Goal: Task Accomplishment & Management: Use online tool/utility

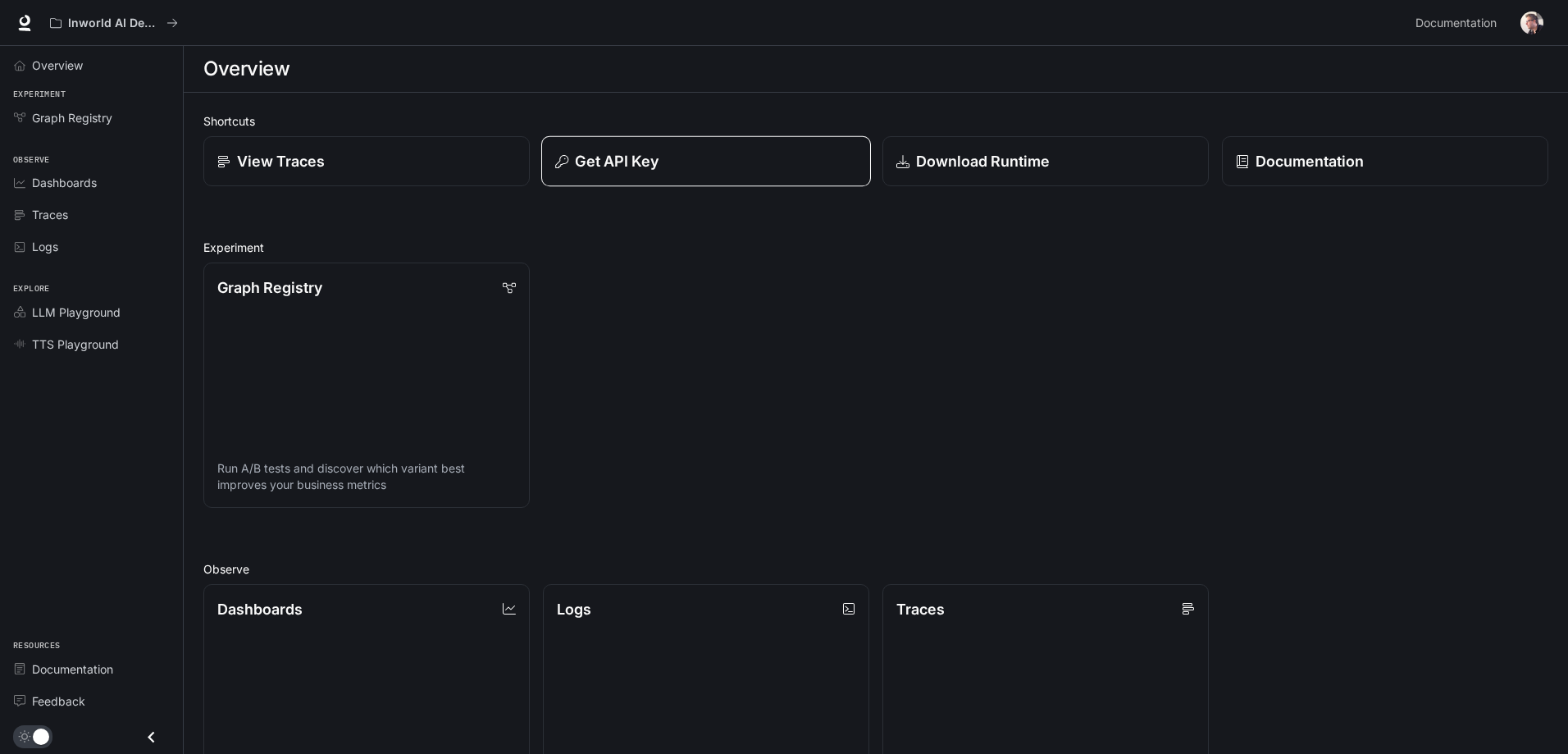
click at [659, 168] on p "Get API Key" at bounding box center [617, 161] width 84 height 22
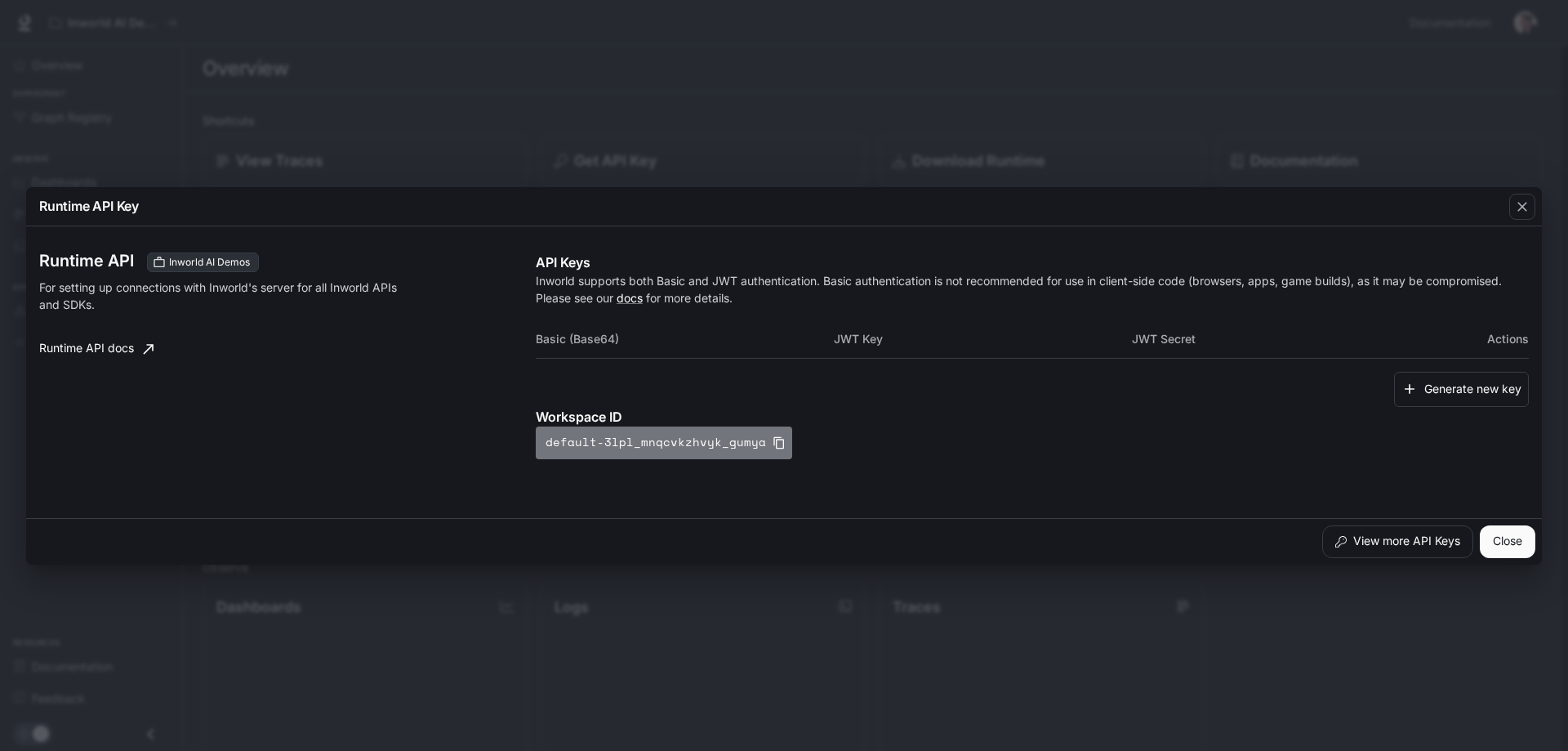
click at [772, 444] on icon "button" at bounding box center [779, 442] width 13 height 13
click at [772, 72] on div "Runtime API Key Runtime API Inworld AI Demos For setting up connections with In…" at bounding box center [784, 376] width 1568 height 751
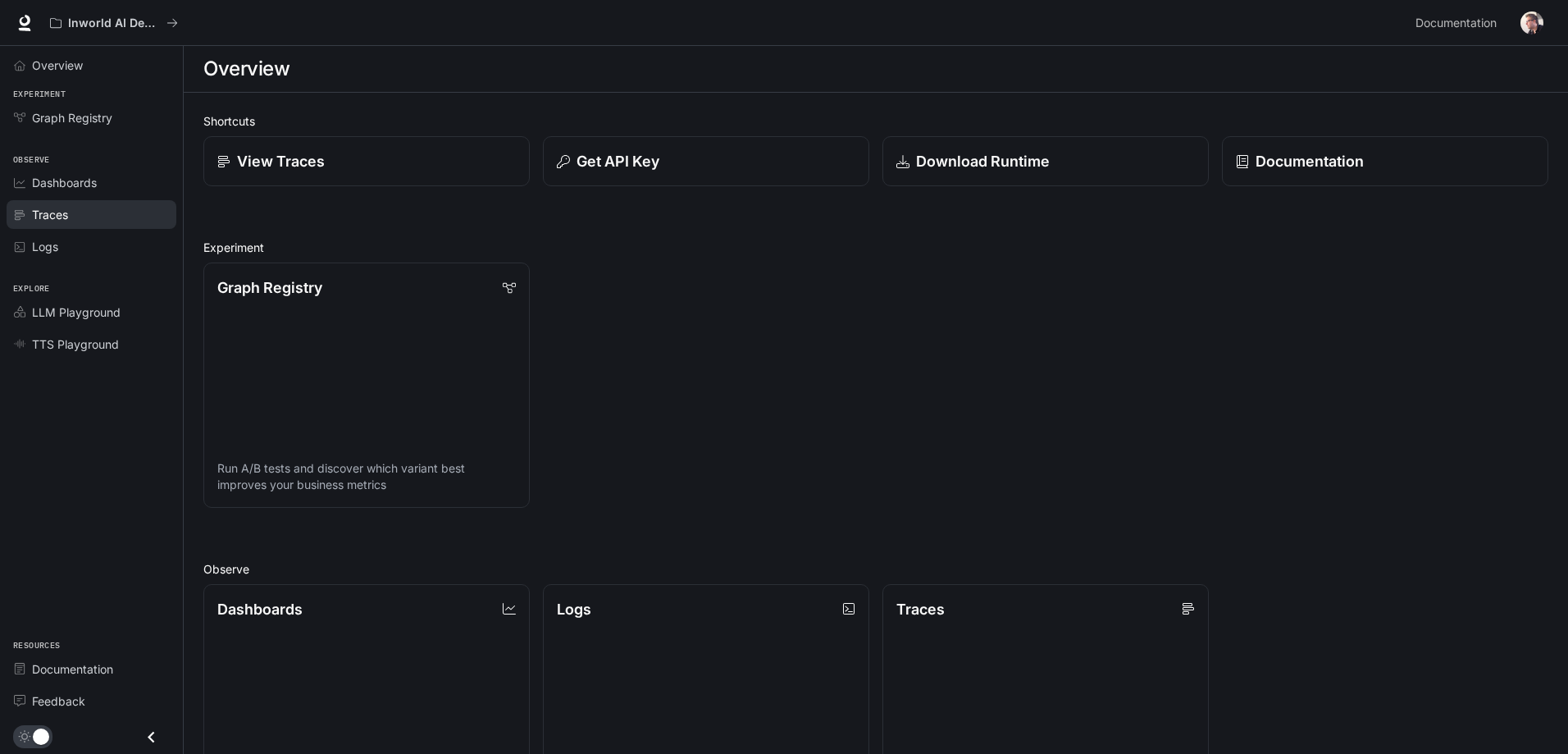
click at [73, 216] on div "Traces" at bounding box center [100, 215] width 137 height 17
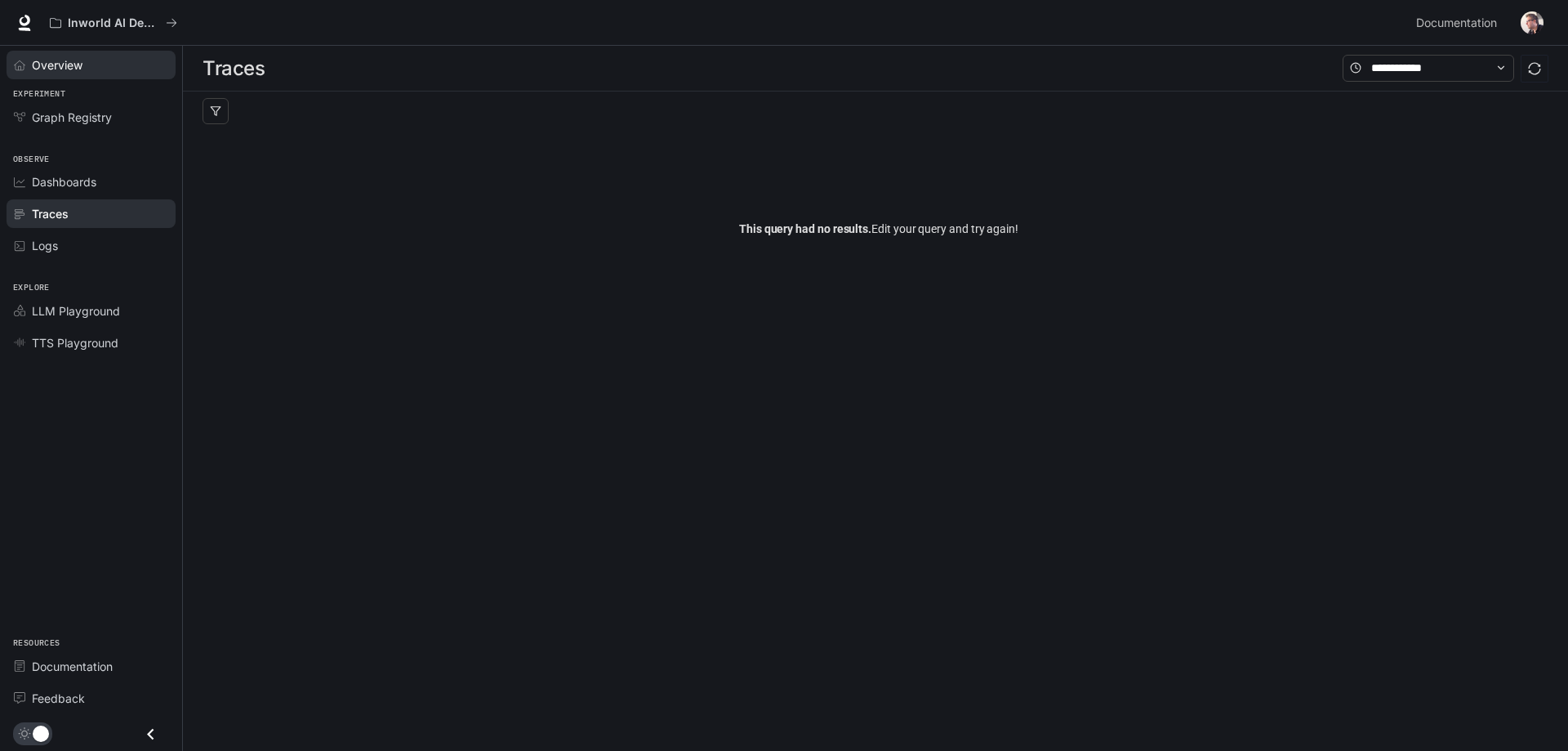
click at [77, 70] on span "Overview" at bounding box center [57, 65] width 50 height 17
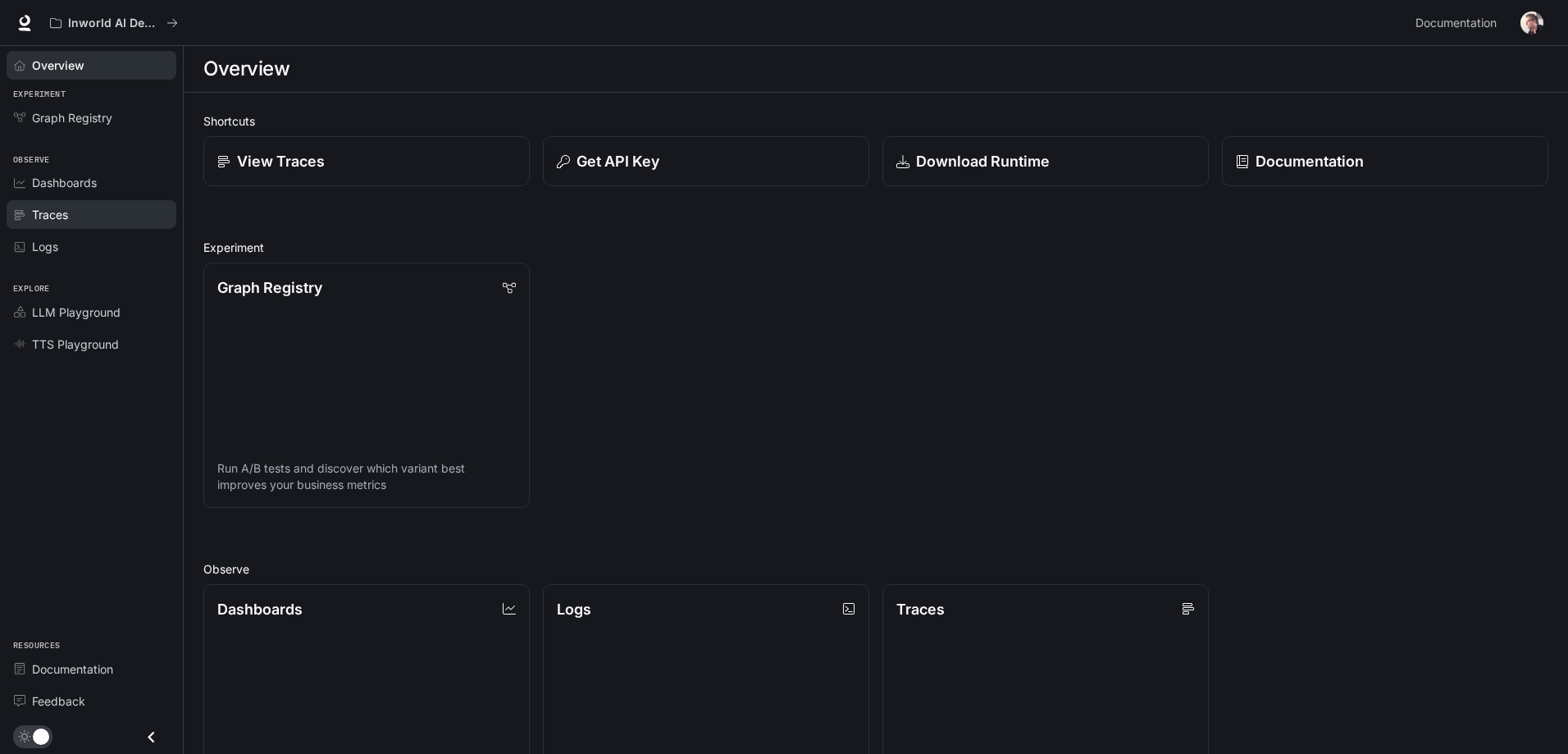
click at [69, 212] on div "Traces" at bounding box center [100, 215] width 137 height 17
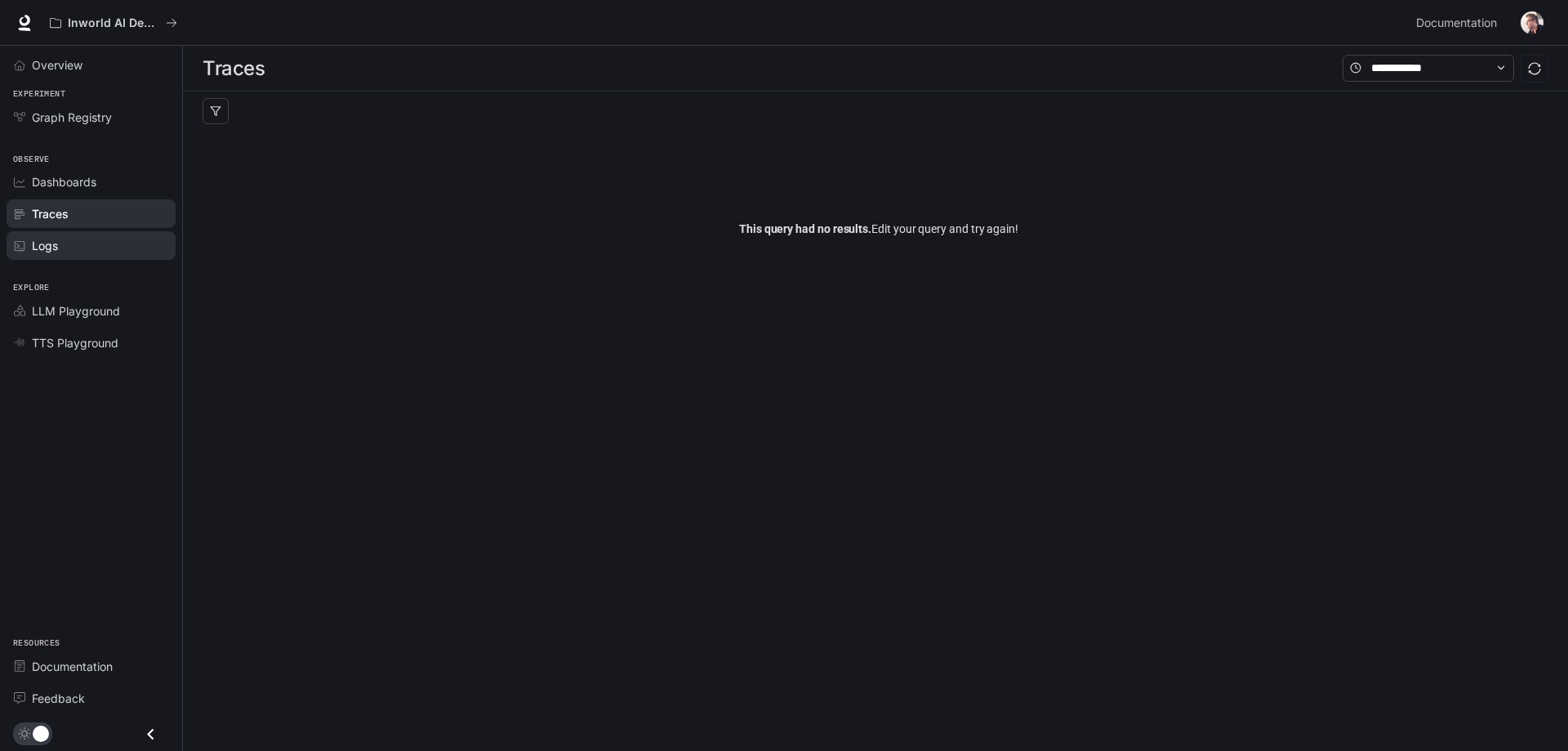
click at [71, 241] on div "Logs" at bounding box center [100, 246] width 136 height 17
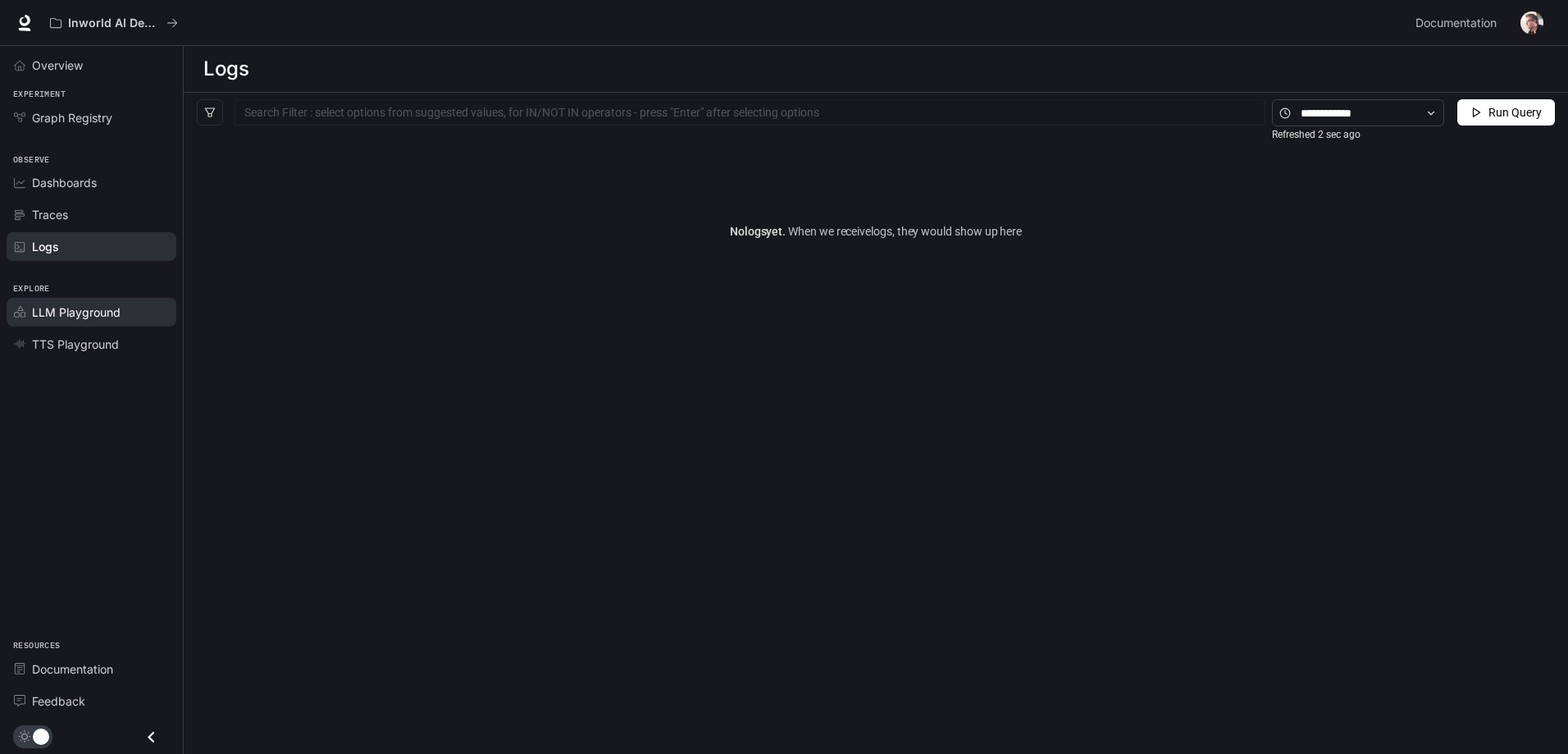
click at [80, 307] on span "LLM Playground" at bounding box center [76, 312] width 88 height 17
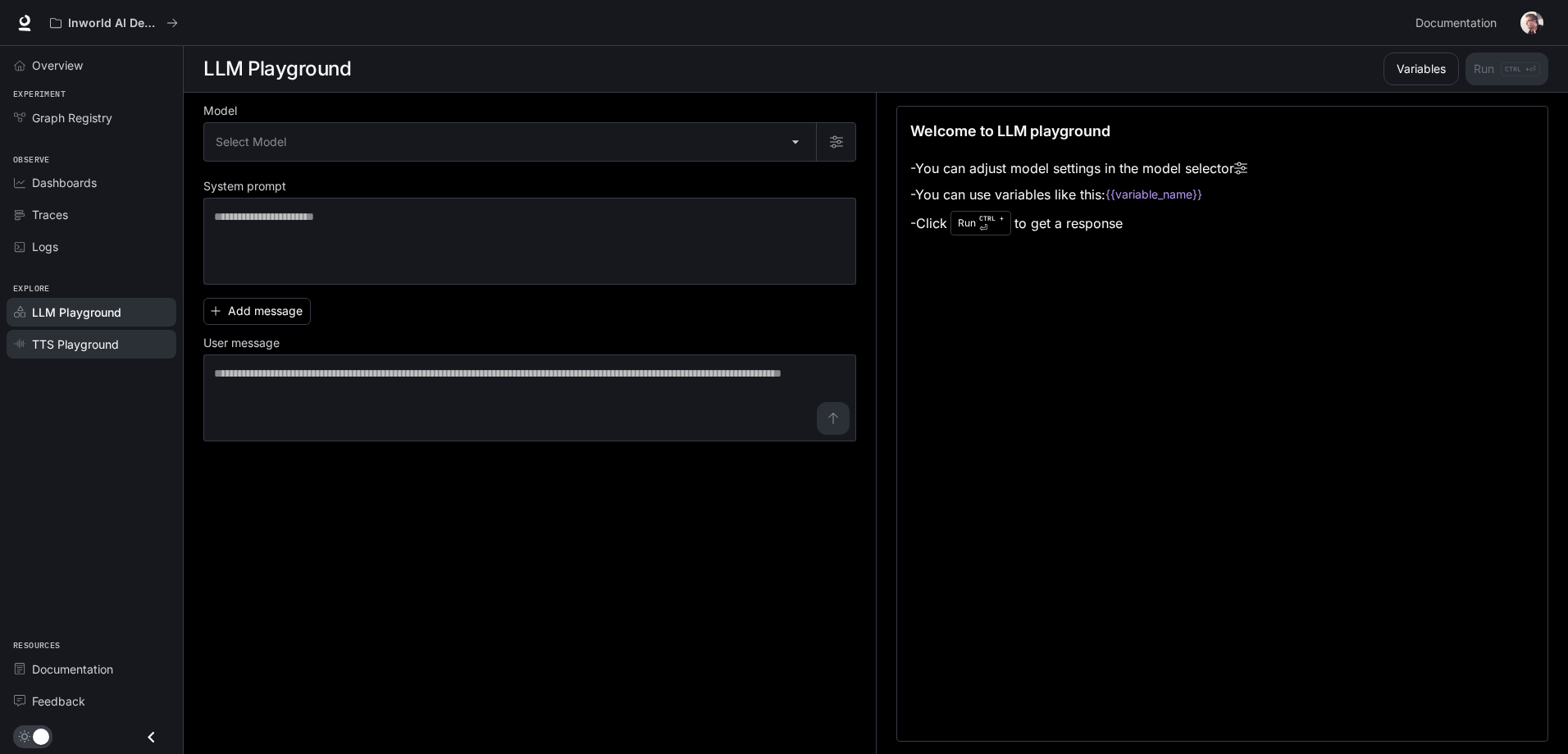
click at [87, 339] on span "TTS Playground" at bounding box center [76, 344] width 87 height 17
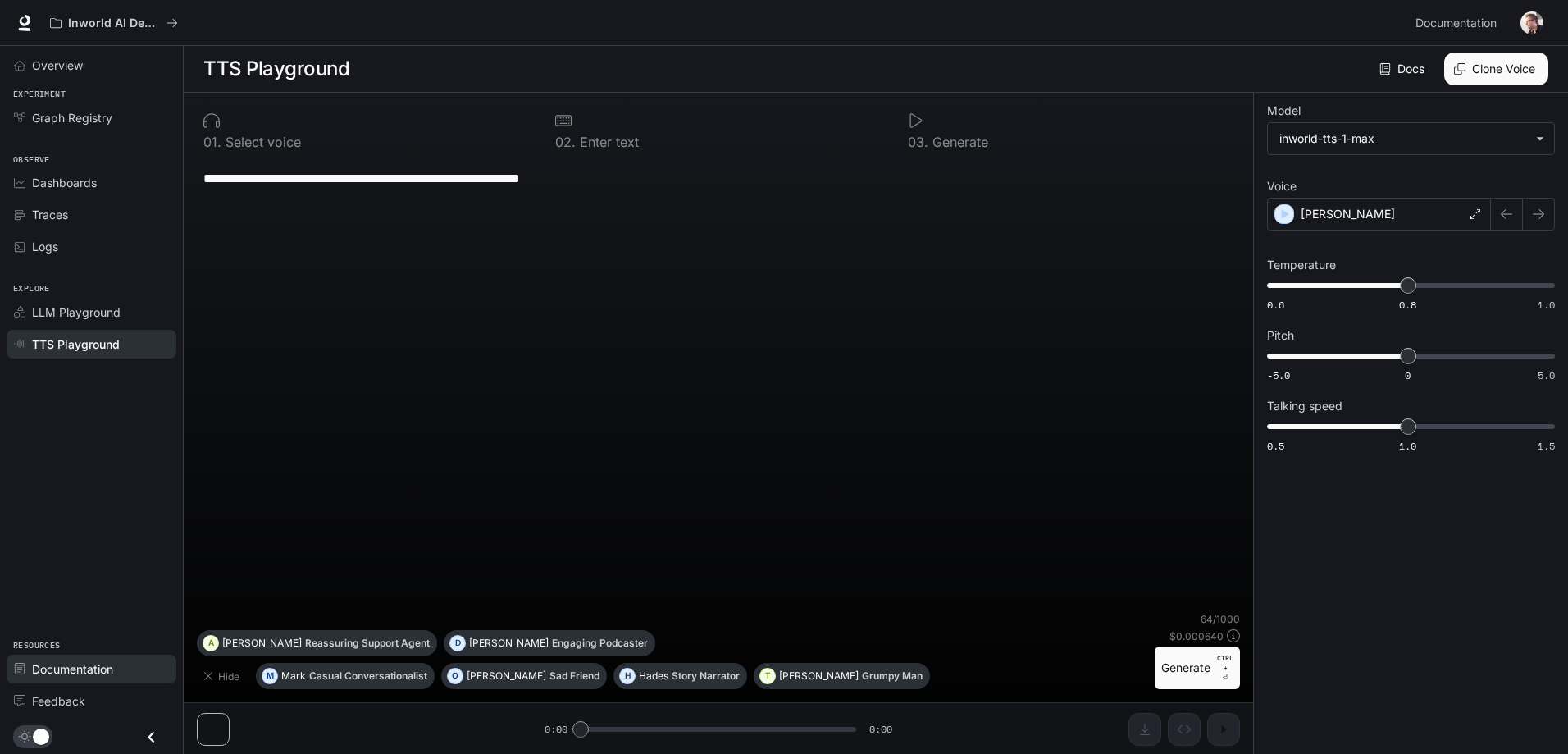
click at [61, 668] on span "Documentation" at bounding box center [72, 669] width 81 height 17
click at [85, 117] on span "Graph Registry" at bounding box center [72, 118] width 80 height 17
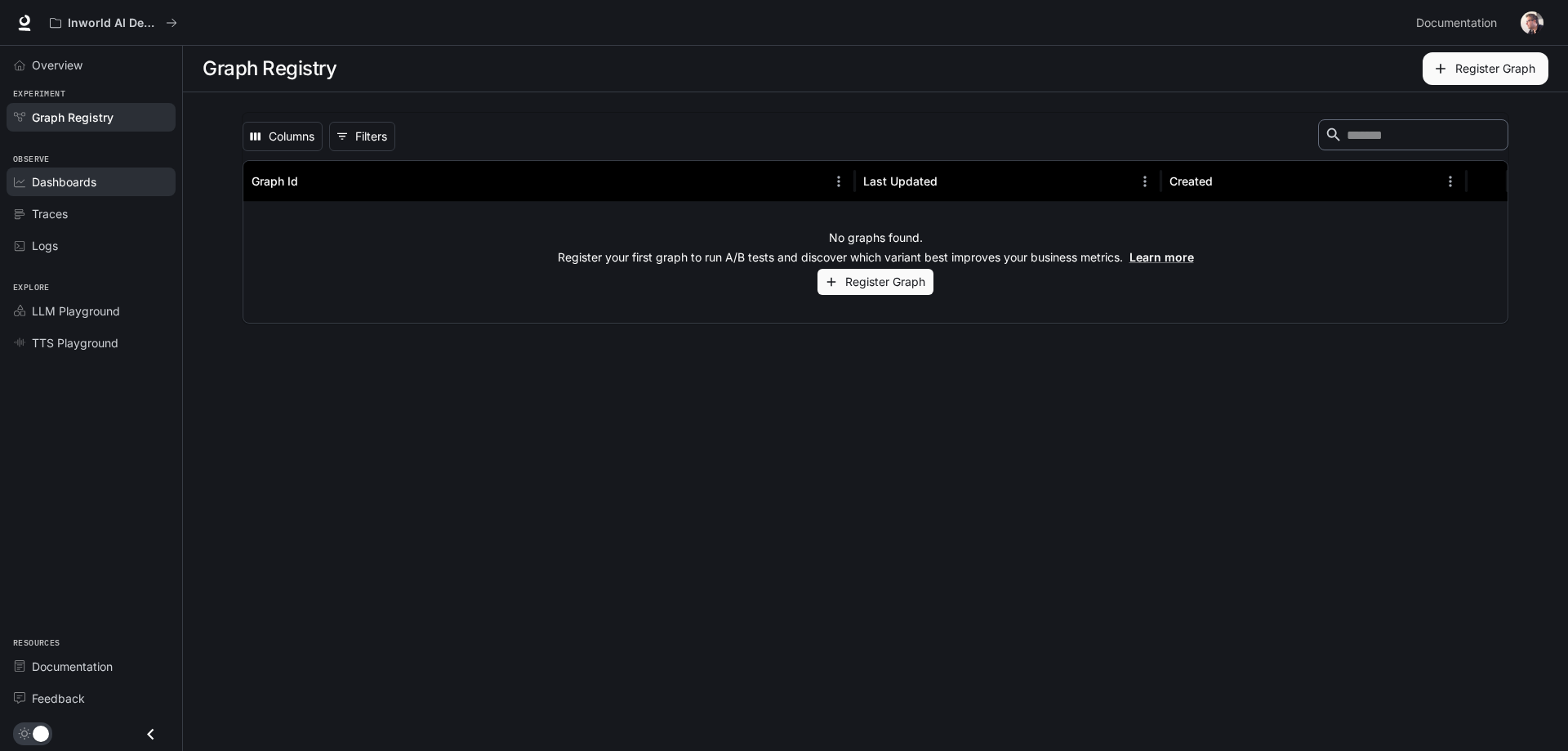
click at [63, 187] on span "Dashboards" at bounding box center [64, 182] width 64 height 17
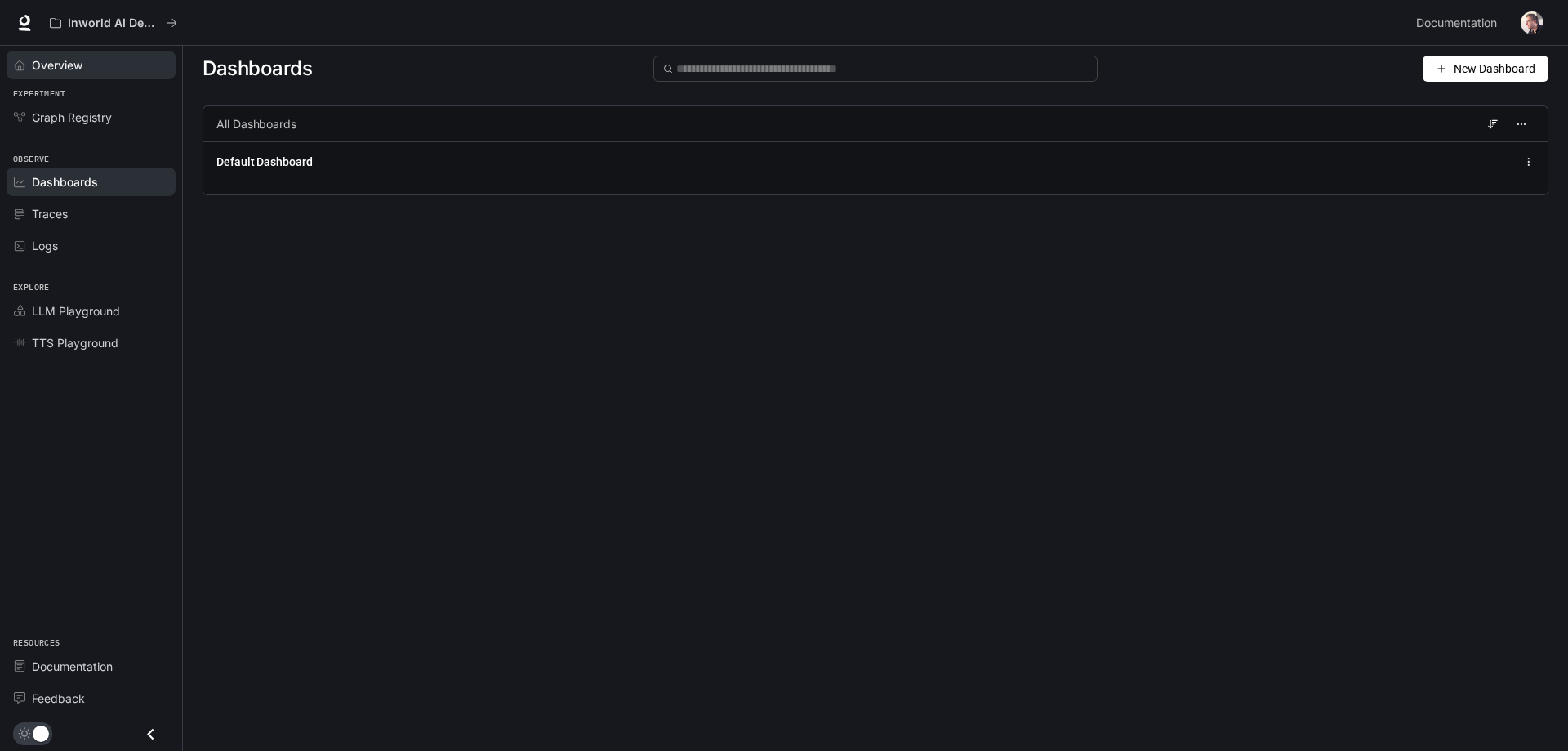
click at [101, 66] on div "Overview" at bounding box center [100, 65] width 136 height 17
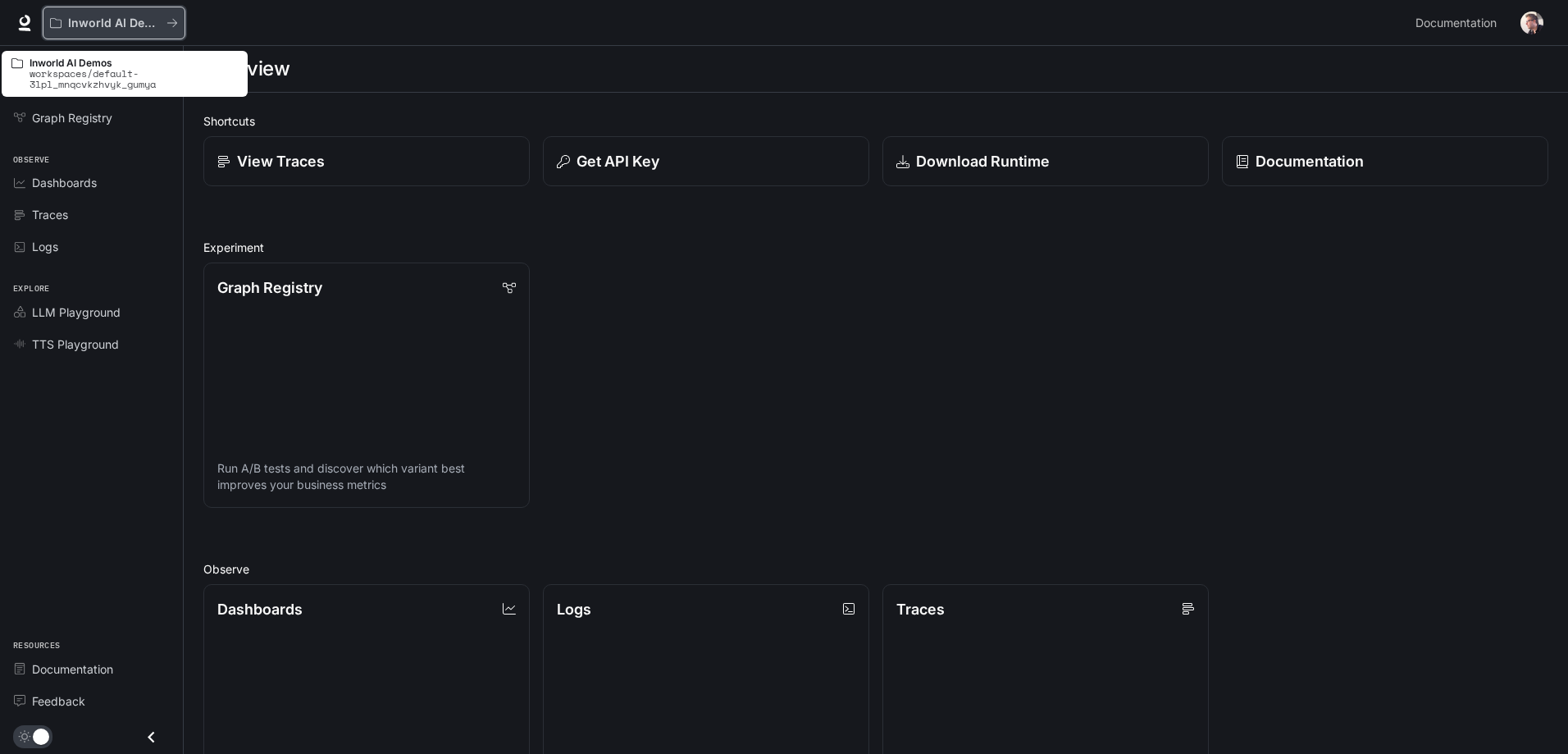
click at [134, 23] on p "Inworld AI Demos" at bounding box center [113, 24] width 92 height 14
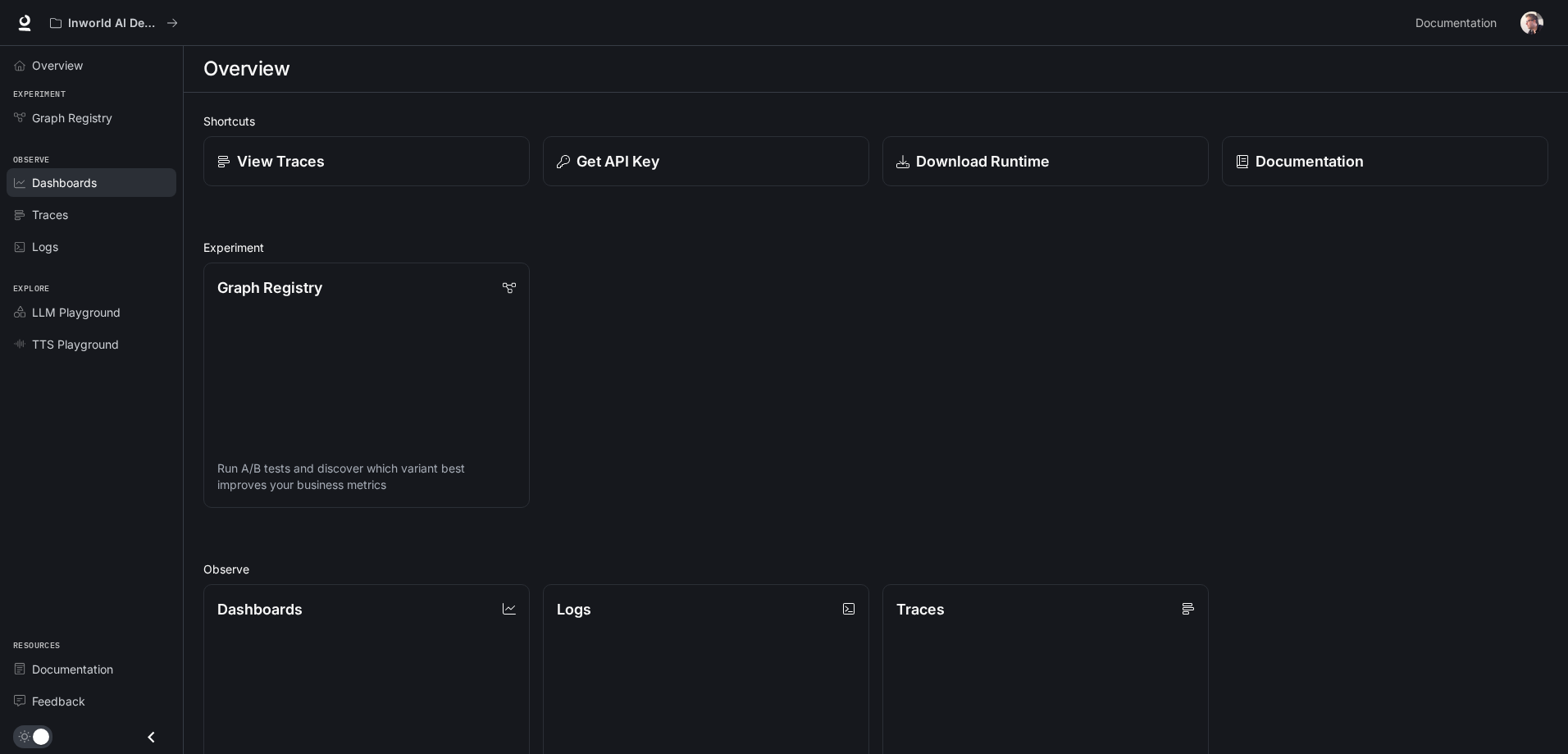
click at [100, 184] on div "Dashboards" at bounding box center [100, 182] width 137 height 17
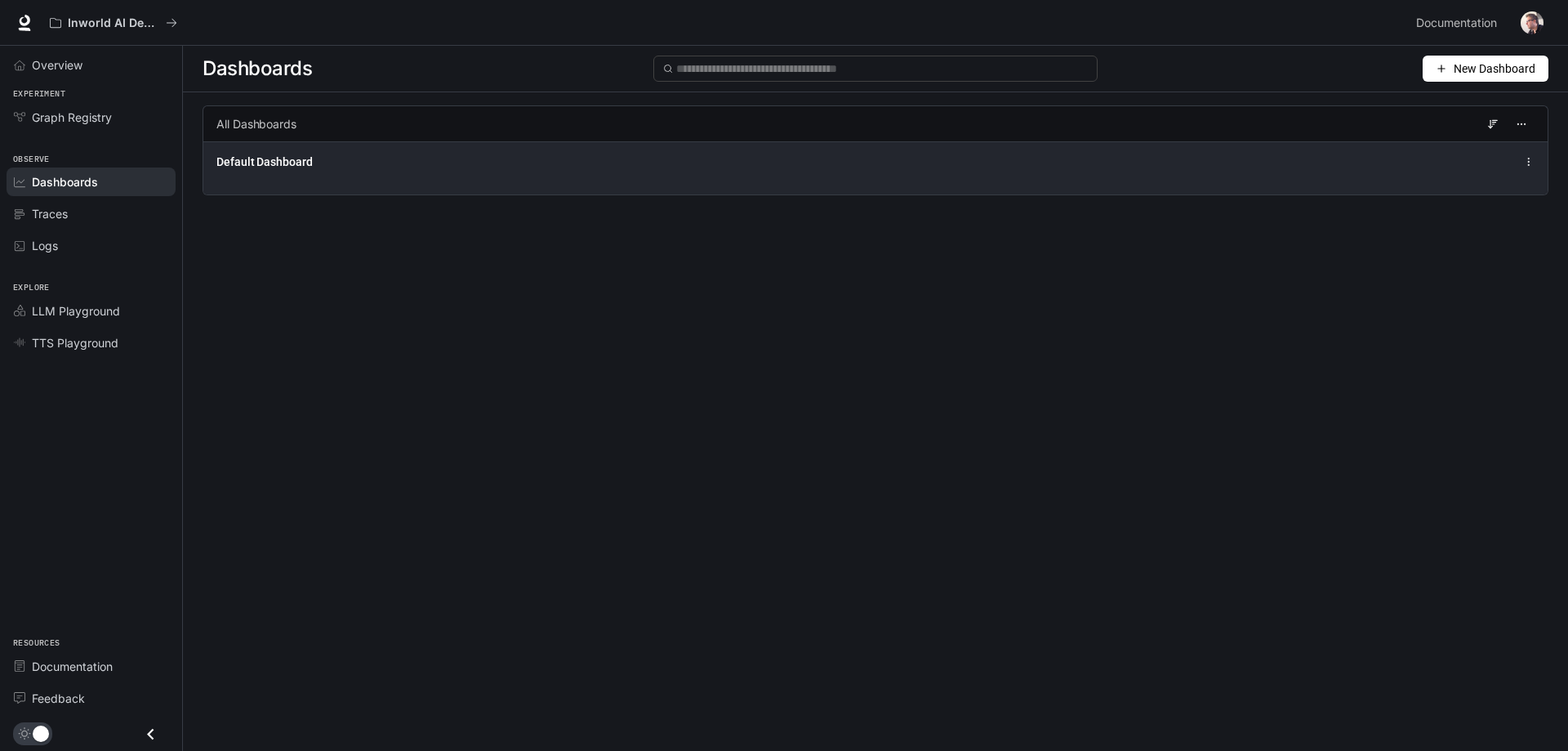
click at [772, 162] on circle at bounding box center [1529, 161] width 1 height 1
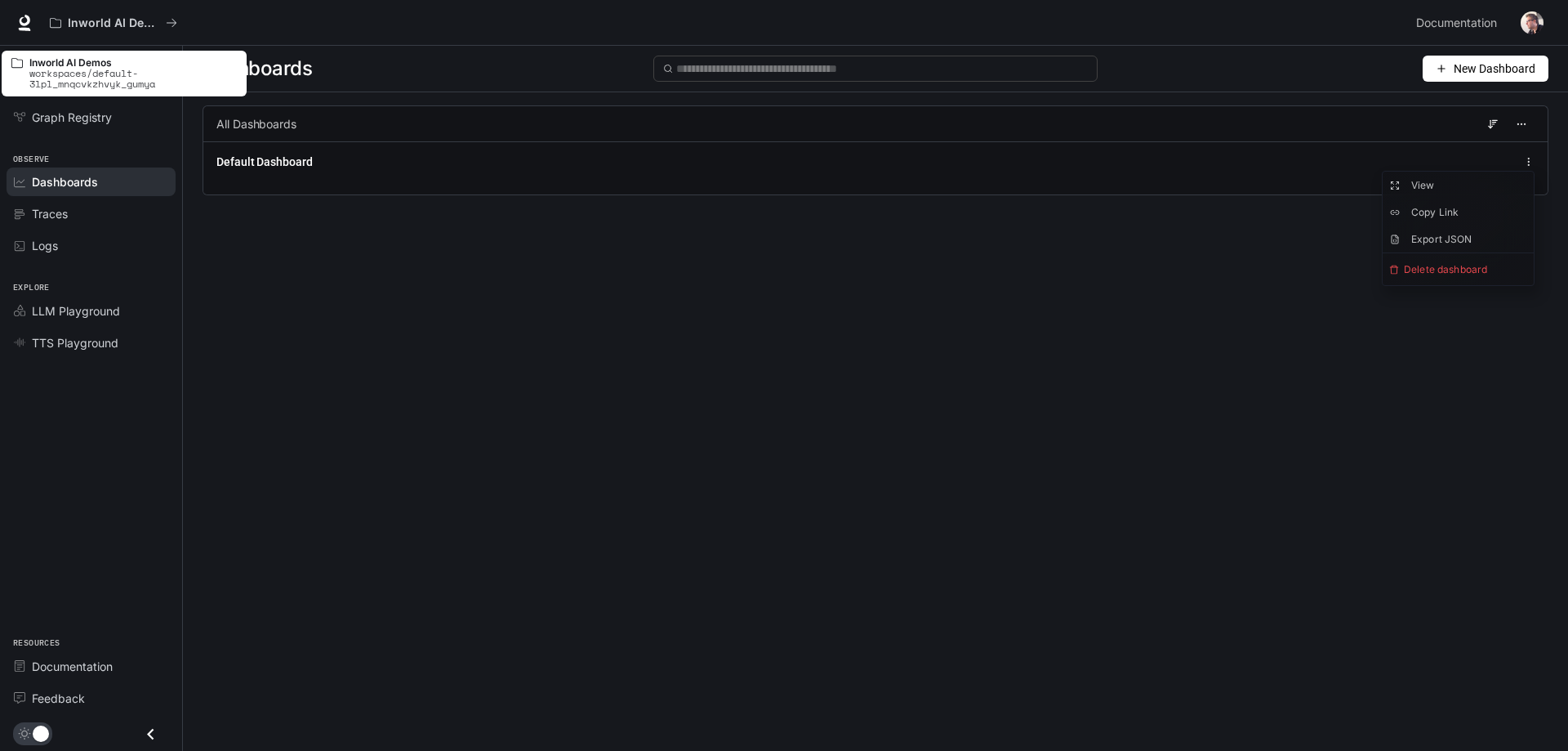
click at [76, 59] on p "Inworld AI Demos" at bounding box center [133, 63] width 208 height 10
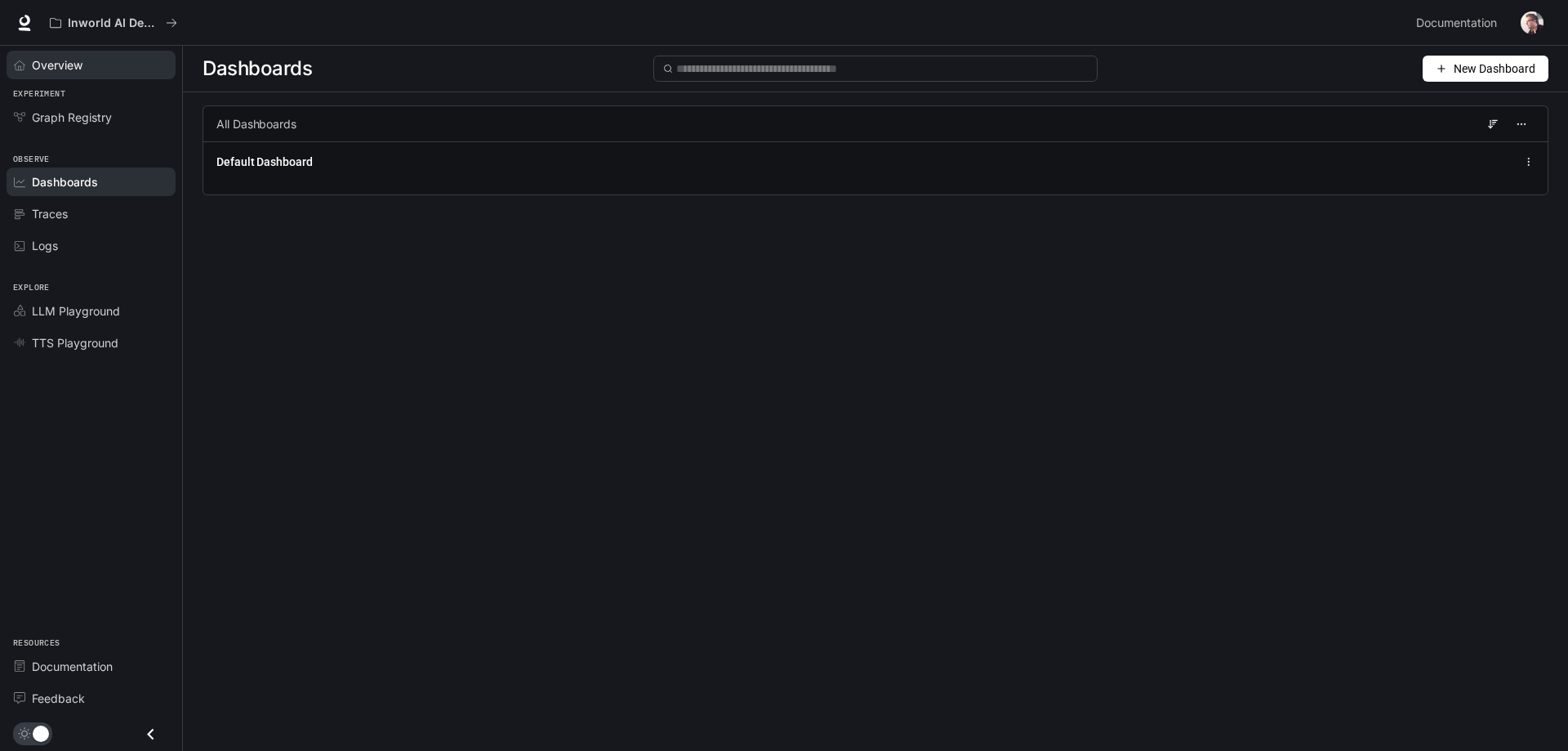
click at [72, 63] on span "Overview" at bounding box center [57, 65] width 50 height 17
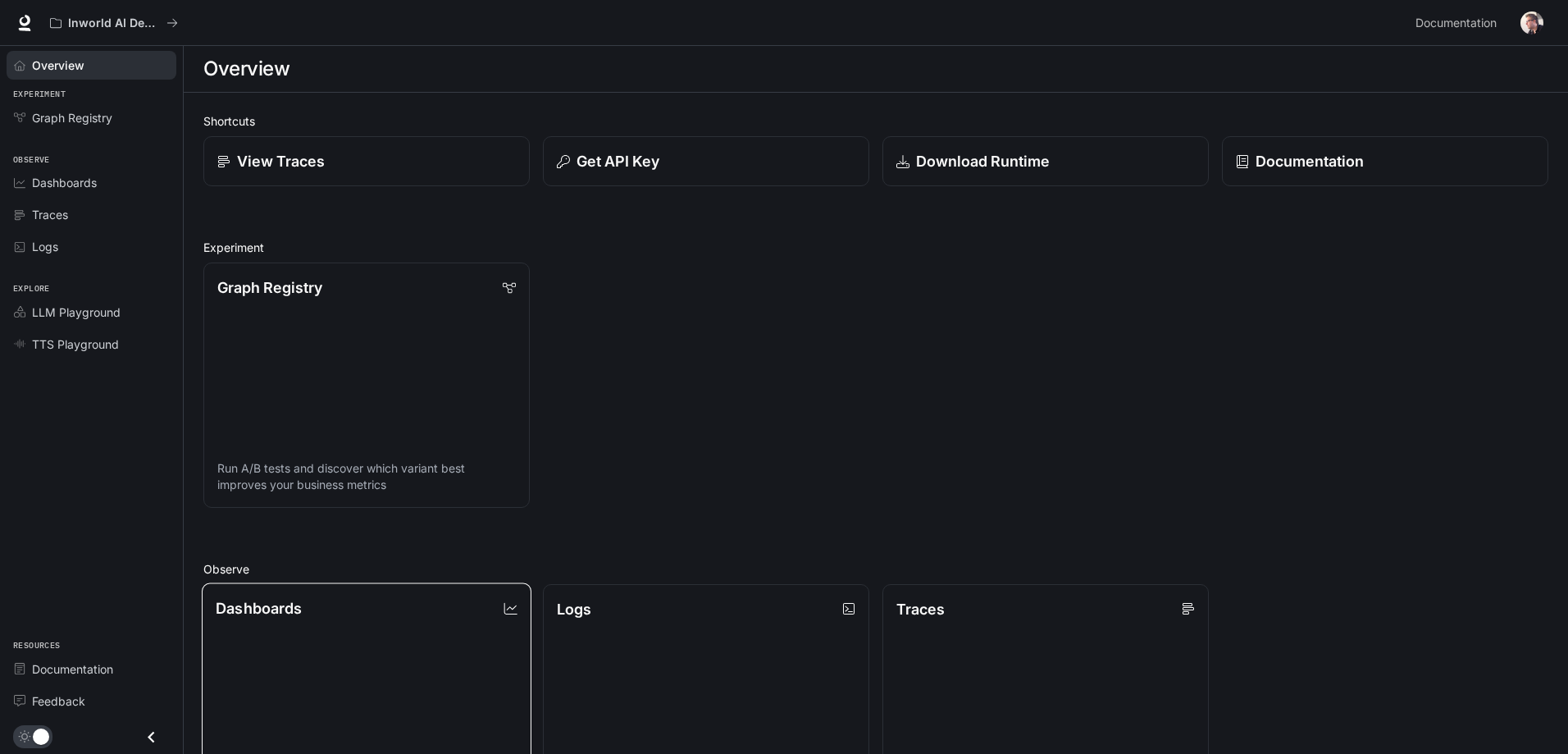
click at [299, 632] on link "Dashboards View and analyze your workspace metrics" at bounding box center [366, 705] width 330 height 247
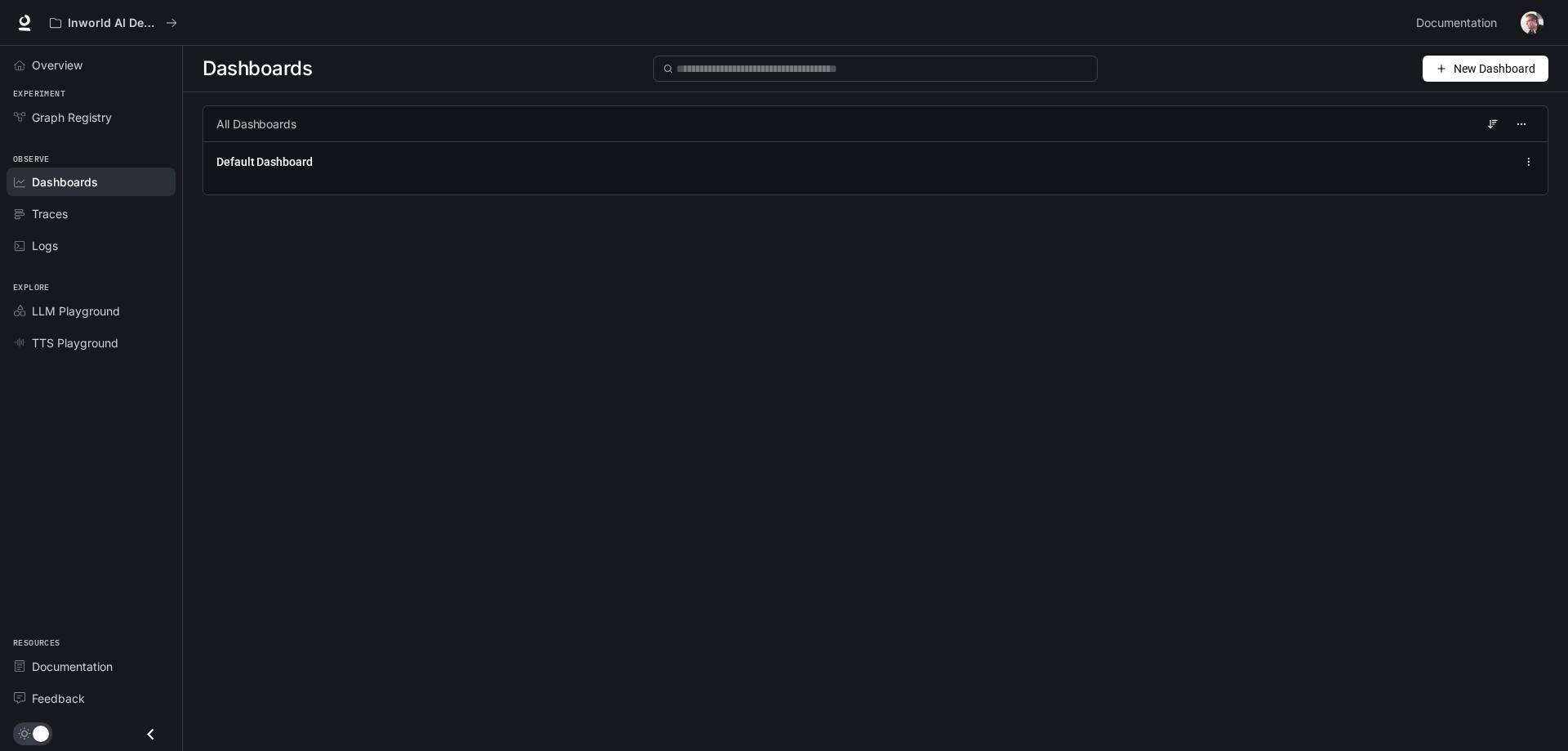
click at [772, 71] on span "New Dashboard" at bounding box center [1495, 69] width 82 height 18
click at [772, 106] on div "Create dashboard" at bounding box center [1467, 103] width 136 height 18
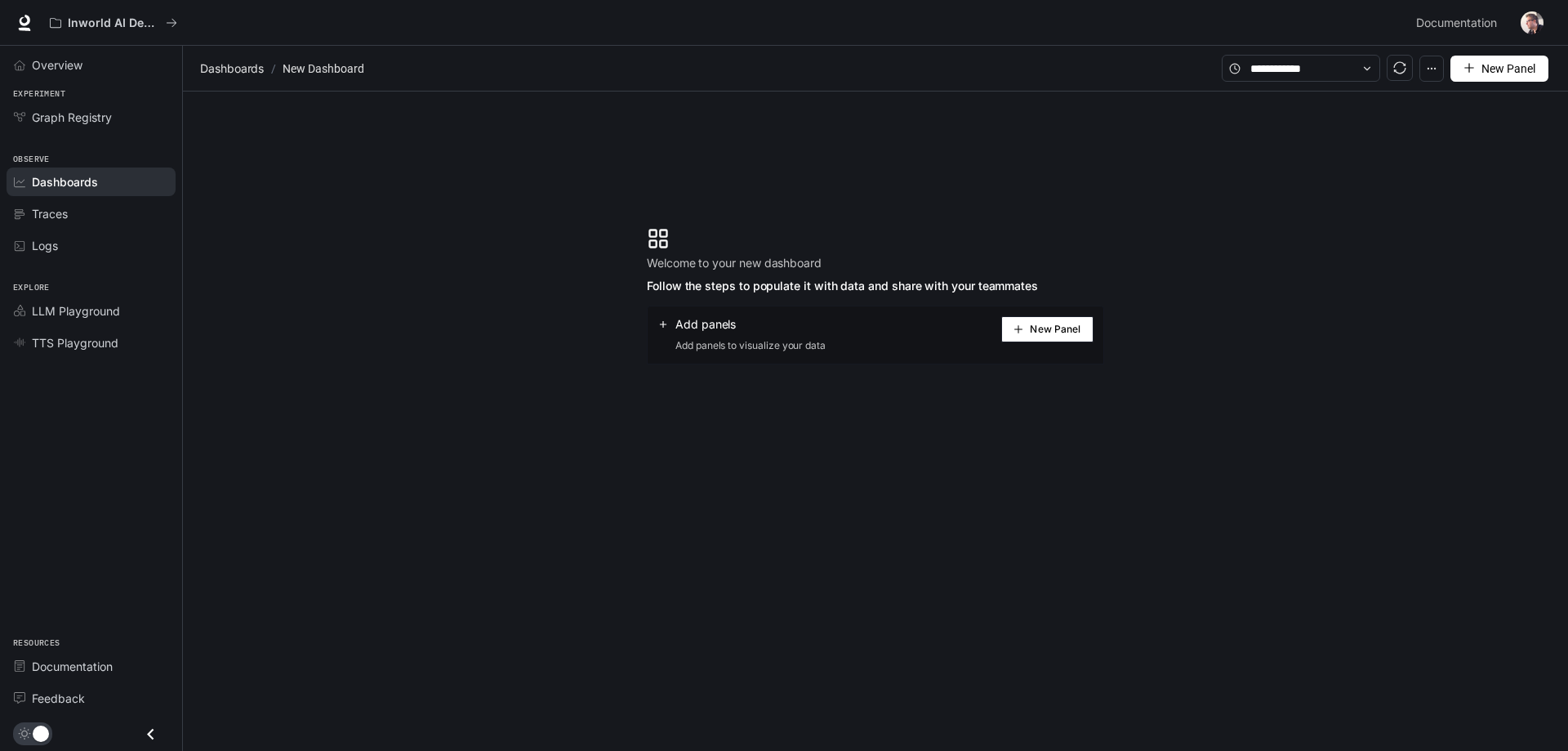
click at [772, 335] on button "New Panel" at bounding box center [1047, 329] width 92 height 26
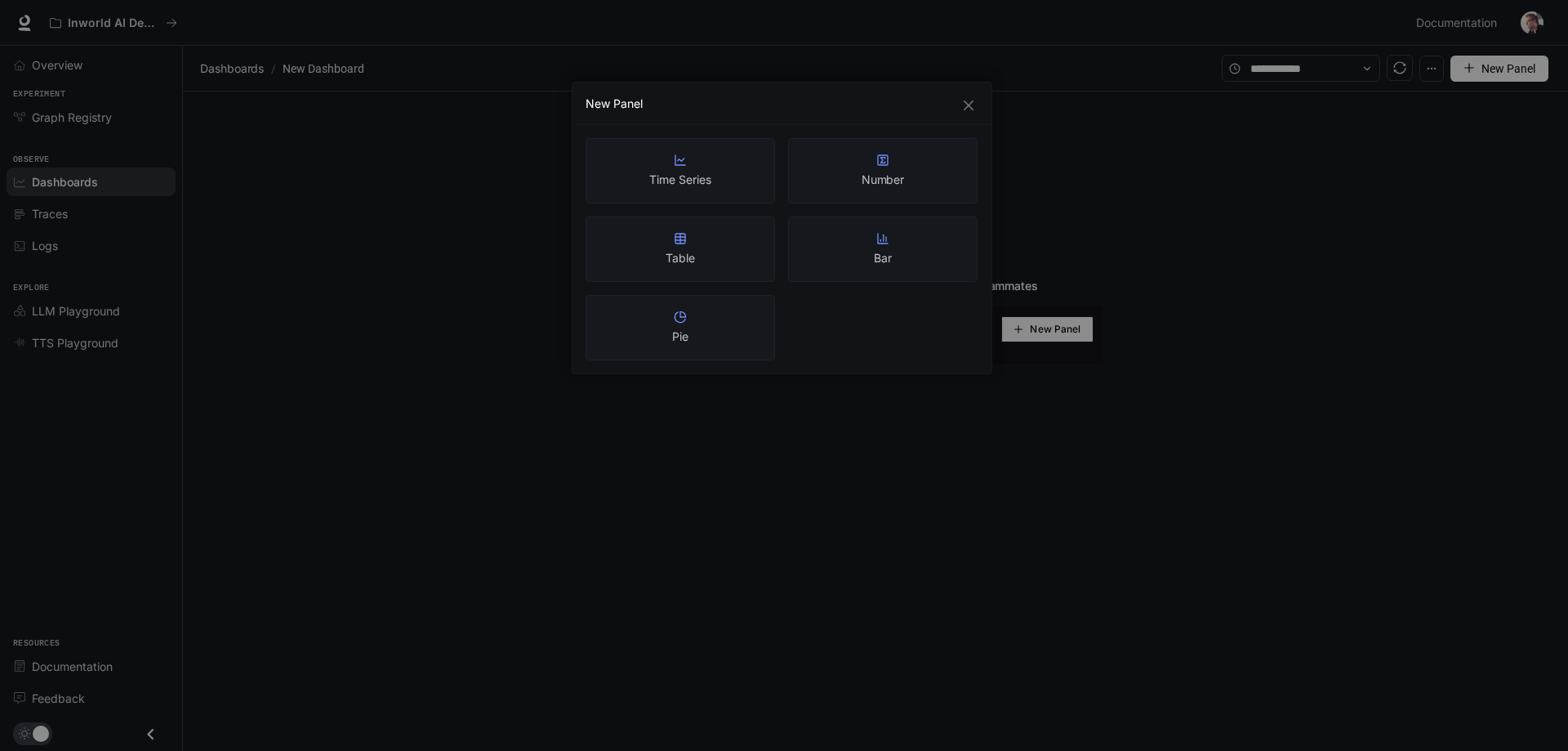
click at [772, 106] on icon "close" at bounding box center [968, 105] width 13 height 13
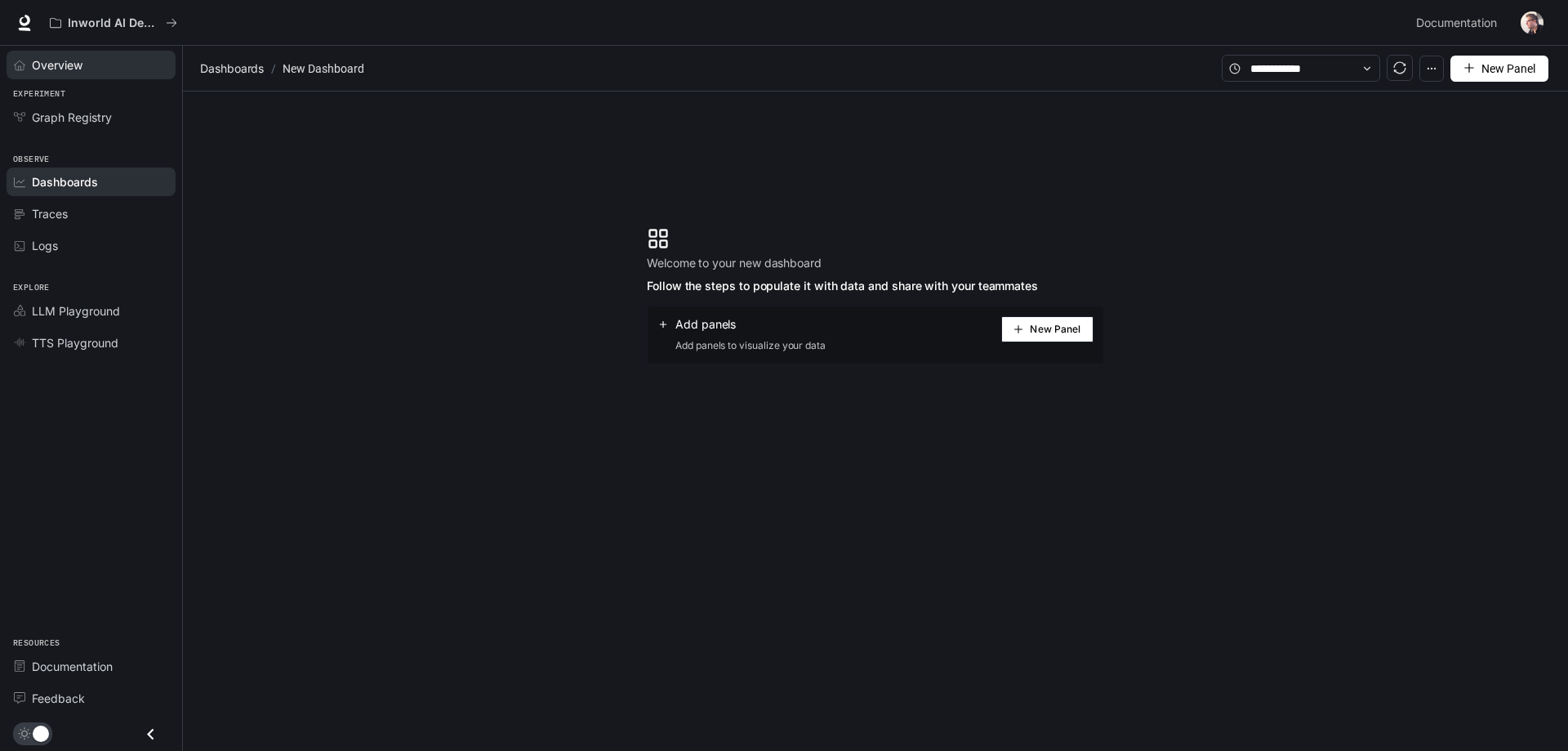
click at [94, 70] on div "Overview" at bounding box center [100, 65] width 136 height 17
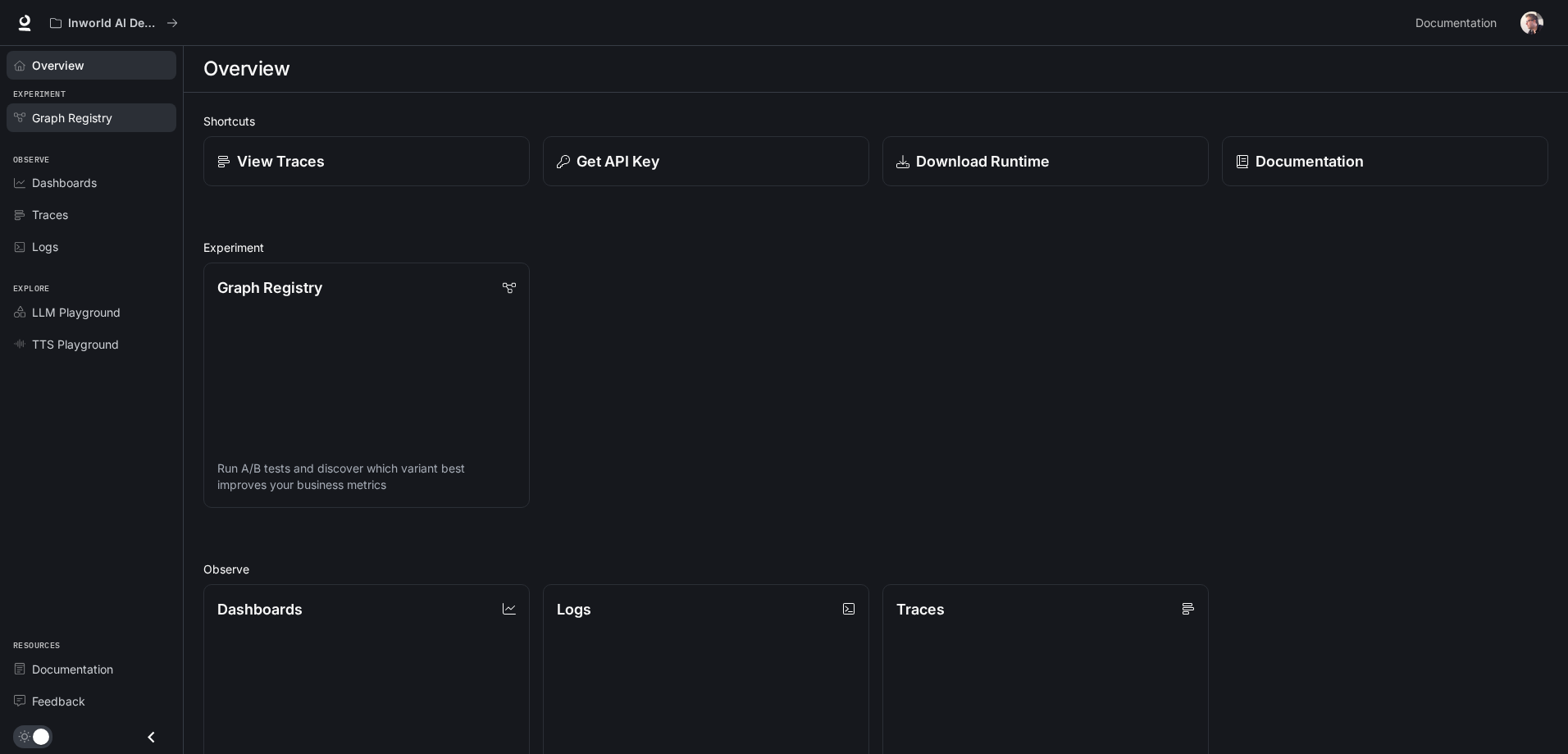
click at [83, 124] on span "Graph Registry" at bounding box center [72, 118] width 80 height 17
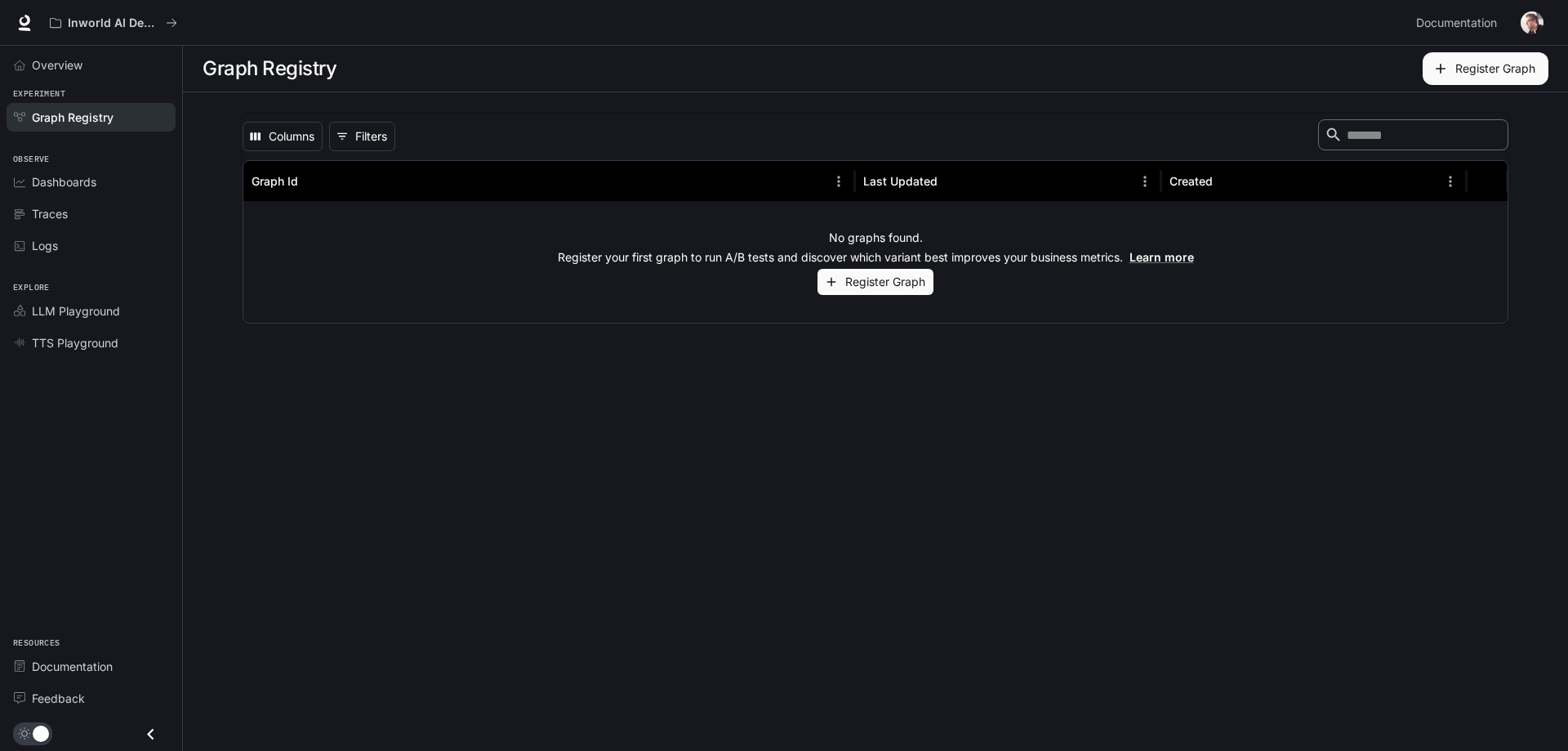
click at [772, 289] on button "Register Graph" at bounding box center [875, 282] width 116 height 27
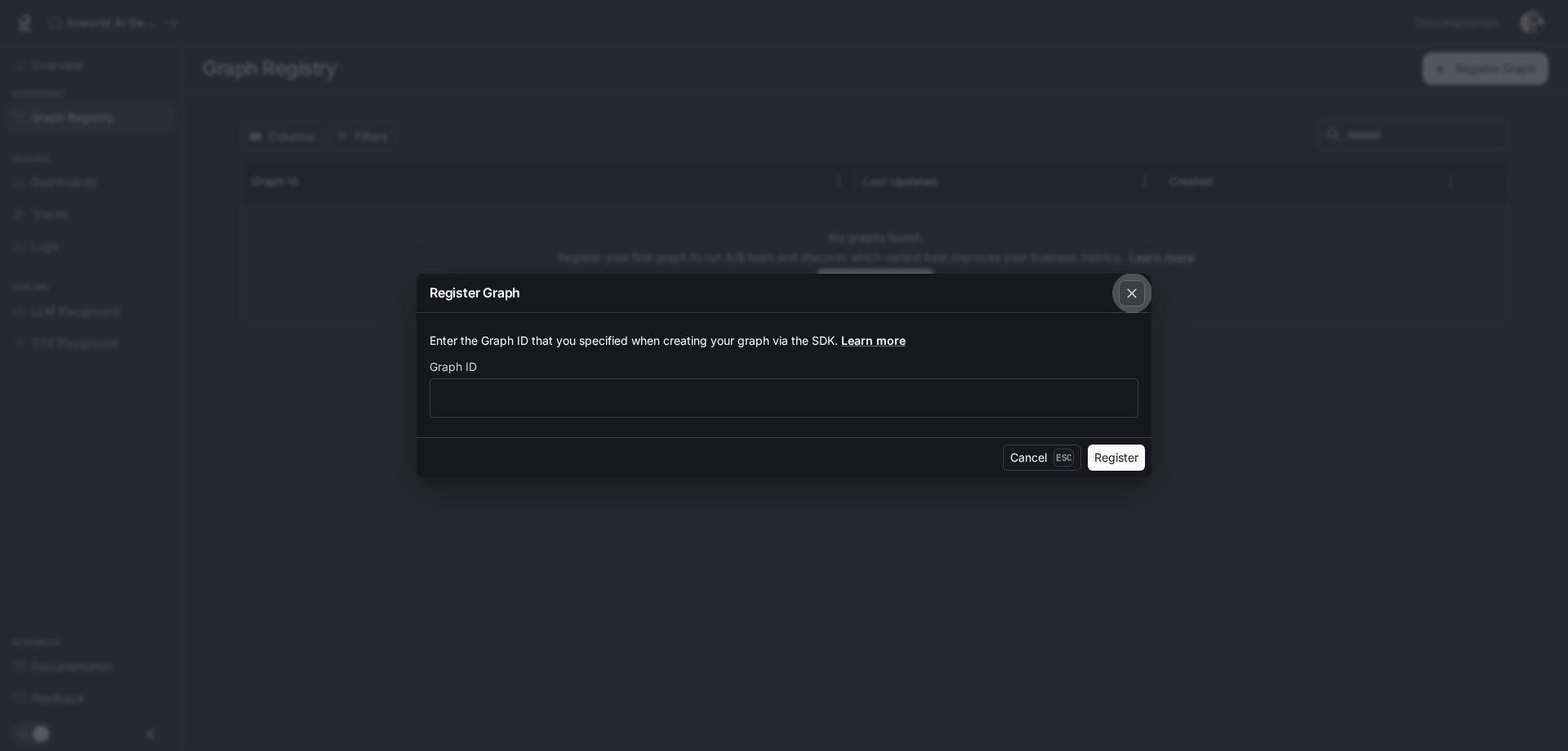
click at [772, 294] on icon "button" at bounding box center [1132, 293] width 17 height 17
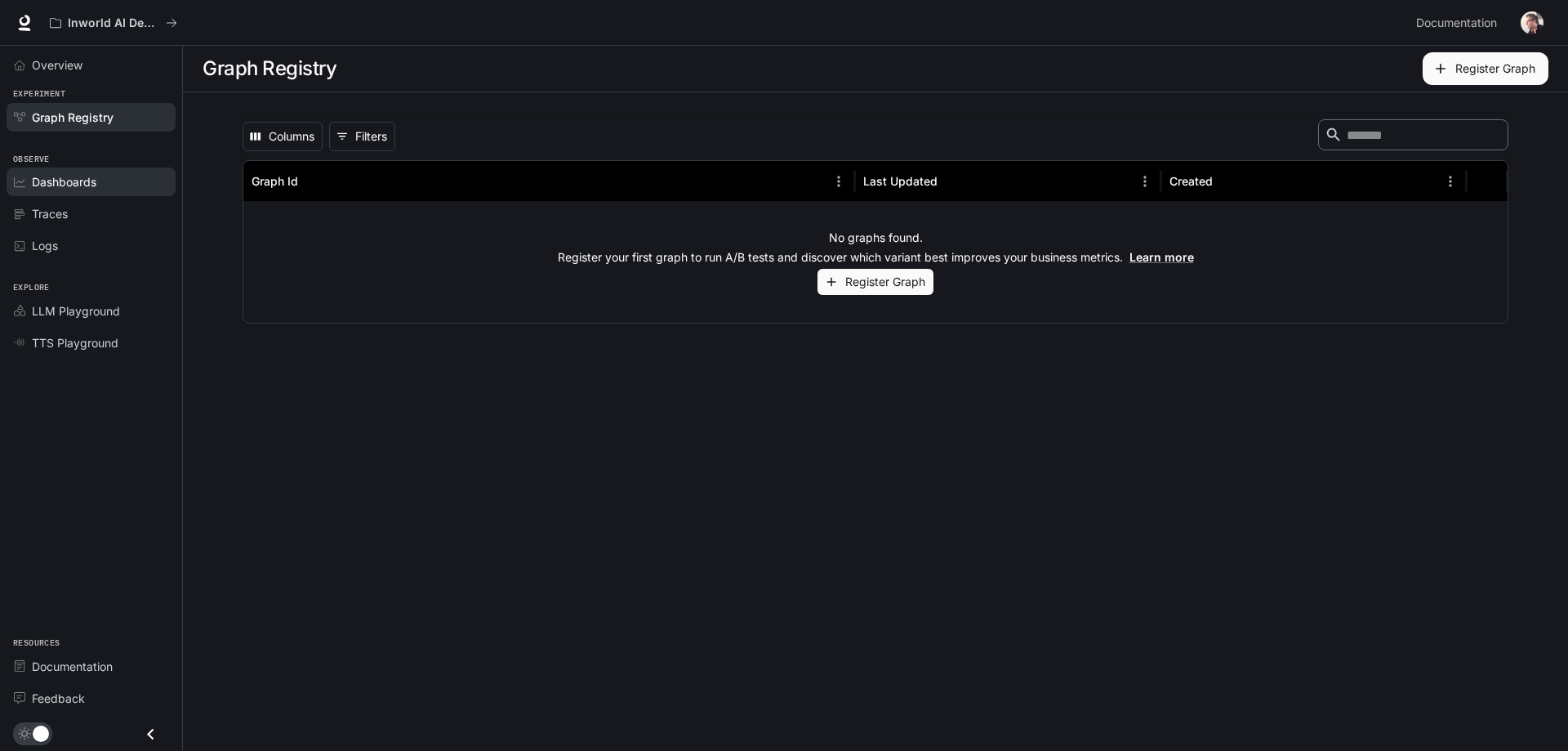
click at [76, 187] on span "Dashboards" at bounding box center [64, 182] width 64 height 17
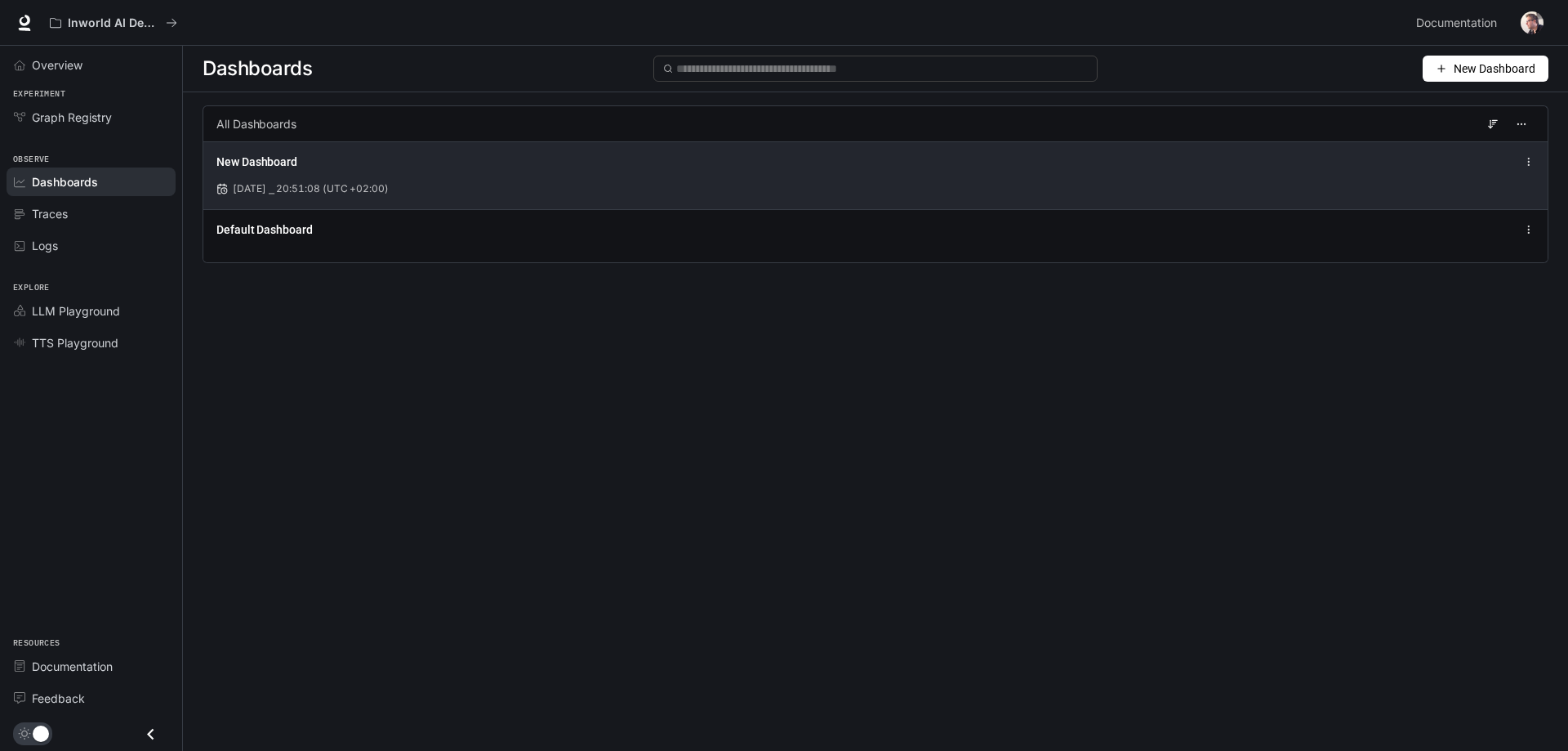
click at [374, 195] on span "Aug 17, 2025 ⎯ 20:51:08 (UTC +02:00)" at bounding box center [310, 189] width 156 height 15
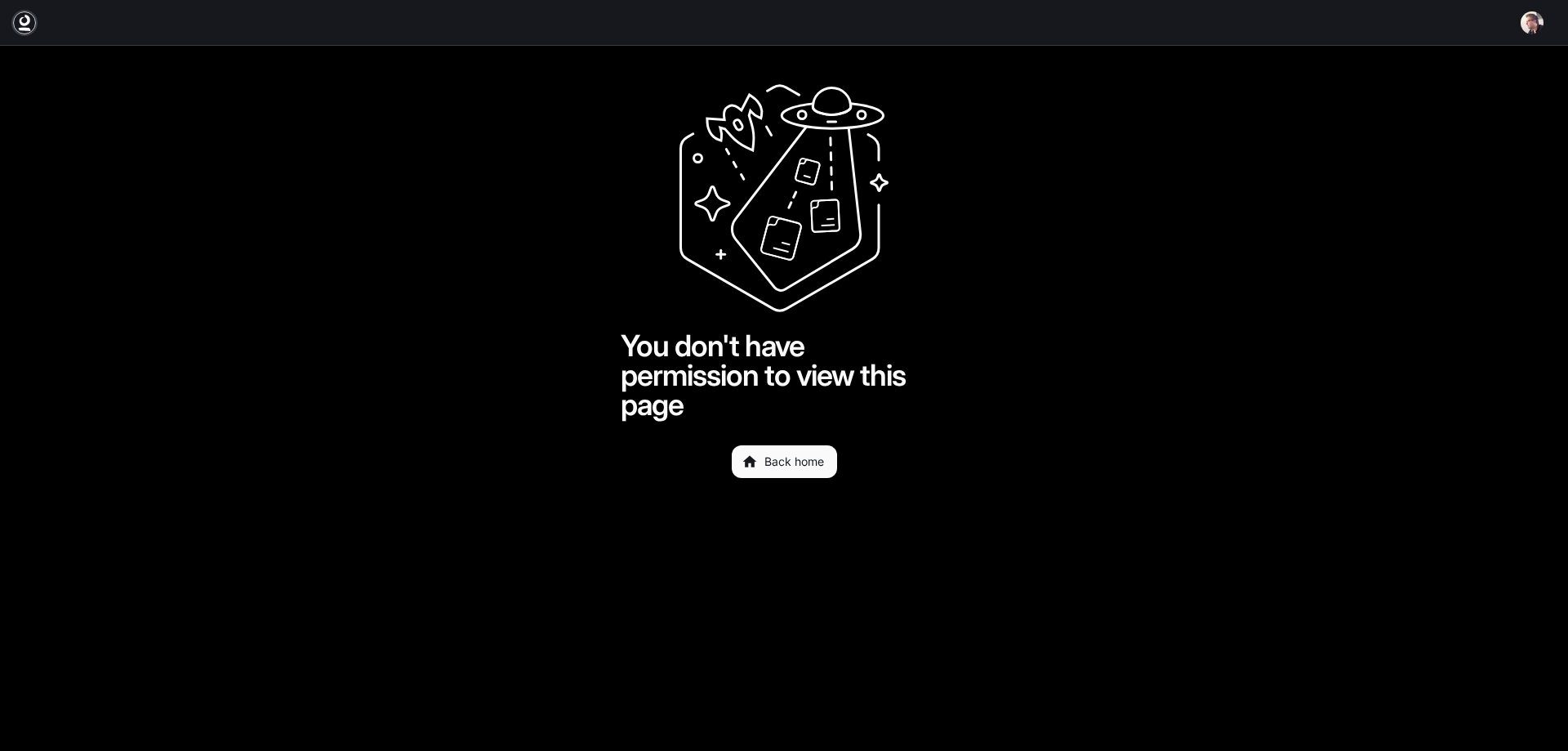
click at [29, 29] on icon at bounding box center [25, 30] width 12 height 3
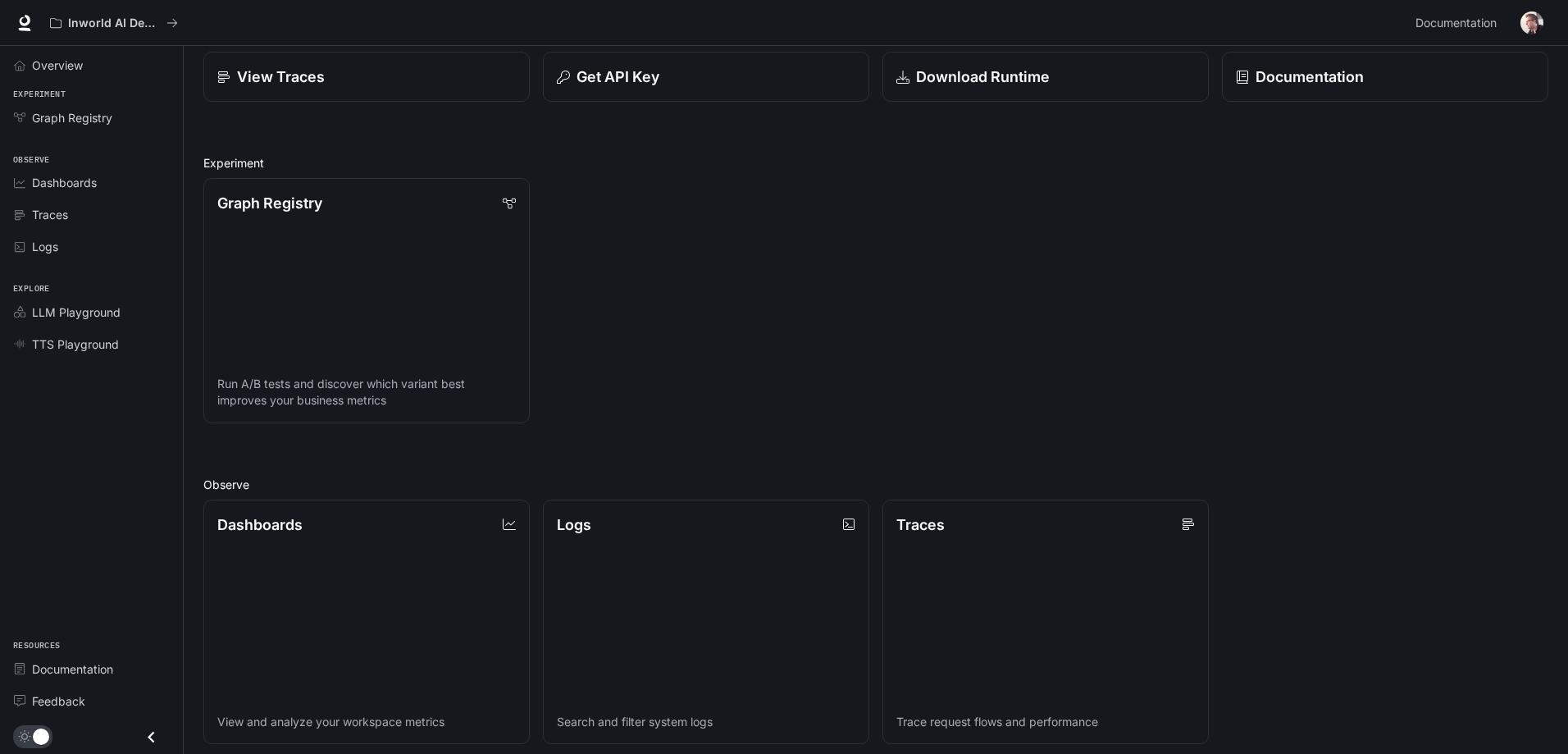
scroll to position [82, 0]
click at [75, 182] on span "Dashboards" at bounding box center [65, 182] width 65 height 17
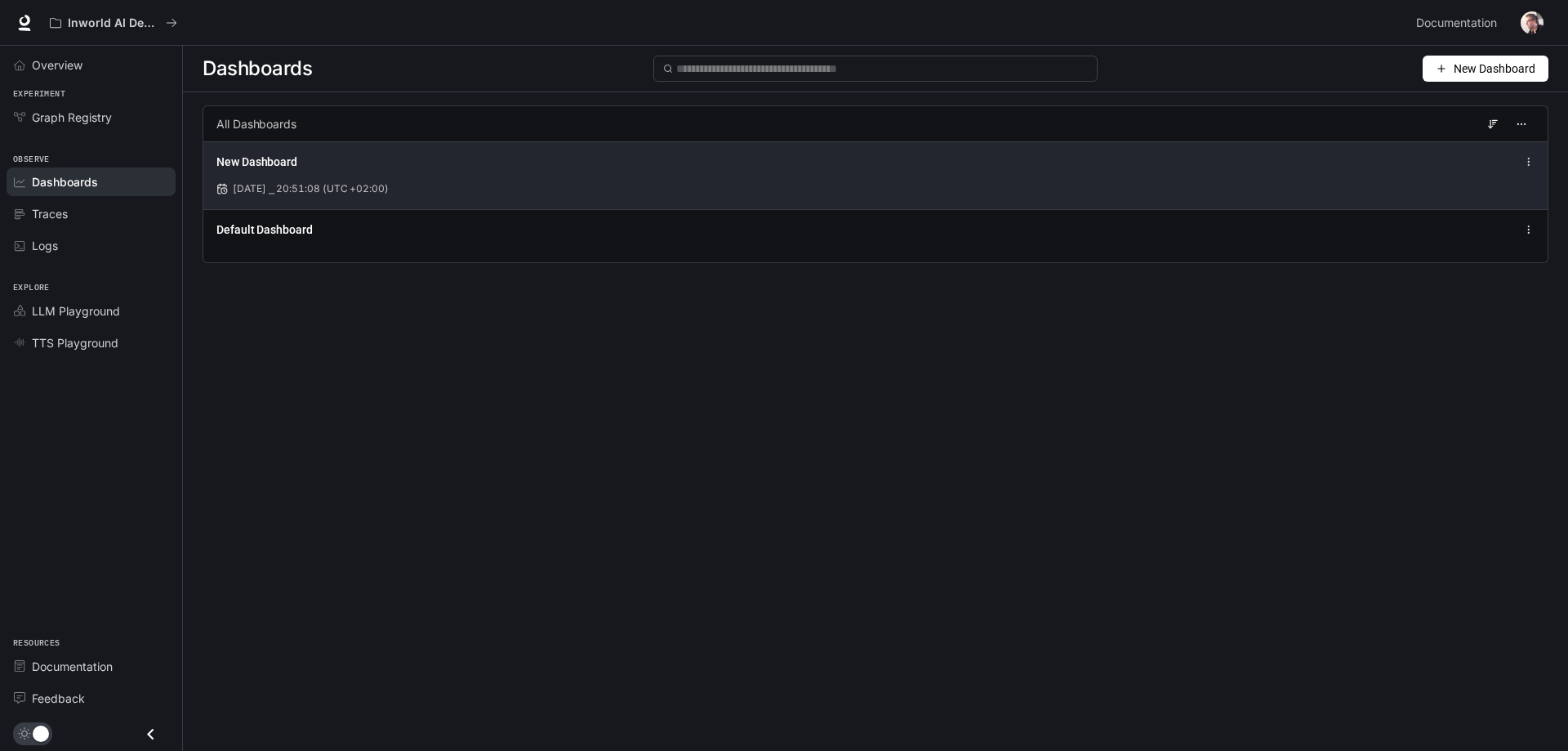
click at [1524, 156] on icon at bounding box center [1529, 161] width 11 height 11
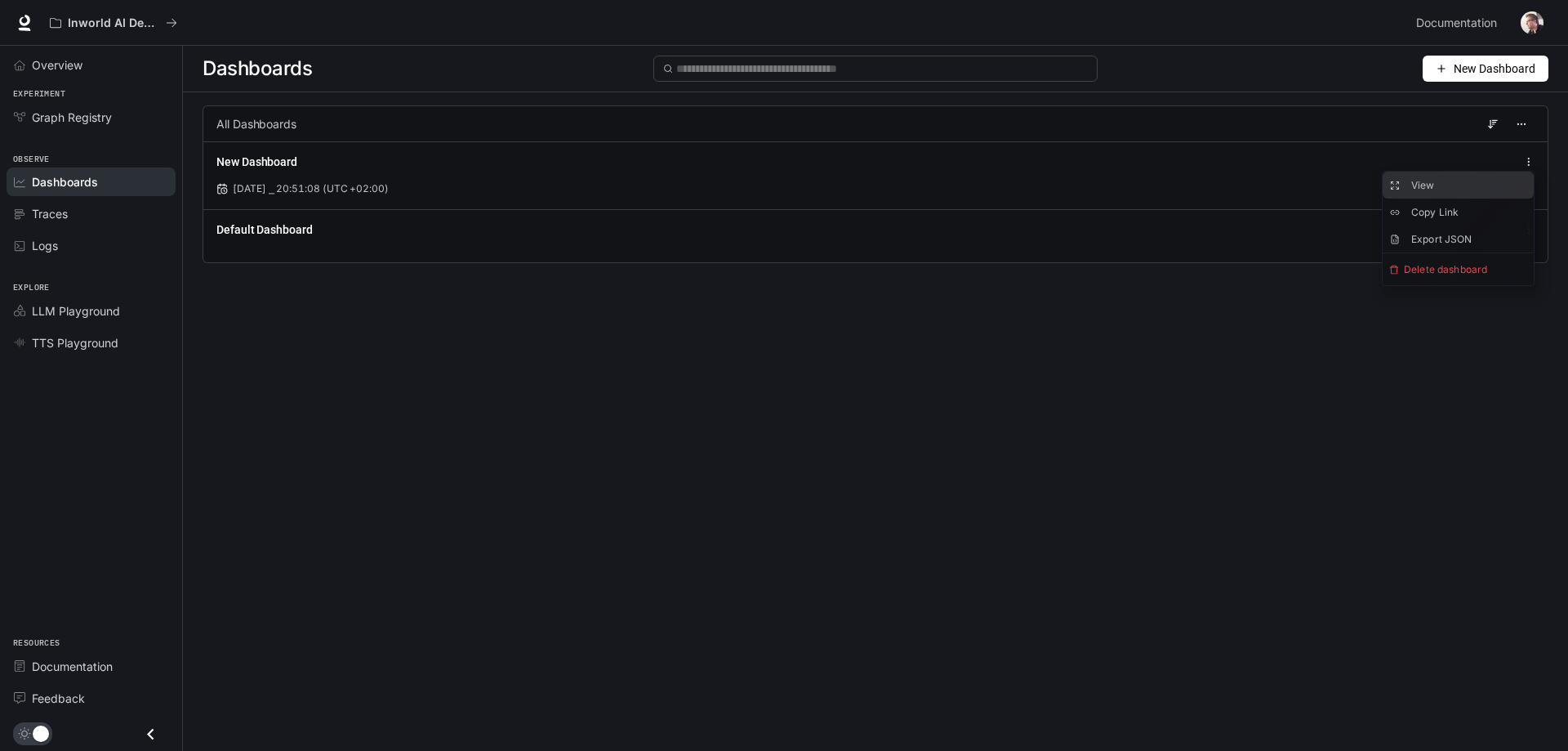
click at [1433, 186] on span "View" at bounding box center [1423, 185] width 23 height 12
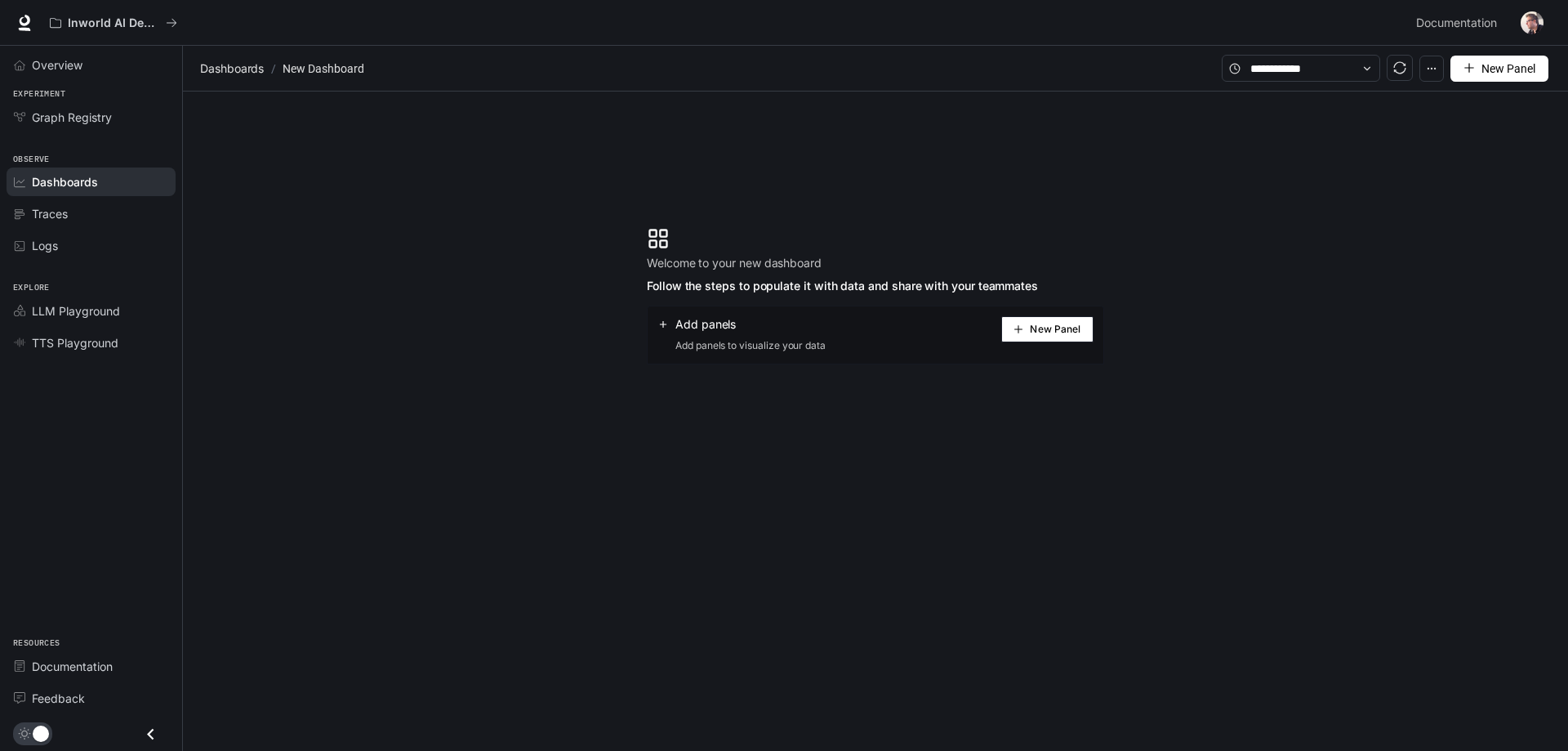
click at [1037, 332] on span "New Panel" at bounding box center [1055, 329] width 50 height 8
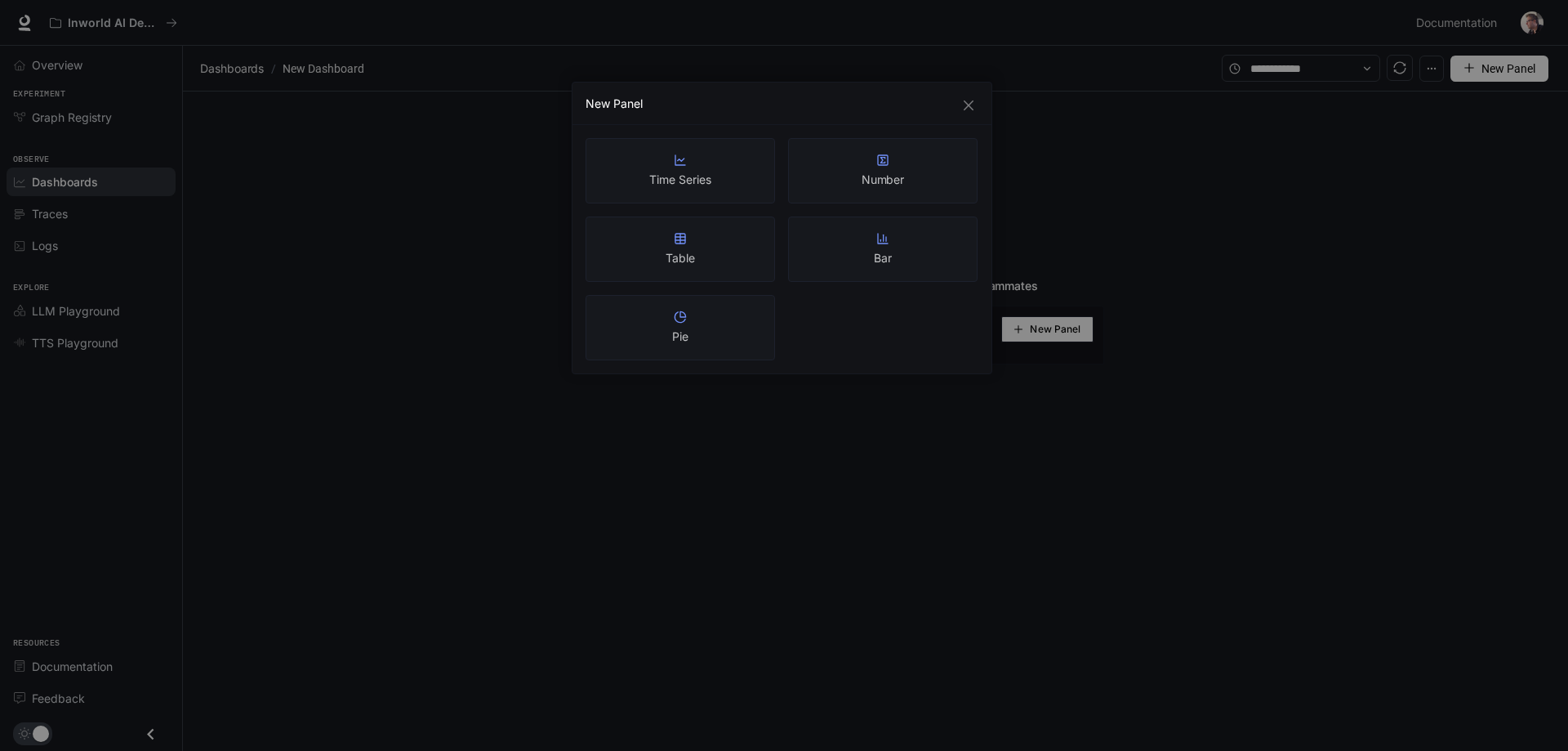
click at [697, 168] on div "Time Series" at bounding box center [680, 170] width 61 height 34
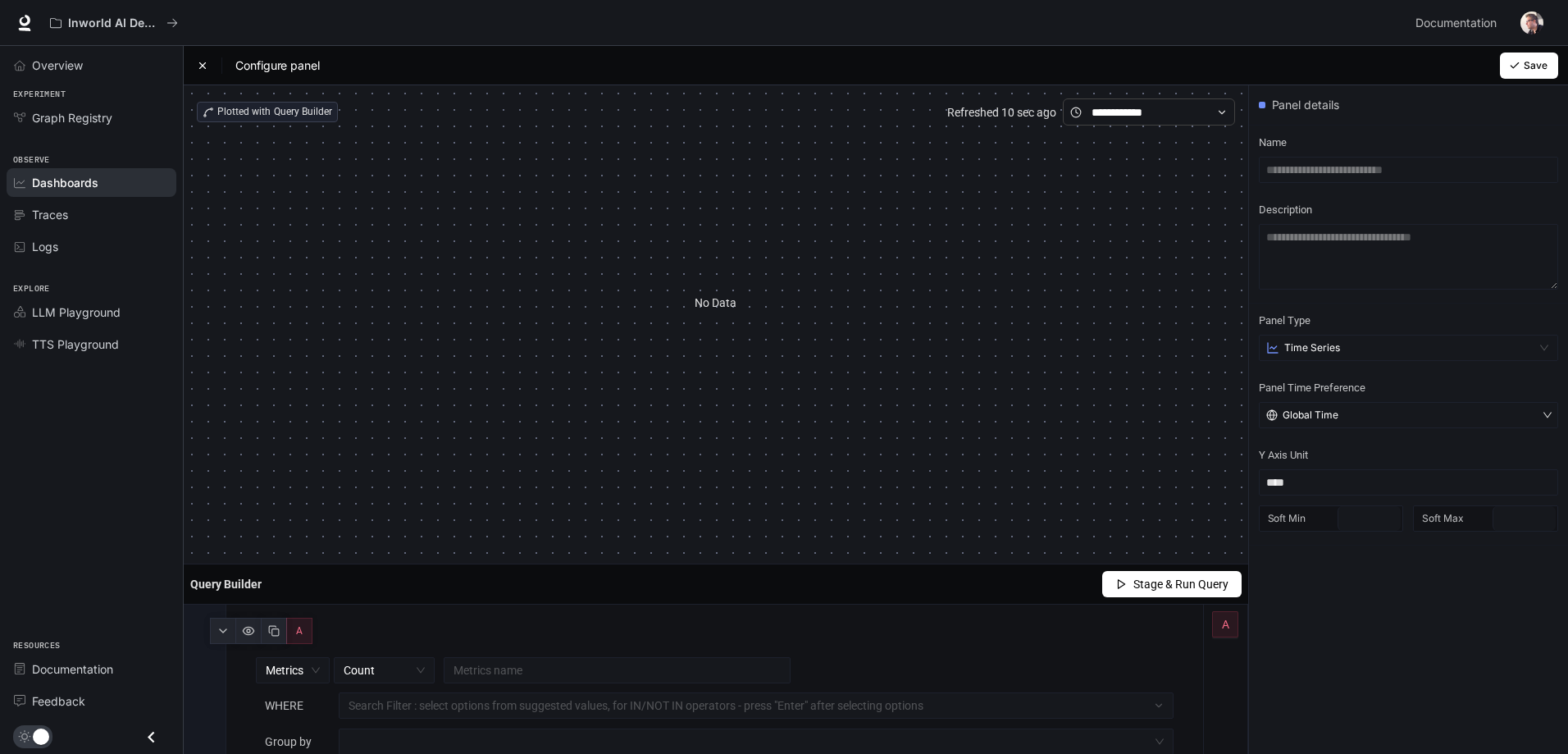
click at [205, 65] on icon at bounding box center [202, 65] width 11 height 11
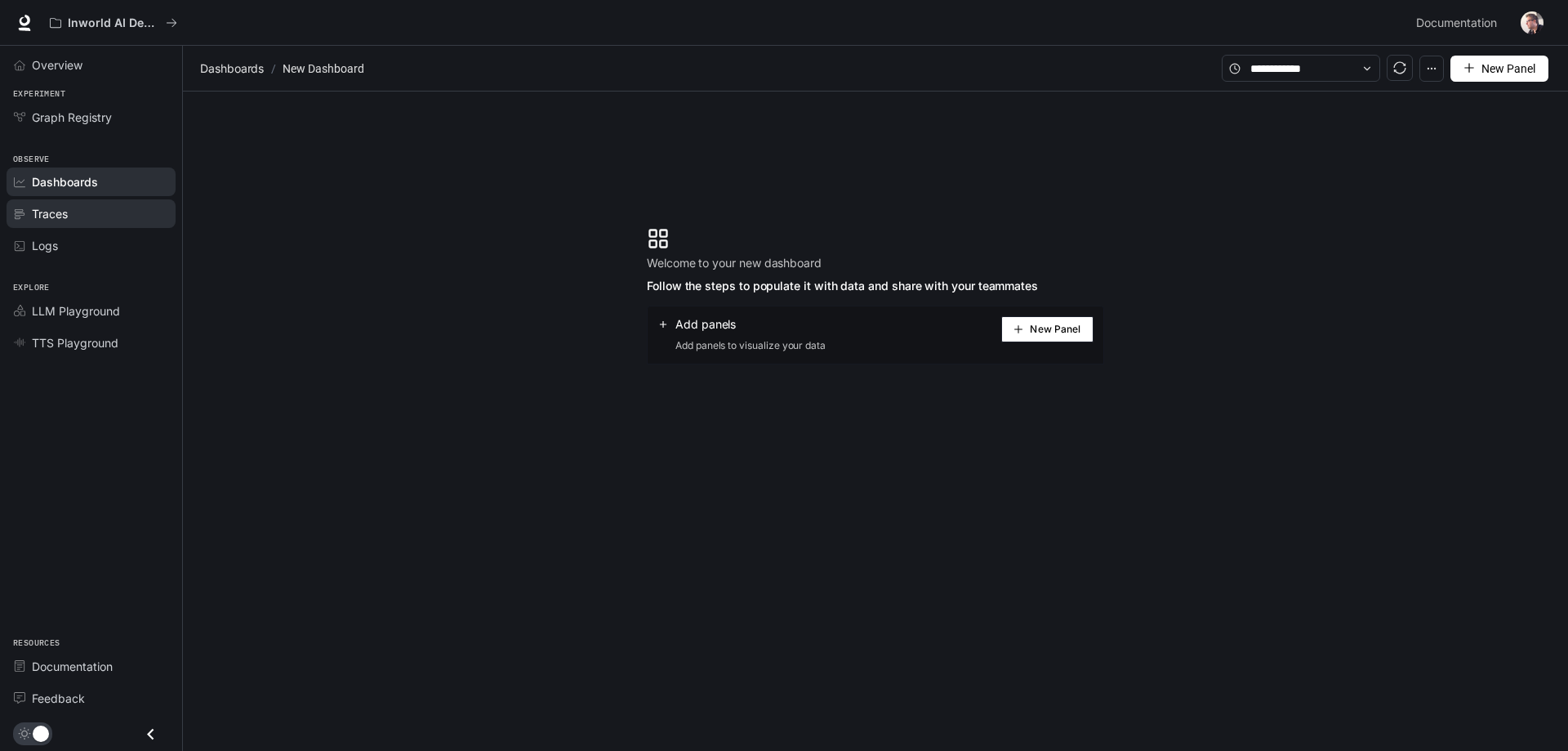
click at [65, 214] on span "Traces" at bounding box center [50, 214] width 36 height 17
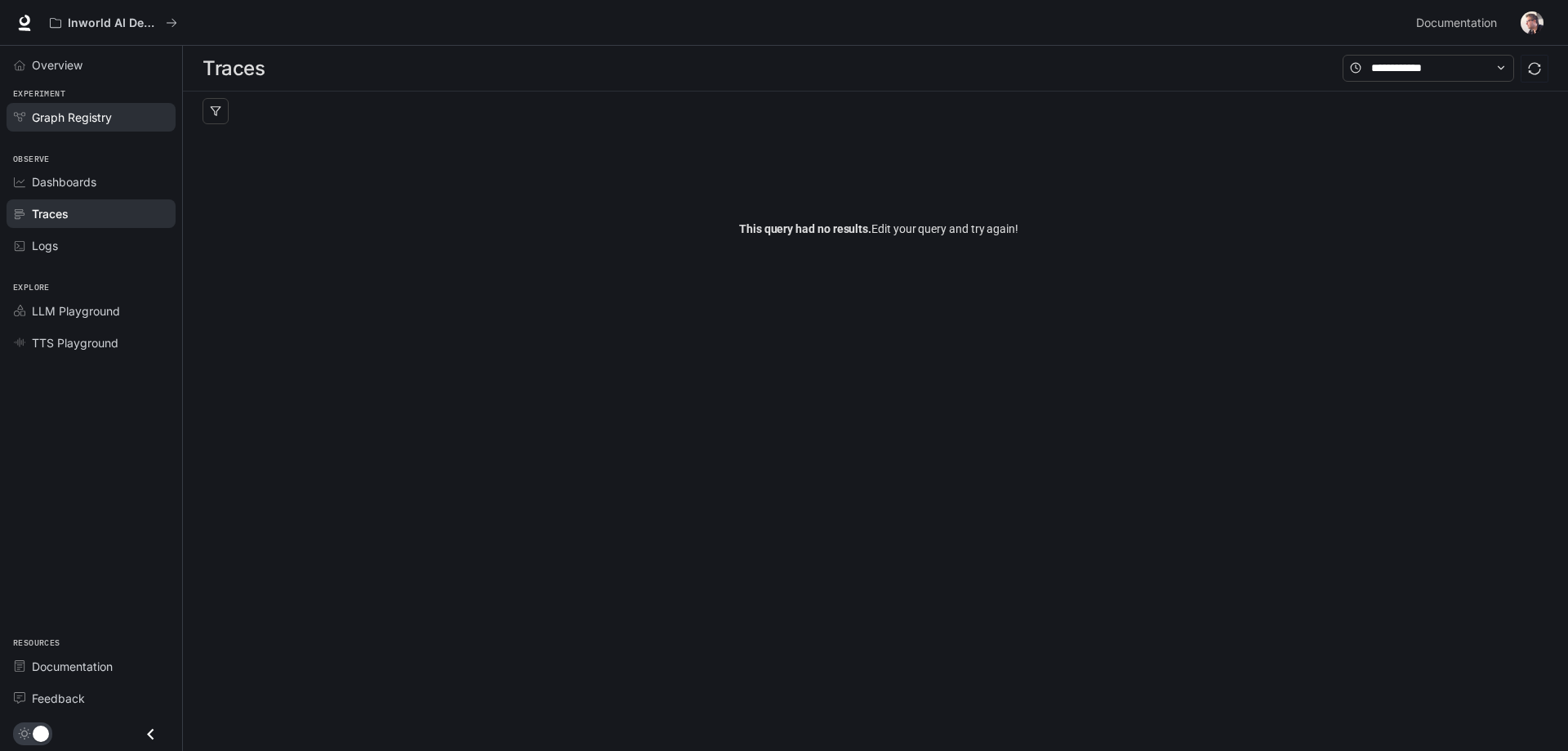
click at [65, 123] on span "Graph Registry" at bounding box center [72, 117] width 80 height 17
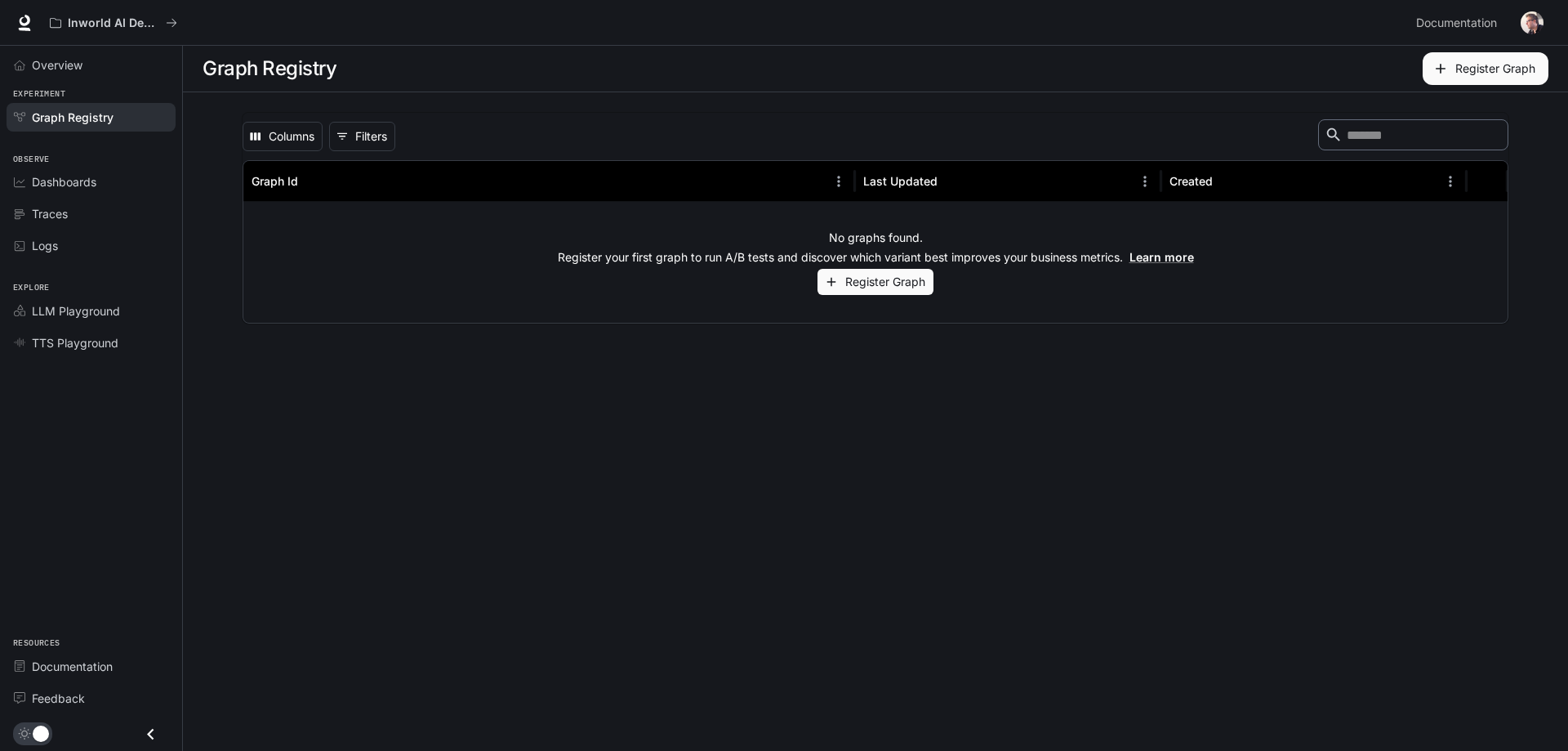
click at [1472, 64] on button "Register Graph" at bounding box center [1485, 69] width 126 height 33
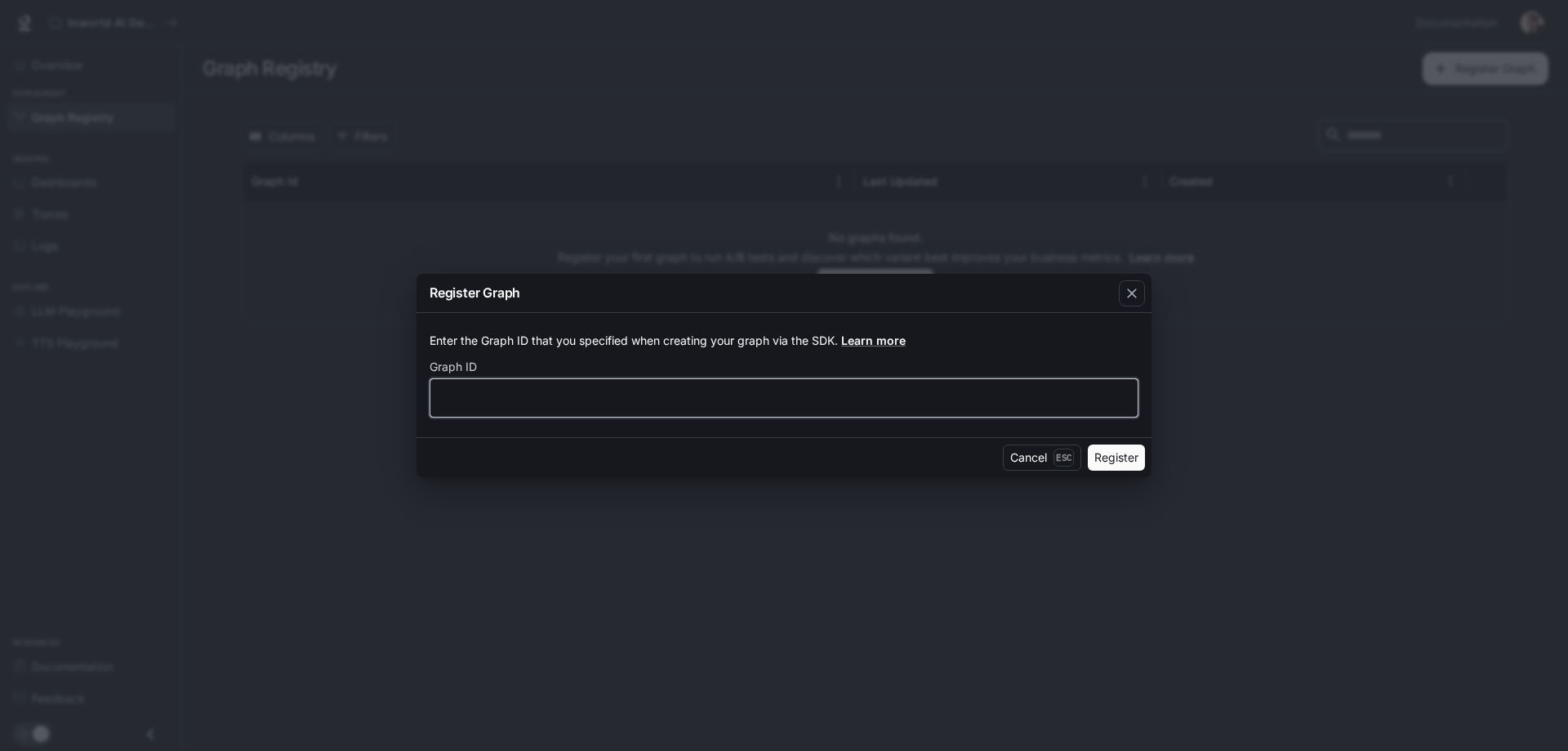
paste input "**********"
click at [511, 395] on input "text" at bounding box center [784, 397] width 708 height 17
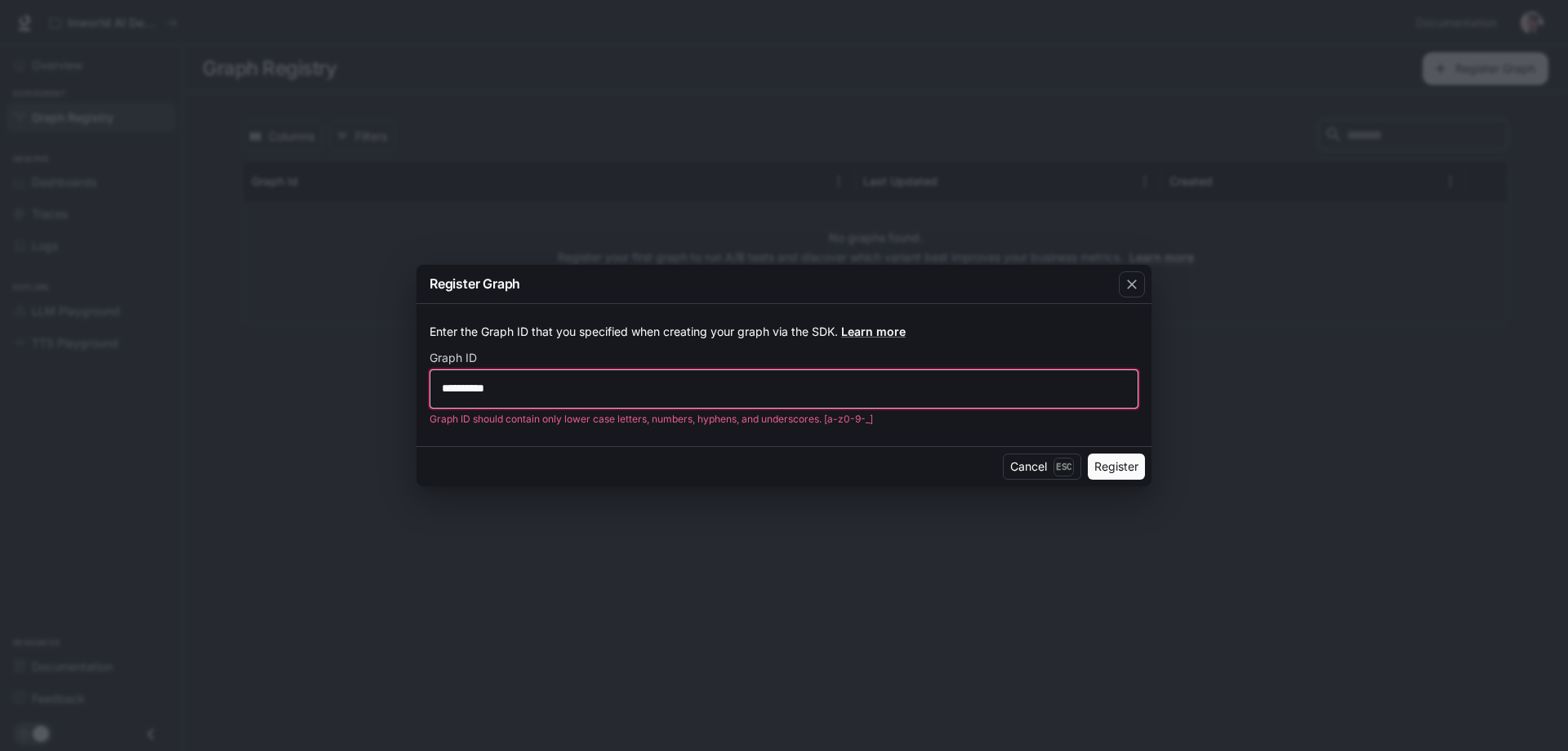
type input "**********"
click at [1114, 469] on button "Register" at bounding box center [1117, 467] width 57 height 26
click at [1136, 285] on icon "button" at bounding box center [1132, 284] width 17 height 17
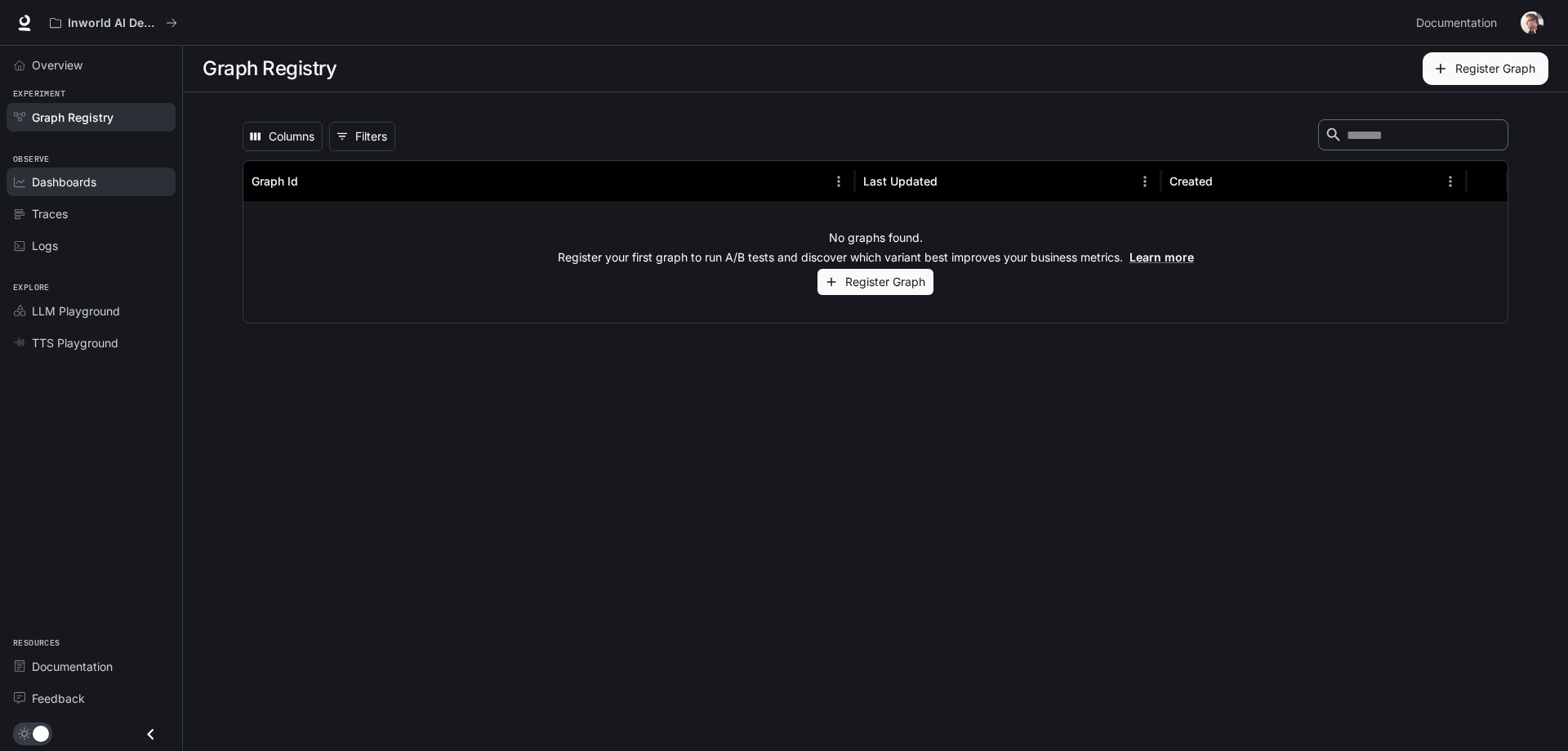
click at [81, 187] on span "Dashboards" at bounding box center [64, 182] width 64 height 17
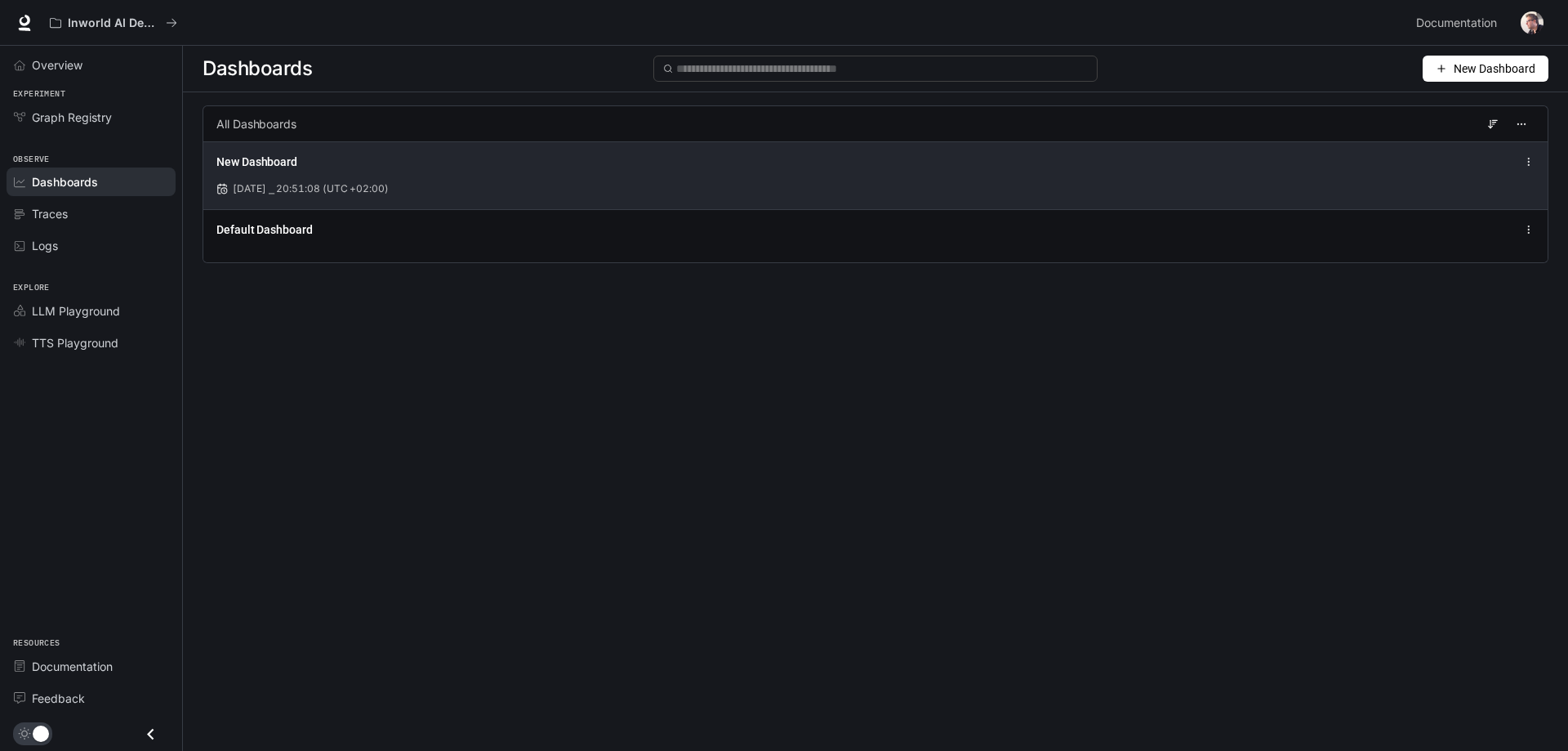
click at [1526, 156] on div "New Dashboard" at bounding box center [875, 162] width 1319 height 20
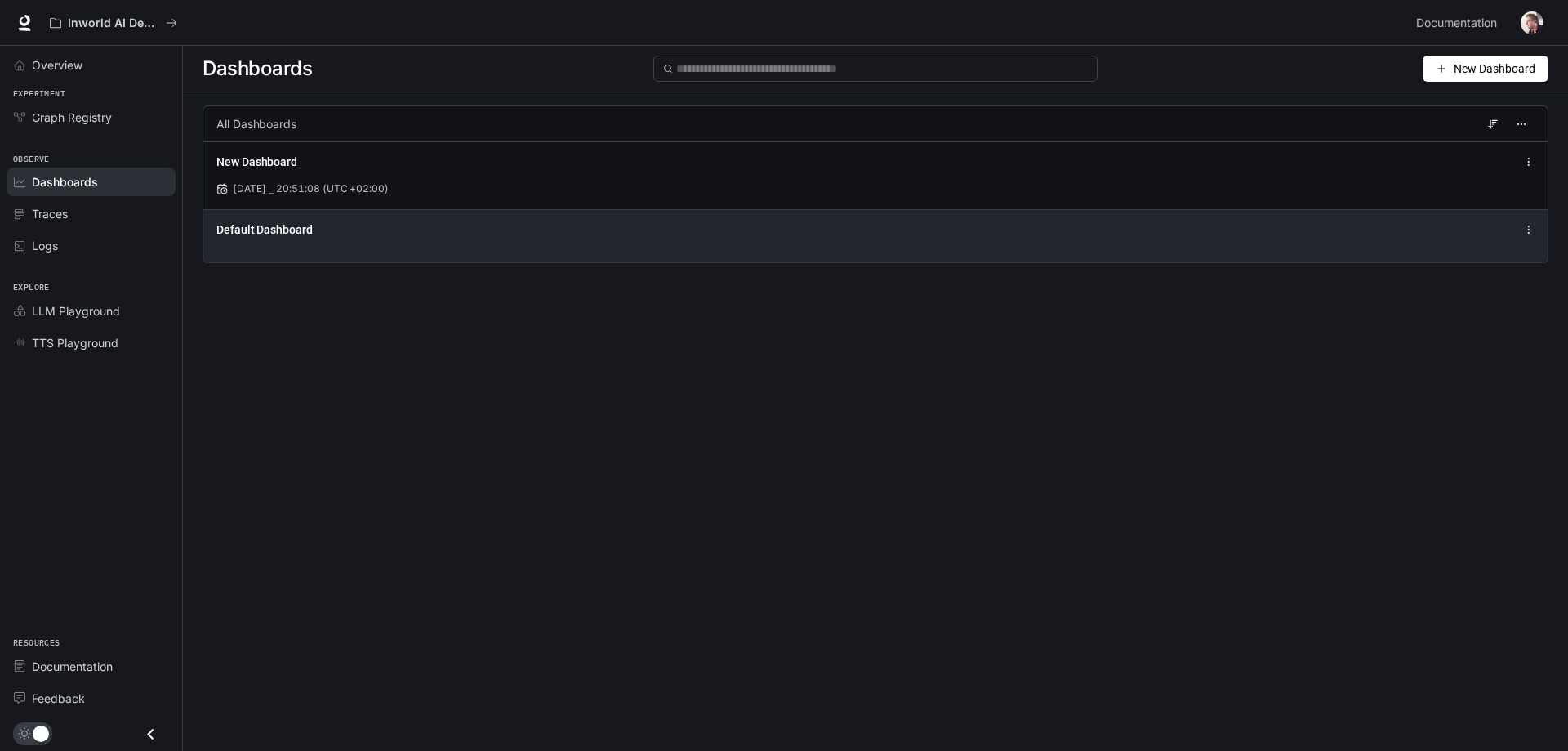
click at [1524, 229] on icon at bounding box center [1529, 229] width 11 height 11
click at [296, 237] on span "Default Dashboard" at bounding box center [264, 229] width 96 height 17
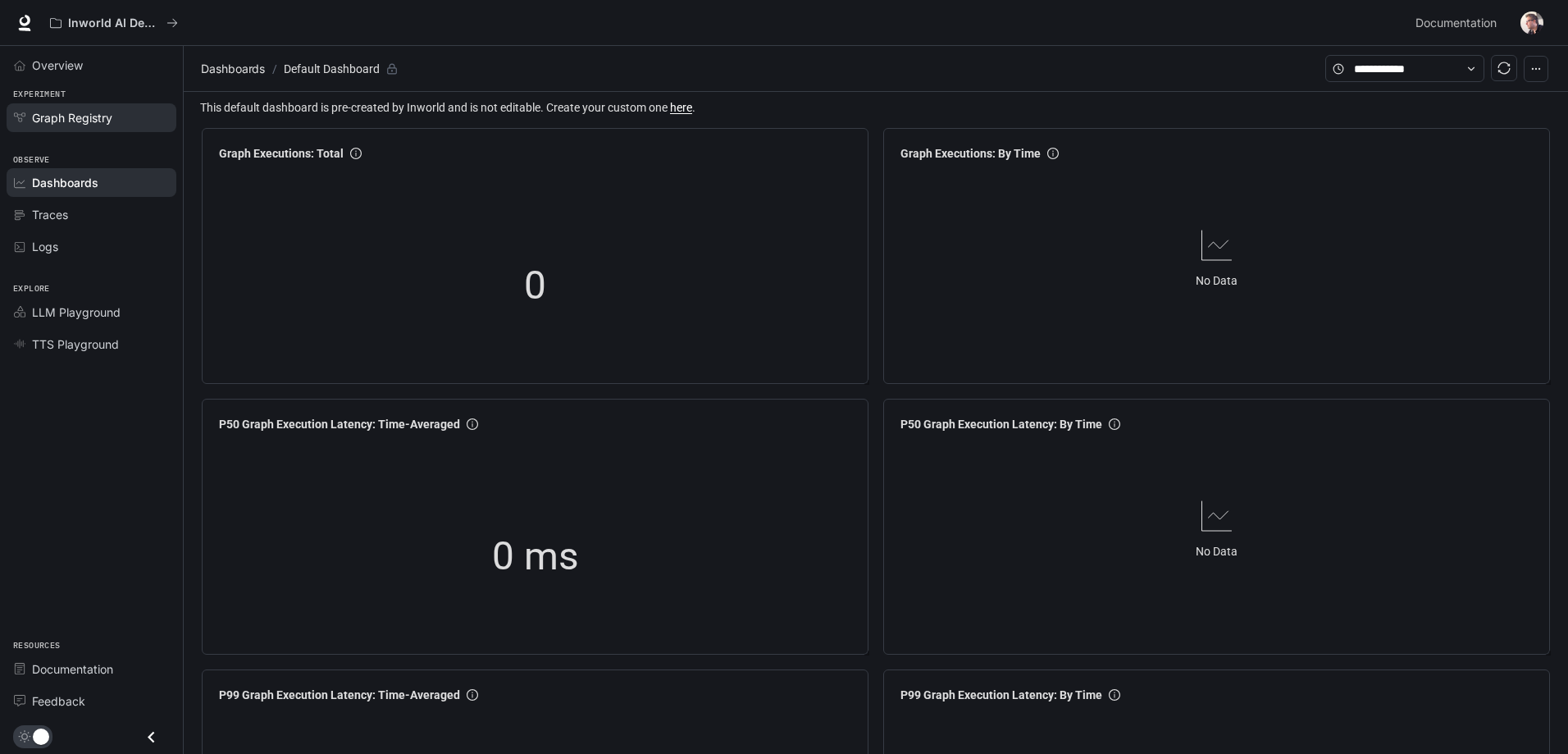
click at [89, 124] on span "Graph Registry" at bounding box center [72, 118] width 80 height 17
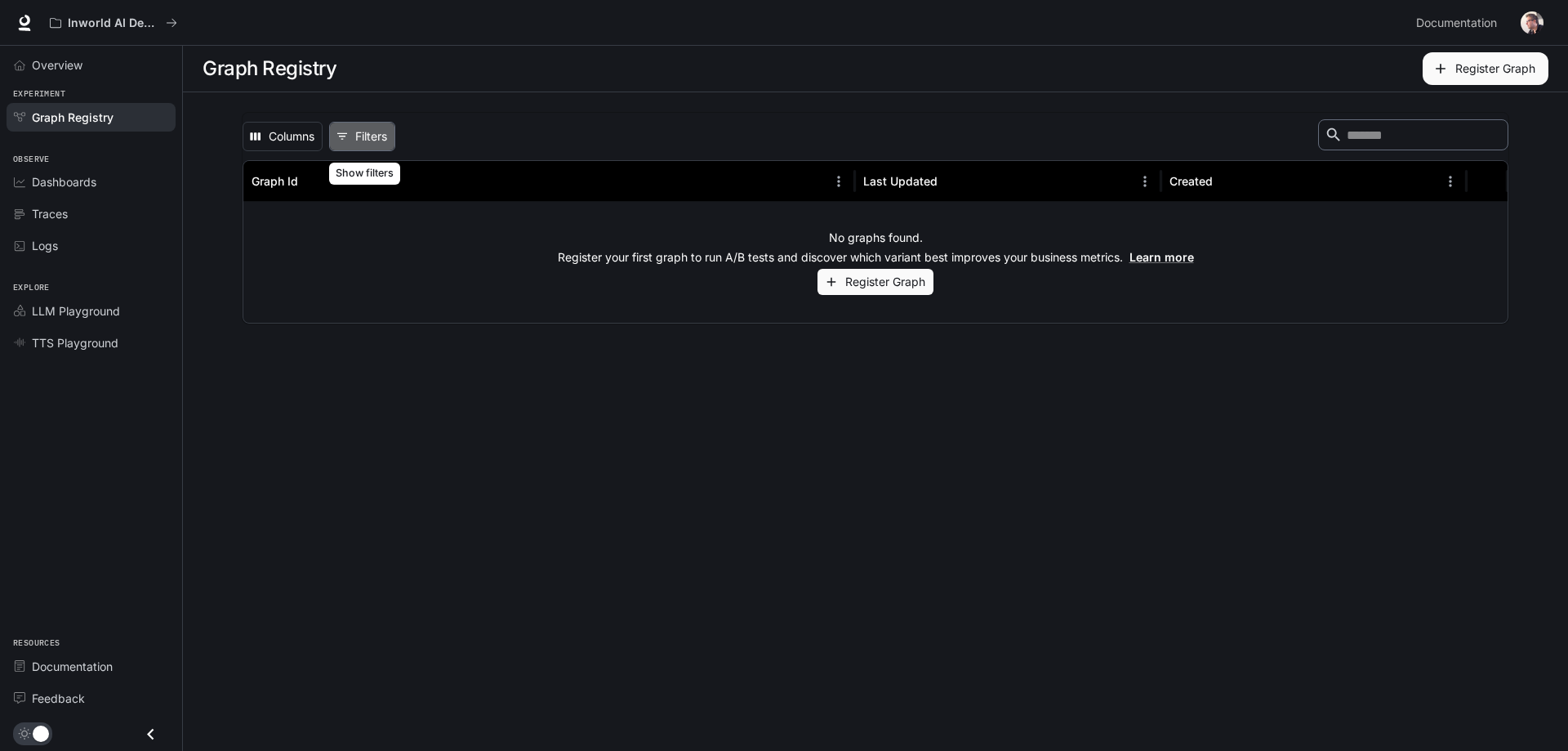
click at [376, 133] on button "0 Filters" at bounding box center [362, 136] width 66 height 30
click at [297, 129] on button "Columns" at bounding box center [282, 136] width 80 height 30
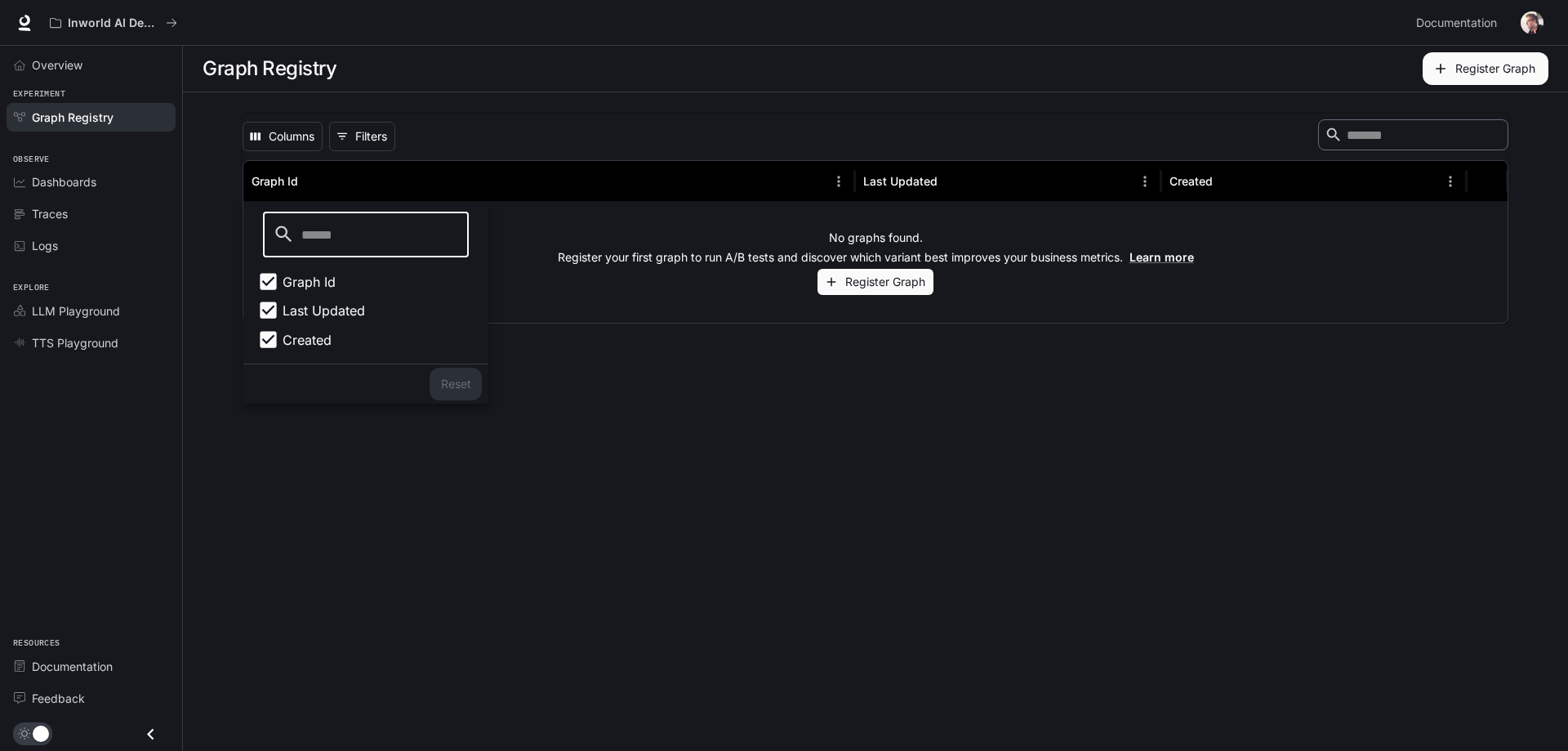
click at [497, 96] on div "Columns 0 Filters ​ Graph Id Last Updated Created No graphs found. Register you…" at bounding box center [876, 217] width 1307 height 251
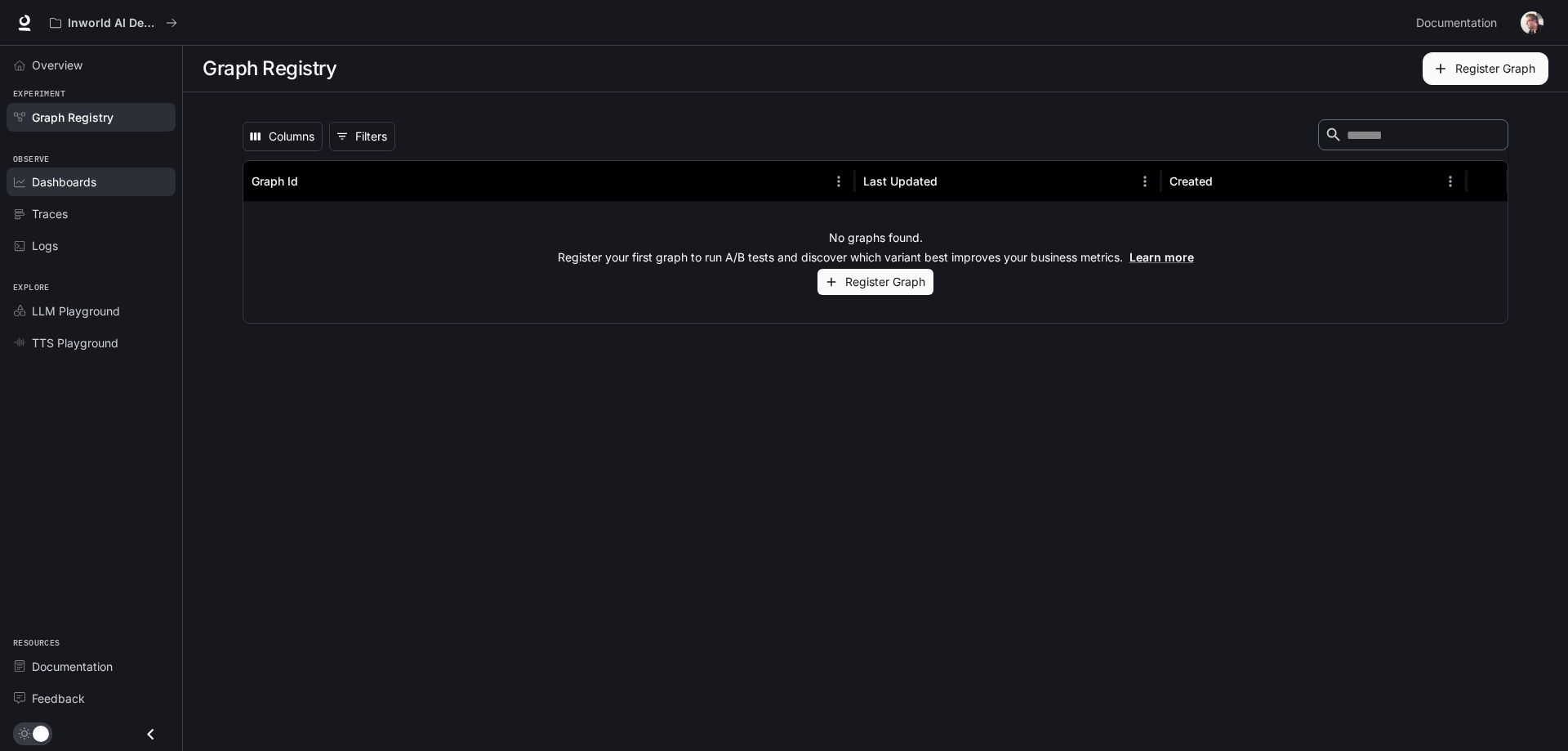
click at [97, 189] on div "Dashboards" at bounding box center [100, 182] width 136 height 17
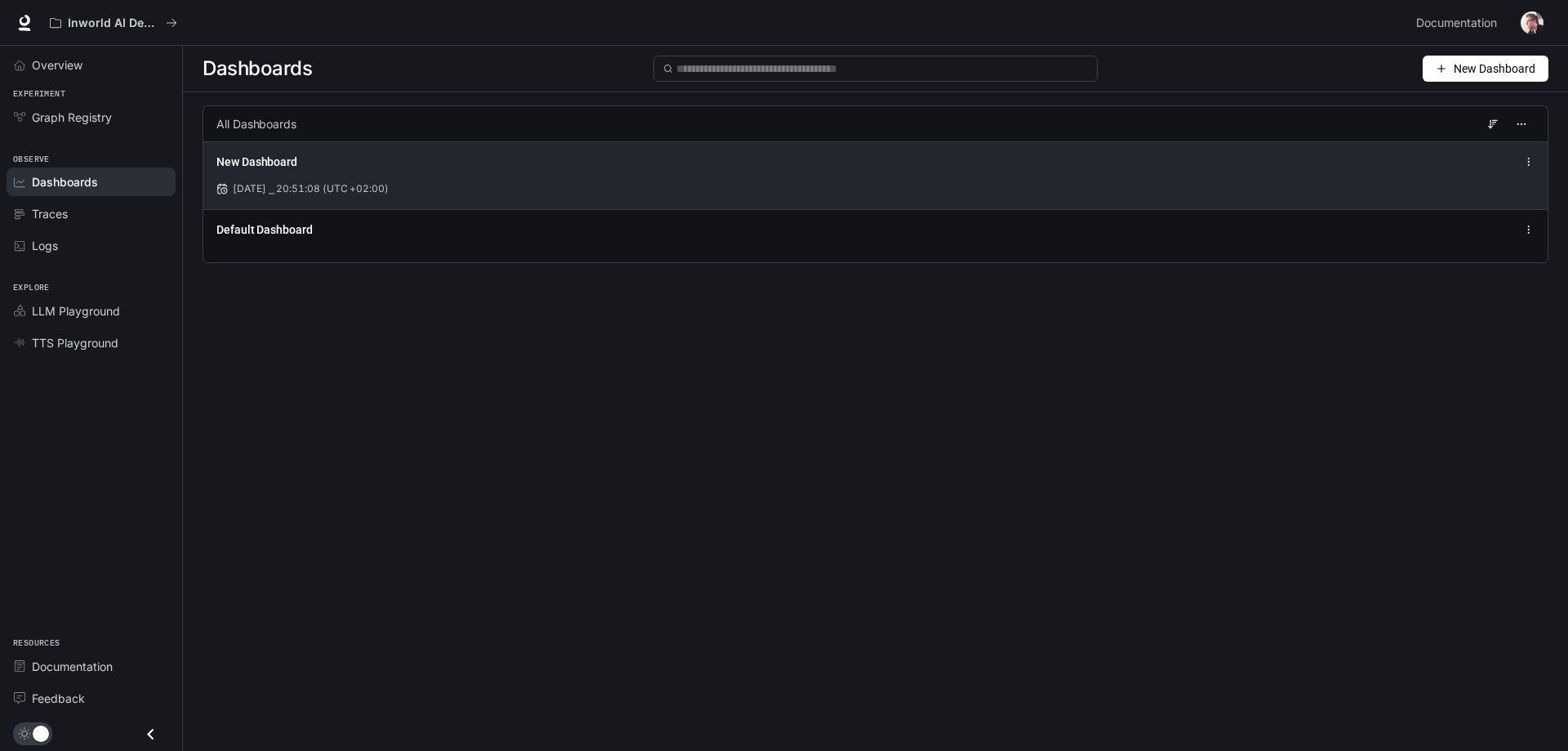
click at [292, 163] on span "New Dashboard" at bounding box center [256, 162] width 81 height 17
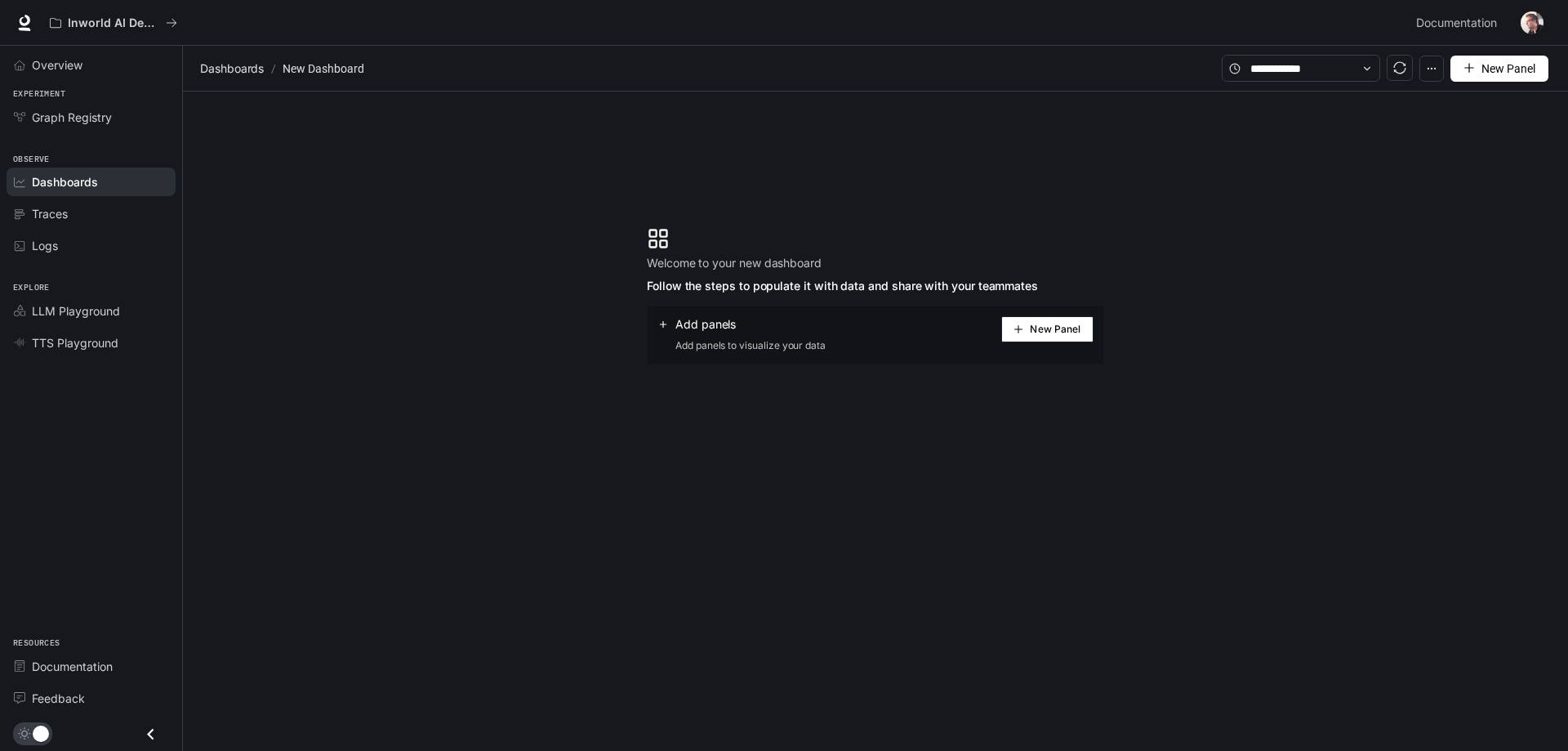
click at [663, 324] on icon at bounding box center [663, 324] width 7 height 7
click at [694, 326] on span "Add panels" at bounding box center [706, 324] width 61 height 17
drag, startPoint x: 849, startPoint y: 330, endPoint x: 992, endPoint y: 325, distance: 143.1
click at [882, 329] on div "Add panels Add panels to visualize your data New Panel" at bounding box center [875, 335] width 457 height 59
click at [1036, 328] on span "New Panel" at bounding box center [1055, 329] width 50 height 8
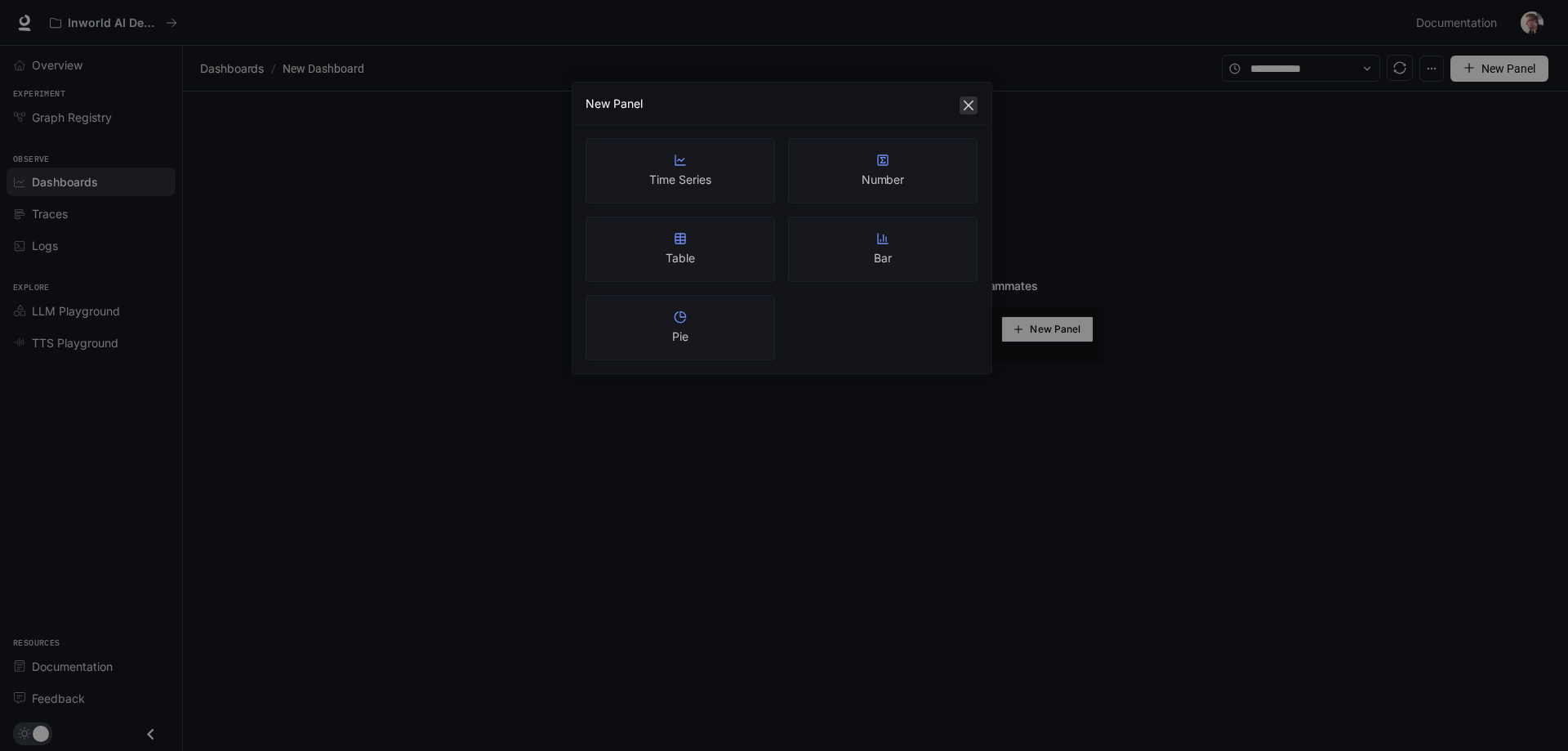
click at [972, 109] on icon "close" at bounding box center [968, 105] width 10 height 10
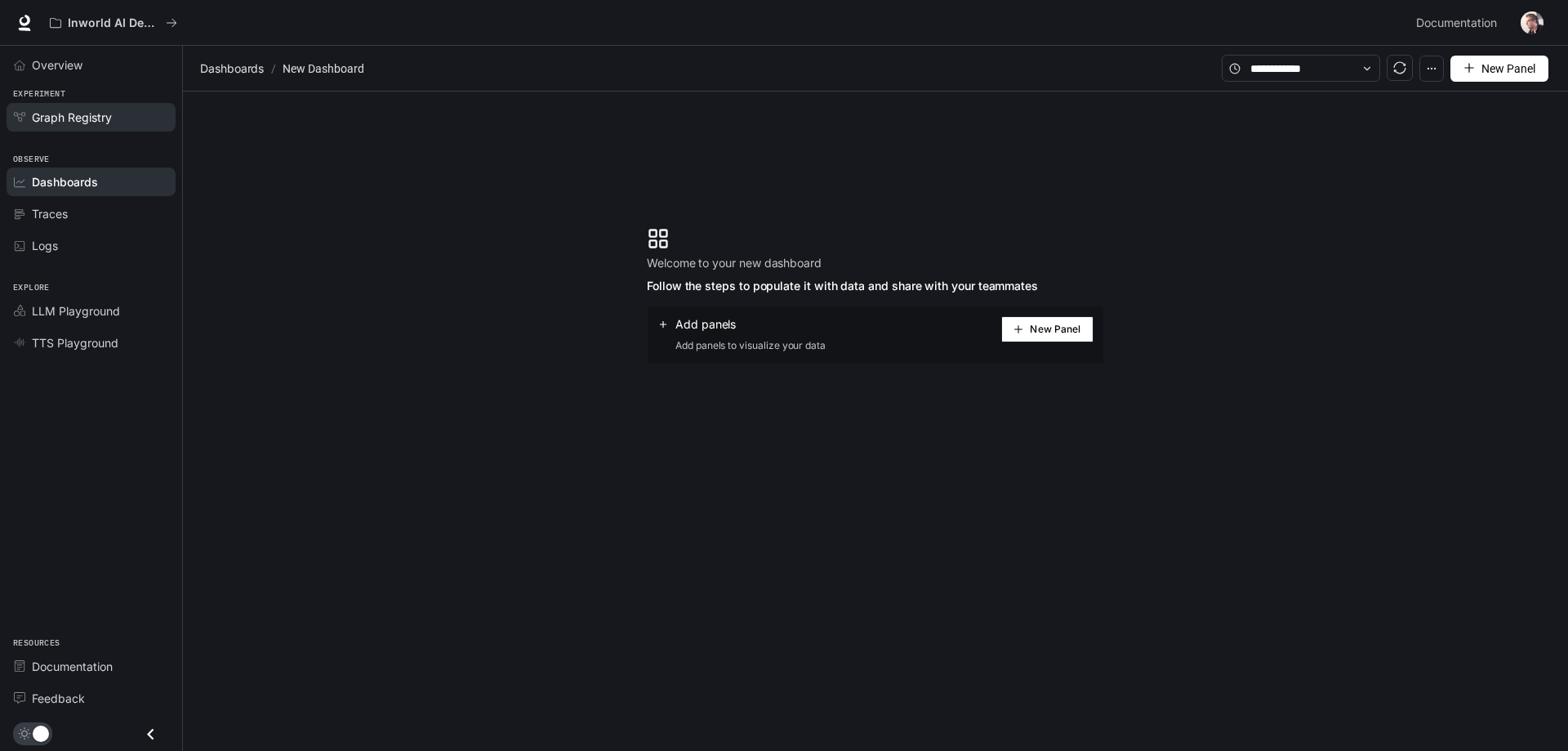
click at [95, 120] on span "Graph Registry" at bounding box center [72, 117] width 80 height 17
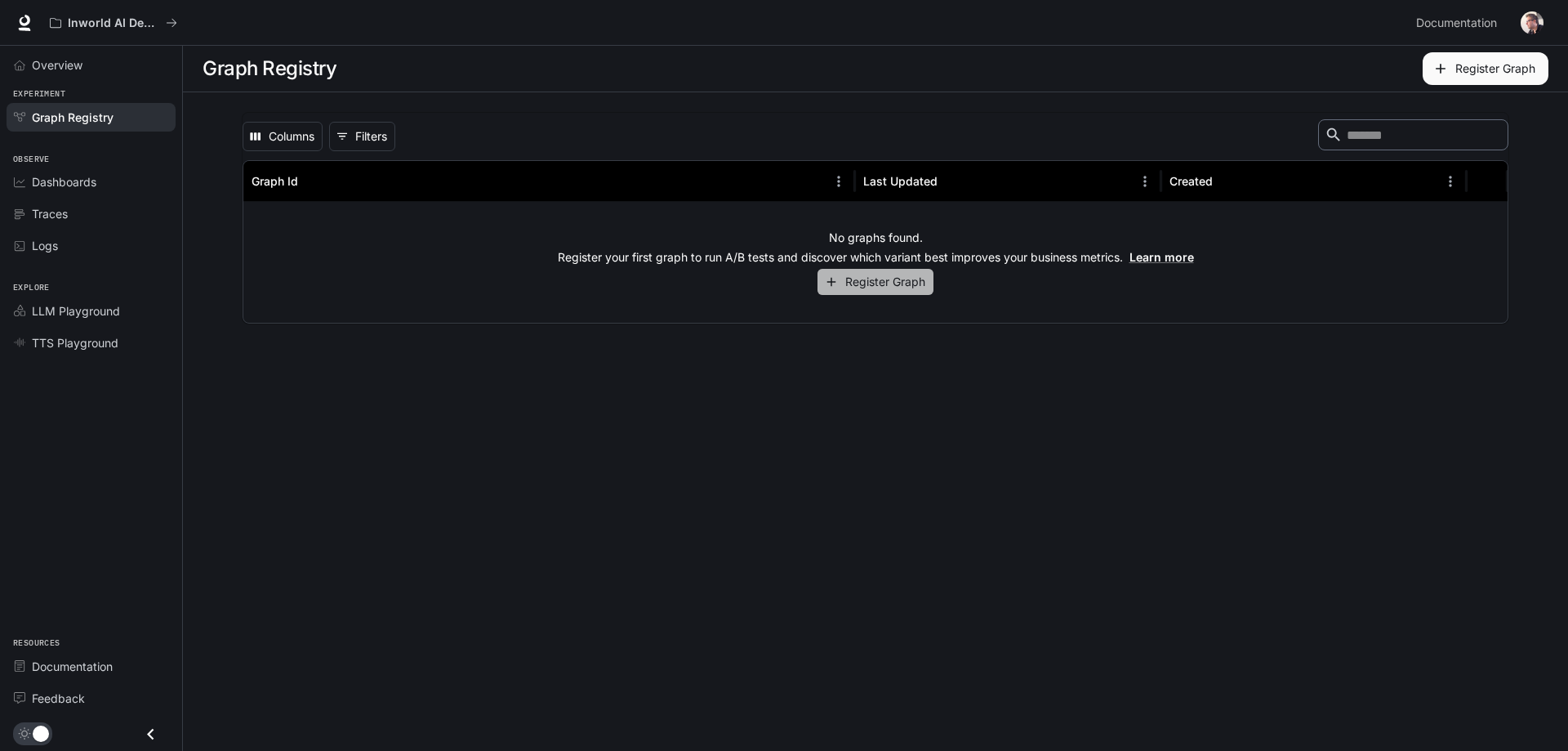
click at [877, 282] on button "Register Graph" at bounding box center [875, 282] width 116 height 27
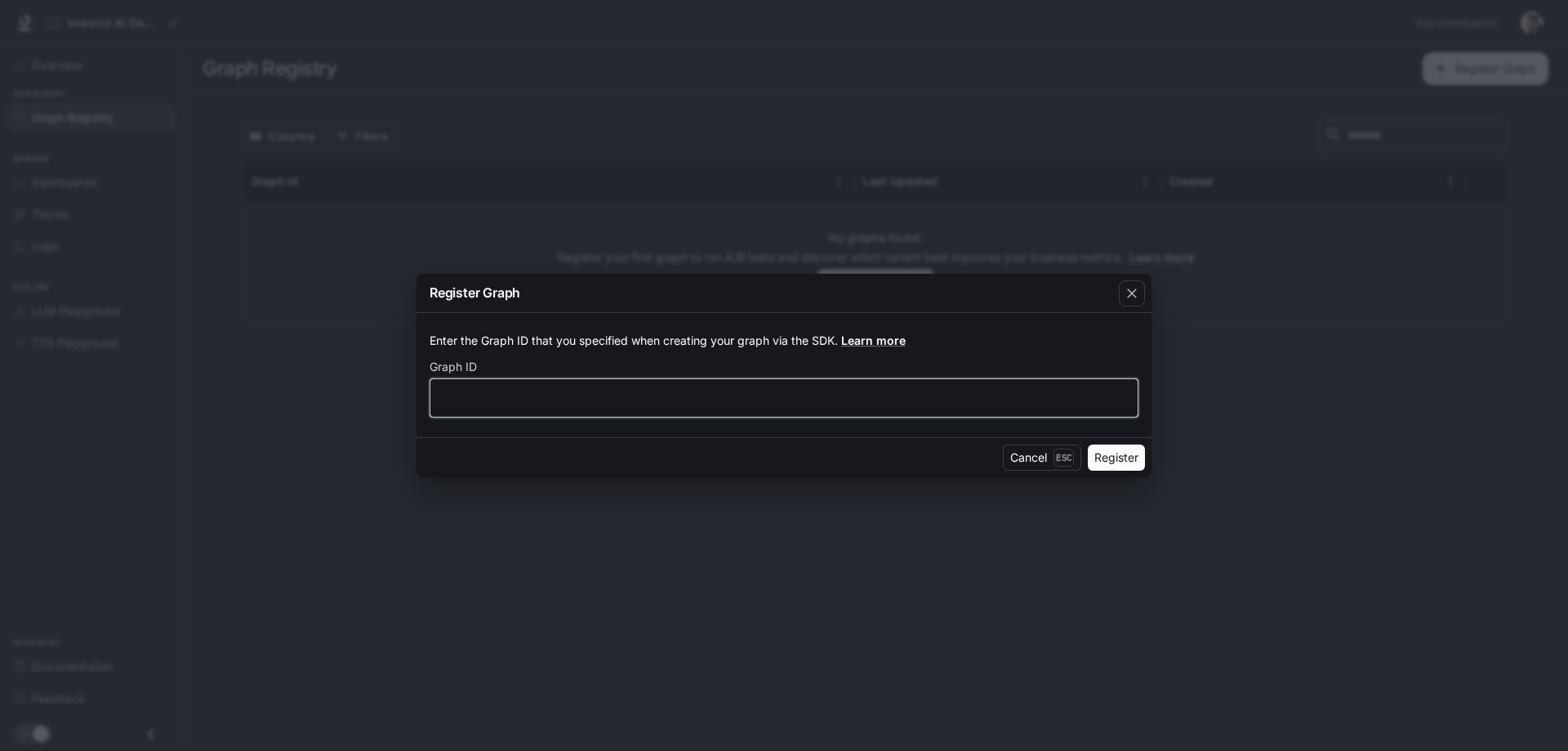
click at [482, 395] on input "text" at bounding box center [784, 397] width 708 height 17
click at [429, 339] on div "Enter the Graph ID that you specified when creating your graph via the SDK. Lea…" at bounding box center [784, 375] width 735 height 124
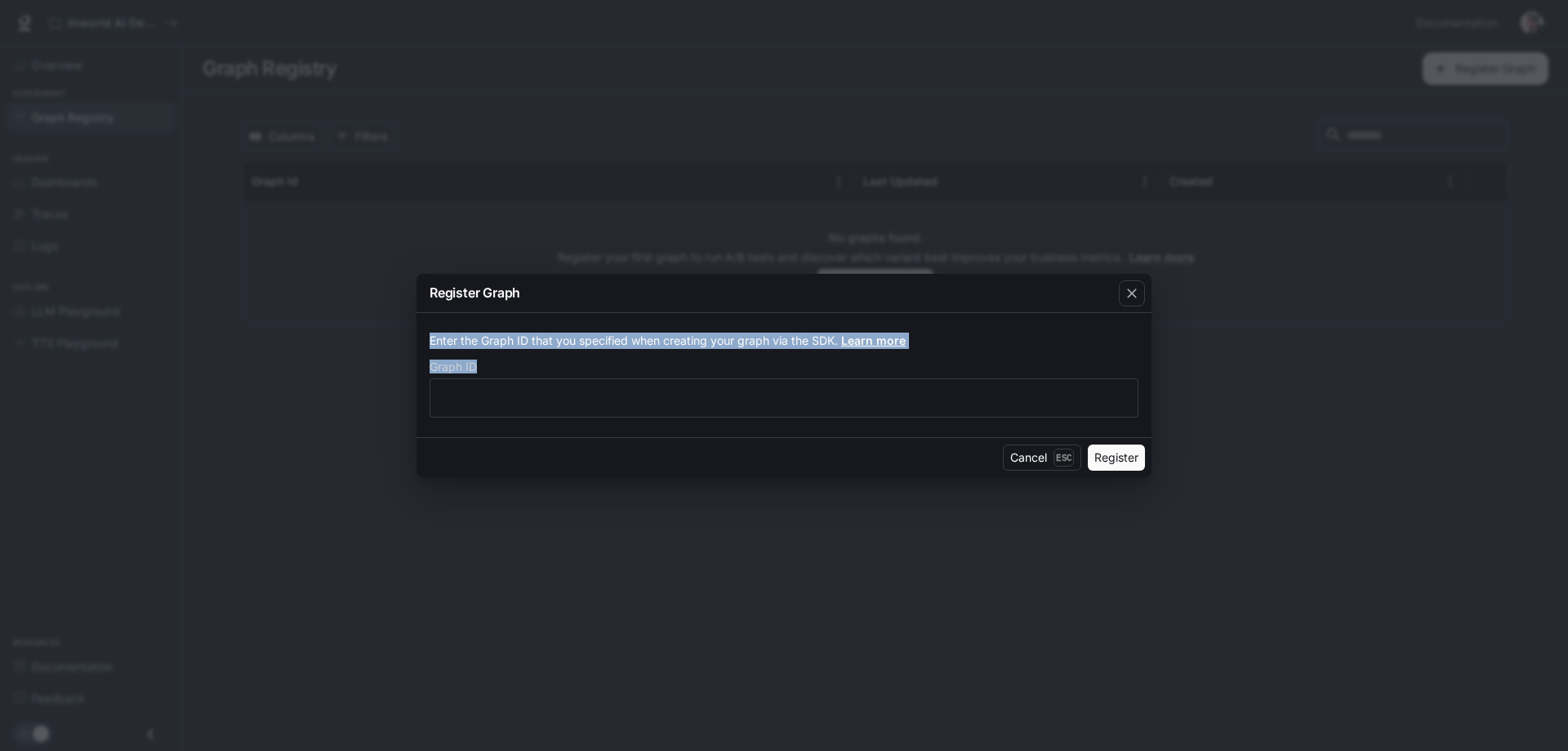
drag, startPoint x: 425, startPoint y: 339, endPoint x: 536, endPoint y: 366, distance: 114.2
click at [536, 366] on div "Enter the Graph ID that you specified when creating your graph via the SDK. Lea…" at bounding box center [784, 375] width 735 height 124
click at [874, 339] on link "Learn more" at bounding box center [874, 340] width 64 height 14
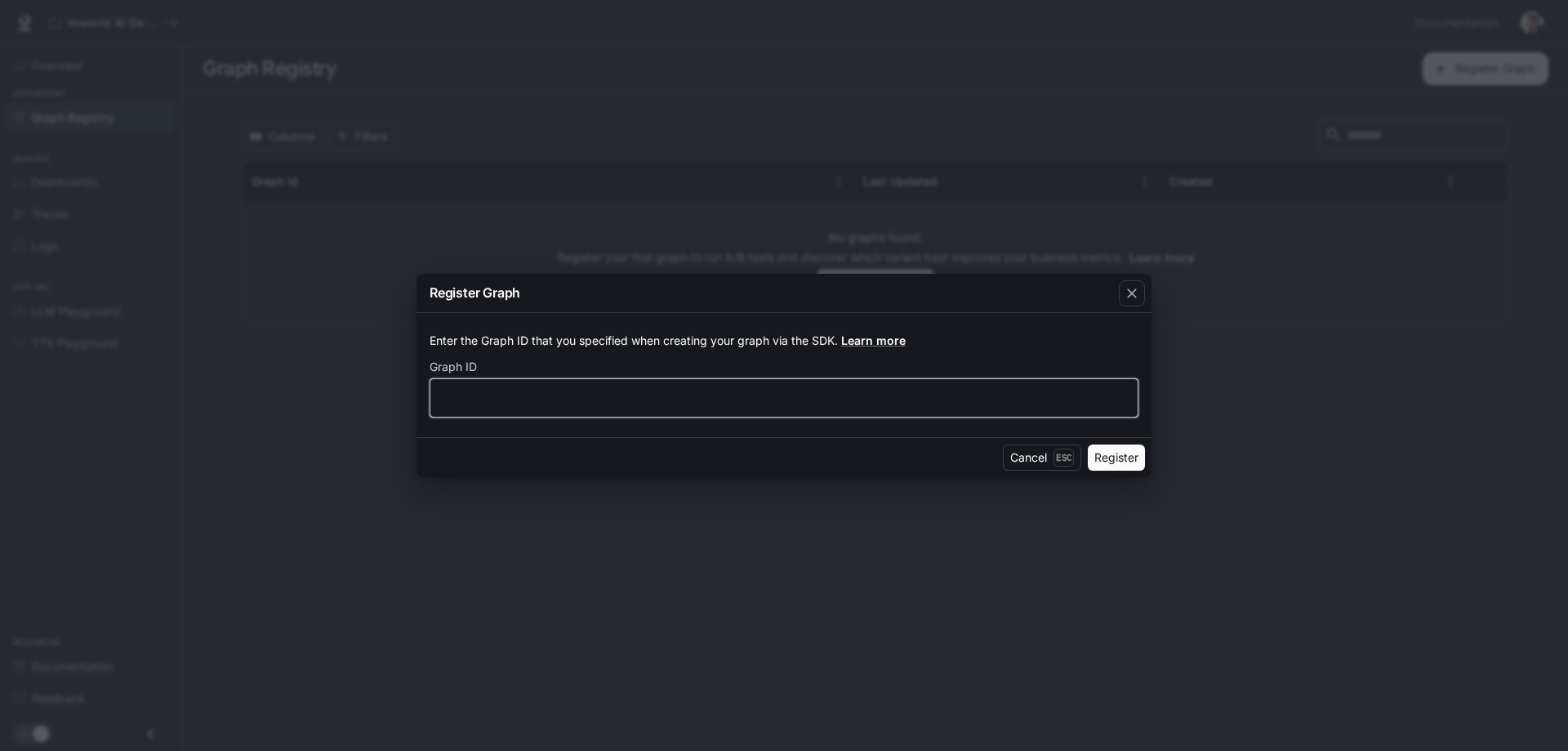
click at [461, 405] on input "text" at bounding box center [784, 397] width 708 height 17
click at [465, 389] on input "text" at bounding box center [784, 397] width 708 height 17
paste input "**********"
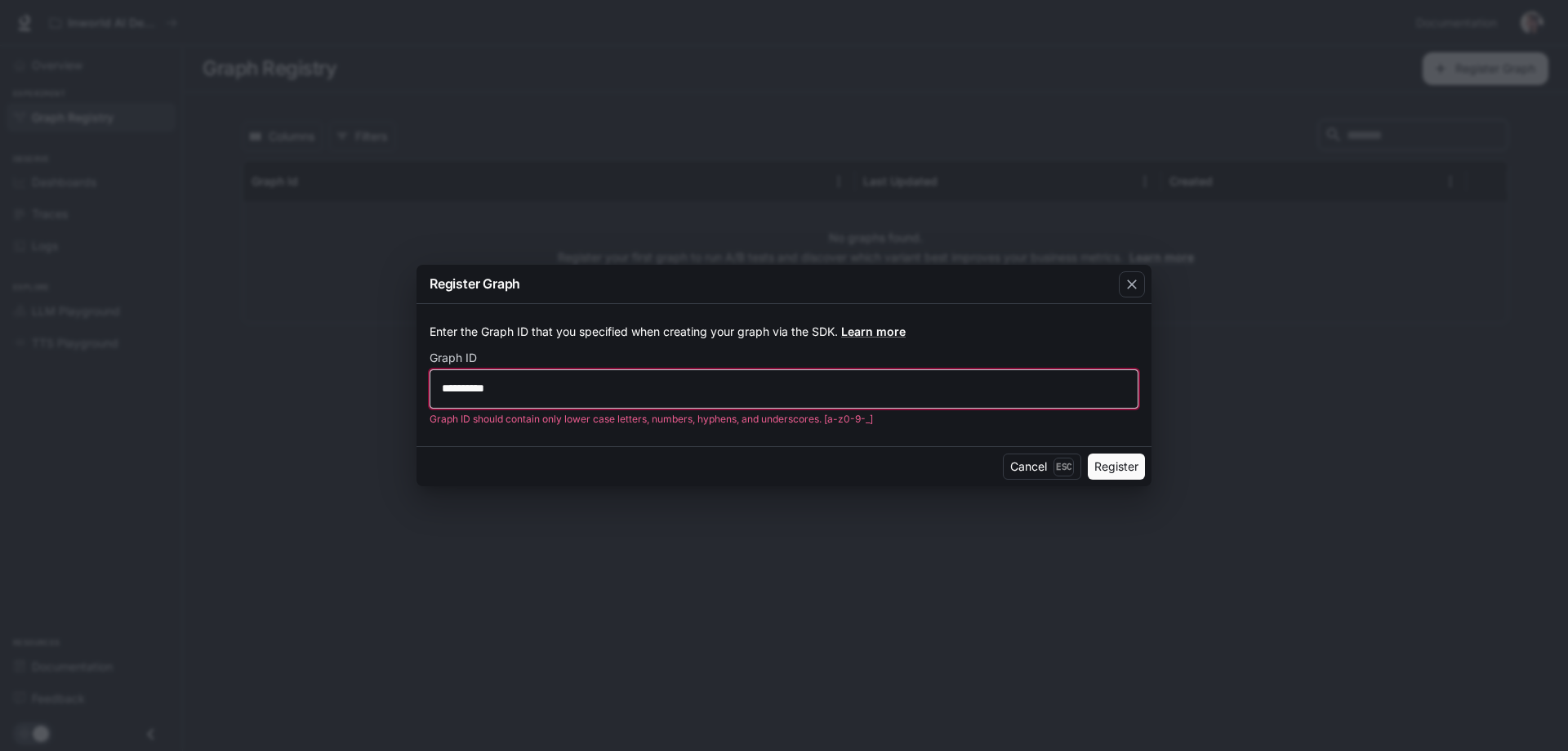
click at [471, 389] on input "**********" at bounding box center [784, 388] width 708 height 17
drag, startPoint x: 426, startPoint y: 422, endPoint x: 872, endPoint y: 423, distance: 446.0
click at [872, 423] on div "**********" at bounding box center [784, 376] width 735 height 143
click at [879, 422] on p "Graph ID should contain only lower case letters, numbers, hyphens, and undersco…" at bounding box center [778, 419] width 698 height 17
click at [477, 388] on input "**********" at bounding box center [784, 388] width 708 height 17
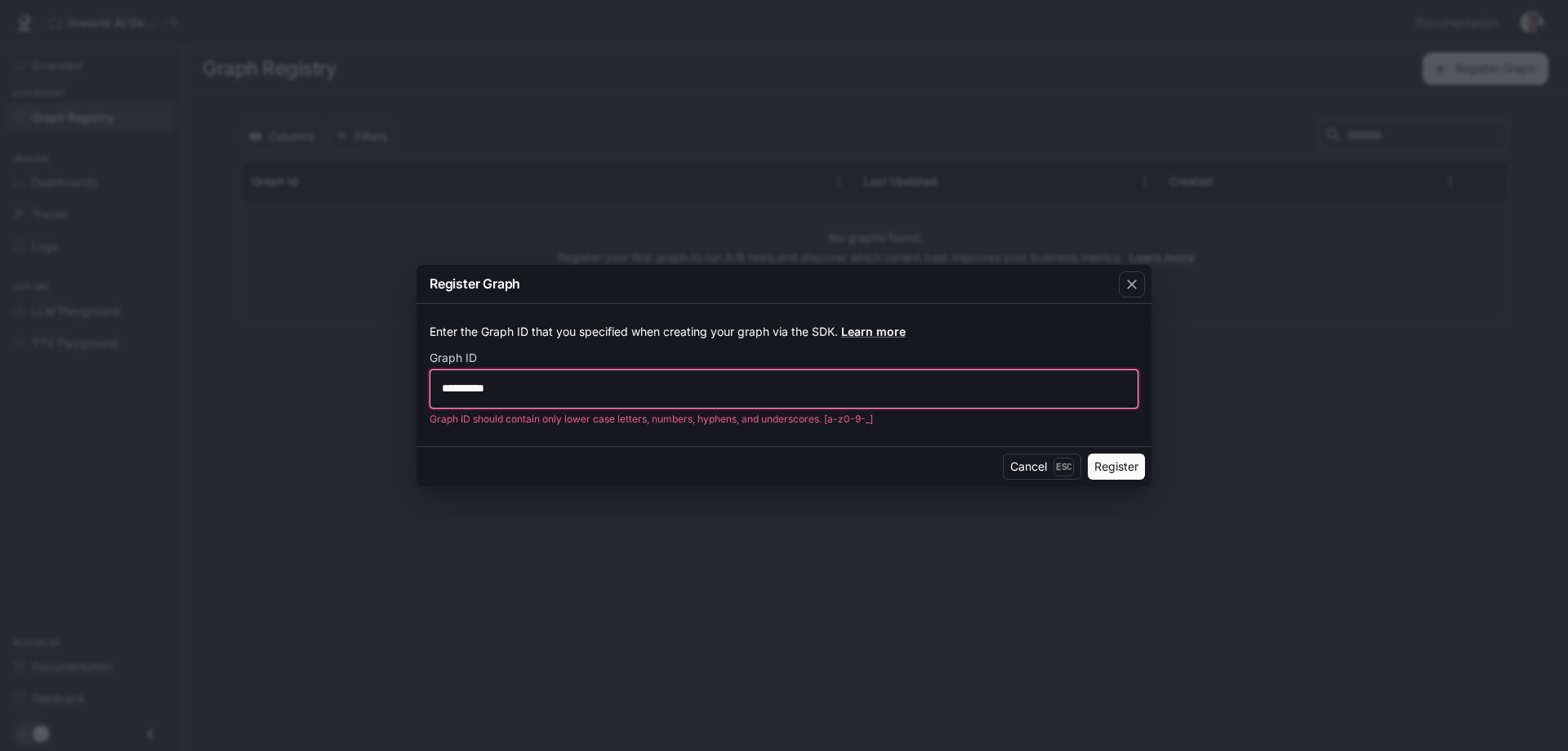
click at [479, 388] on input "**********" at bounding box center [784, 388] width 708 height 17
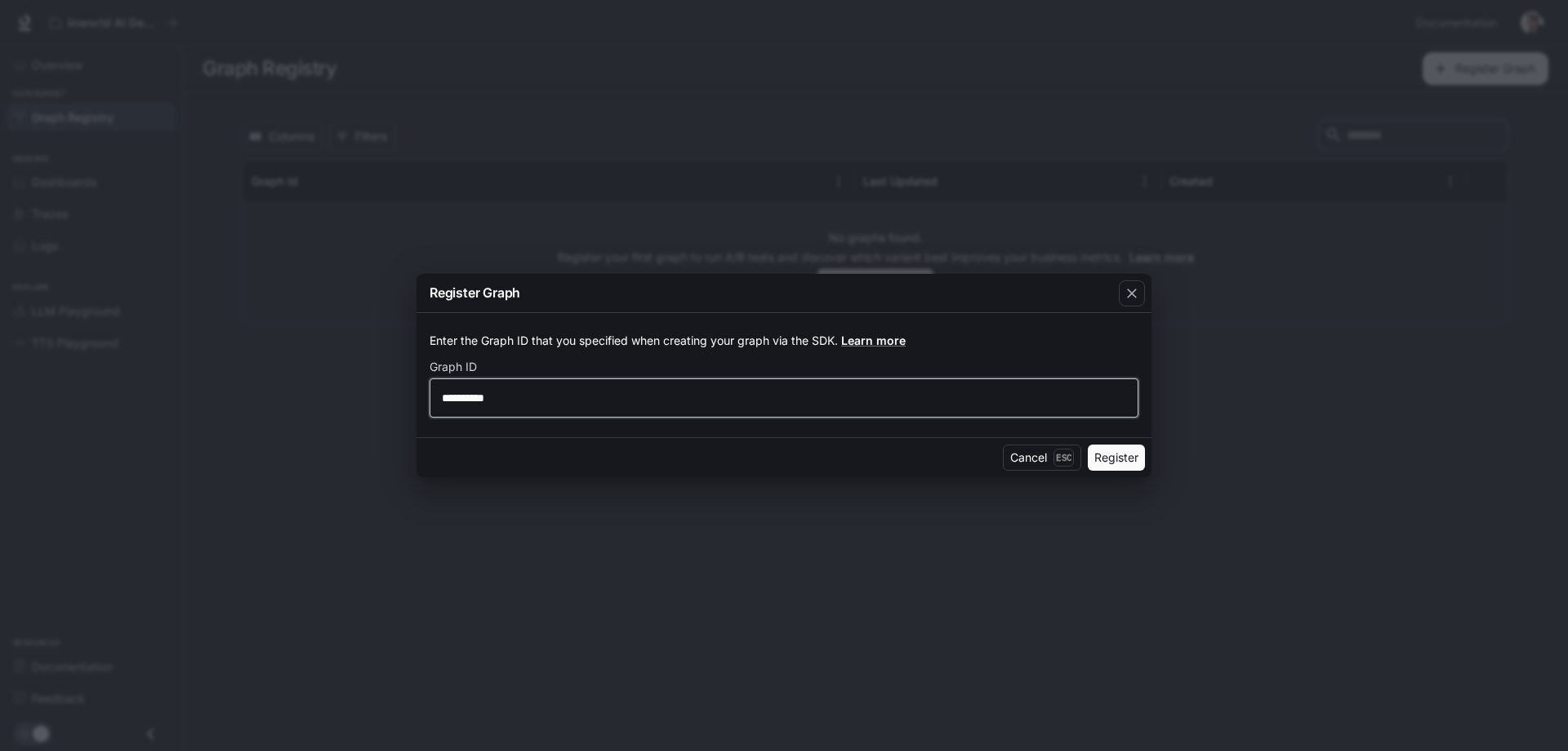
type input "**********"
click at [1120, 455] on button "Register" at bounding box center [1117, 457] width 57 height 26
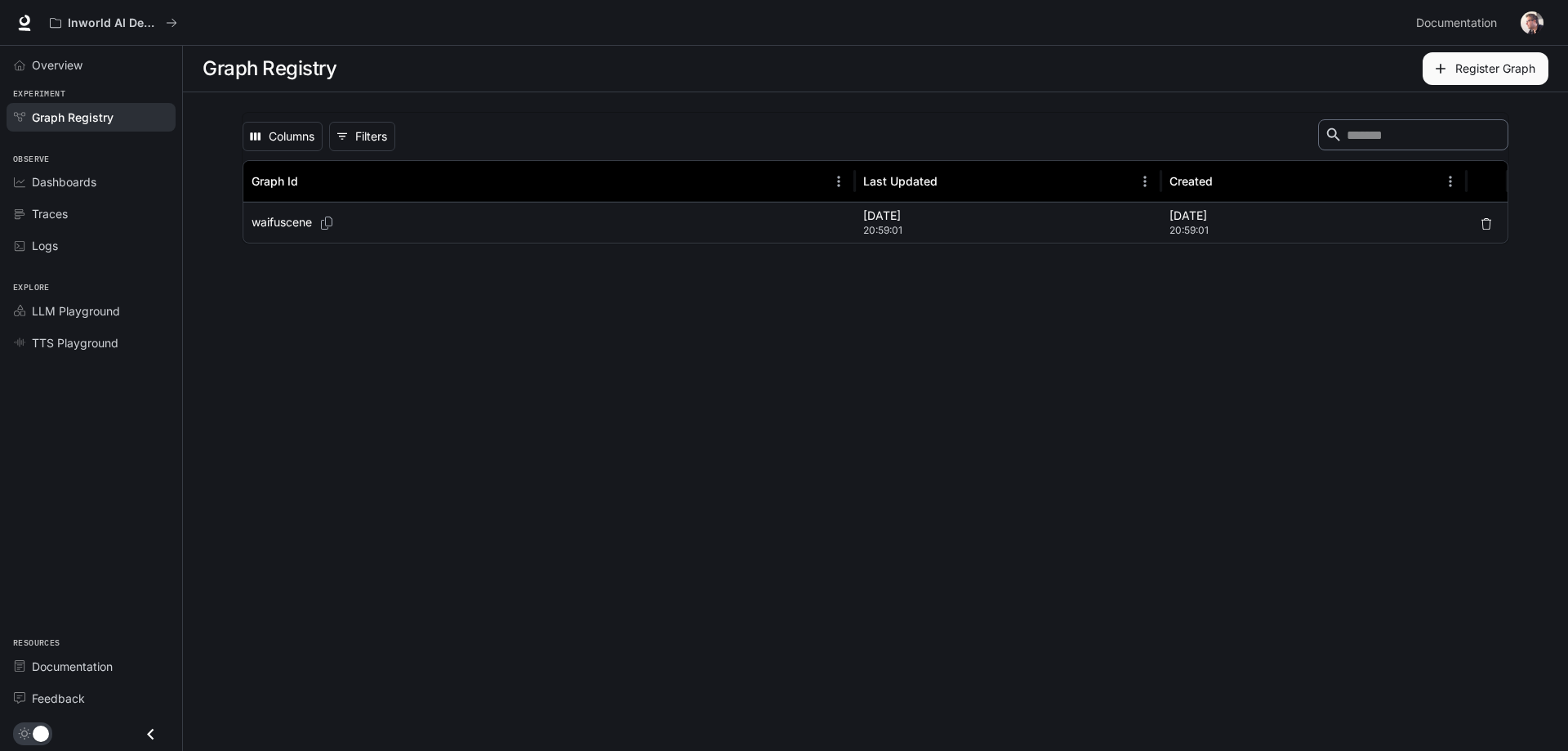
click at [285, 223] on p "waifuscene" at bounding box center [282, 222] width 61 height 17
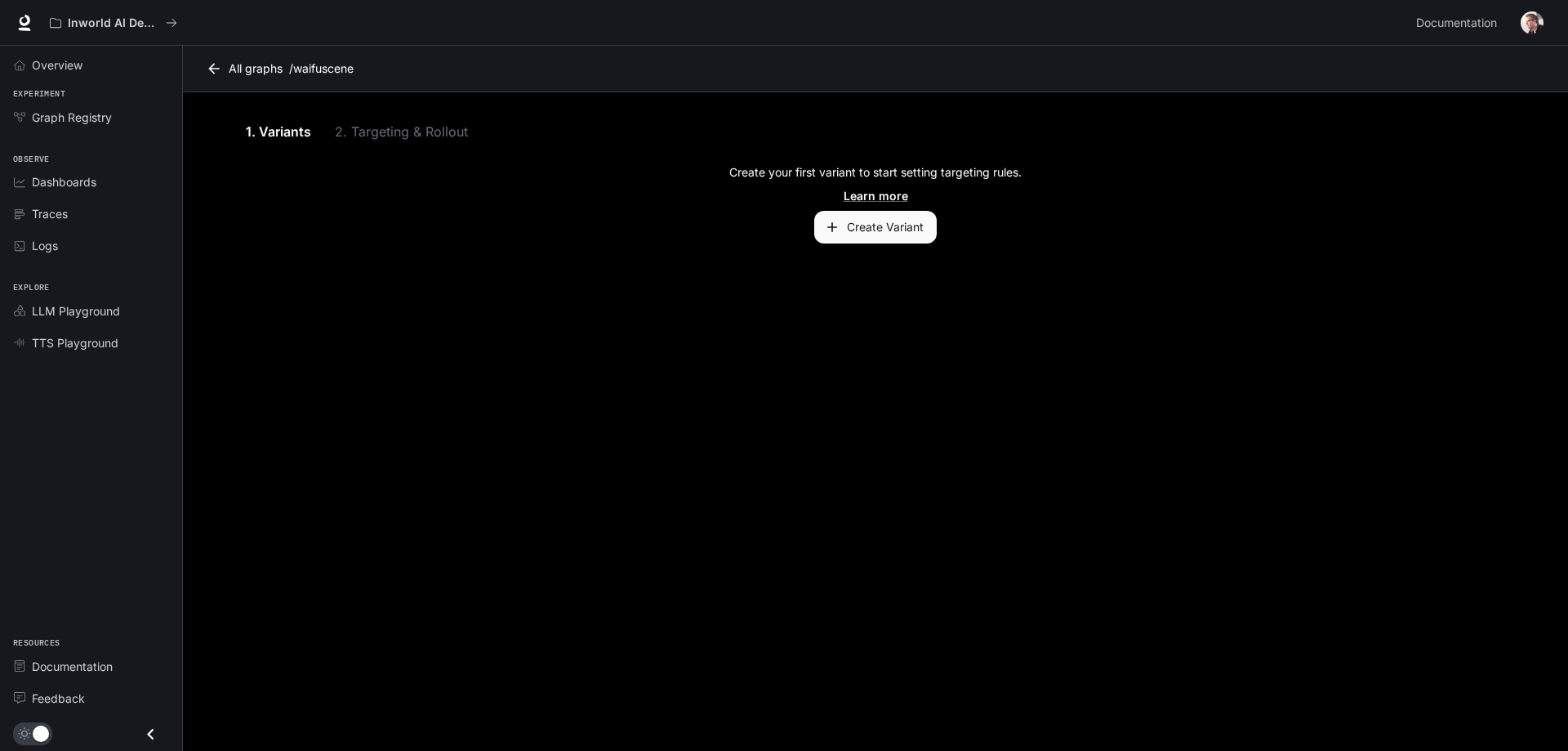
click at [874, 236] on button "Create Variant" at bounding box center [875, 227] width 123 height 33
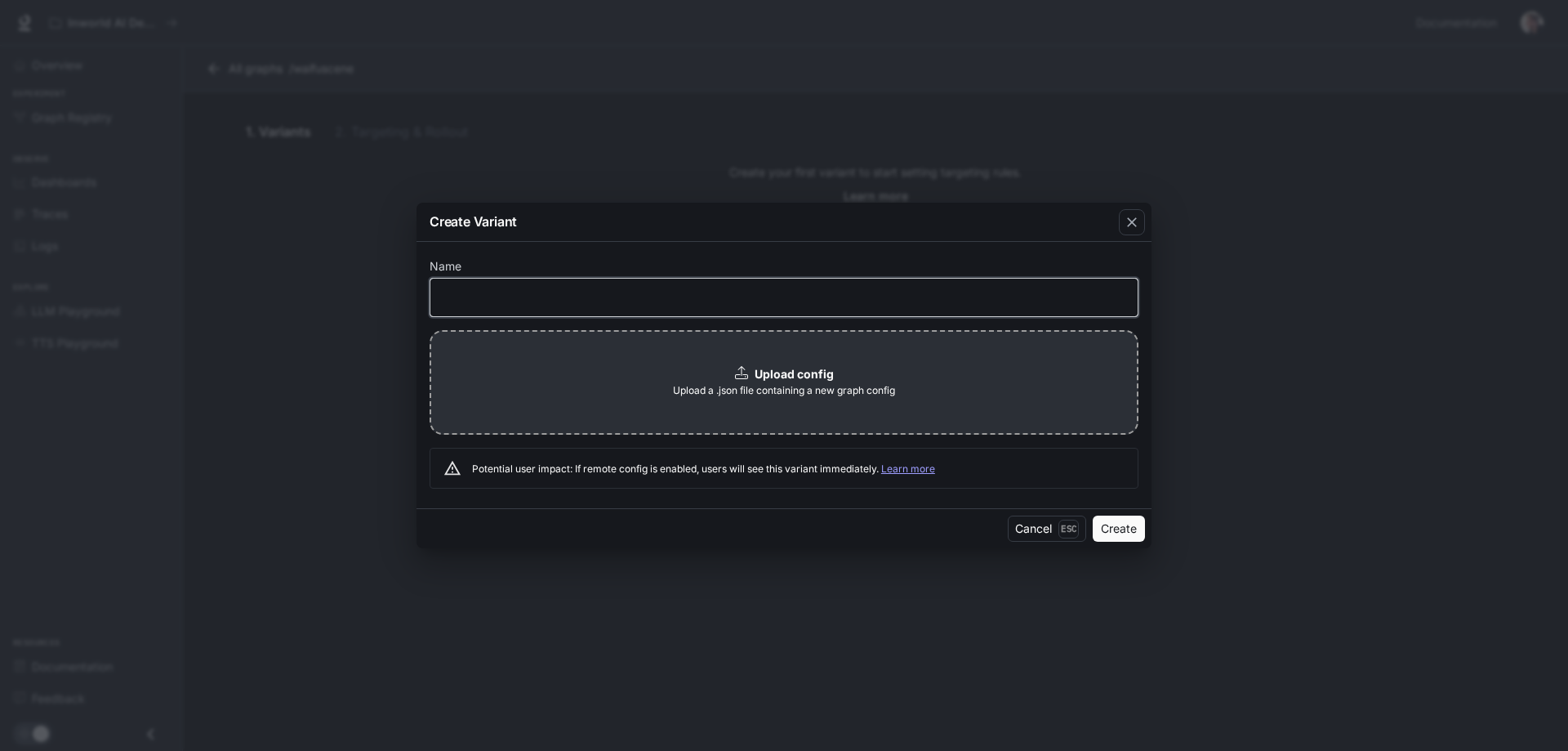
click at [602, 300] on input "text" at bounding box center [784, 296] width 708 height 17
drag, startPoint x: 494, startPoint y: 300, endPoint x: 328, endPoint y: 292, distance: 166.2
click at [328, 292] on div "Create Variant Name ***** ​ Upload config Upload a .json file containing a new …" at bounding box center [784, 376] width 1568 height 751
type input "*****"
click at [768, 381] on p "Upload config" at bounding box center [794, 374] width 79 height 17
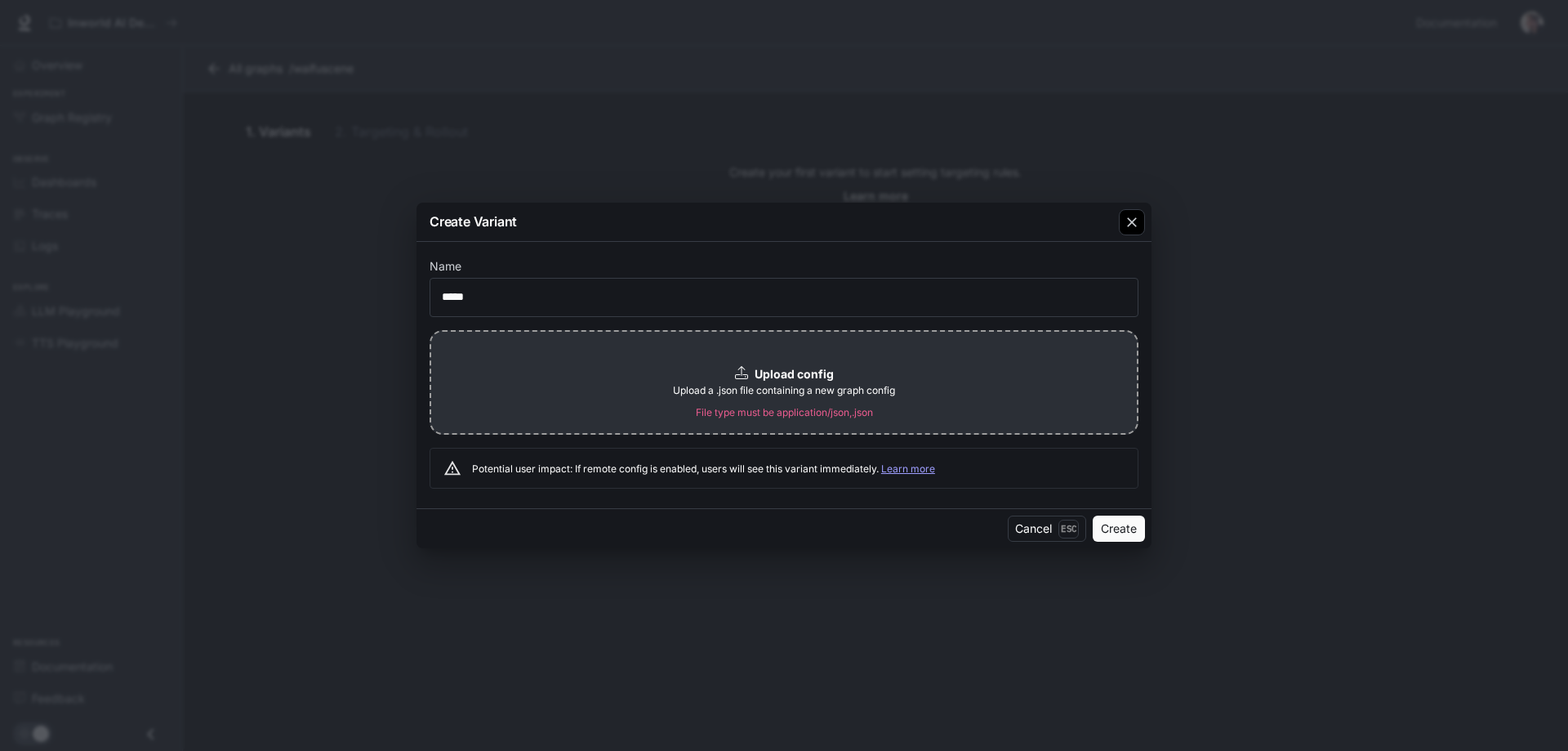
click at [1136, 219] on icon "button" at bounding box center [1132, 222] width 17 height 17
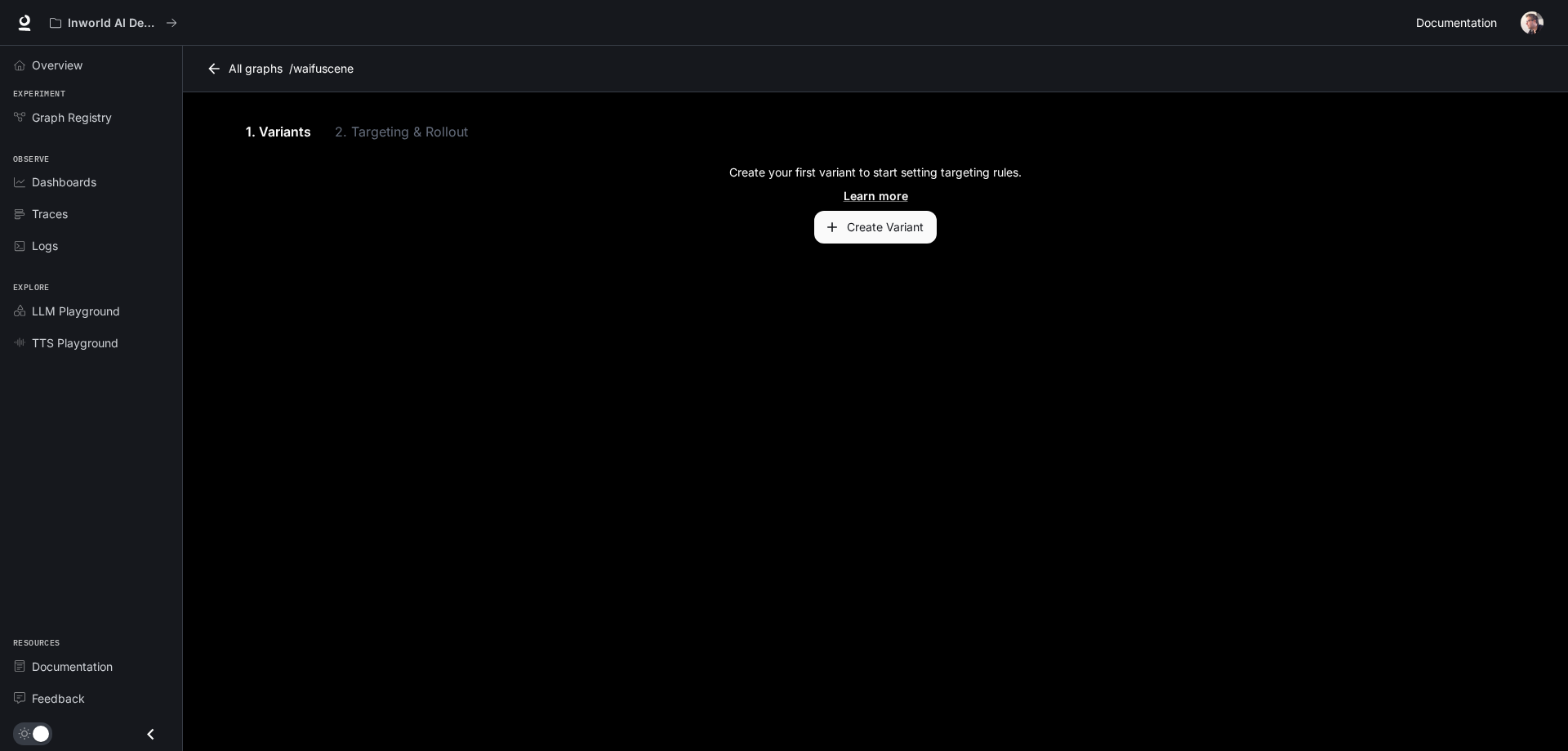
click at [1477, 23] on span "Documentation" at bounding box center [1457, 23] width 81 height 20
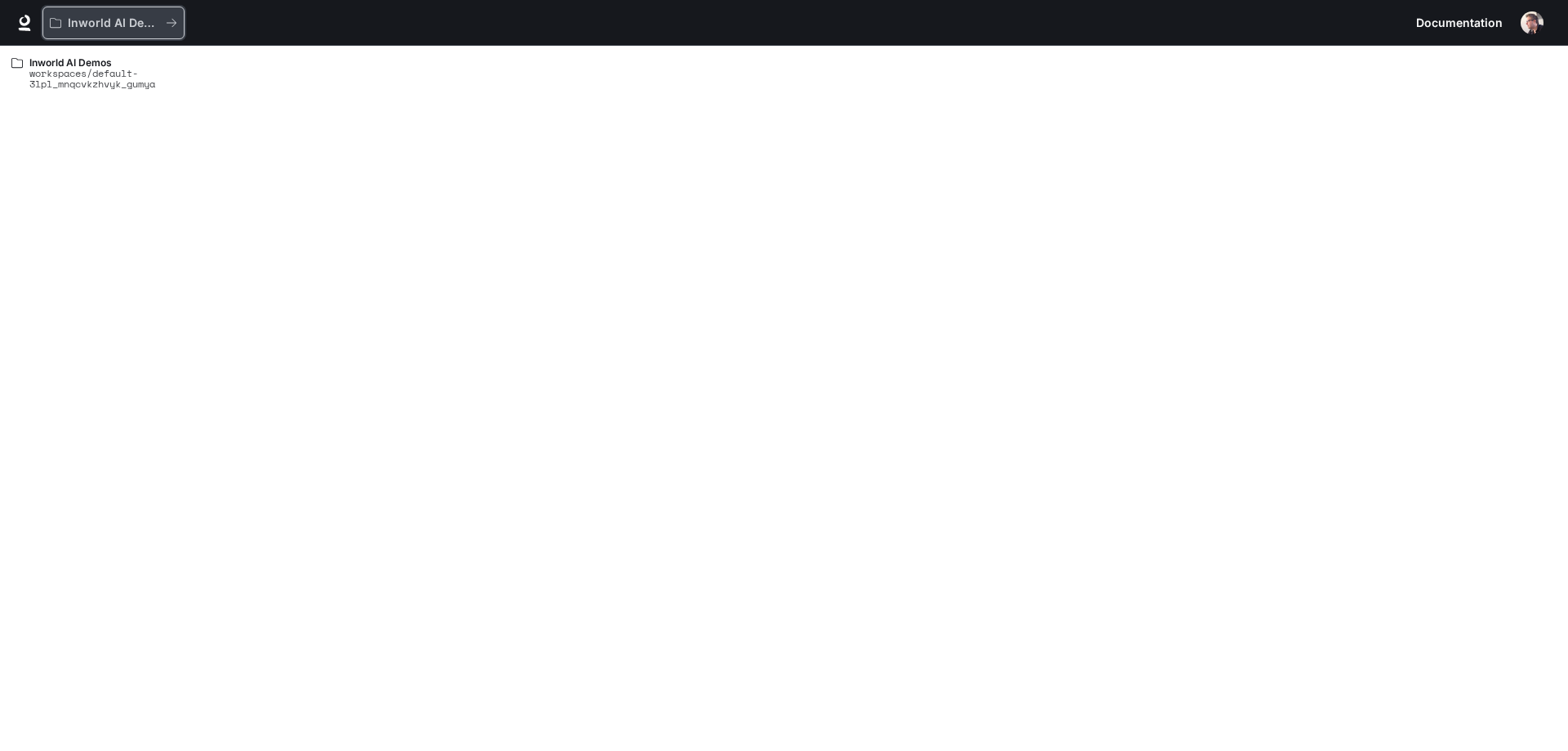
click at [100, 23] on p "Inworld AI Demos" at bounding box center [113, 23] width 91 height 14
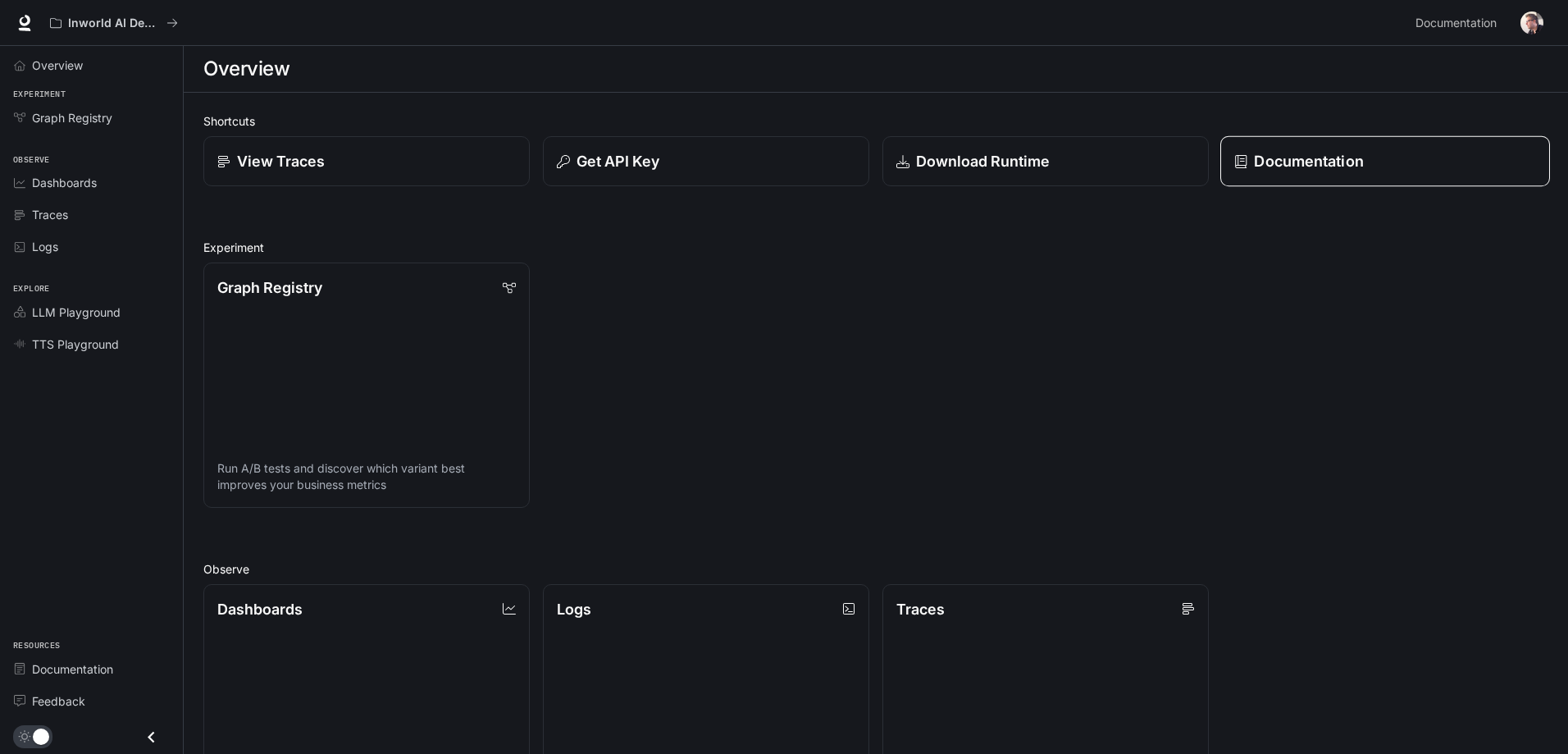
click at [1283, 166] on p "Documentation" at bounding box center [1308, 161] width 109 height 22
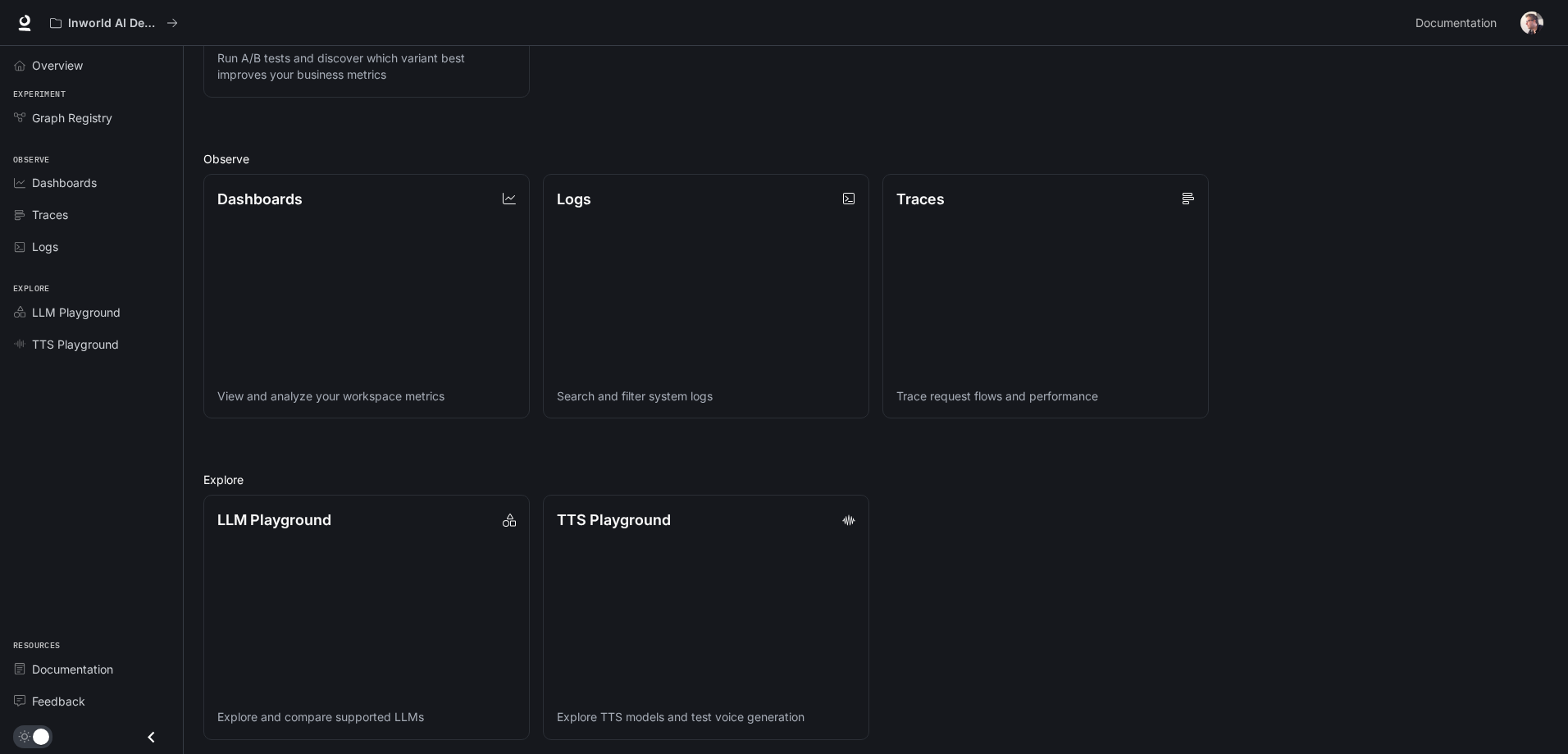
scroll to position [415, 0]
click at [82, 212] on div "Traces" at bounding box center [100, 215] width 137 height 17
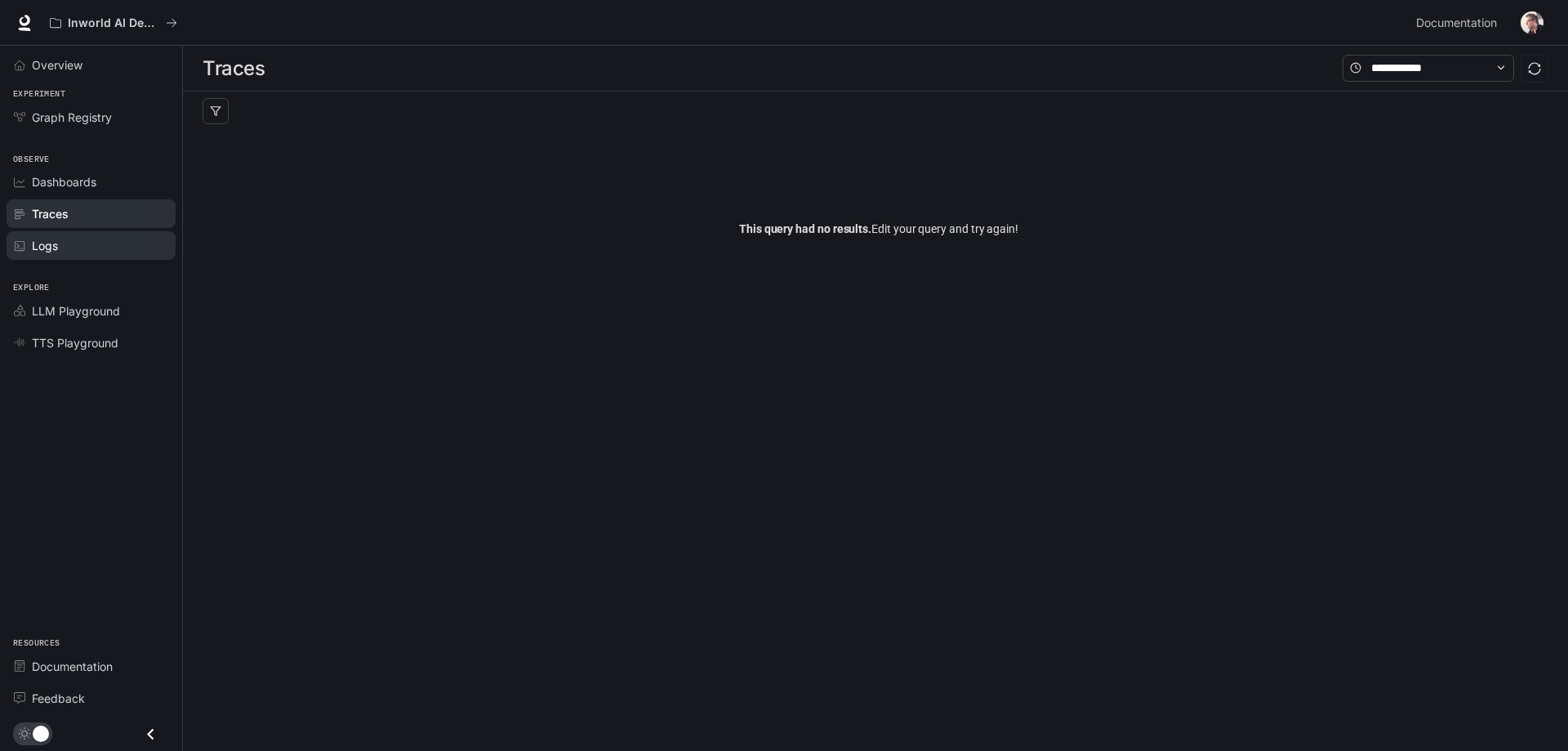
click at [87, 251] on div "Logs" at bounding box center [100, 246] width 136 height 17
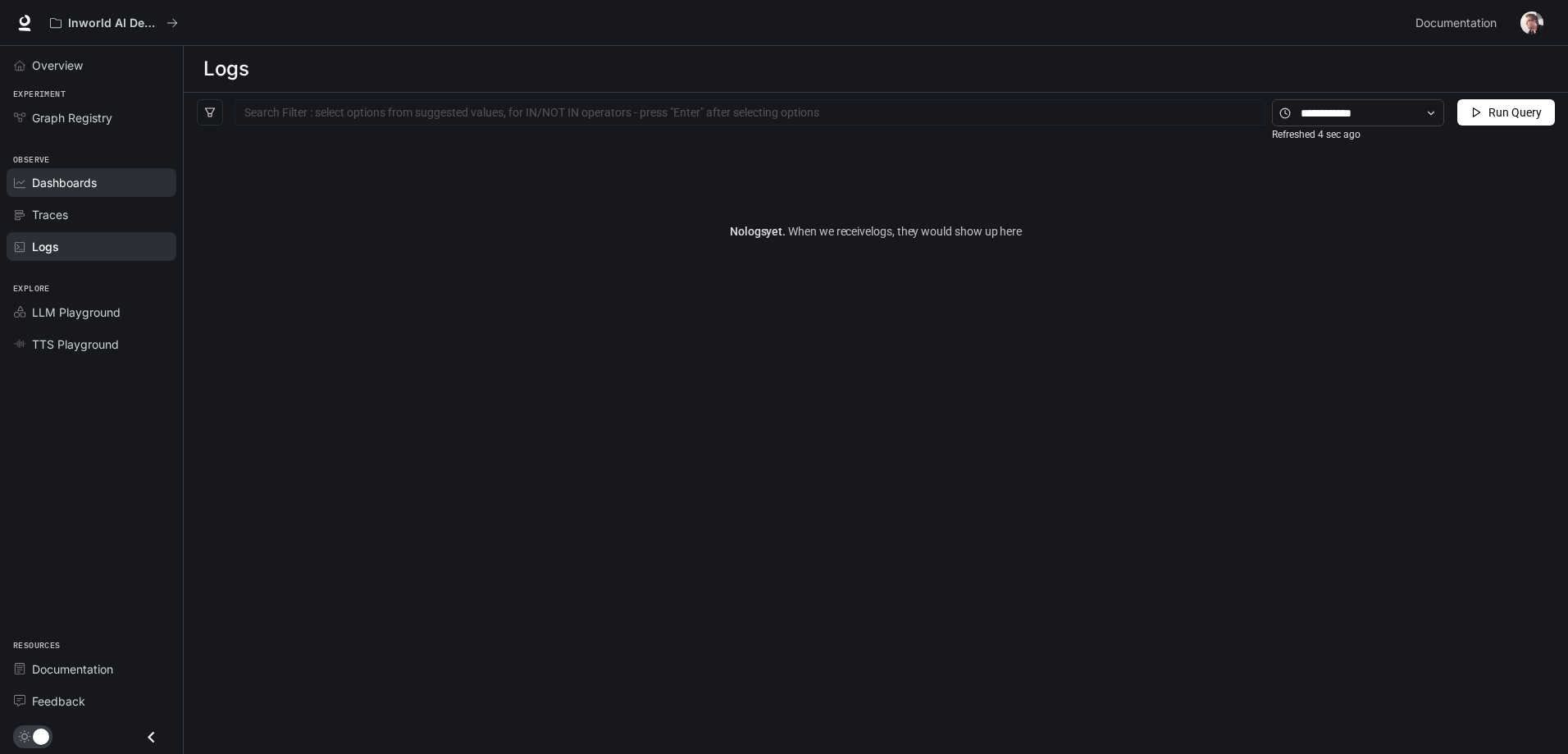
click at [88, 189] on span "Dashboards" at bounding box center [65, 182] width 65 height 17
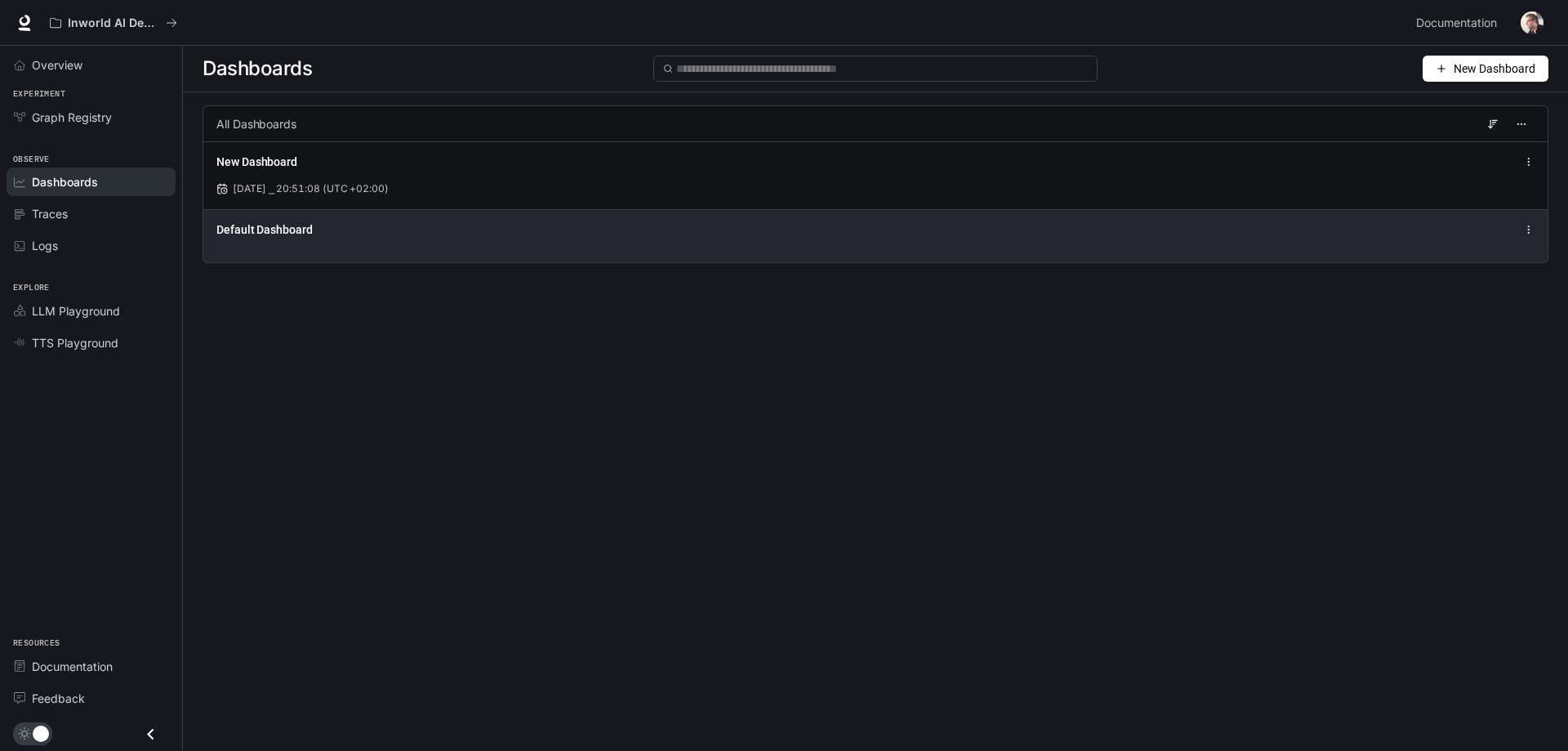
click at [1533, 228] on icon at bounding box center [1529, 229] width 11 height 11
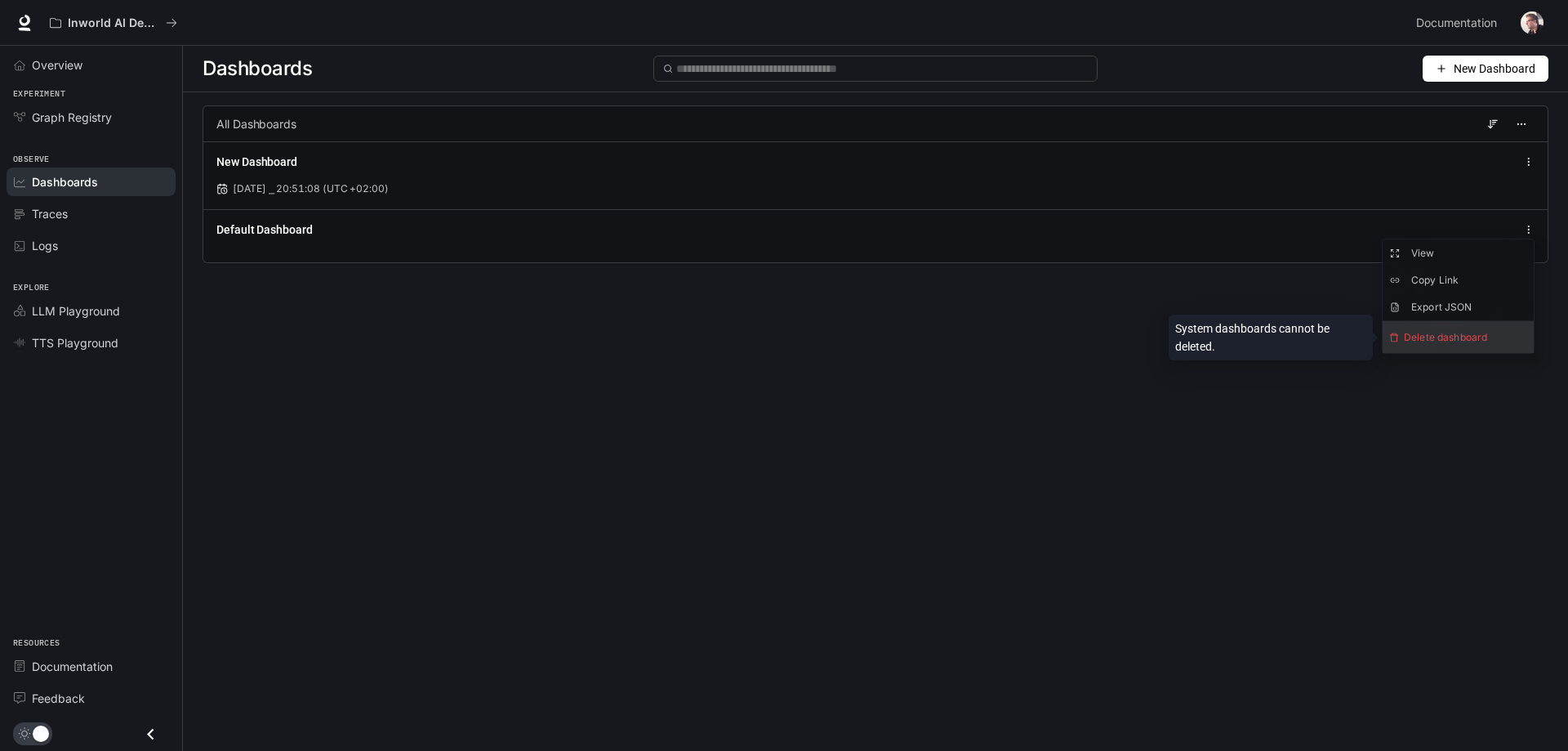
click at [1452, 336] on span "Delete dashboard" at bounding box center [1458, 336] width 151 height 32
click at [1431, 342] on span "Delete dashboard" at bounding box center [1458, 336] width 151 height 32
click at [984, 304] on div "Dashboards New Dashboard All Dashboards New Dashboard Aug 17, 2025 ⎯ 20:51:08 (…" at bounding box center [876, 369] width 1385 height 646
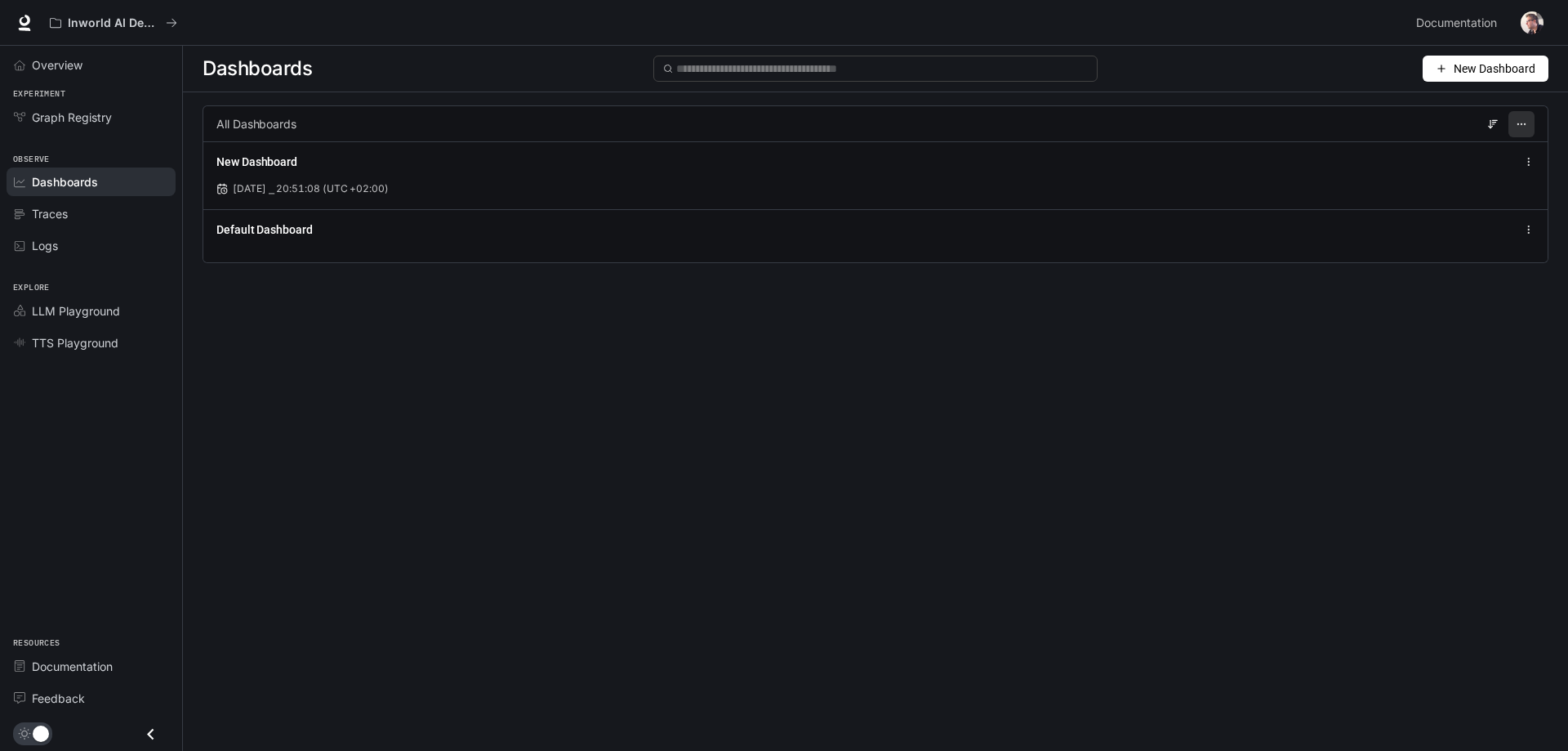
click at [1531, 121] on button "button" at bounding box center [1522, 124] width 26 height 26
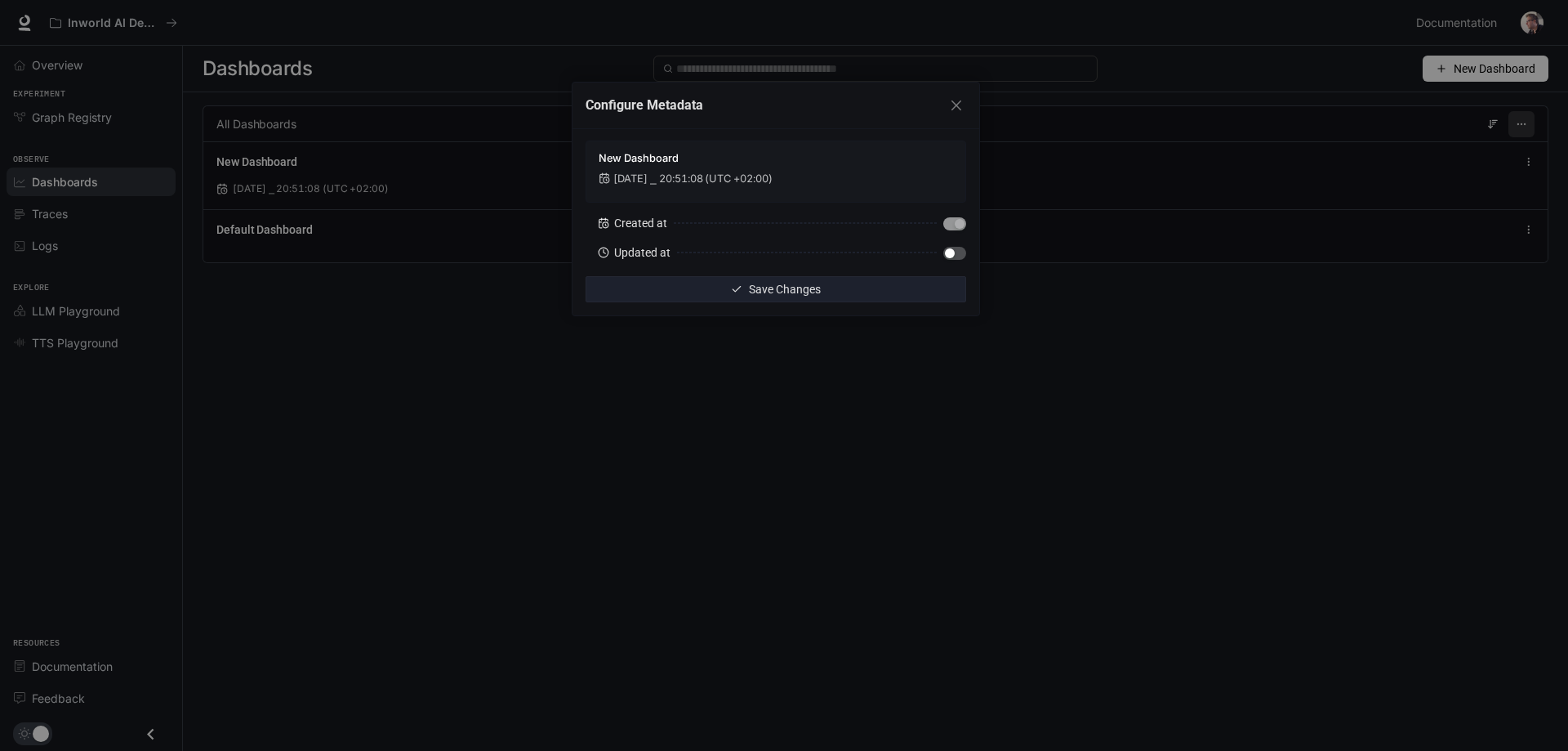
click at [1531, 121] on div "Configure Metadata New Dashboard Aug 17, 2025 ⎯ 20:51:08 (UTC +02:00) Created a…" at bounding box center [784, 376] width 1568 height 751
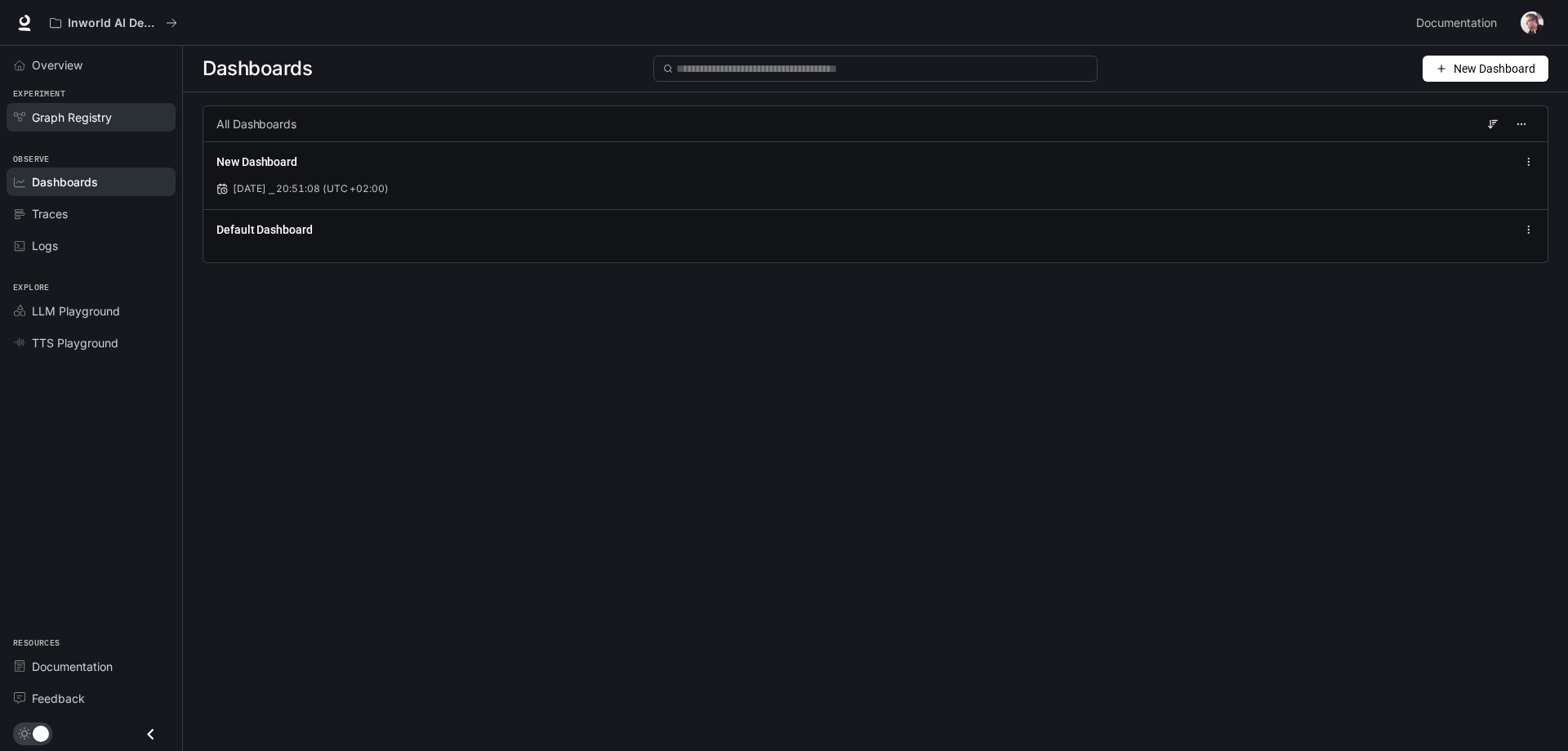
click at [85, 121] on span "Graph Registry" at bounding box center [72, 117] width 80 height 17
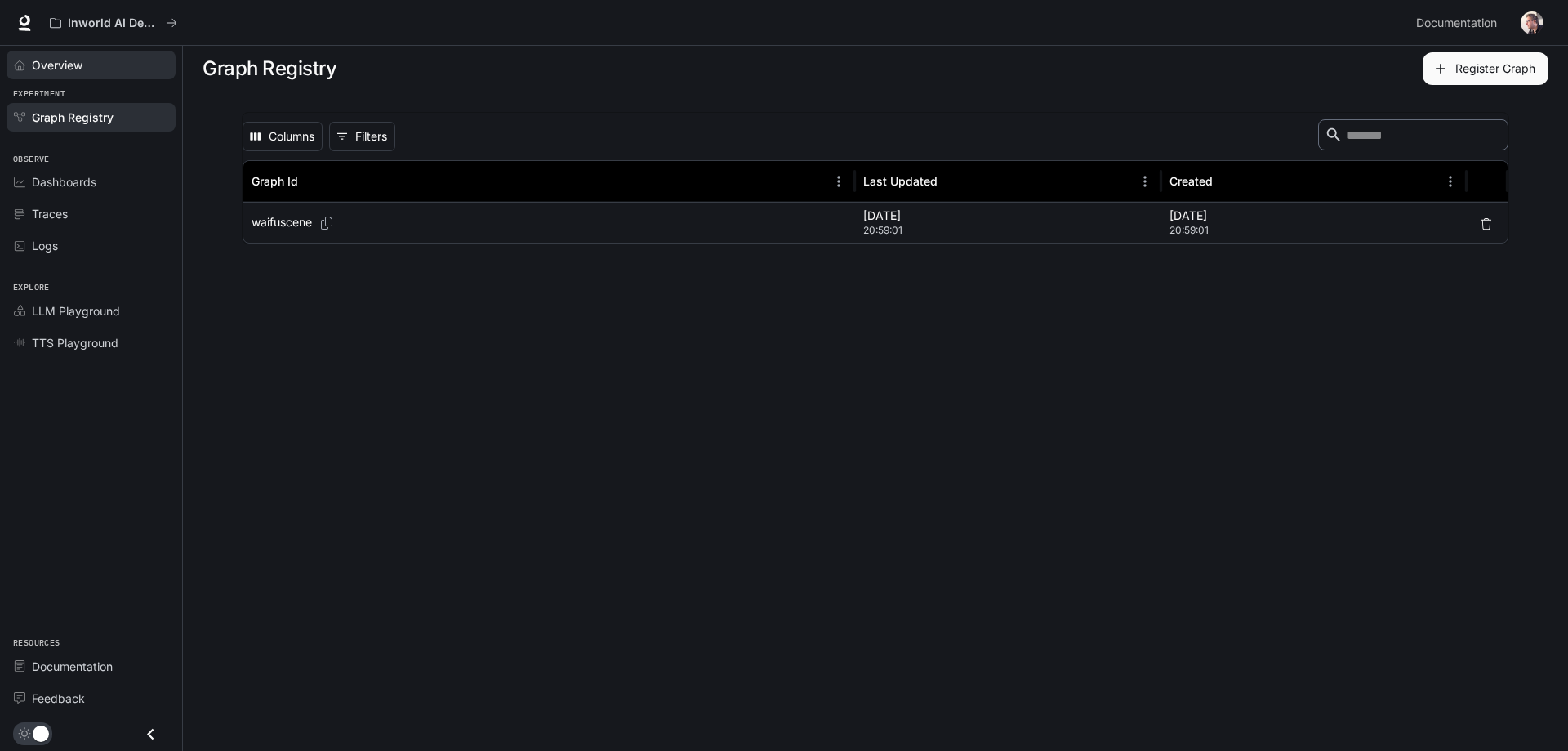
click at [86, 63] on div "Overview" at bounding box center [100, 65] width 136 height 17
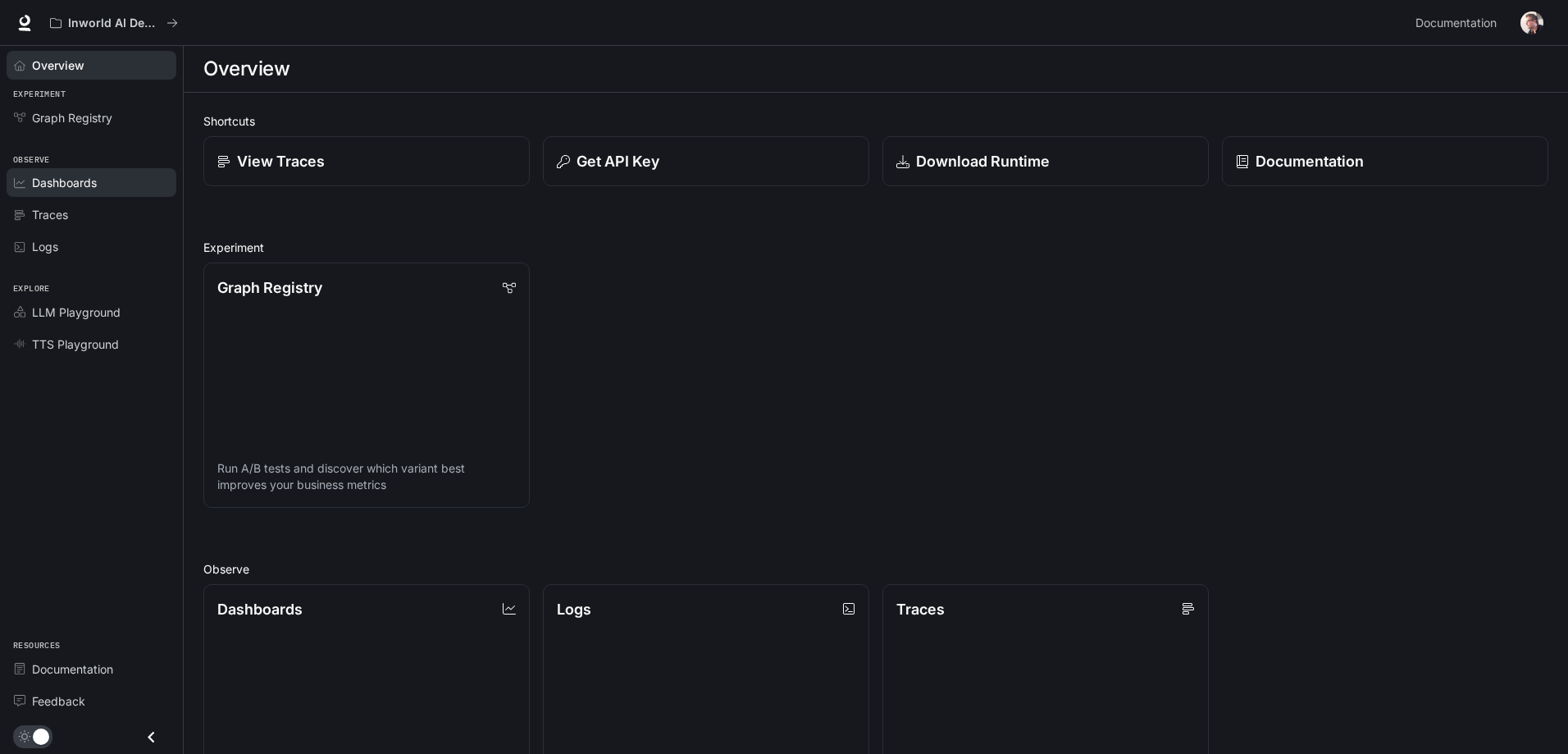
click at [65, 175] on span "Dashboards" at bounding box center [65, 182] width 65 height 17
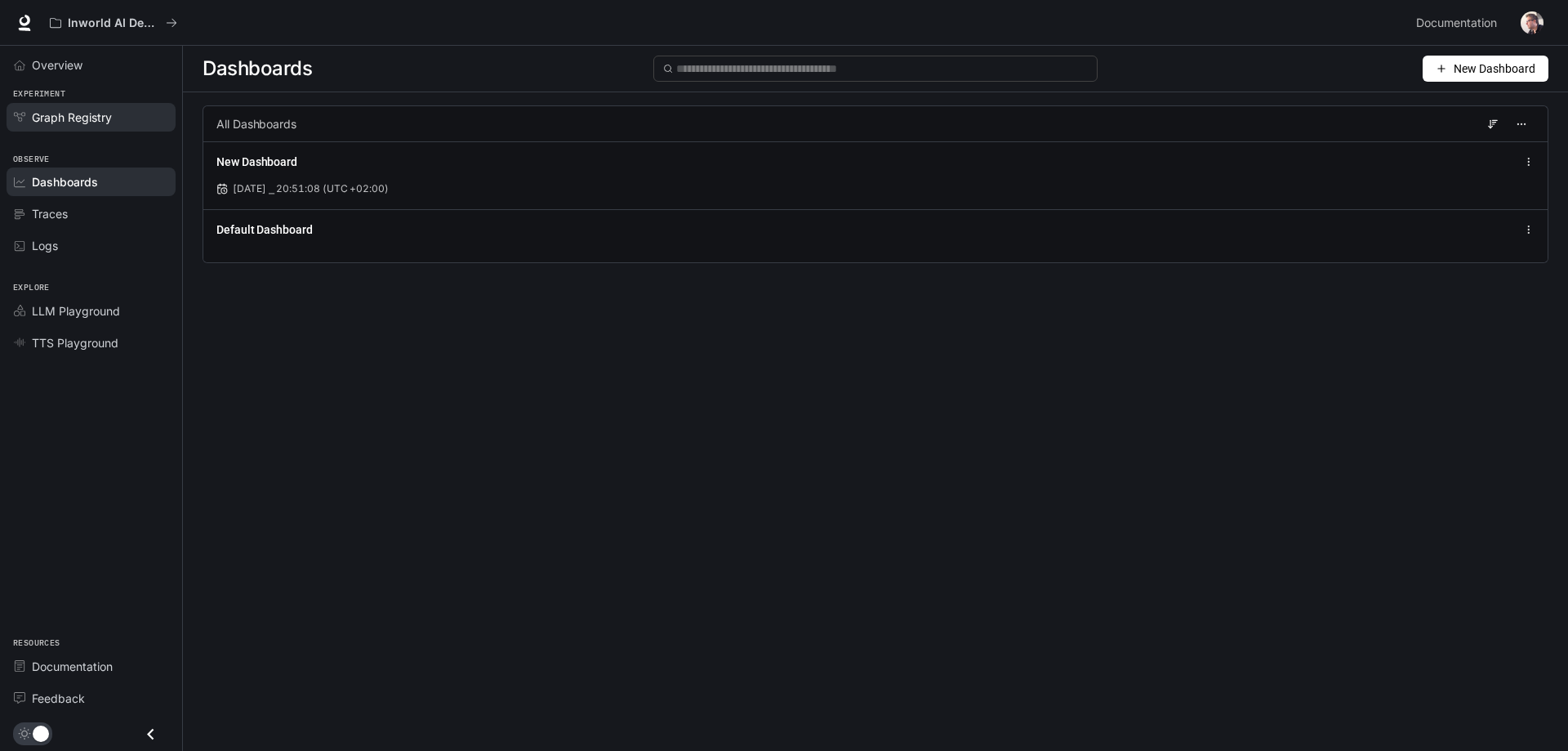
click at [97, 119] on span "Graph Registry" at bounding box center [72, 117] width 80 height 17
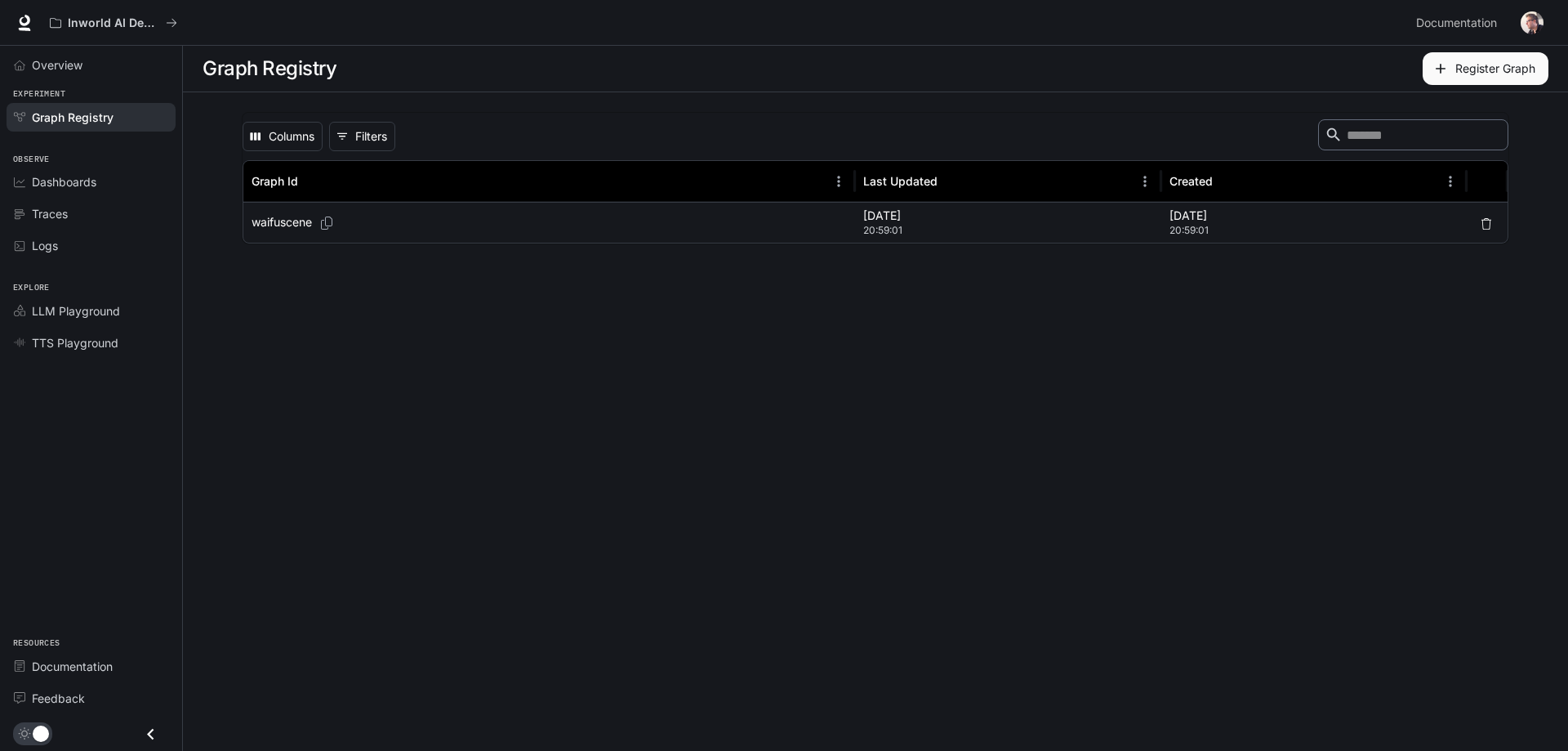
click at [770, 226] on div "waifuscene" at bounding box center [548, 223] width 595 height 40
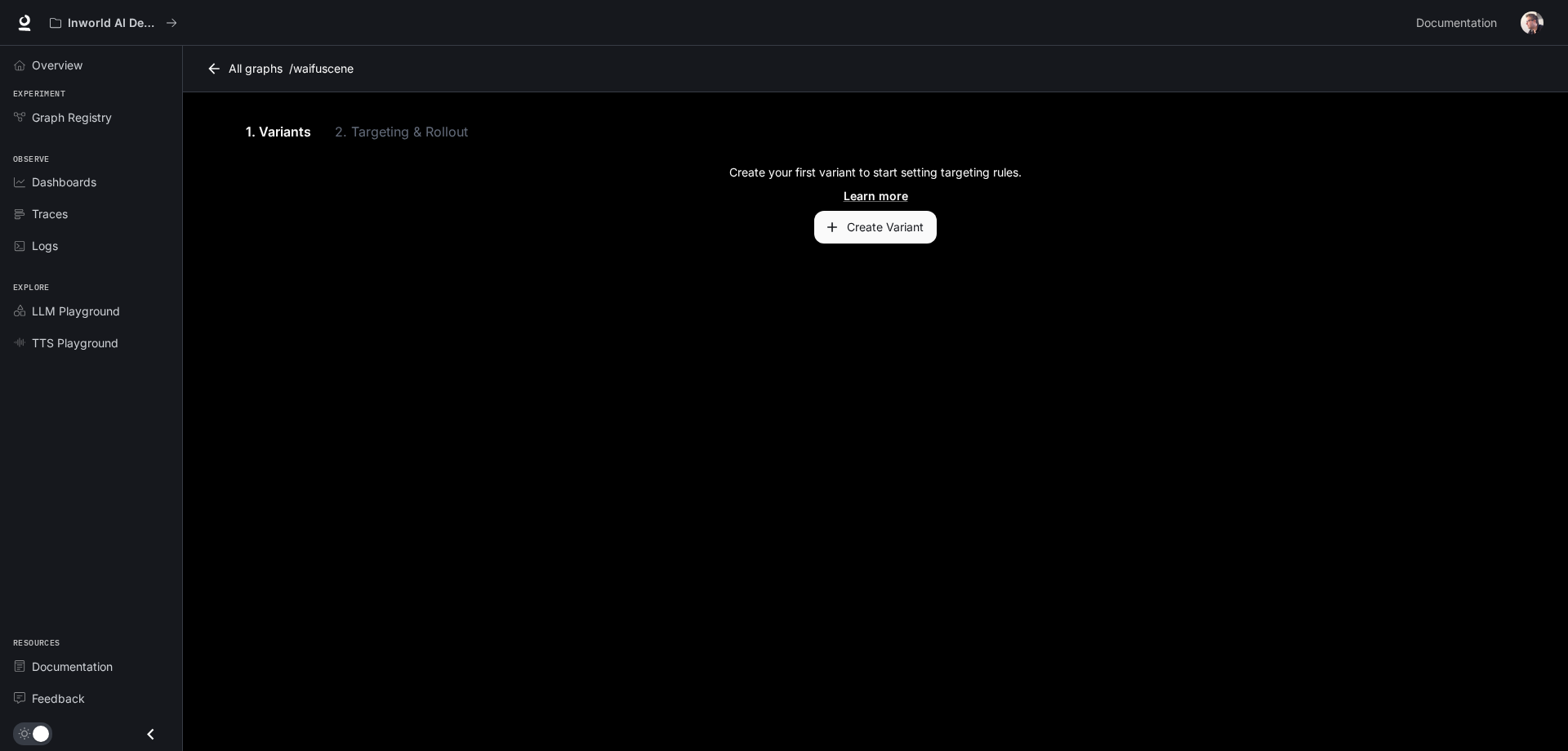
click at [875, 229] on button "Create Variant" at bounding box center [875, 227] width 123 height 33
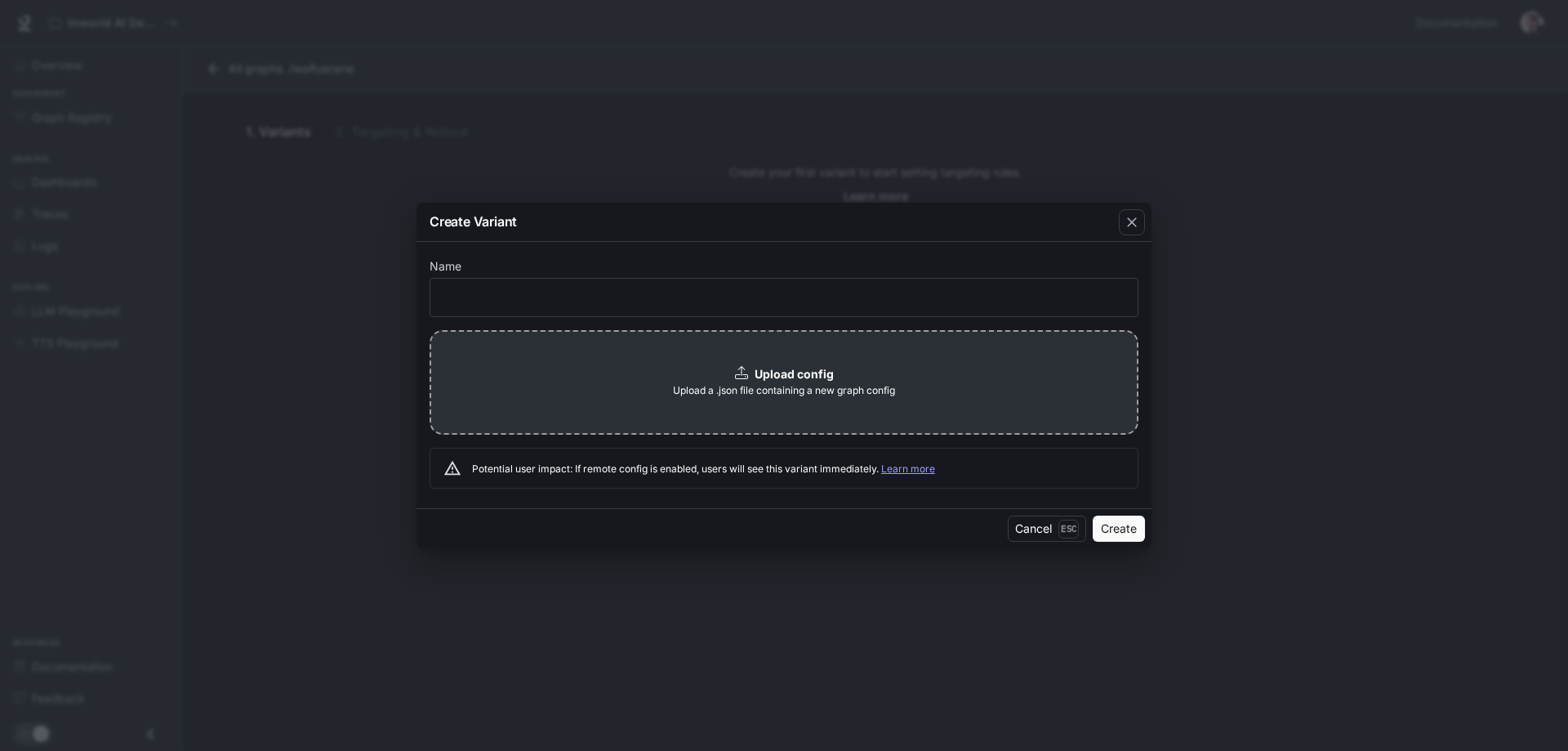
drag, startPoint x: 559, startPoint y: 150, endPoint x: 698, endPoint y: 189, distance: 144.4
click at [560, 149] on div "Create Variant Name ​ Upload config Upload a .json file containing a new graph …" at bounding box center [784, 376] width 1568 height 751
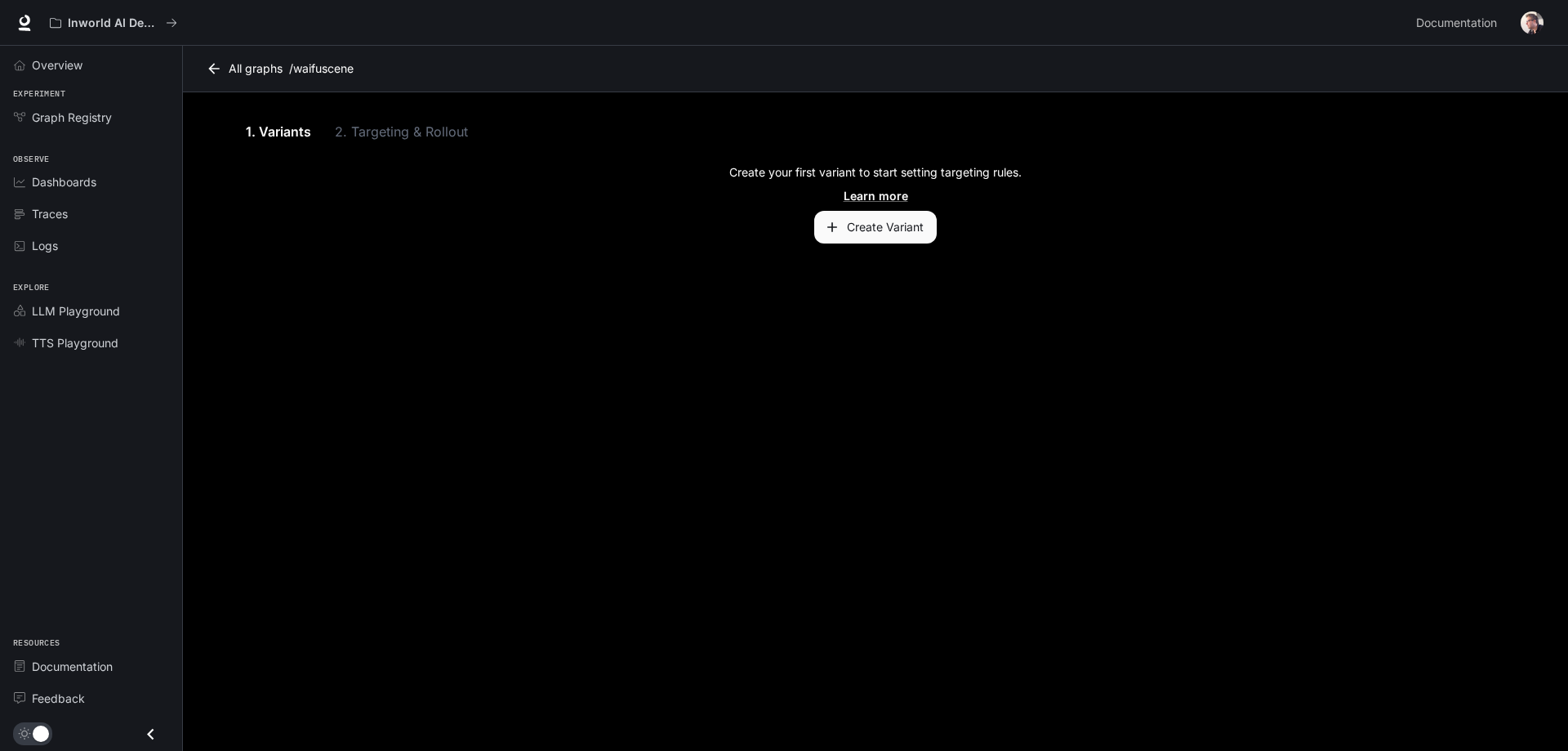
click at [389, 129] on div "1. Variants 2. Targeting & Rollout" at bounding box center [875, 131] width 1268 height 39
click at [364, 138] on div "1. Variants 2. Targeting & Rollout" at bounding box center [875, 131] width 1268 height 39
click at [61, 184] on span "Dashboards" at bounding box center [64, 182] width 64 height 17
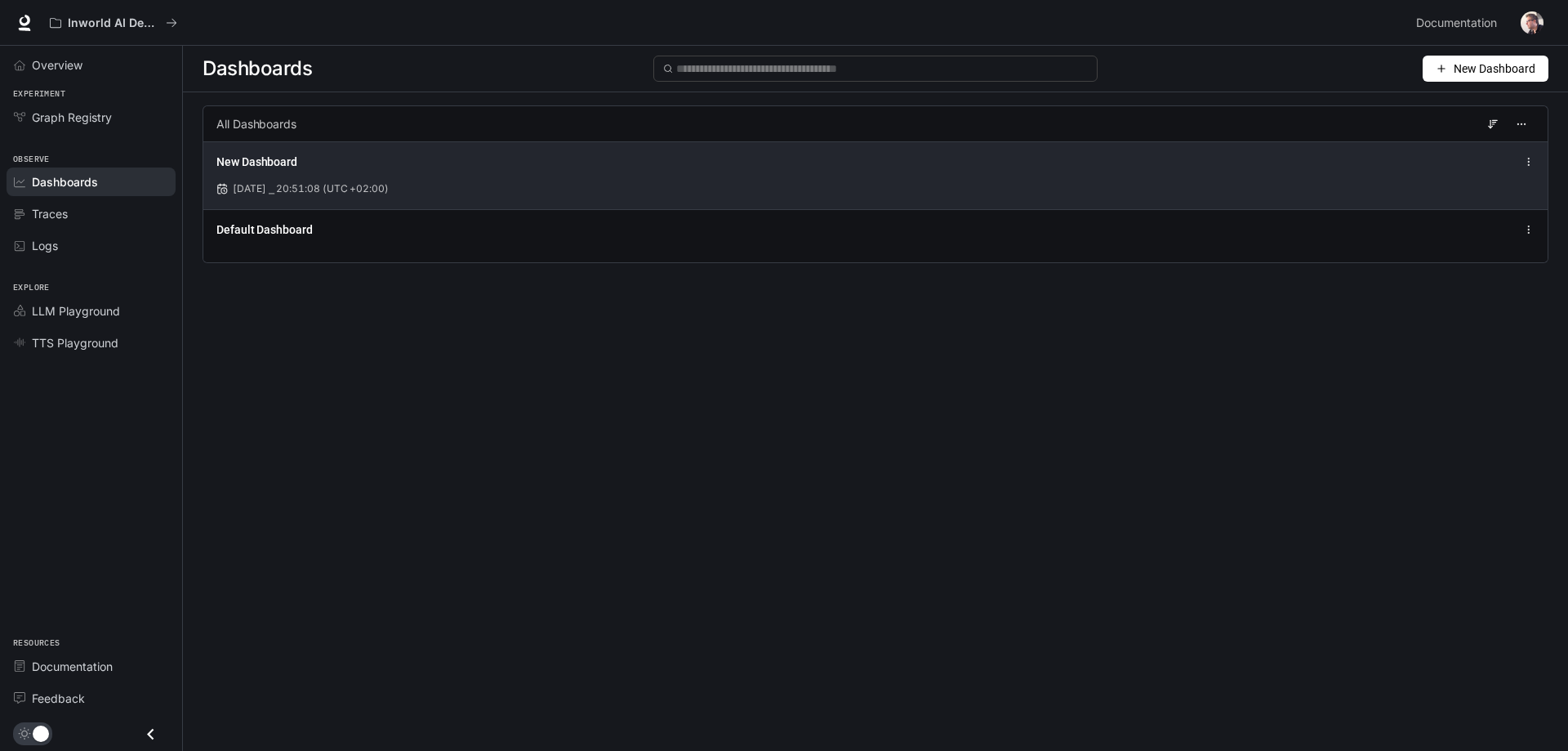
click at [621, 183] on div "Aug 17, 2025 ⎯ 20:51:08 (UTC +02:00)" at bounding box center [875, 189] width 1319 height 15
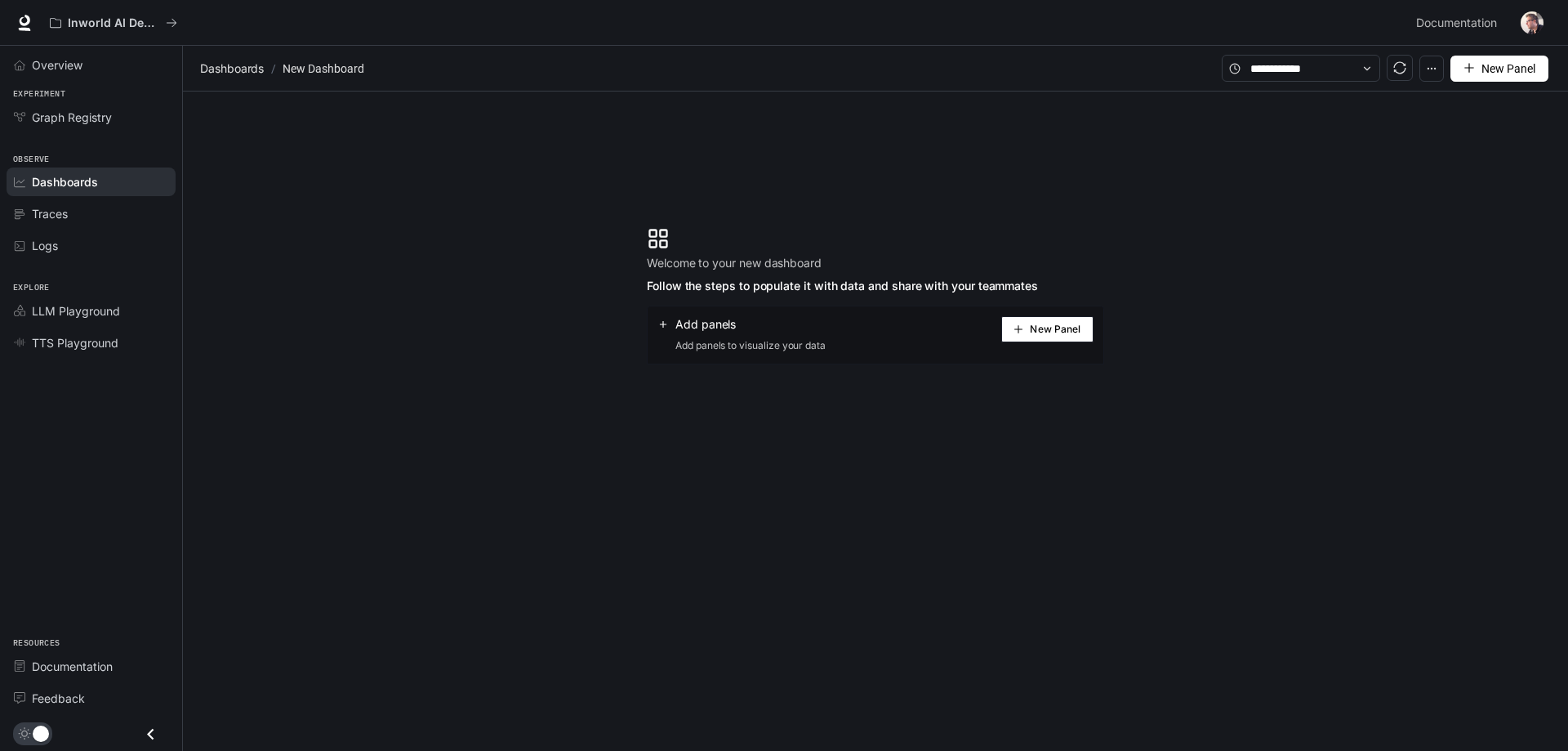
drag, startPoint x: 1047, startPoint y: 331, endPoint x: 1038, endPoint y: 336, distance: 10.3
click at [1046, 331] on span "New Panel" at bounding box center [1055, 329] width 50 height 8
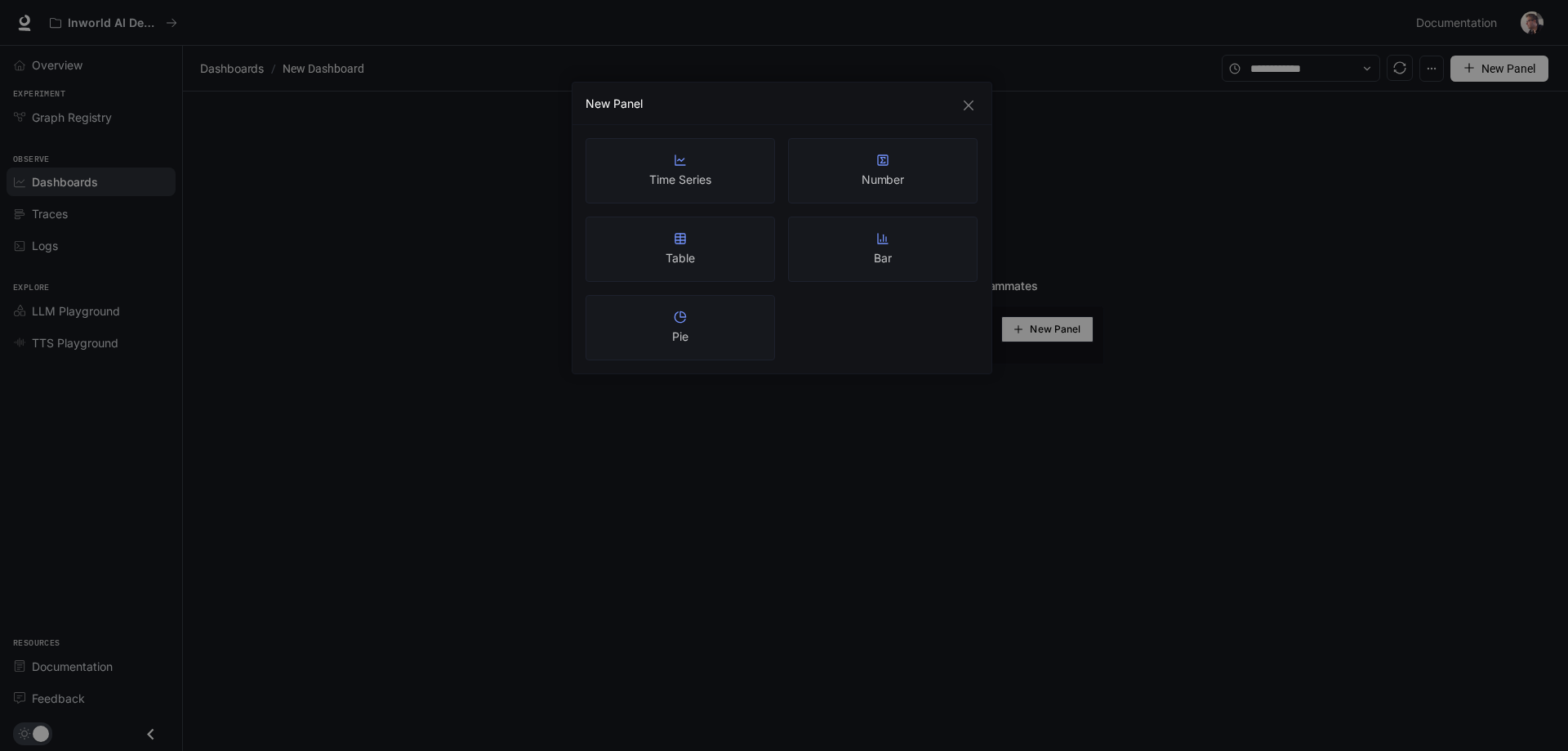
click at [735, 171] on div "Time Series" at bounding box center [681, 170] width 189 height 65
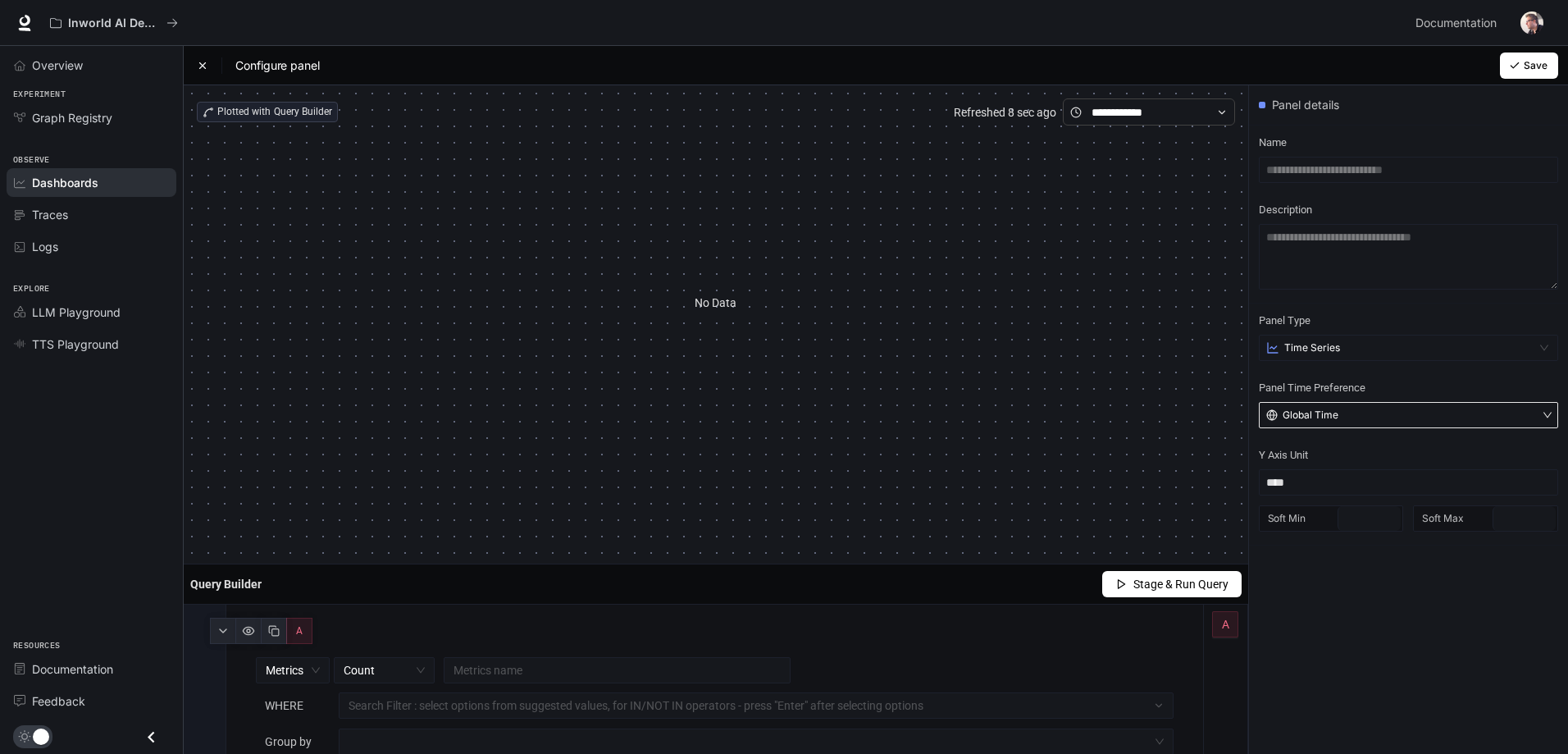
click at [1358, 411] on button "Global Time" at bounding box center [1408, 415] width 299 height 26
click at [1359, 411] on button "Global Time" at bounding box center [1408, 415] width 299 height 26
click at [1151, 587] on span "Stage & Run Query" at bounding box center [1181, 584] width 95 height 18
click at [1535, 62] on span "Save" at bounding box center [1535, 65] width 24 height 15
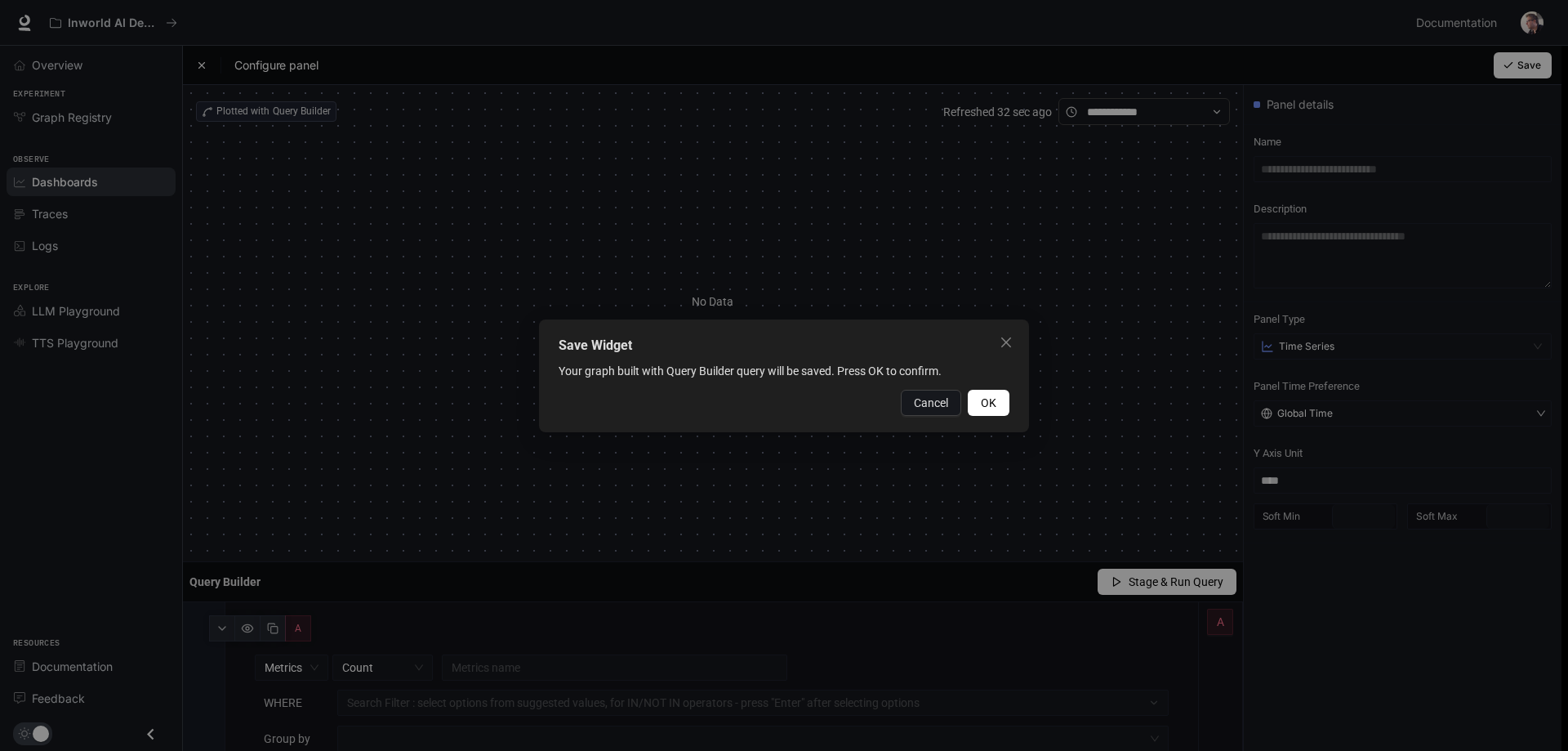
click at [996, 402] on span "OK" at bounding box center [989, 402] width 16 height 18
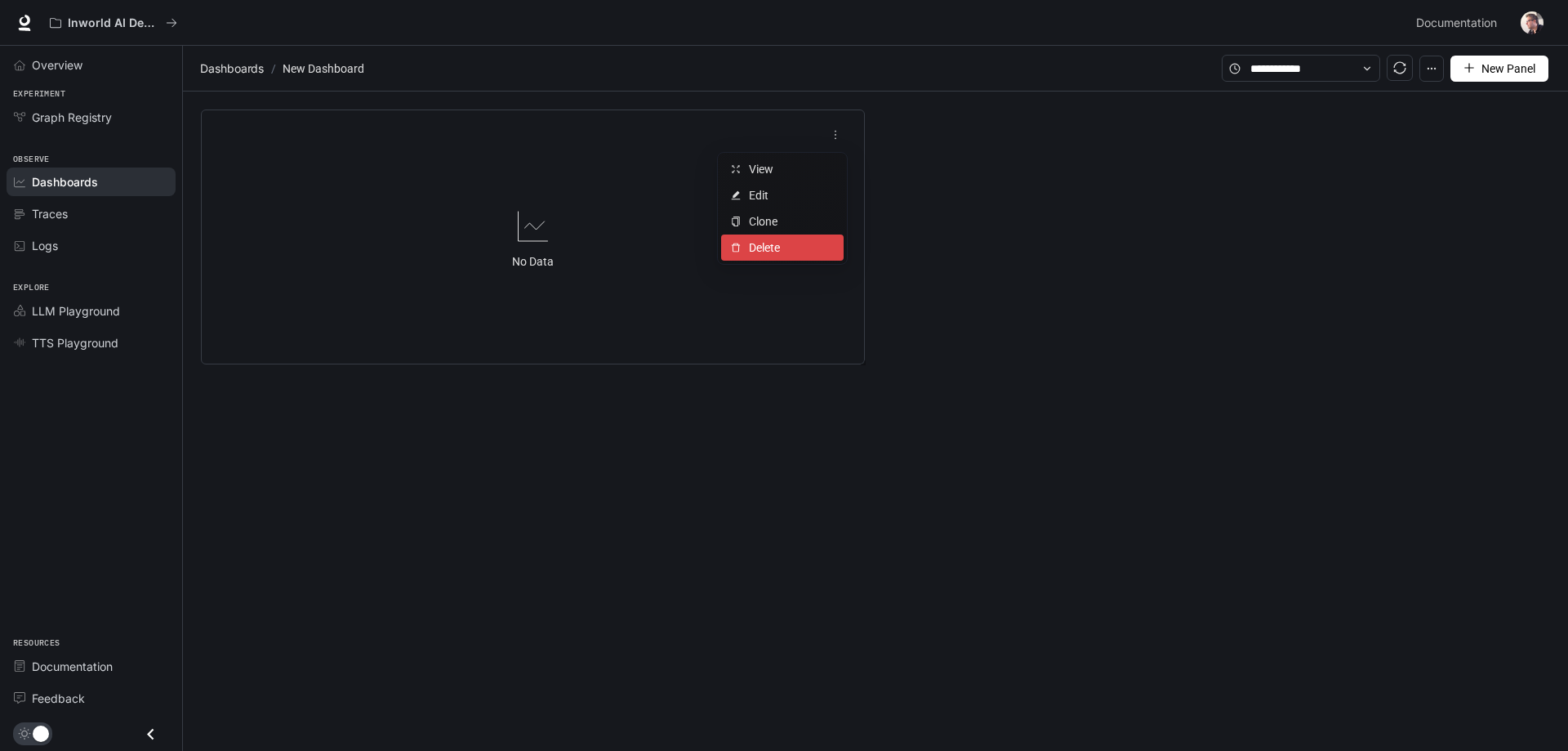
click at [780, 246] on span "Delete" at bounding box center [792, 247] width 85 height 18
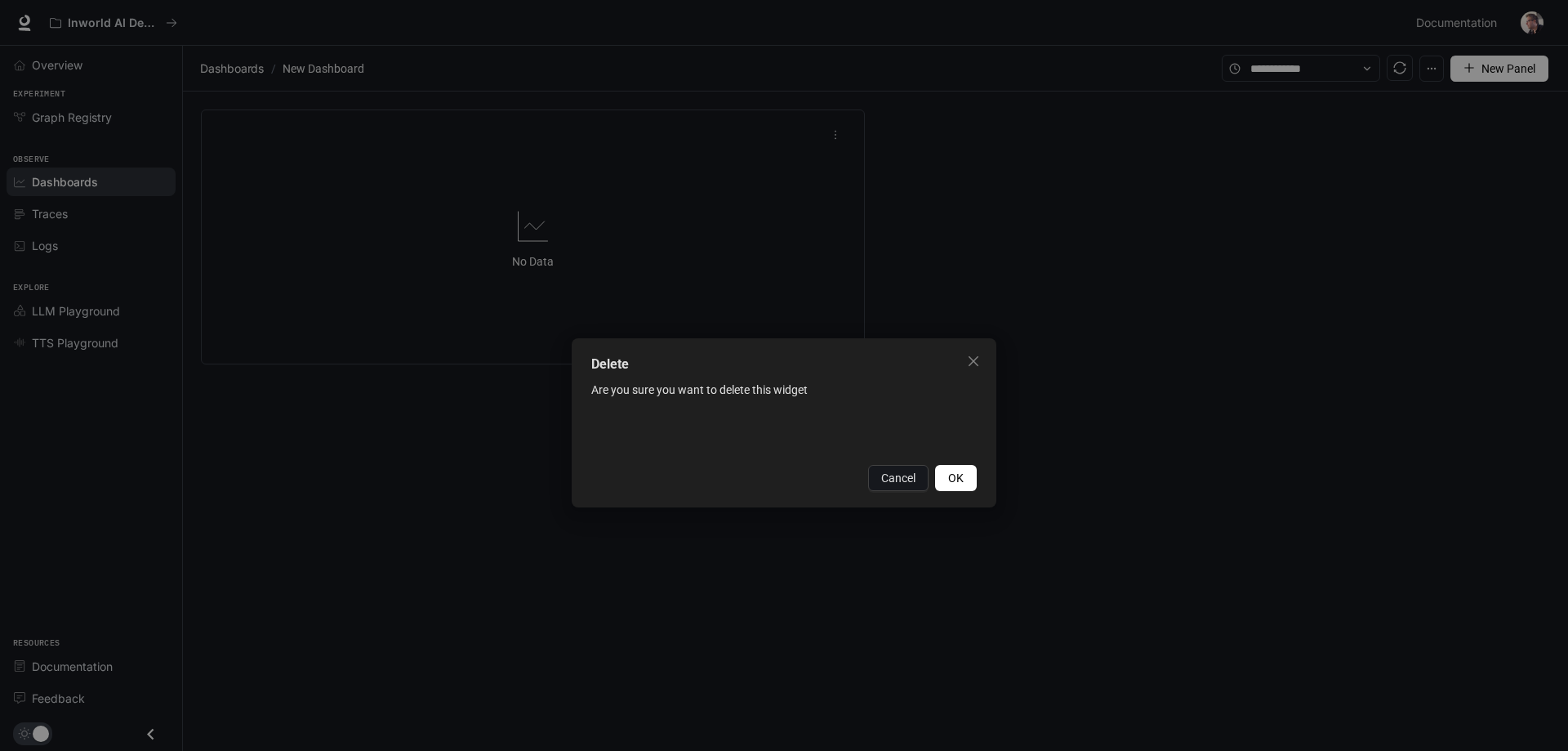
click at [954, 480] on span "OK" at bounding box center [956, 477] width 16 height 18
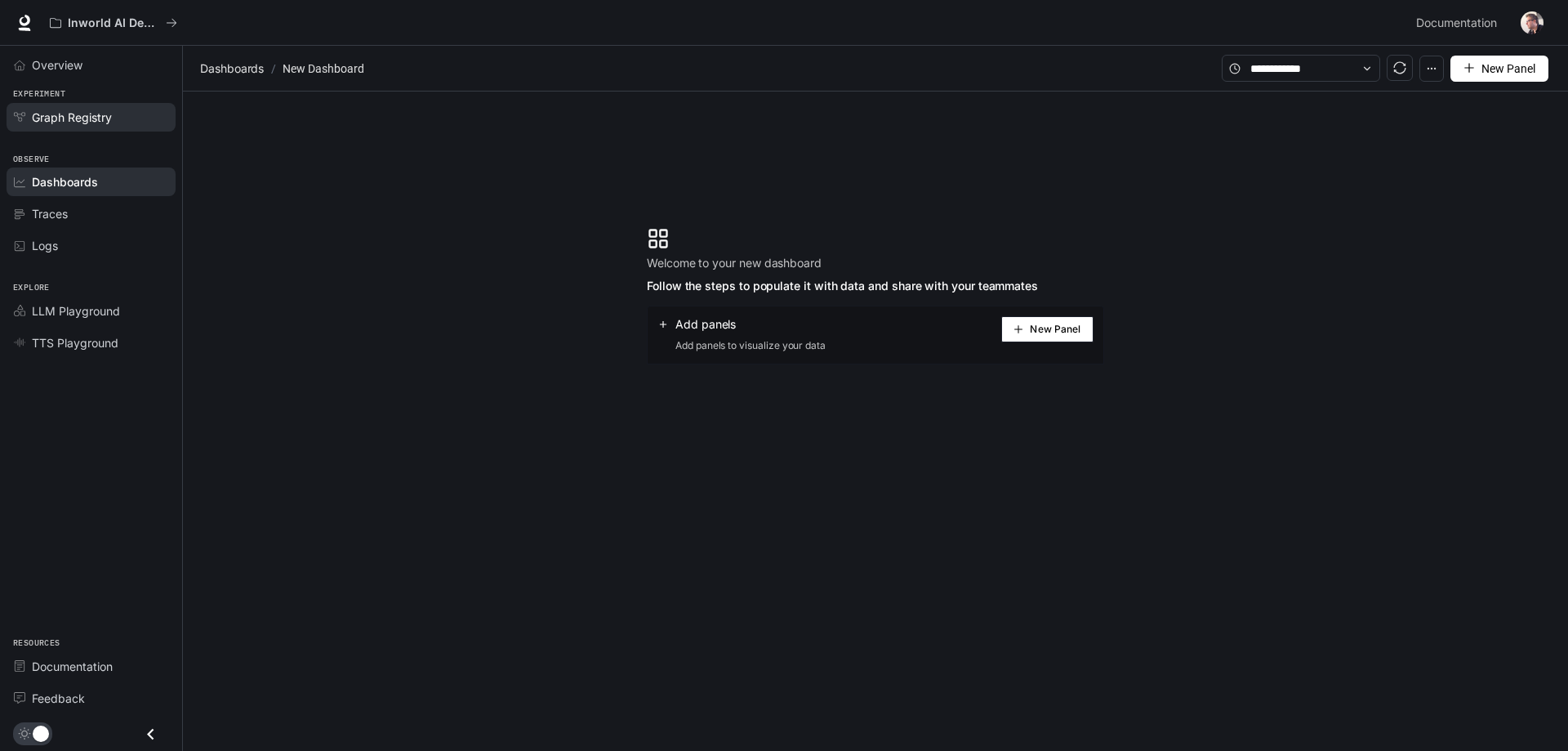
click at [86, 115] on span "Graph Registry" at bounding box center [72, 117] width 80 height 17
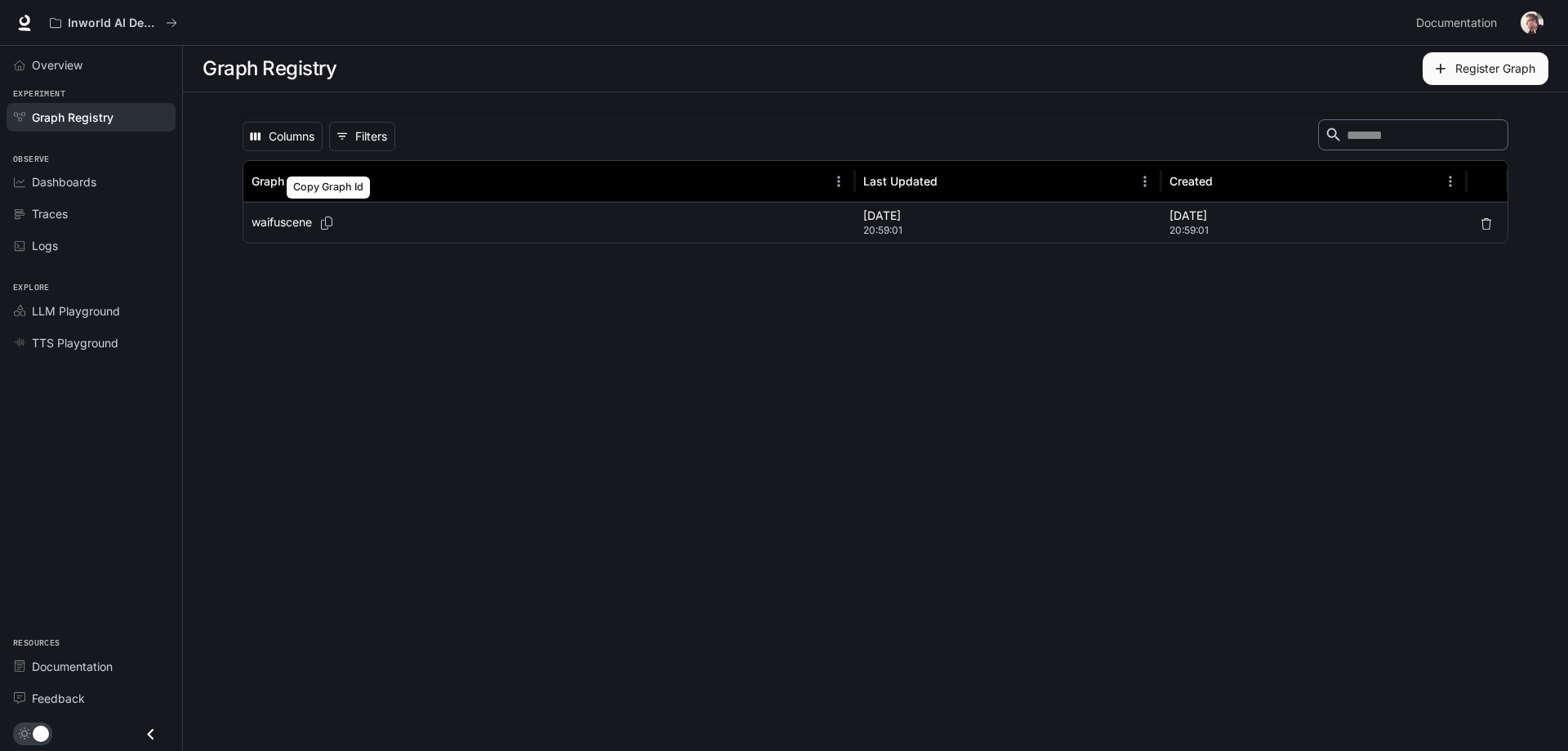
click at [333, 224] on icon "Copy Graph Id" at bounding box center [327, 223] width 17 height 13
click at [897, 216] on p "Aug 17, 2025" at bounding box center [1008, 216] width 290 height 17
click at [533, 226] on div "waifuscene" at bounding box center [548, 223] width 595 height 40
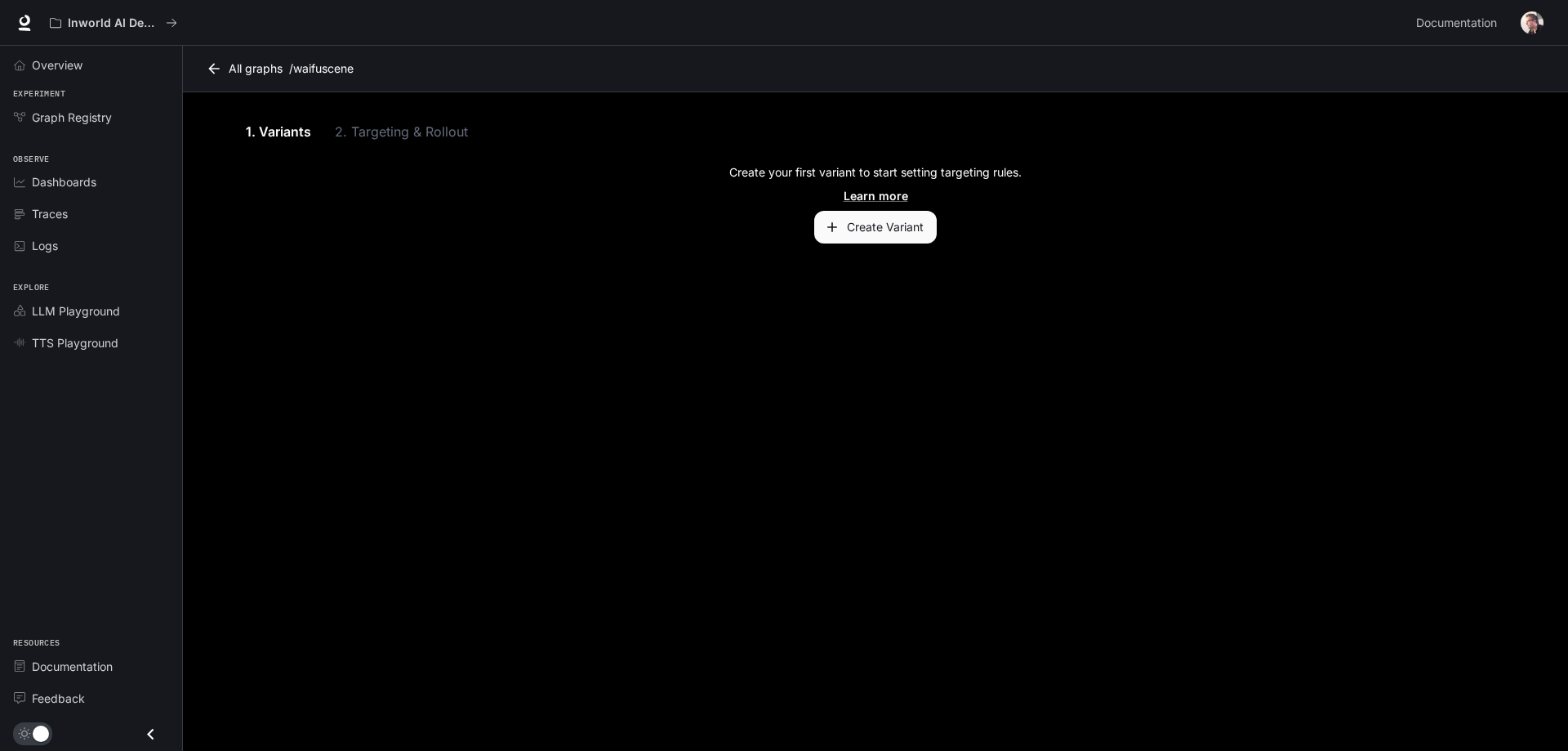
click at [904, 229] on button "Create Variant" at bounding box center [875, 227] width 123 height 33
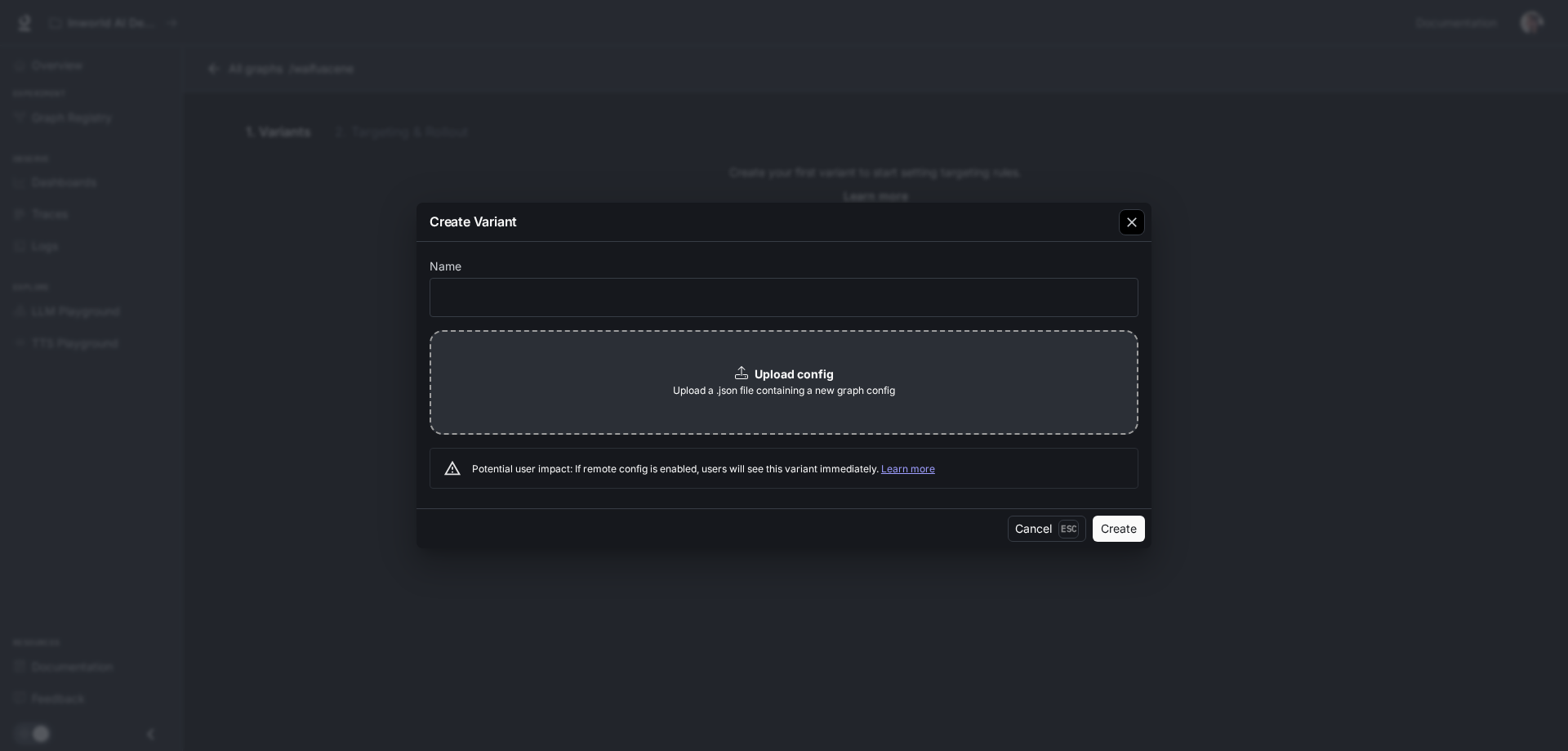
click at [1117, 223] on button "button" at bounding box center [1132, 222] width 39 height 39
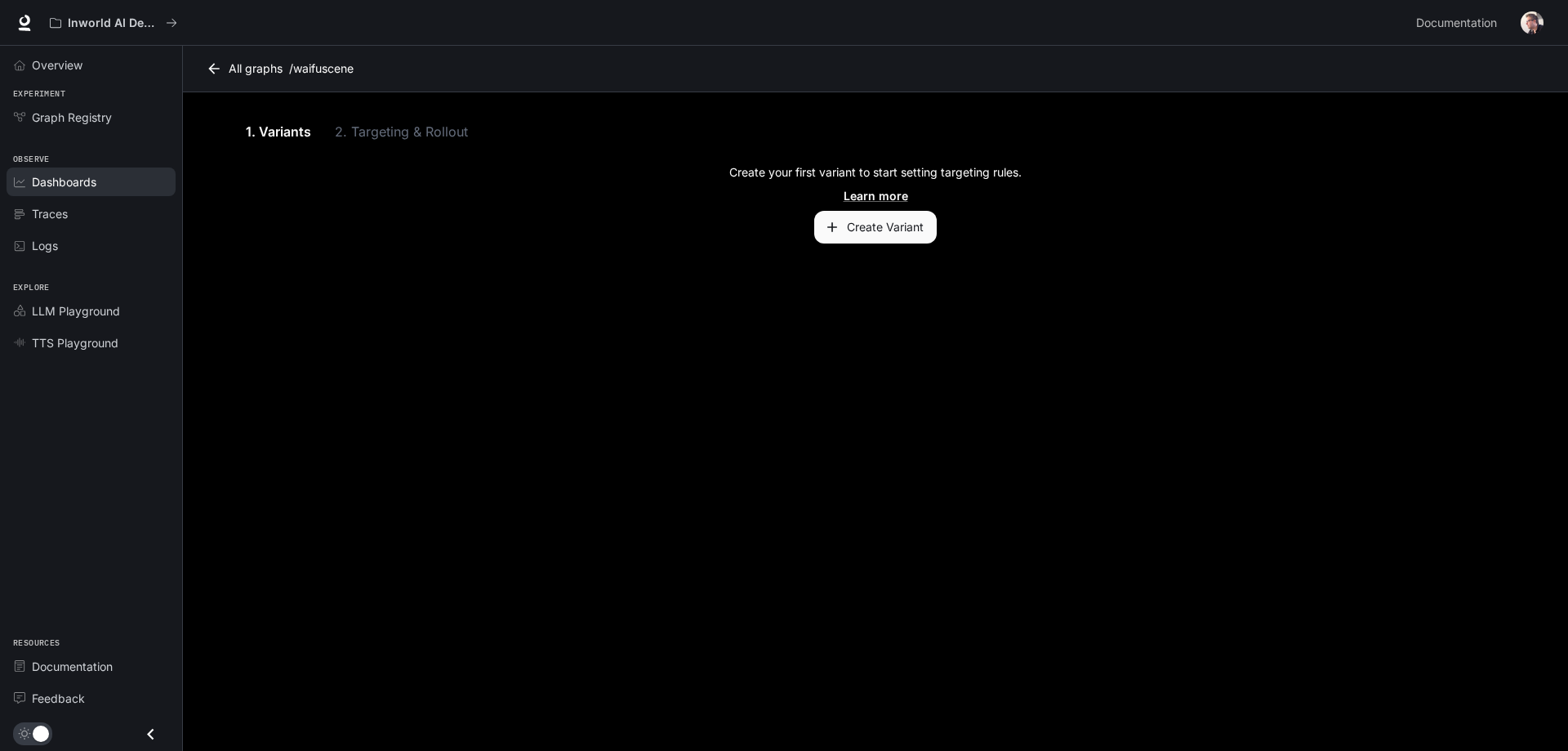
click at [75, 195] on link "Dashboards" at bounding box center [91, 182] width 169 height 29
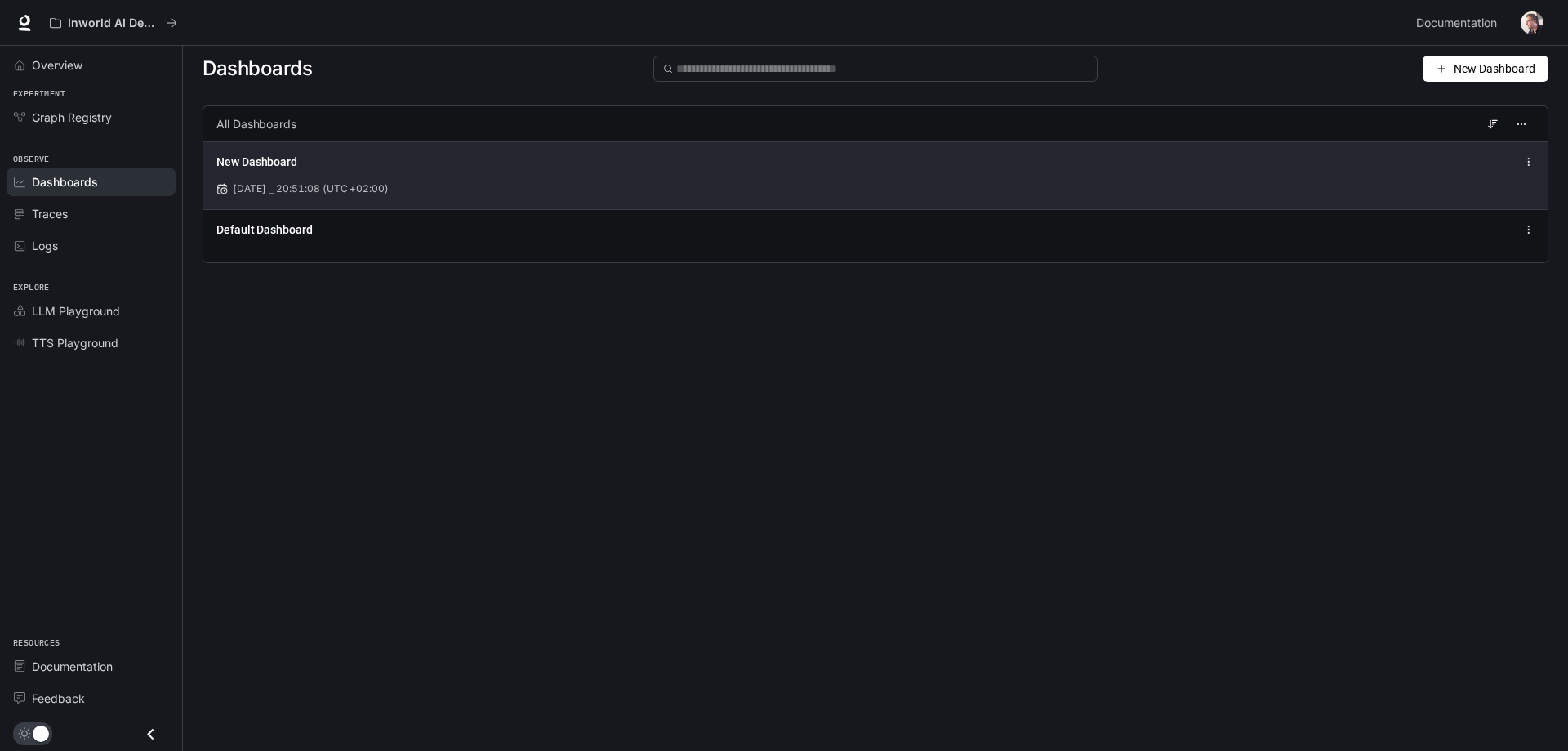
click at [651, 196] on div "New Dashboard Aug 17, 2025 ⎯ 20:51:08 (UTC +02:00)" at bounding box center [875, 176] width 1345 height 68
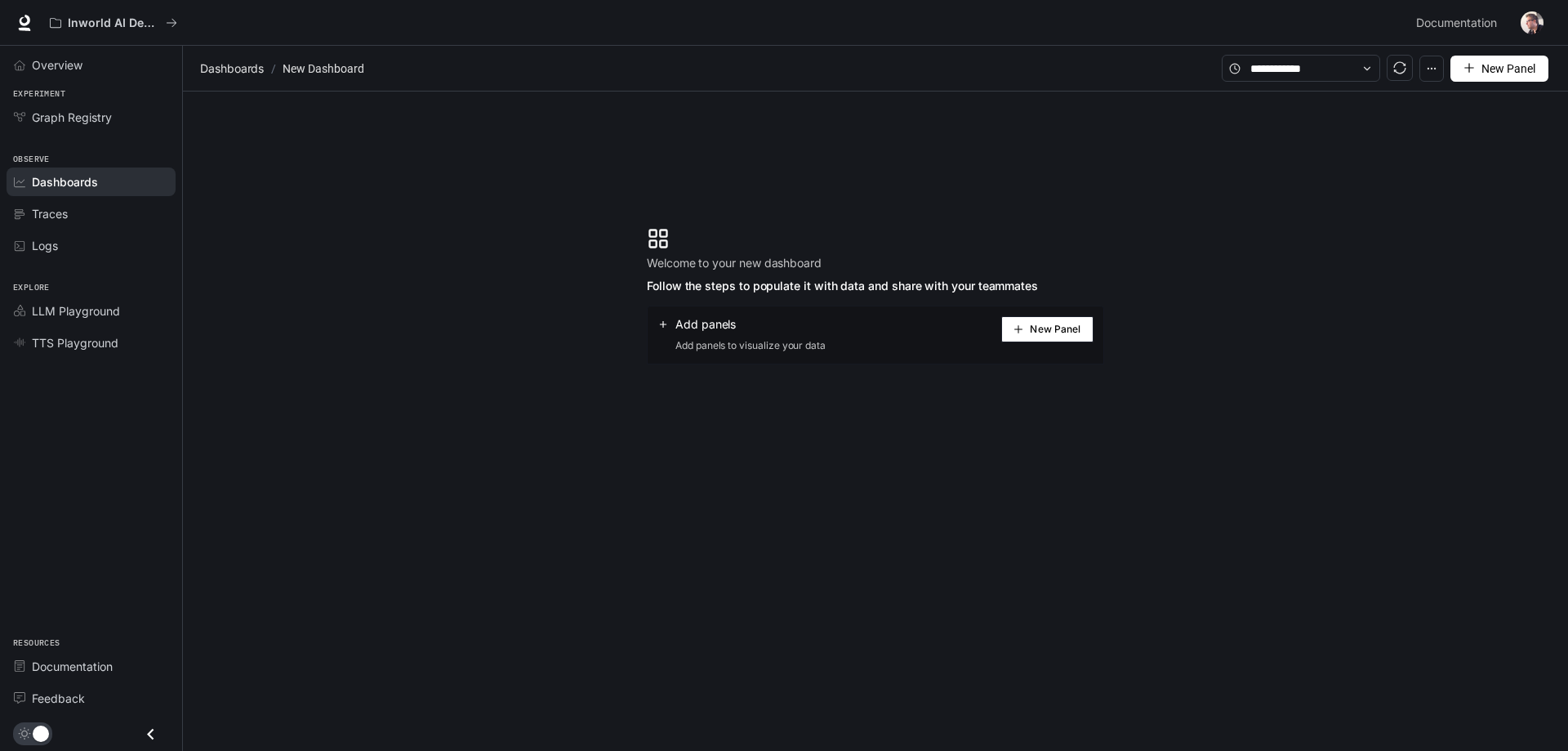
click at [1051, 335] on button "New Panel" at bounding box center [1047, 329] width 92 height 26
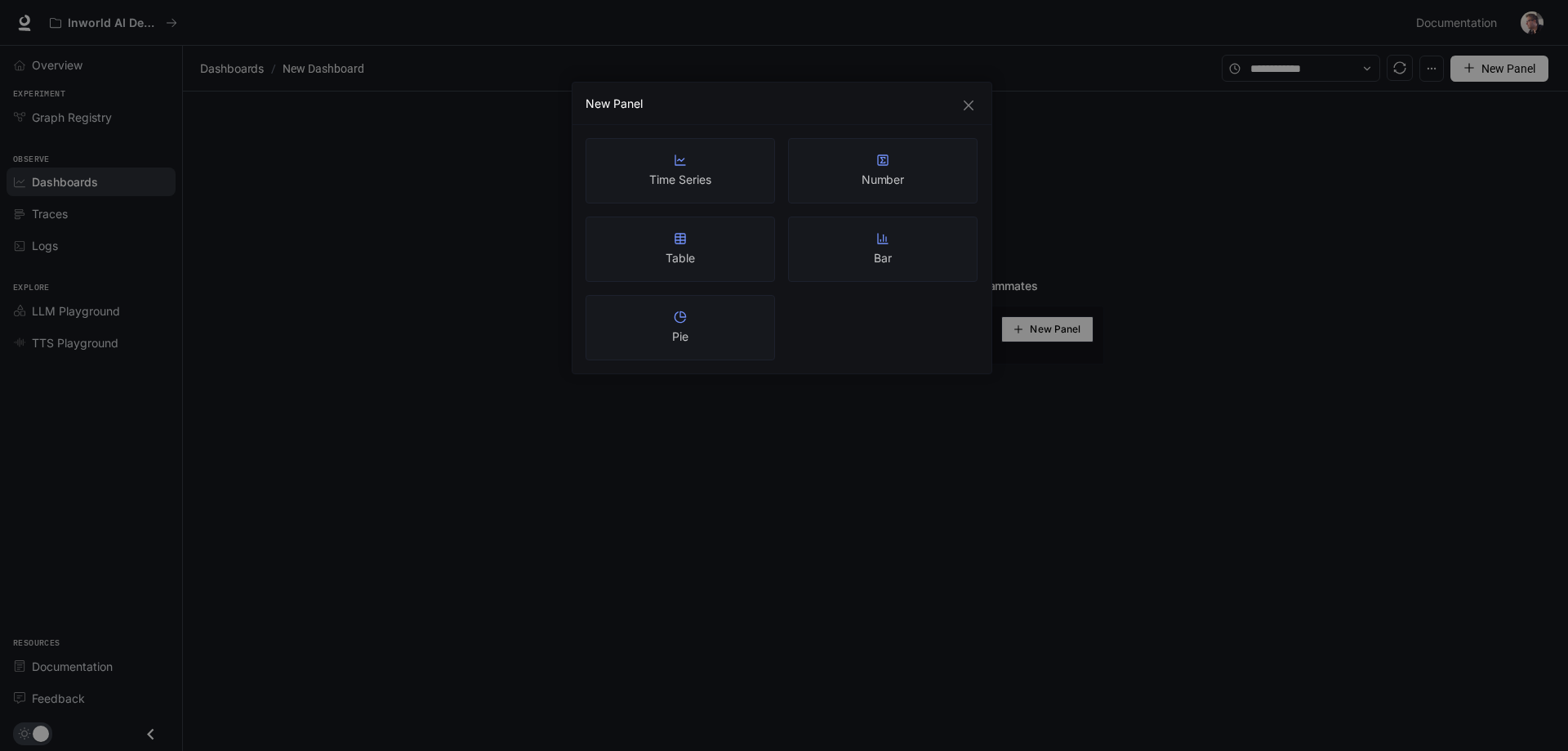
click at [970, 110] on icon "close" at bounding box center [968, 105] width 13 height 13
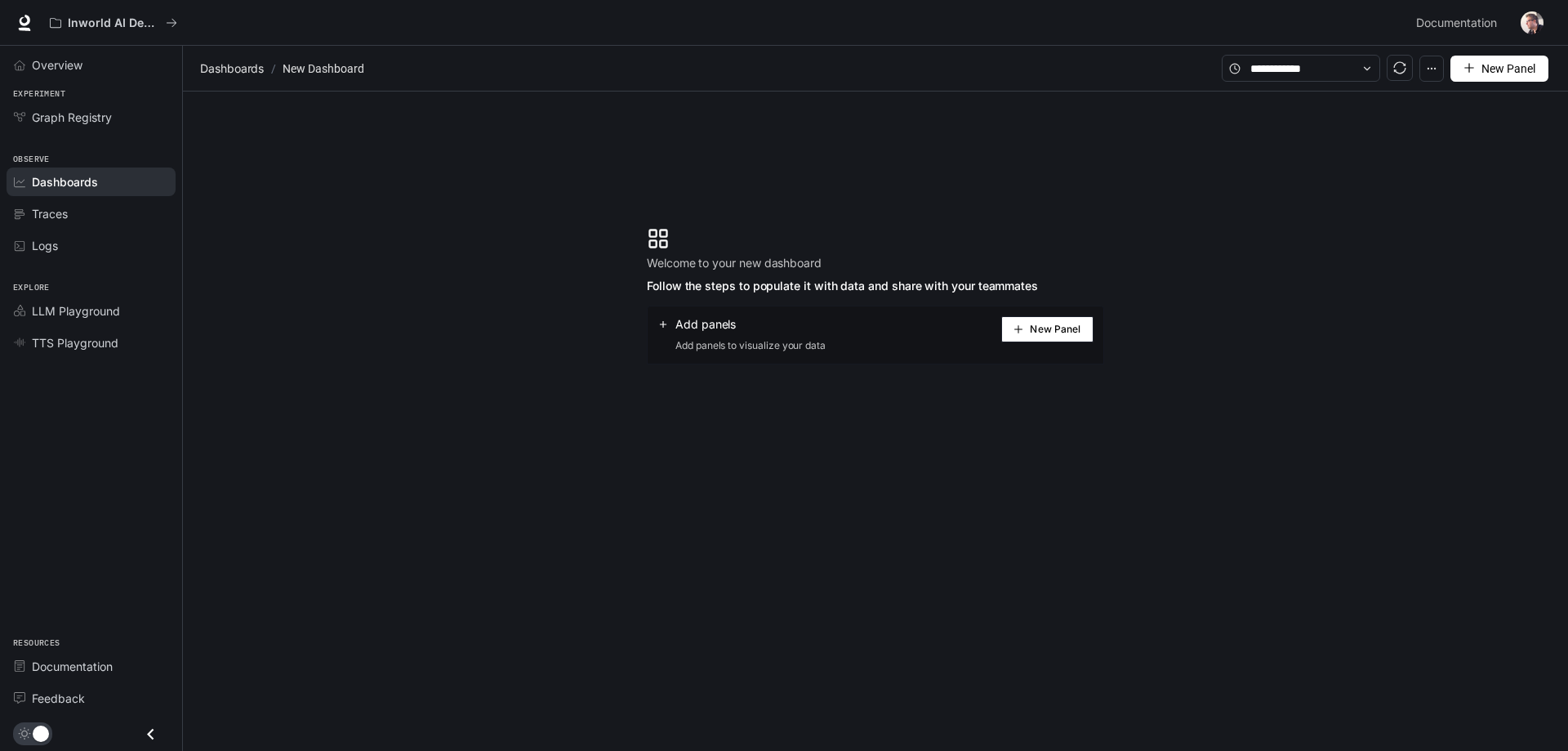
click at [1430, 70] on icon "button" at bounding box center [1432, 68] width 11 height 11
click at [79, 119] on span "Graph Registry" at bounding box center [72, 117] width 80 height 17
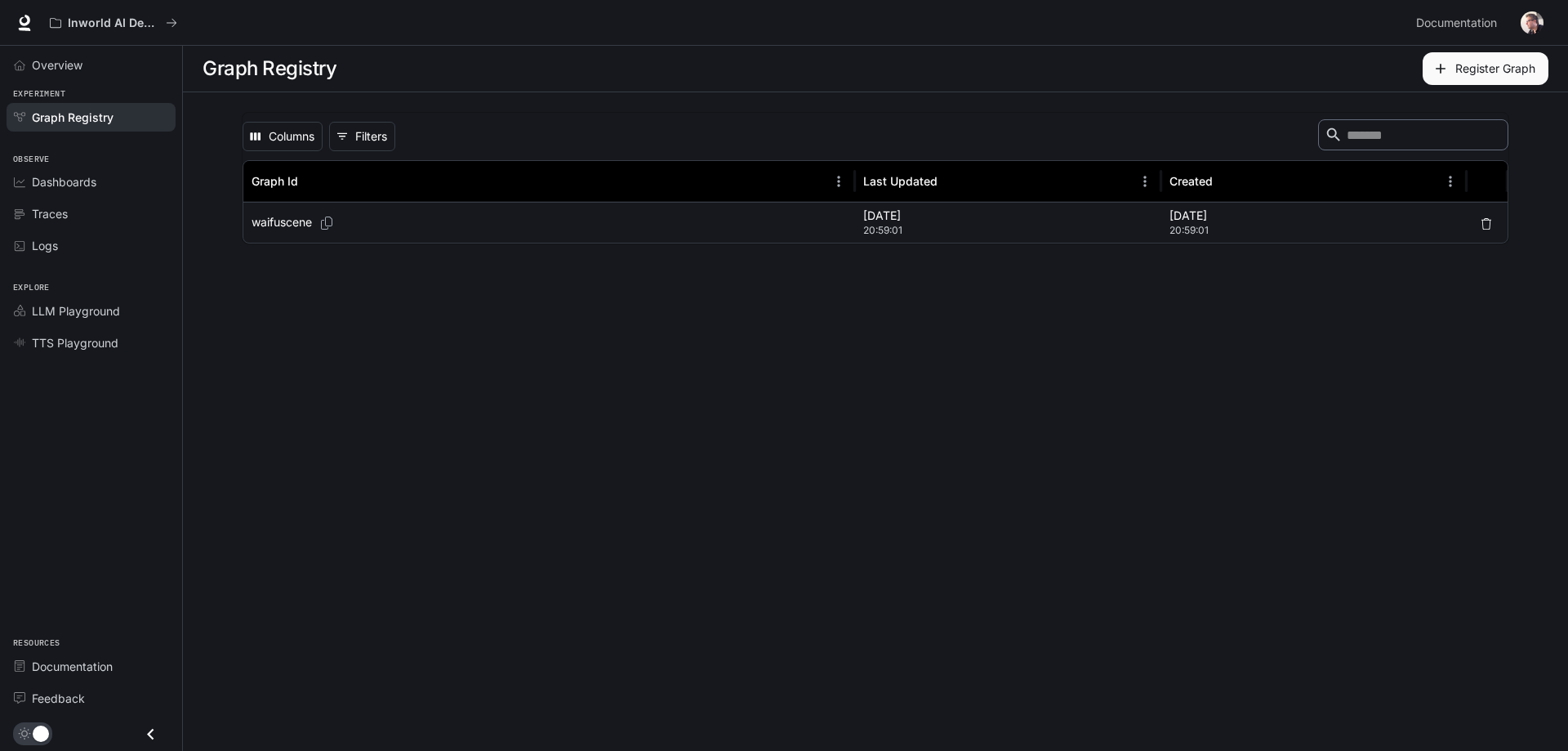
click at [1491, 224] on icon "button" at bounding box center [1486, 223] width 11 height 11
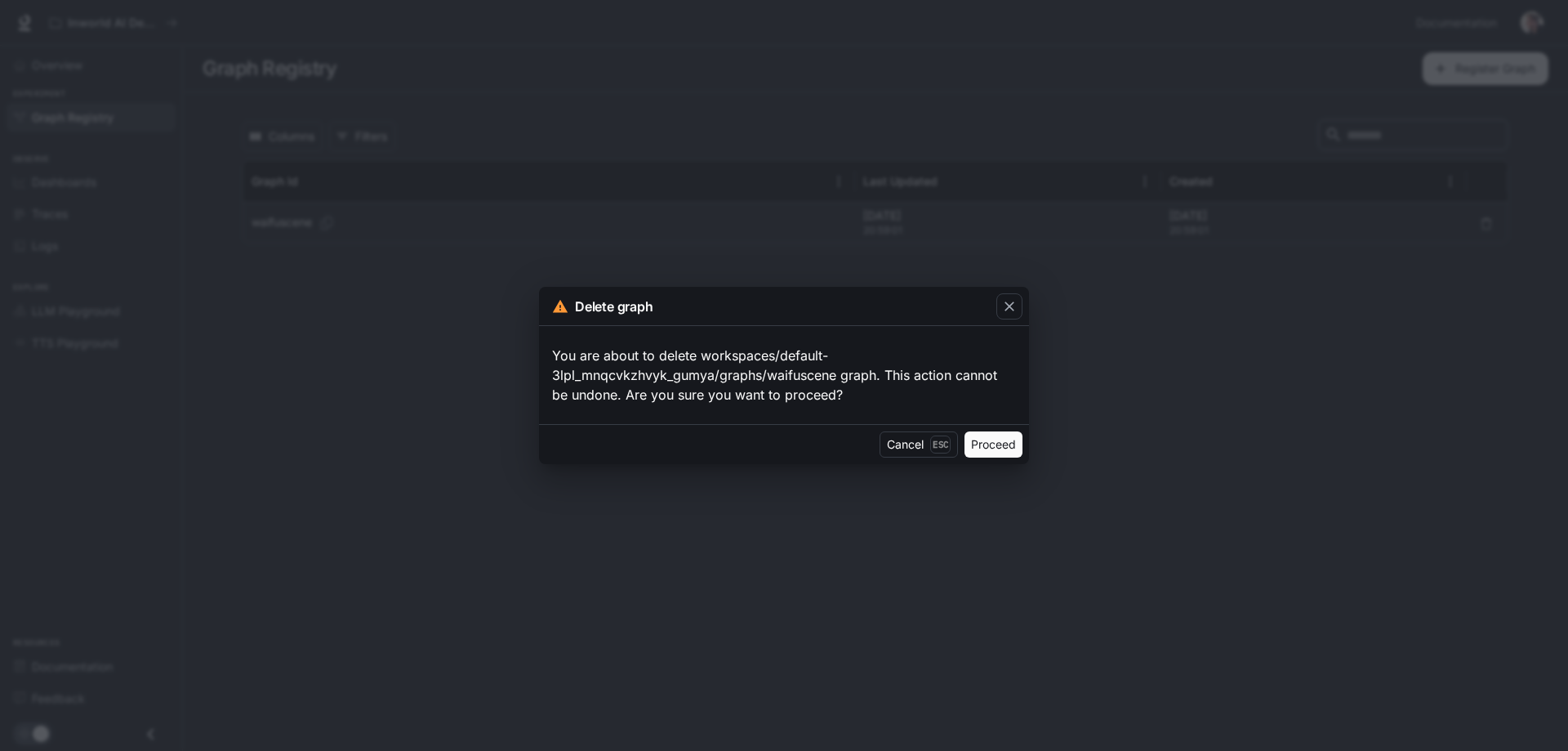
click at [999, 448] on button "Proceed" at bounding box center [993, 444] width 58 height 26
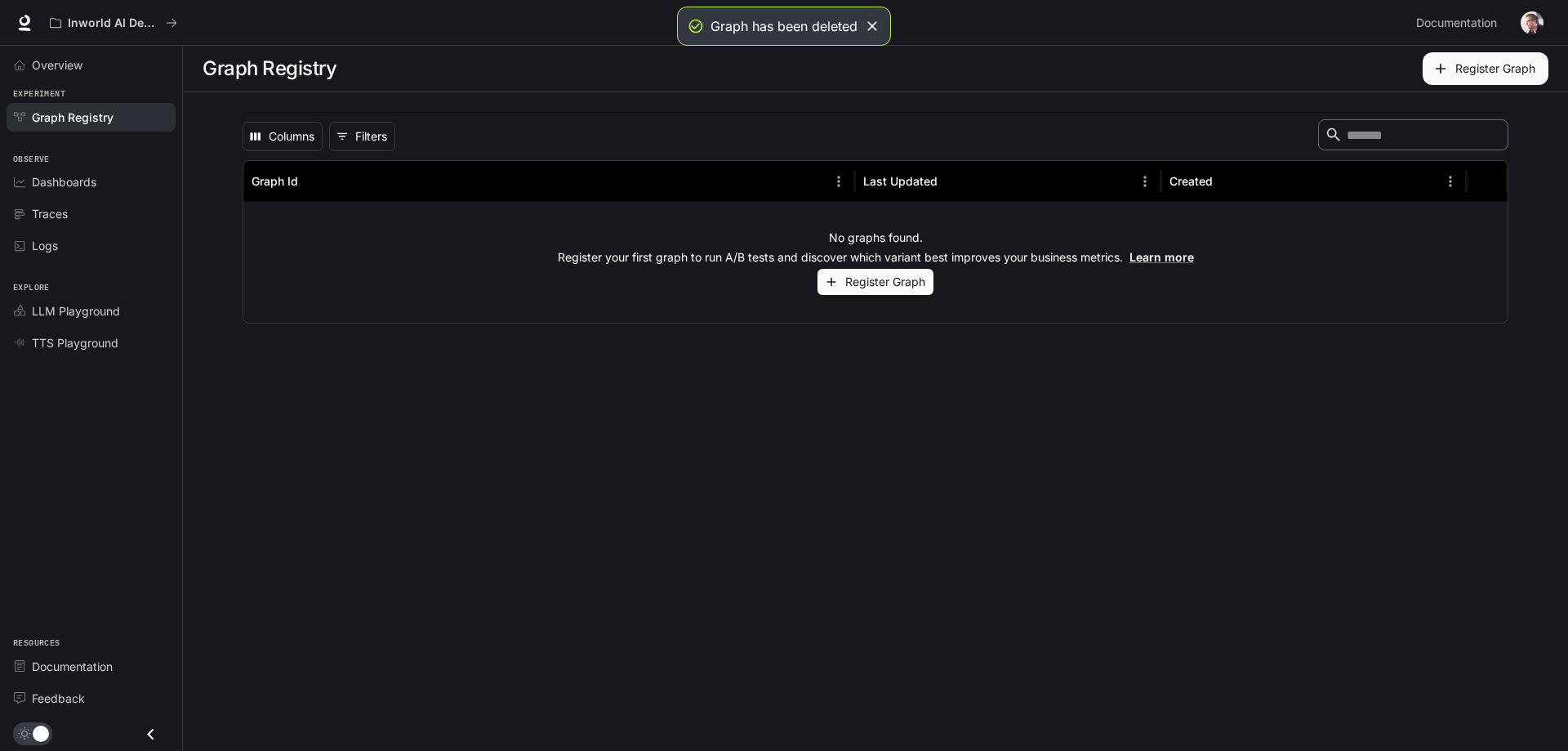
click at [885, 281] on button "Register Graph" at bounding box center [875, 282] width 116 height 27
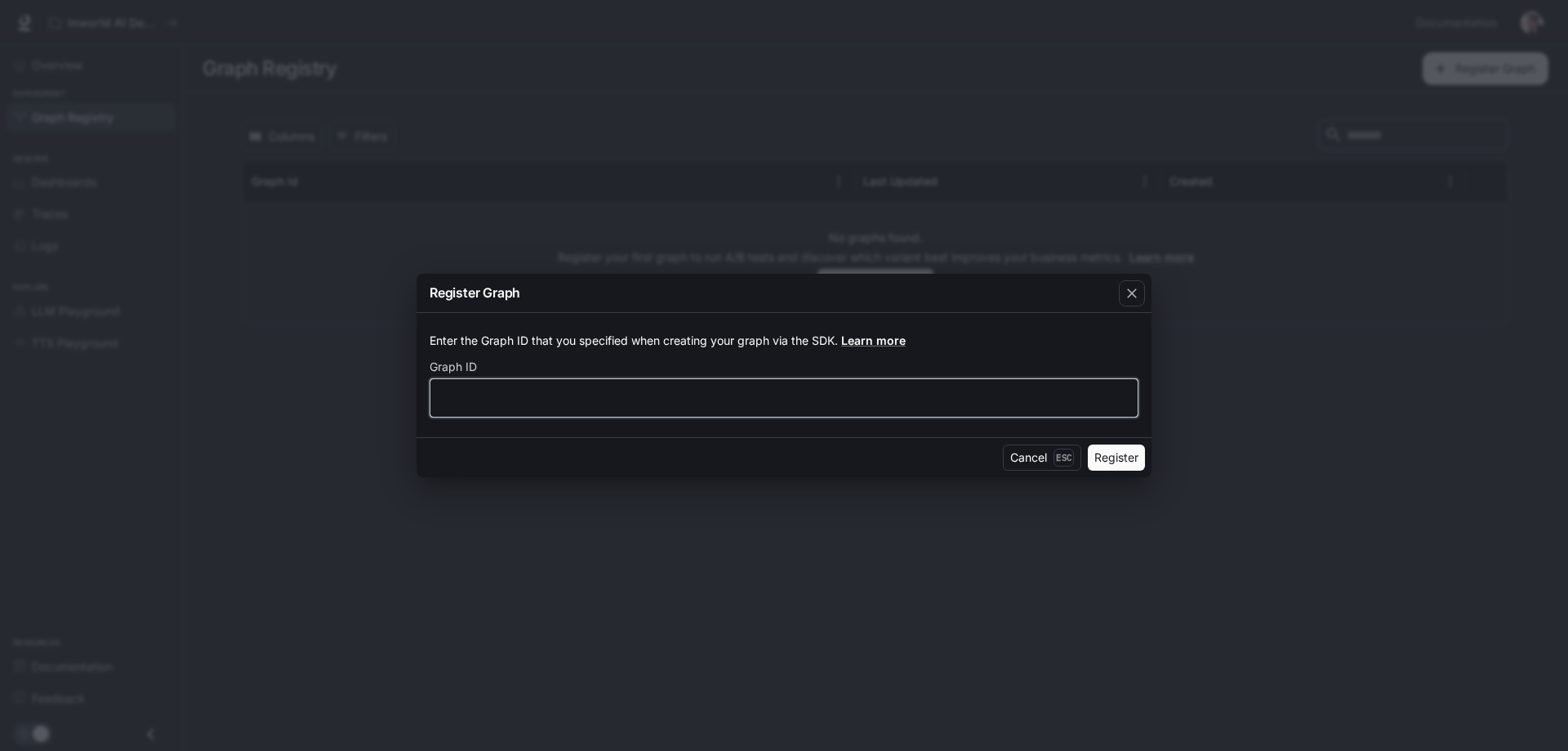
click at [512, 395] on input "text" at bounding box center [784, 397] width 708 height 17
paste input "**********"
type input "**********"
click at [1122, 458] on button "Register" at bounding box center [1117, 457] width 57 height 26
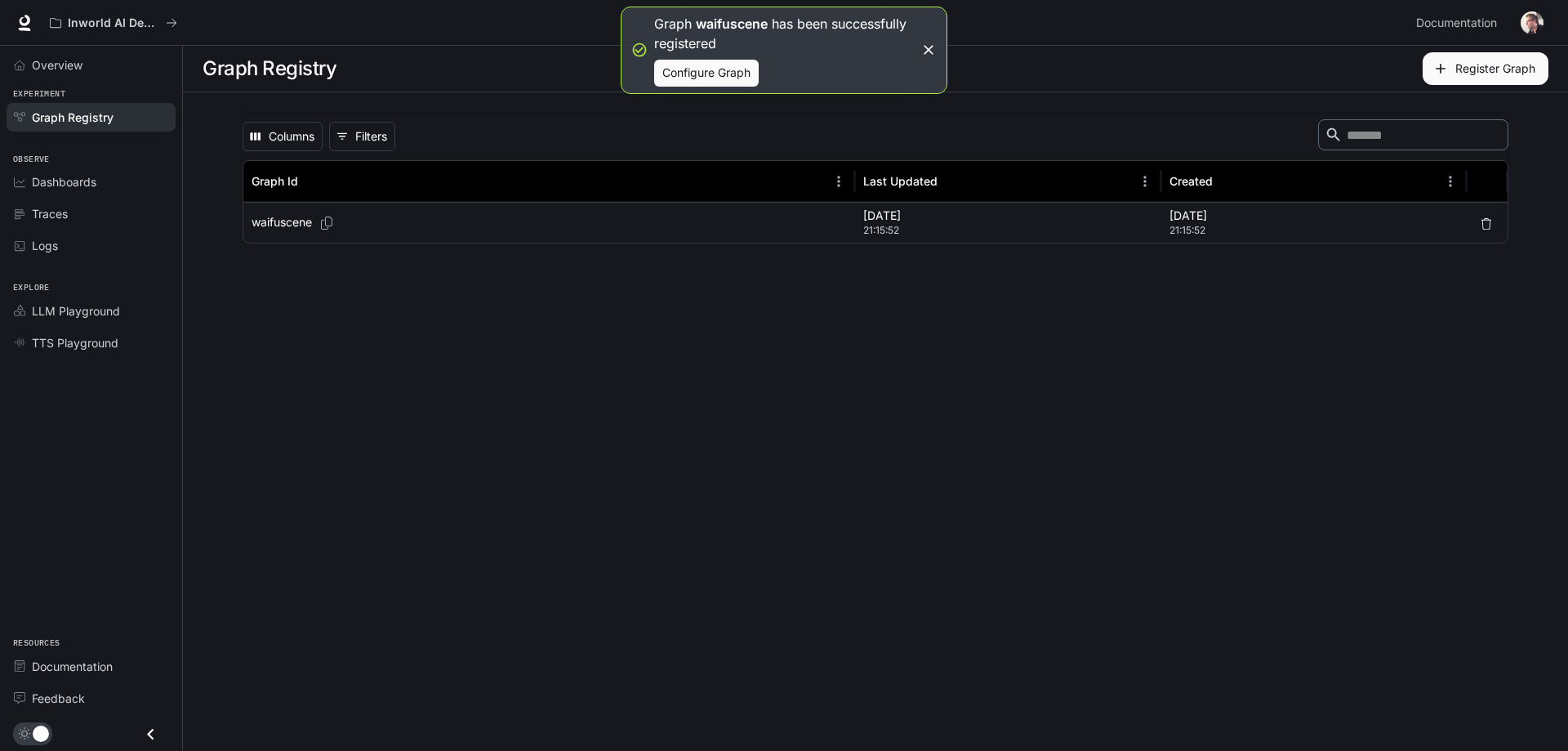
click at [705, 75] on button "Configure Graph" at bounding box center [707, 73] width 104 height 27
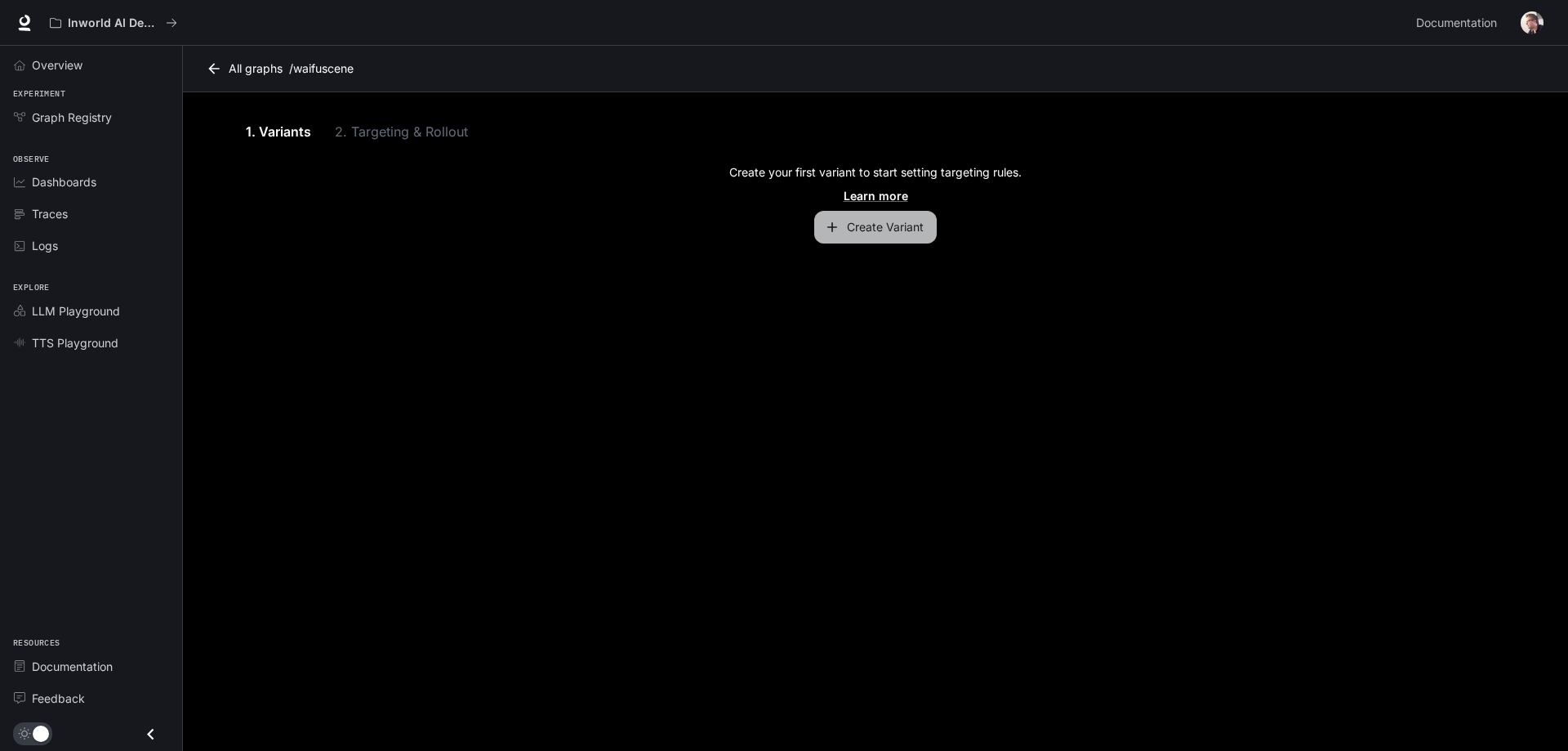
click at [865, 234] on button "Create Variant" at bounding box center [875, 227] width 123 height 33
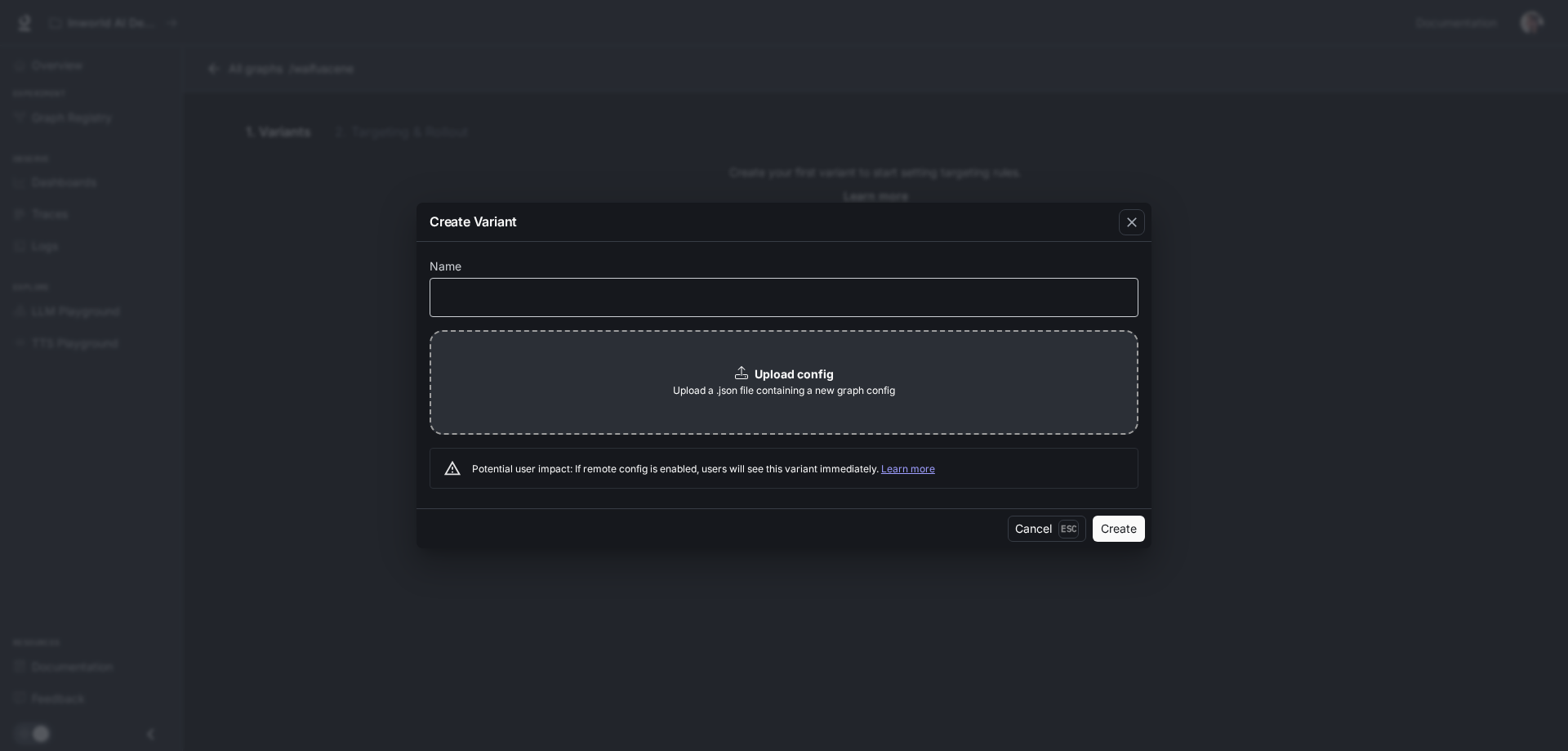
click at [532, 306] on div "​" at bounding box center [784, 297] width 709 height 39
type input "*****"
click at [762, 377] on b "Upload config" at bounding box center [794, 374] width 79 height 14
click at [902, 464] on link "Learn more" at bounding box center [908, 469] width 54 height 12
click at [1132, 222] on icon "button" at bounding box center [1132, 222] width 10 height 10
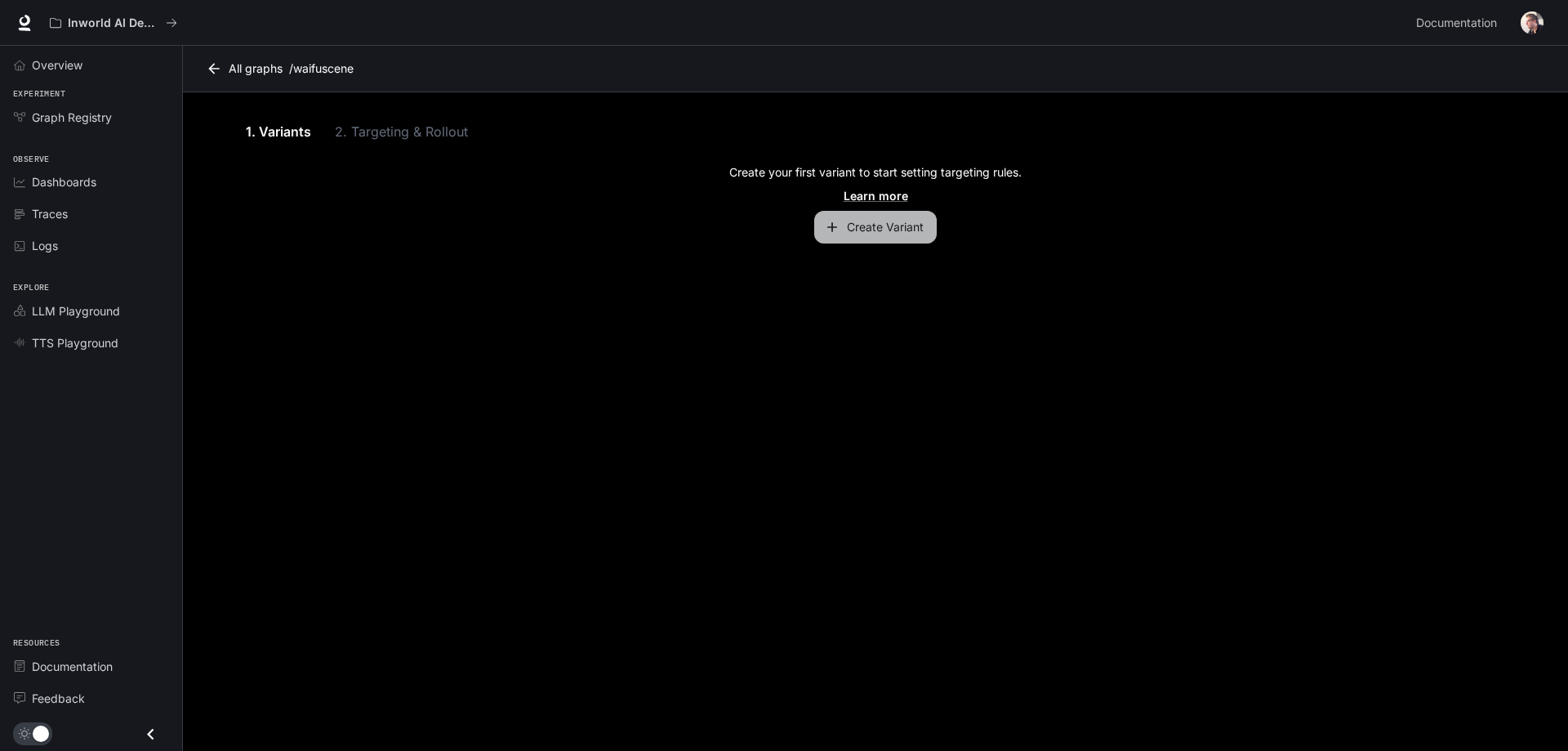
click at [877, 228] on button "Create Variant" at bounding box center [875, 227] width 123 height 33
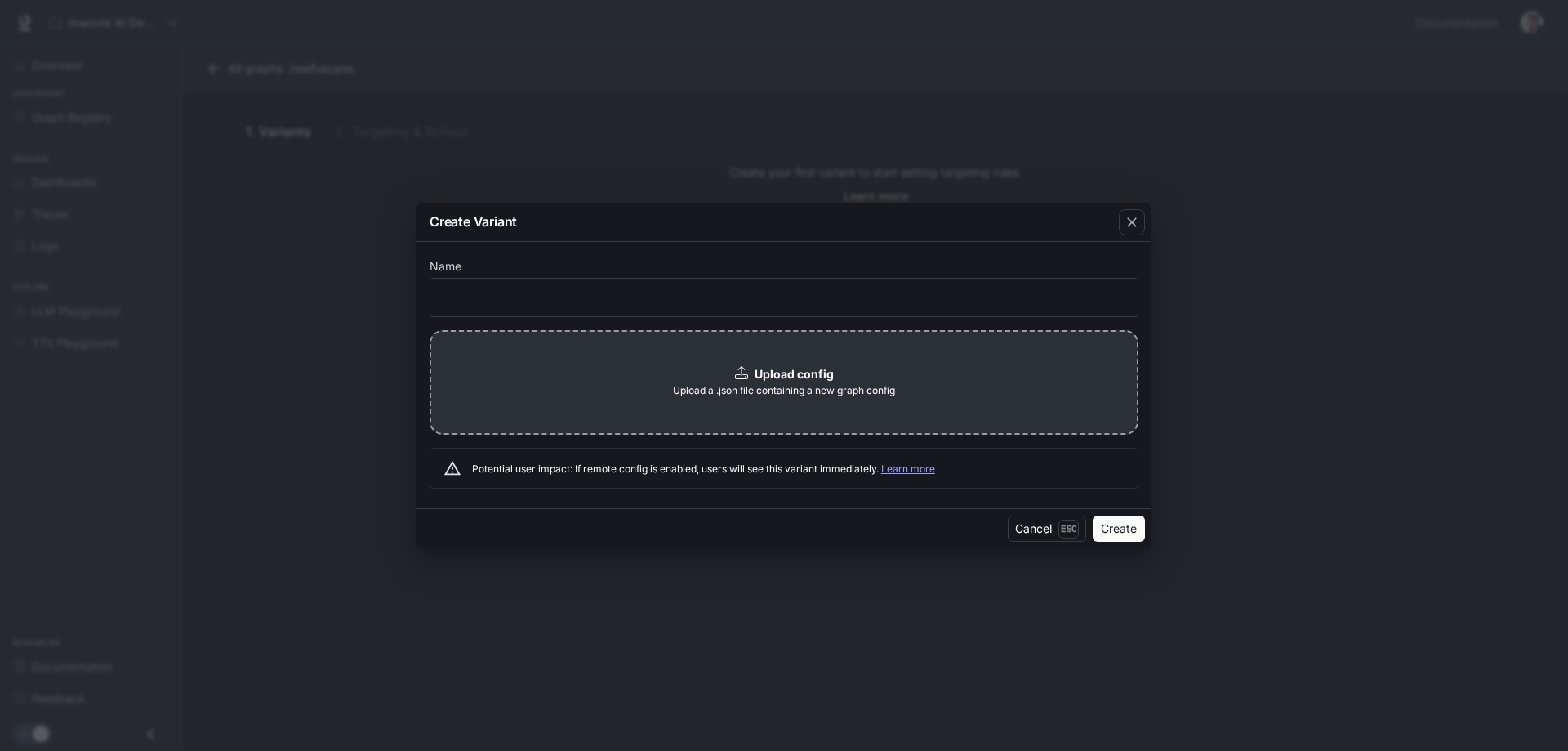
click at [784, 388] on span "Upload a .json file containing a new graph config" at bounding box center [784, 390] width 223 height 17
drag, startPoint x: 1133, startPoint y: 223, endPoint x: 1124, endPoint y: 224, distance: 9.1
click at [1133, 223] on icon "button" at bounding box center [1132, 222] width 17 height 17
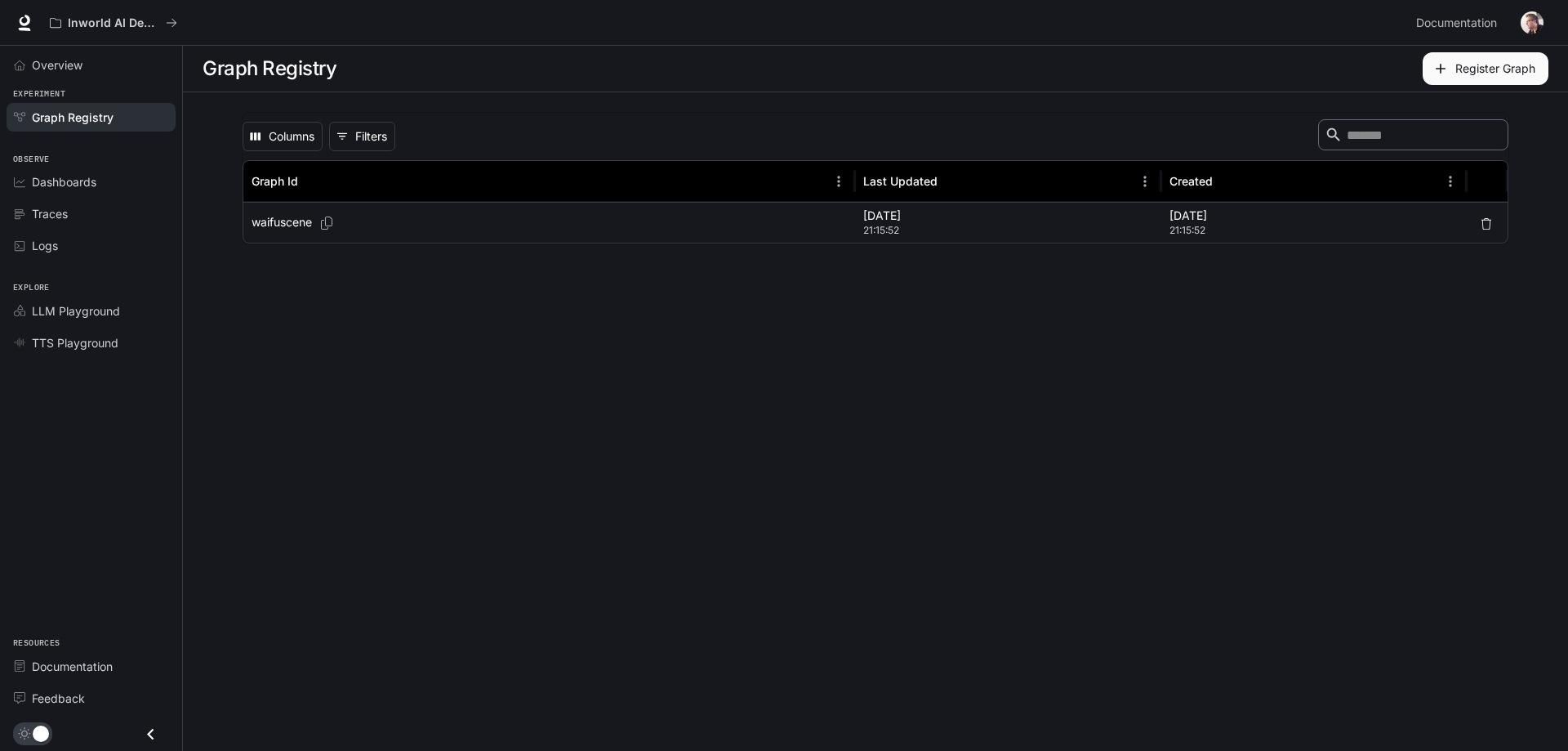
click at [445, 222] on div "waifuscene" at bounding box center [548, 223] width 595 height 40
click at [282, 220] on p "waifuscene" at bounding box center [282, 222] width 61 height 17
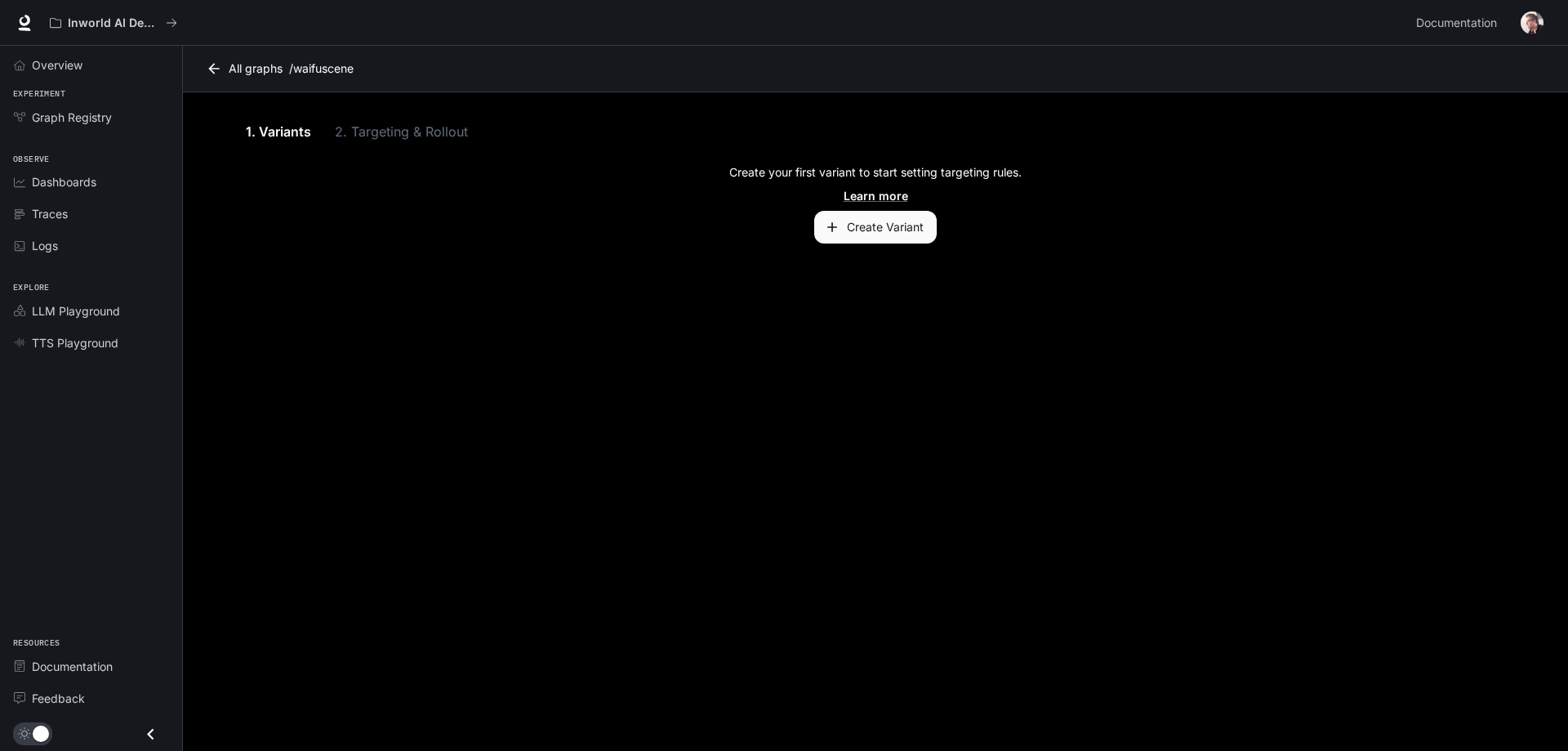
click at [892, 229] on button "Create Variant" at bounding box center [875, 227] width 123 height 33
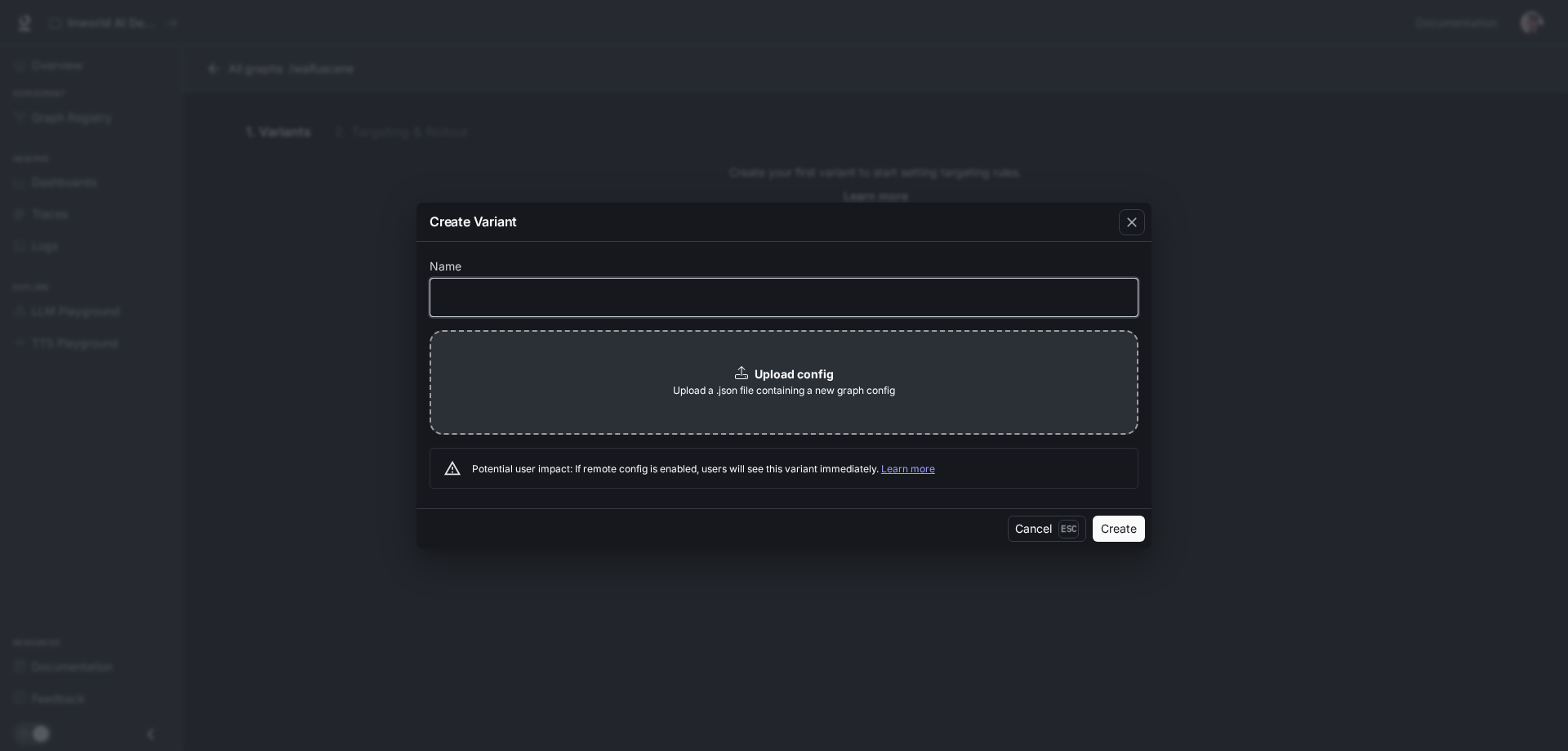
click at [532, 297] on input "text" at bounding box center [784, 296] width 708 height 17
type input "*****"
click at [1114, 528] on button "Create" at bounding box center [1119, 528] width 52 height 26
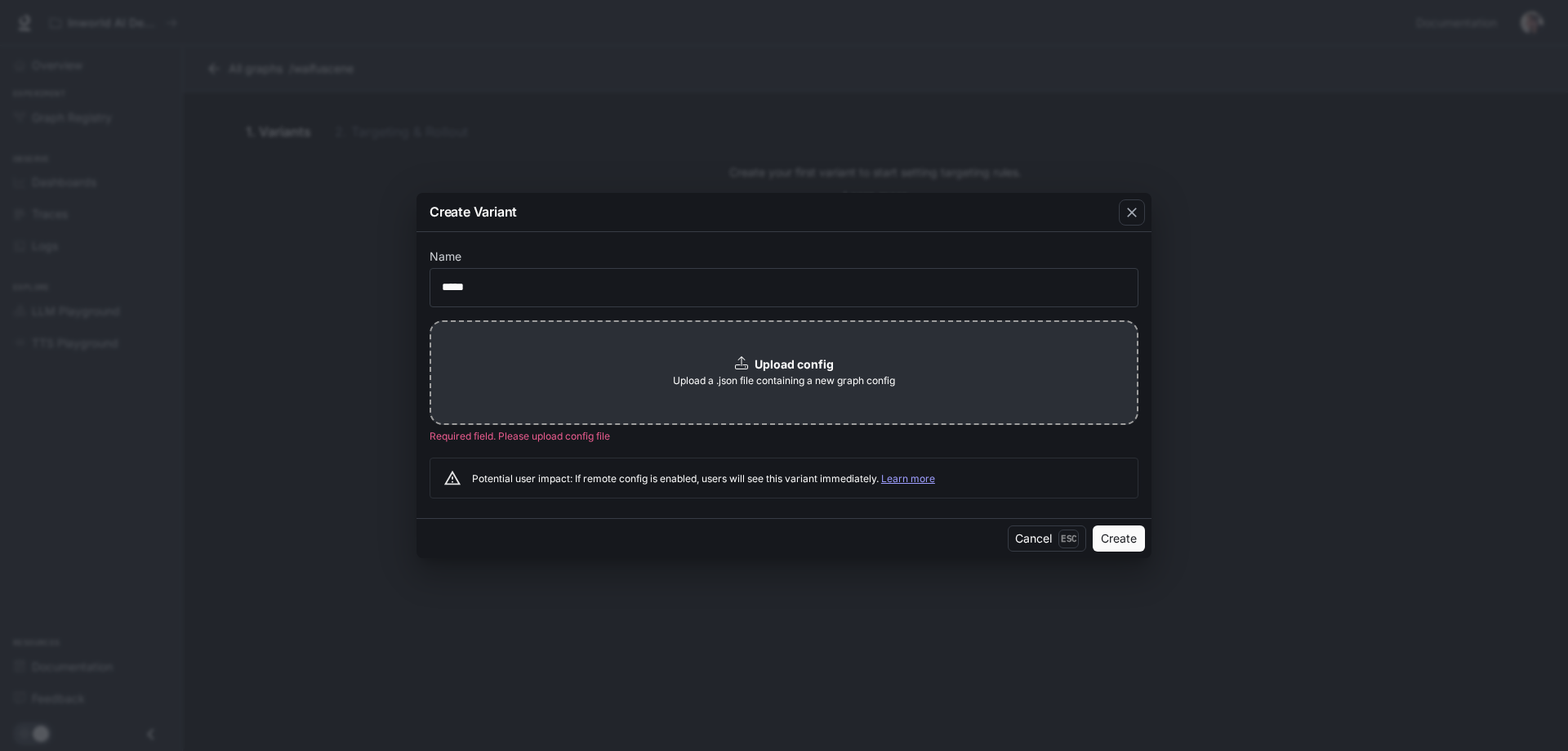
click at [781, 375] on span "Upload a .json file containing a new graph config" at bounding box center [784, 381] width 223 height 17
click at [903, 479] on link "Learn more" at bounding box center [908, 478] width 54 height 12
click at [1132, 209] on icon "button" at bounding box center [1132, 212] width 17 height 17
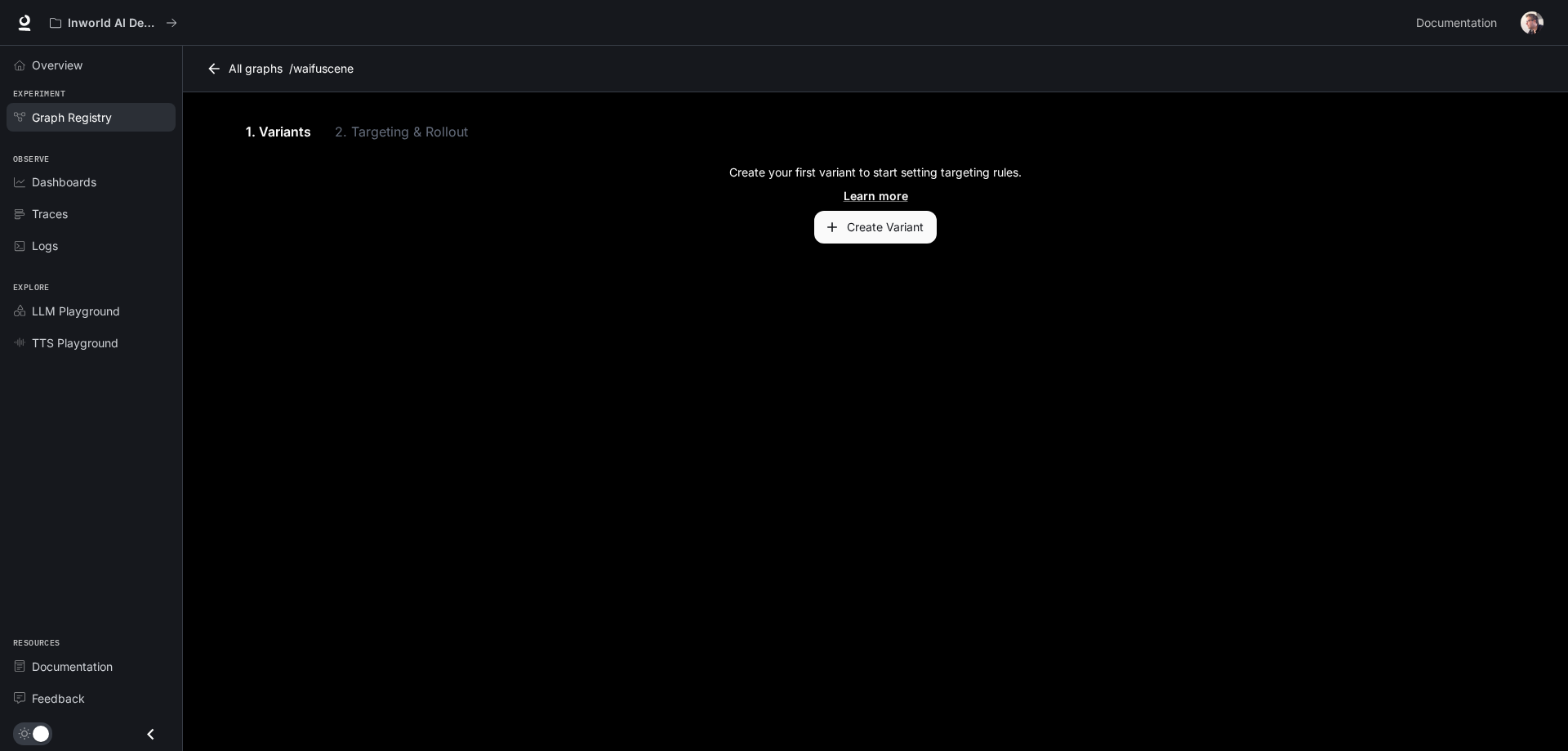
click at [74, 109] on span "Graph Registry" at bounding box center [72, 117] width 80 height 17
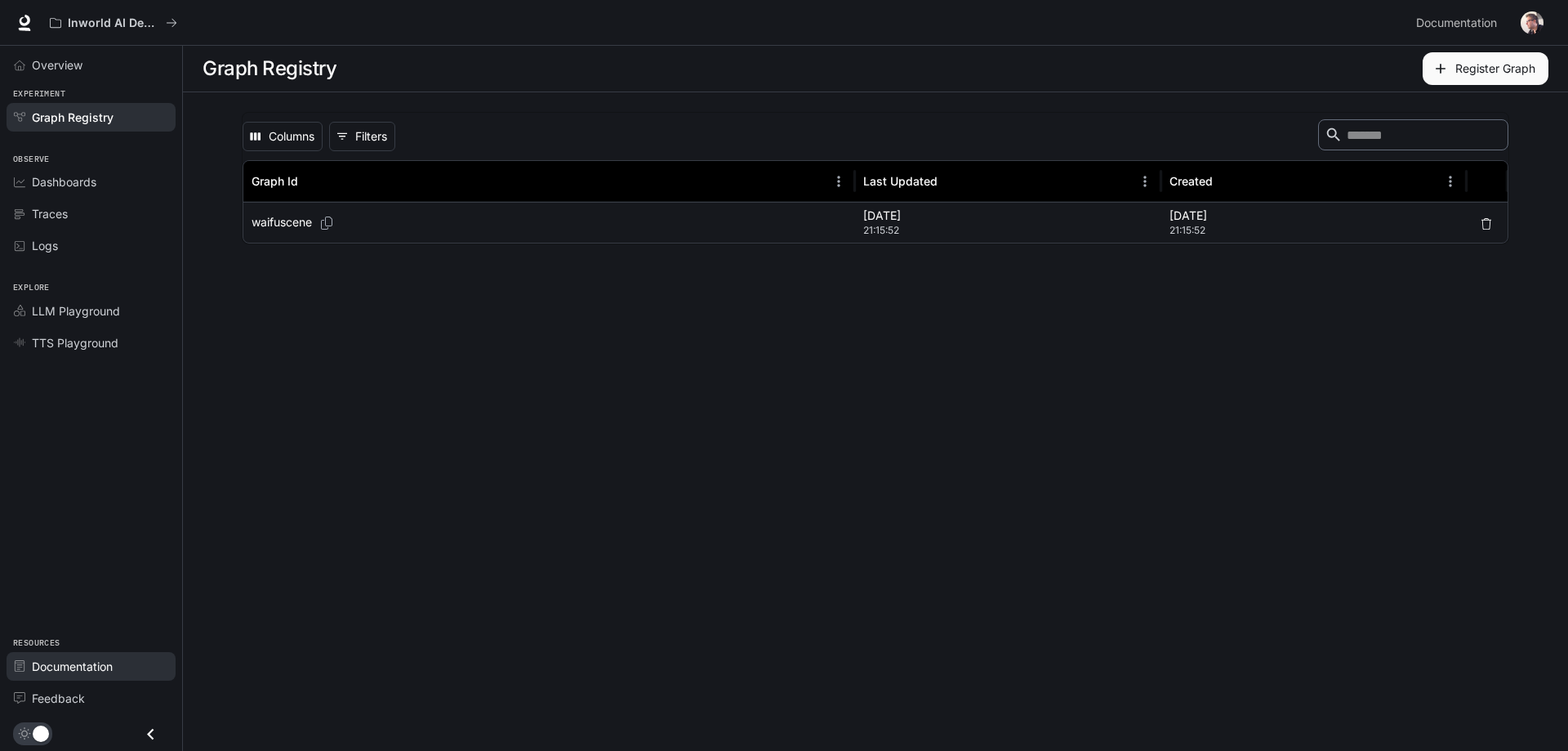
click at [72, 666] on span "Documentation" at bounding box center [72, 667] width 81 height 17
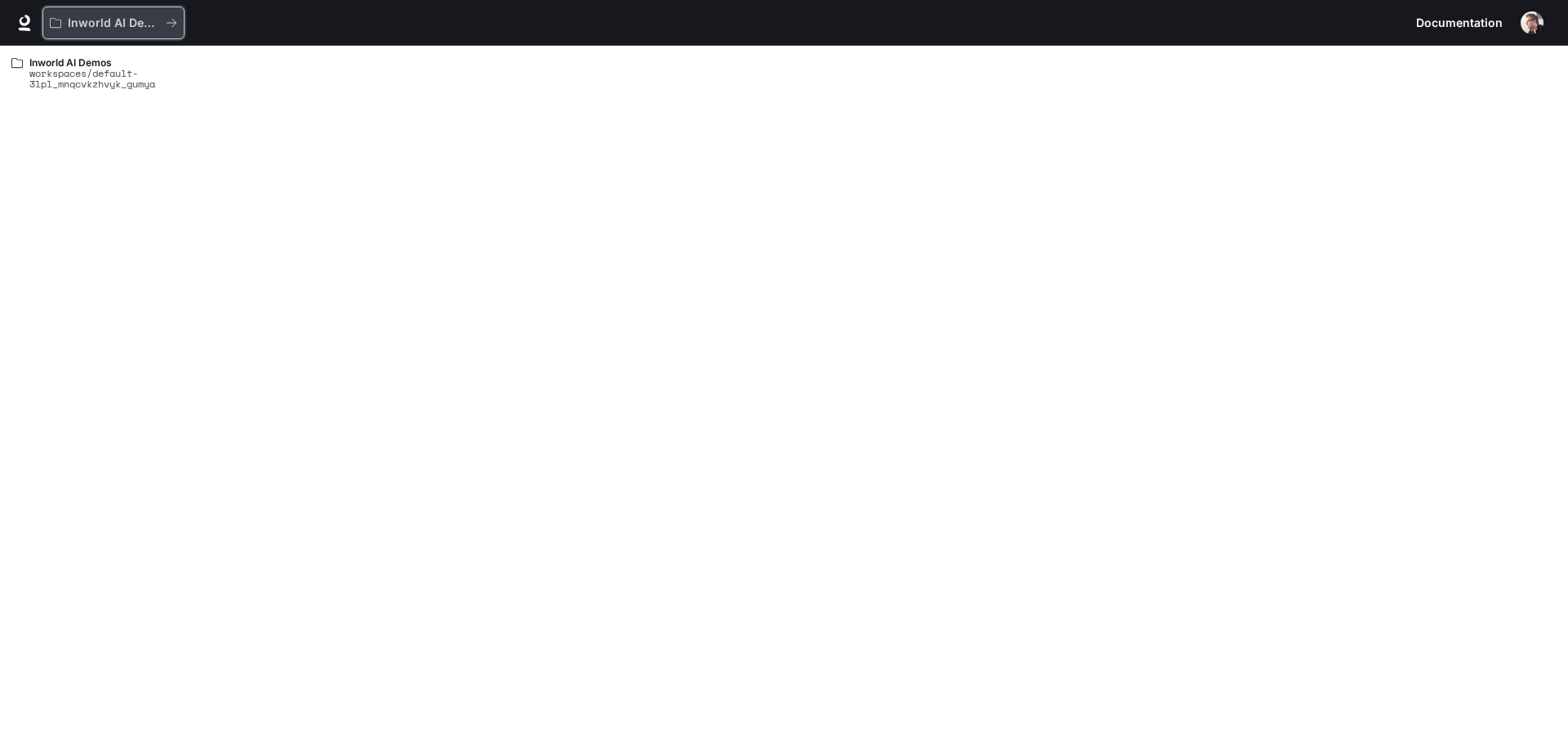
click at [95, 19] on p "Inworld AI Demos" at bounding box center [113, 23] width 91 height 14
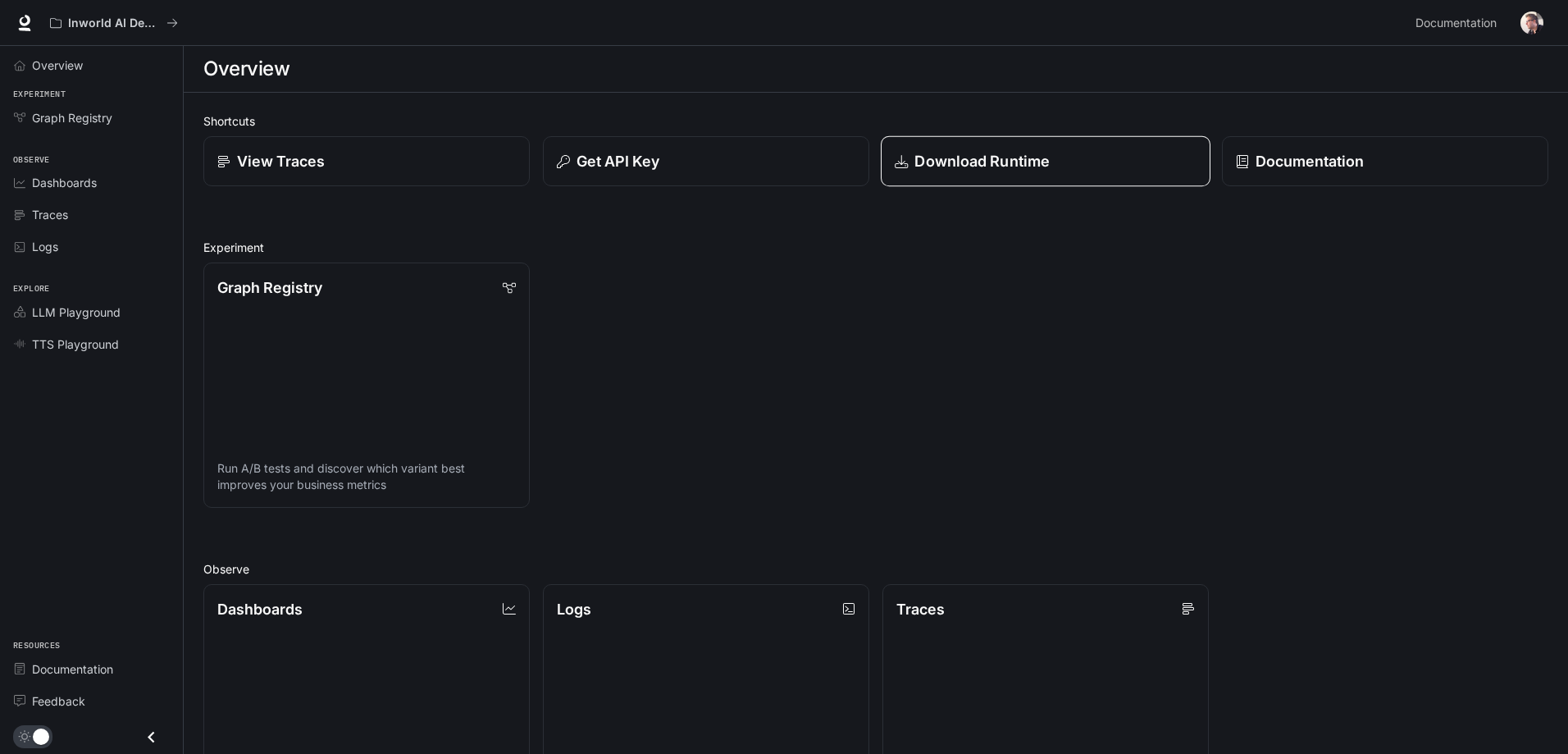
click at [1018, 154] on p "Download Runtime" at bounding box center [982, 161] width 135 height 22
click at [321, 315] on link "Graph Registry Run A/B tests and discover which variant best improves your busi…" at bounding box center [366, 385] width 330 height 247
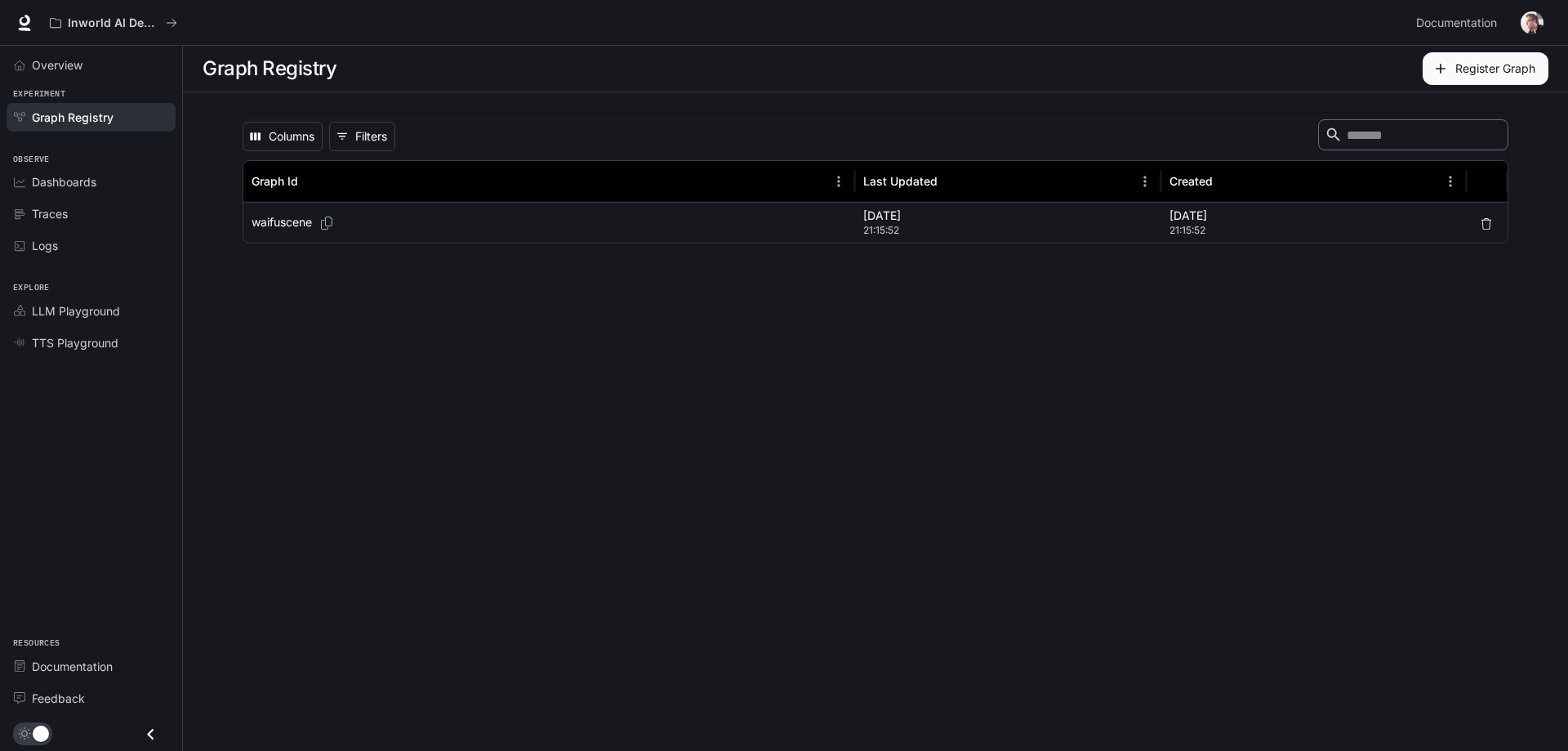
click at [840, 220] on div "waifuscene" at bounding box center [548, 223] width 595 height 40
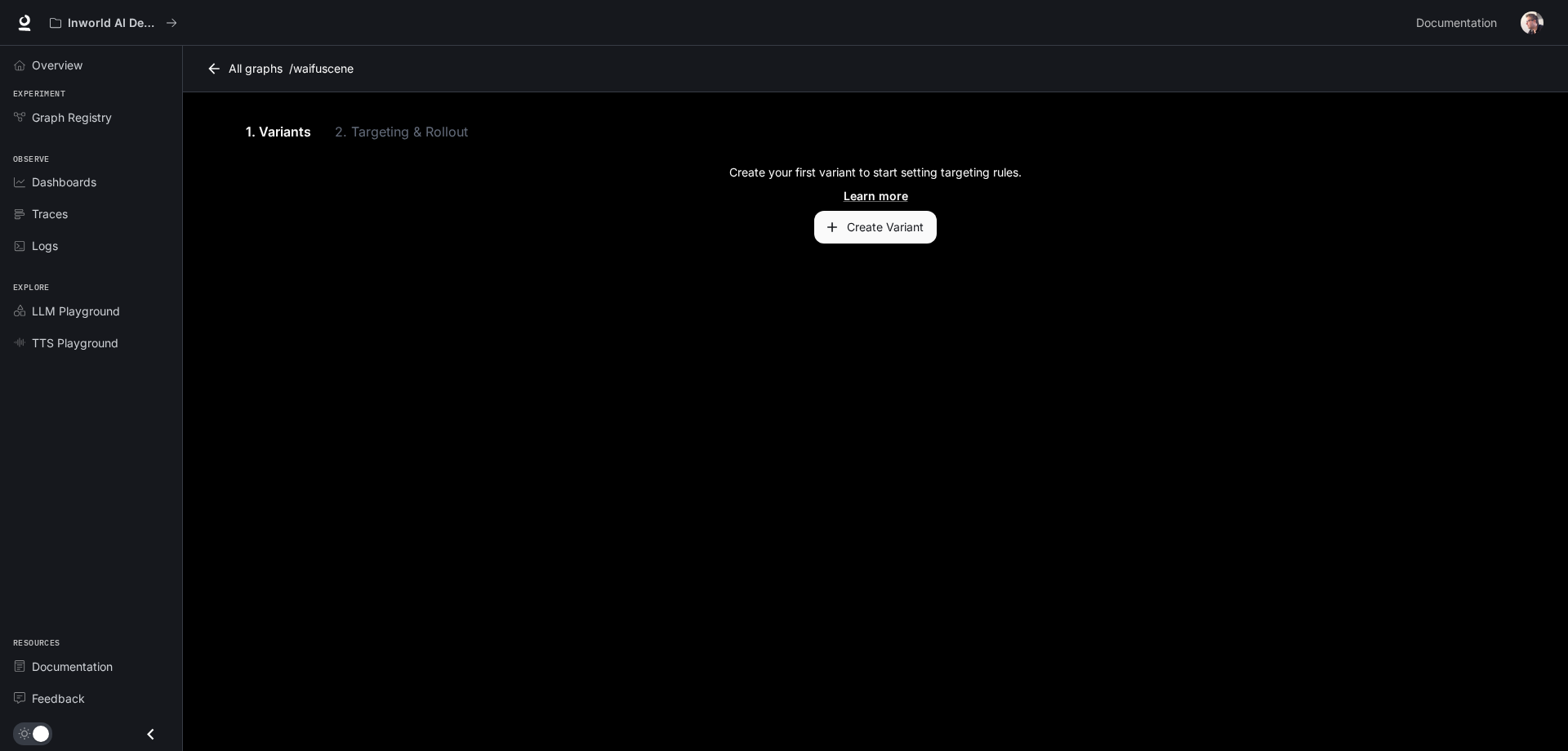
click at [873, 229] on button "Create Variant" at bounding box center [875, 227] width 123 height 33
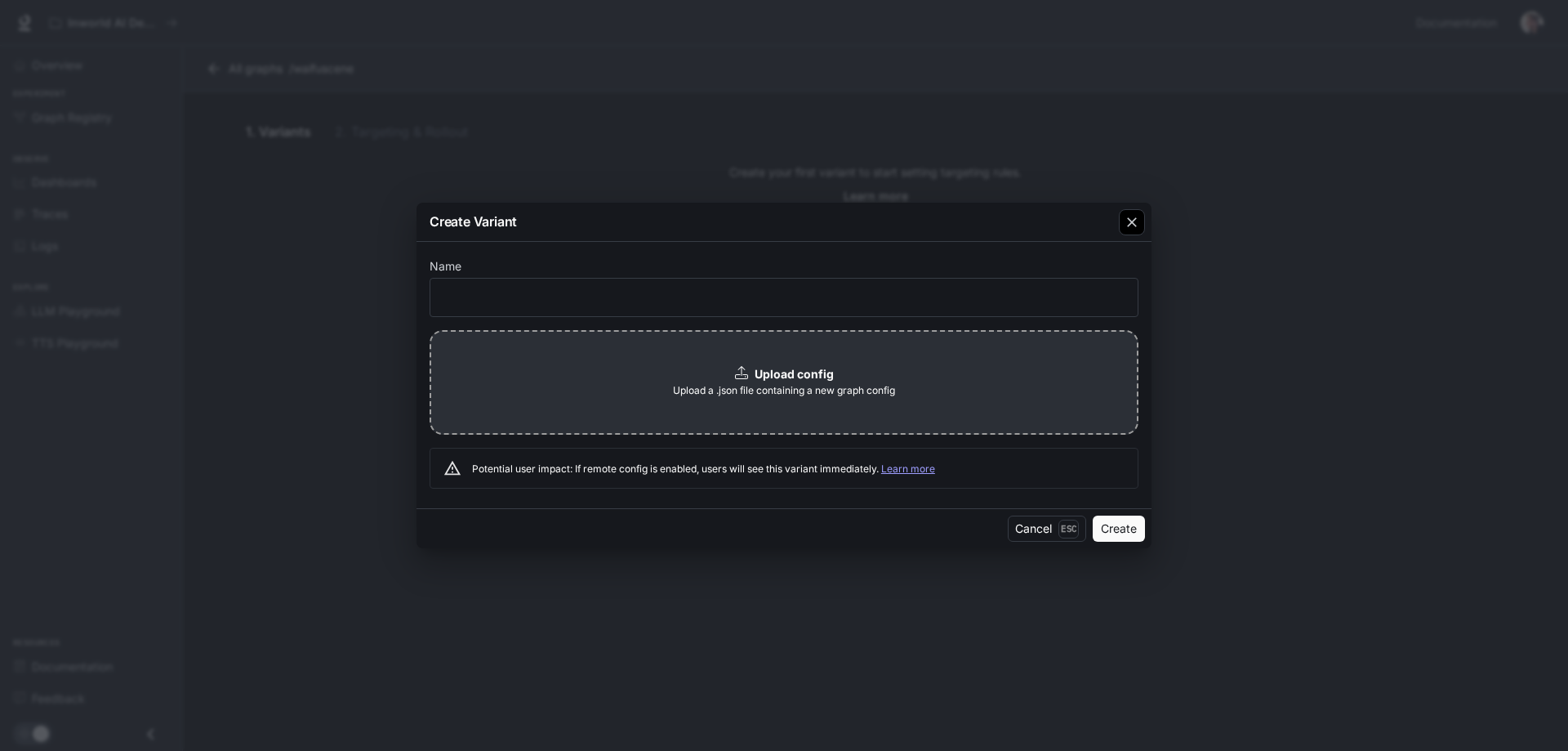
click at [1136, 221] on icon "button" at bounding box center [1132, 222] width 17 height 17
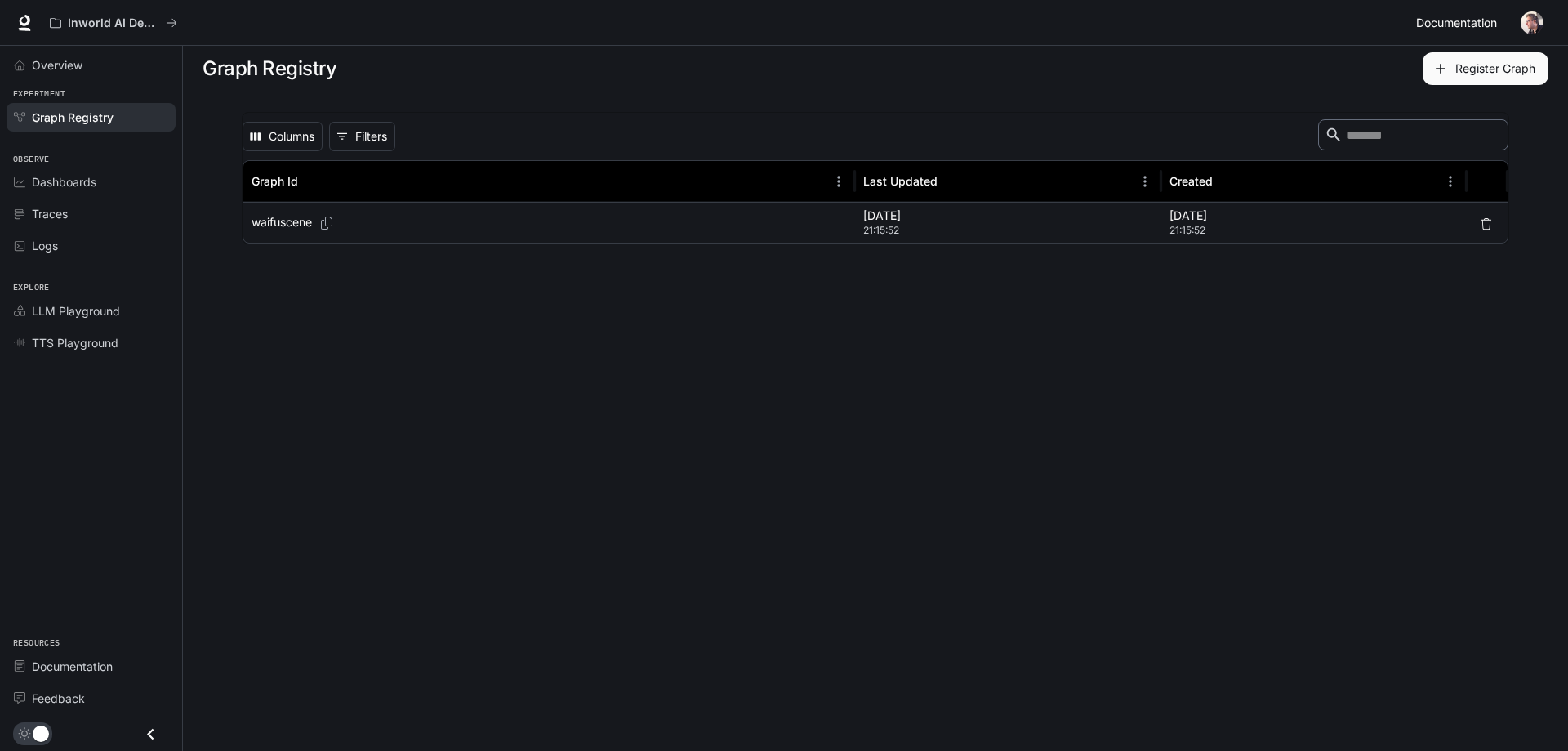
click at [1462, 19] on span "Documentation" at bounding box center [1457, 23] width 81 height 20
click at [70, 56] on link "Overview" at bounding box center [91, 64] width 169 height 29
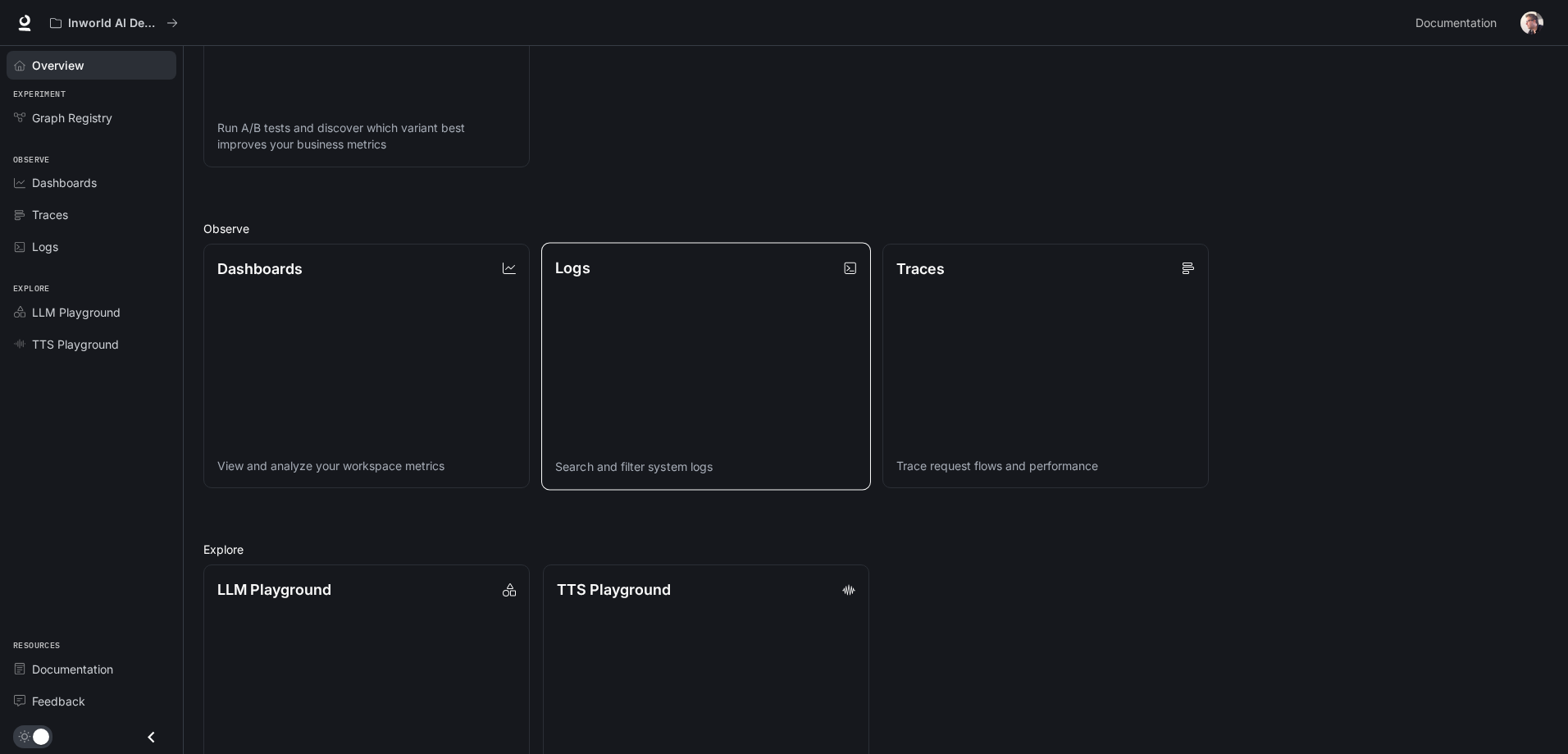
scroll to position [410, 0]
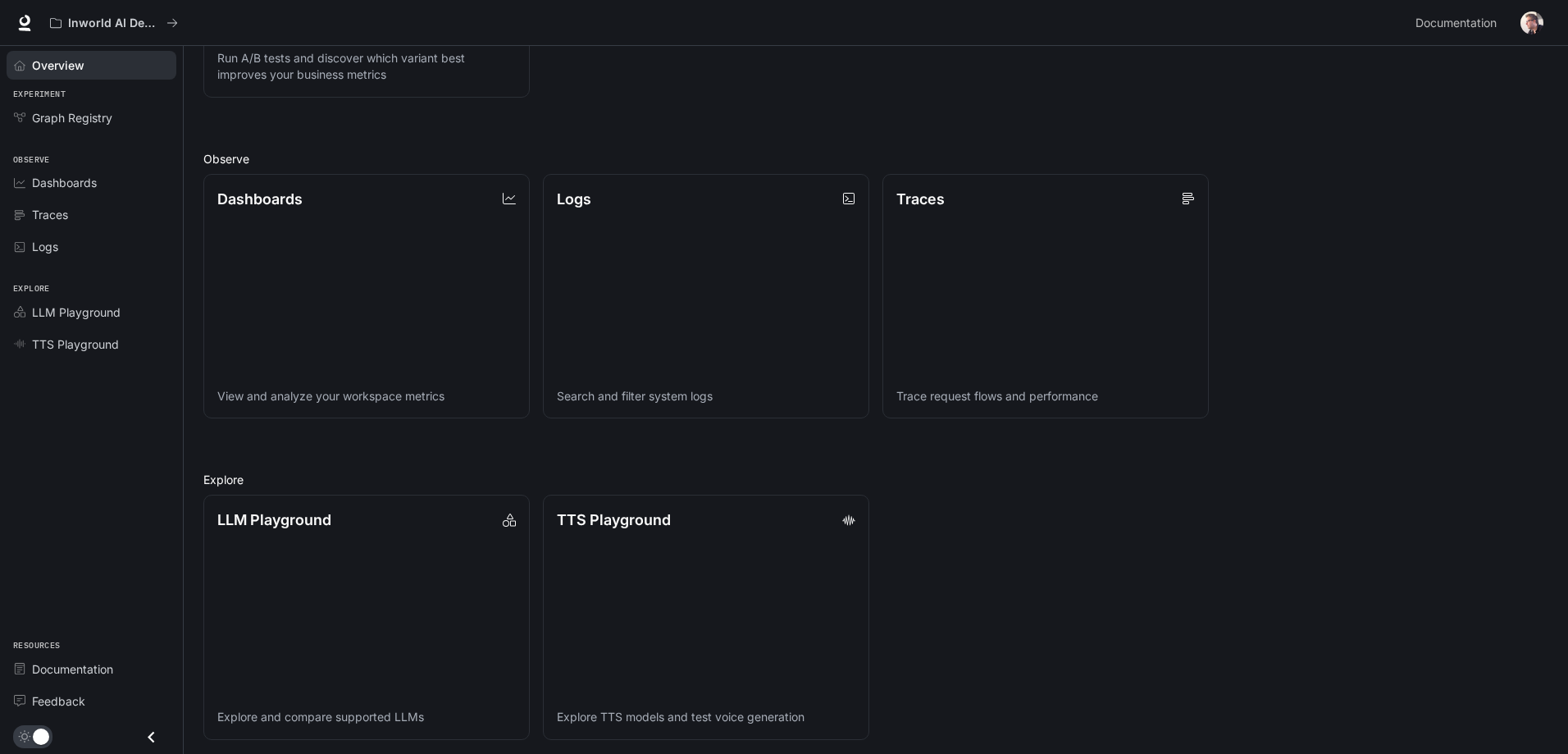
click at [997, 286] on link "Traces Trace request flows and performance" at bounding box center [1045, 296] width 326 height 245
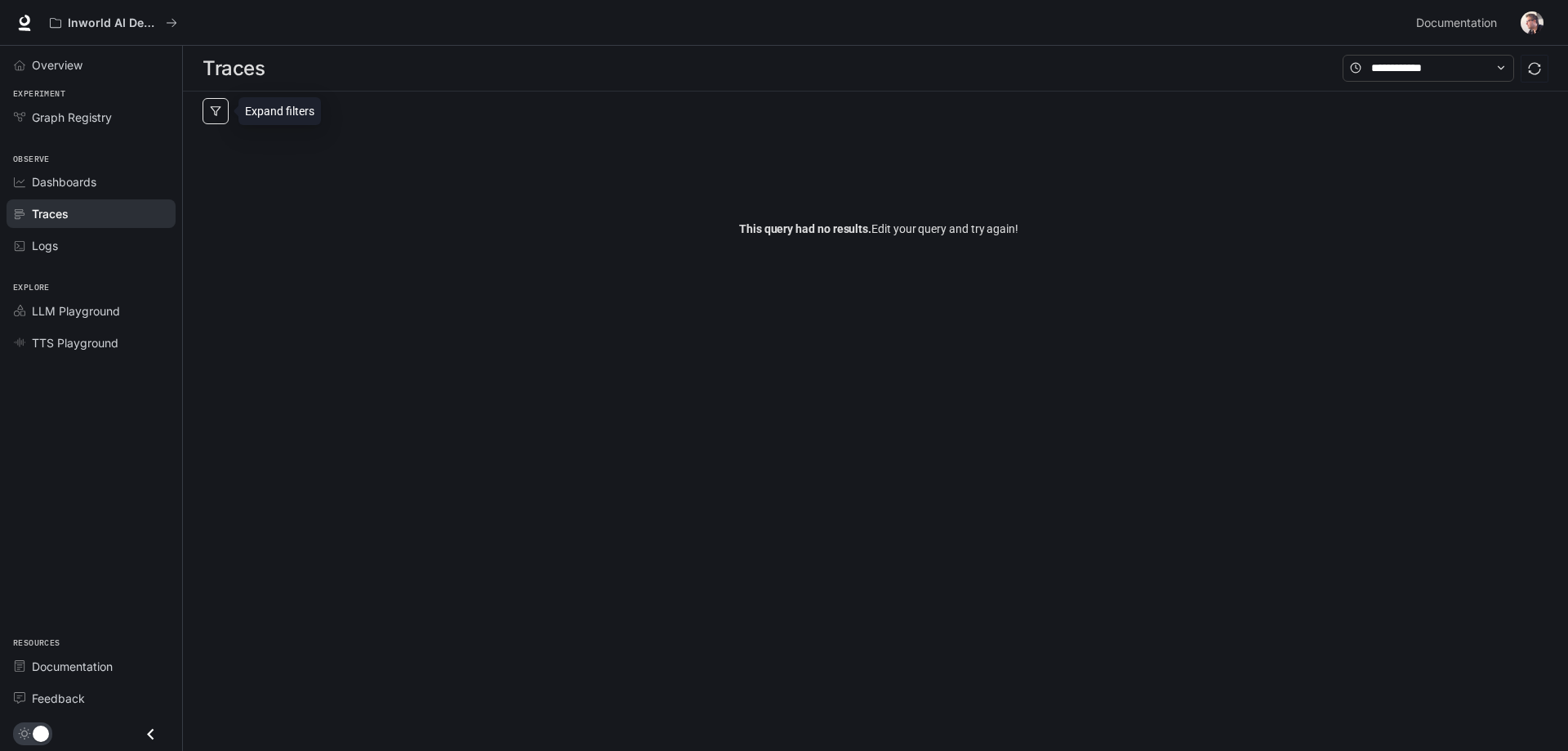
click at [222, 110] on button "button" at bounding box center [216, 111] width 26 height 26
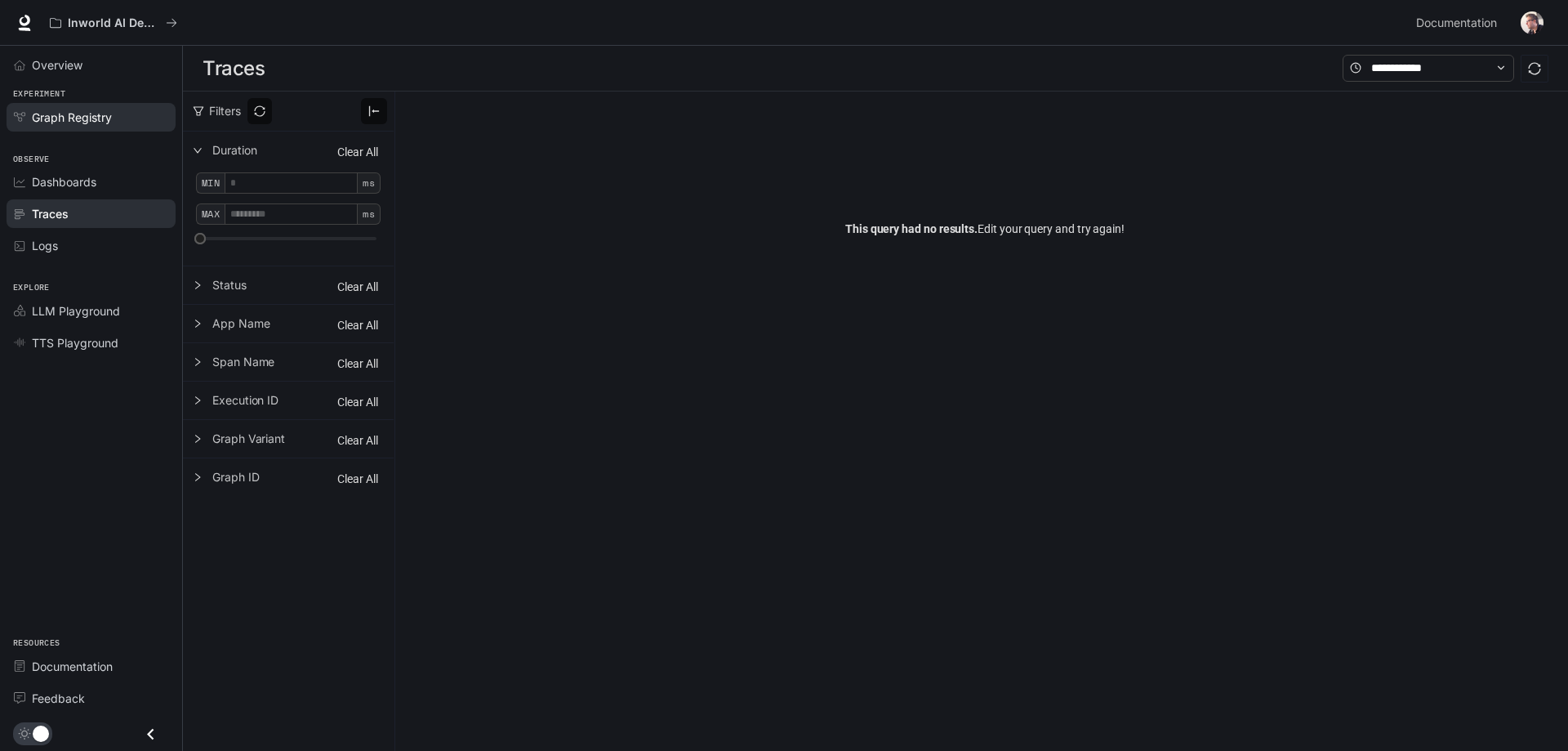
click at [82, 116] on span "Graph Registry" at bounding box center [72, 117] width 80 height 17
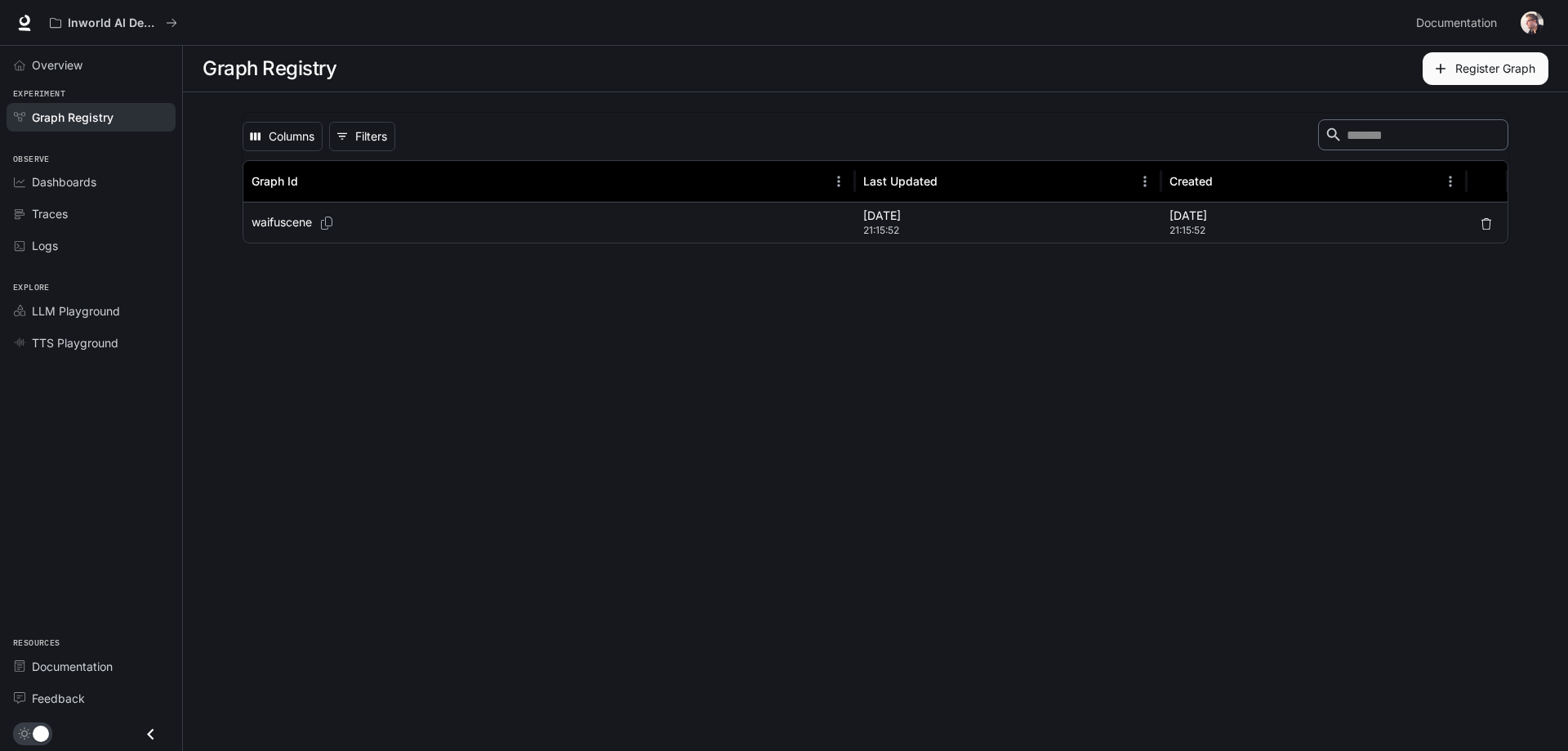
click at [547, 206] on div "waifuscene" at bounding box center [548, 223] width 595 height 40
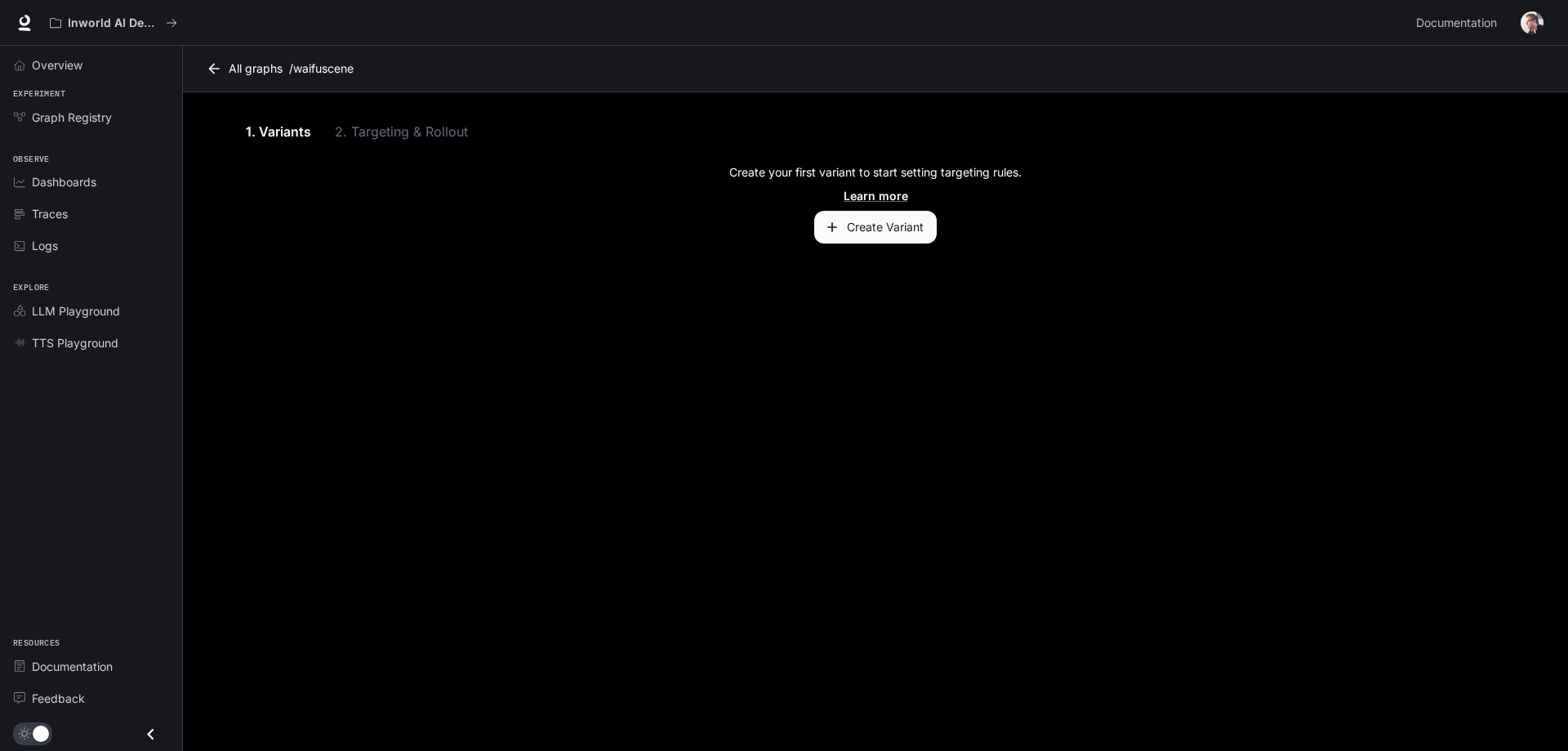
click at [894, 228] on button "Create Variant" at bounding box center [875, 227] width 123 height 33
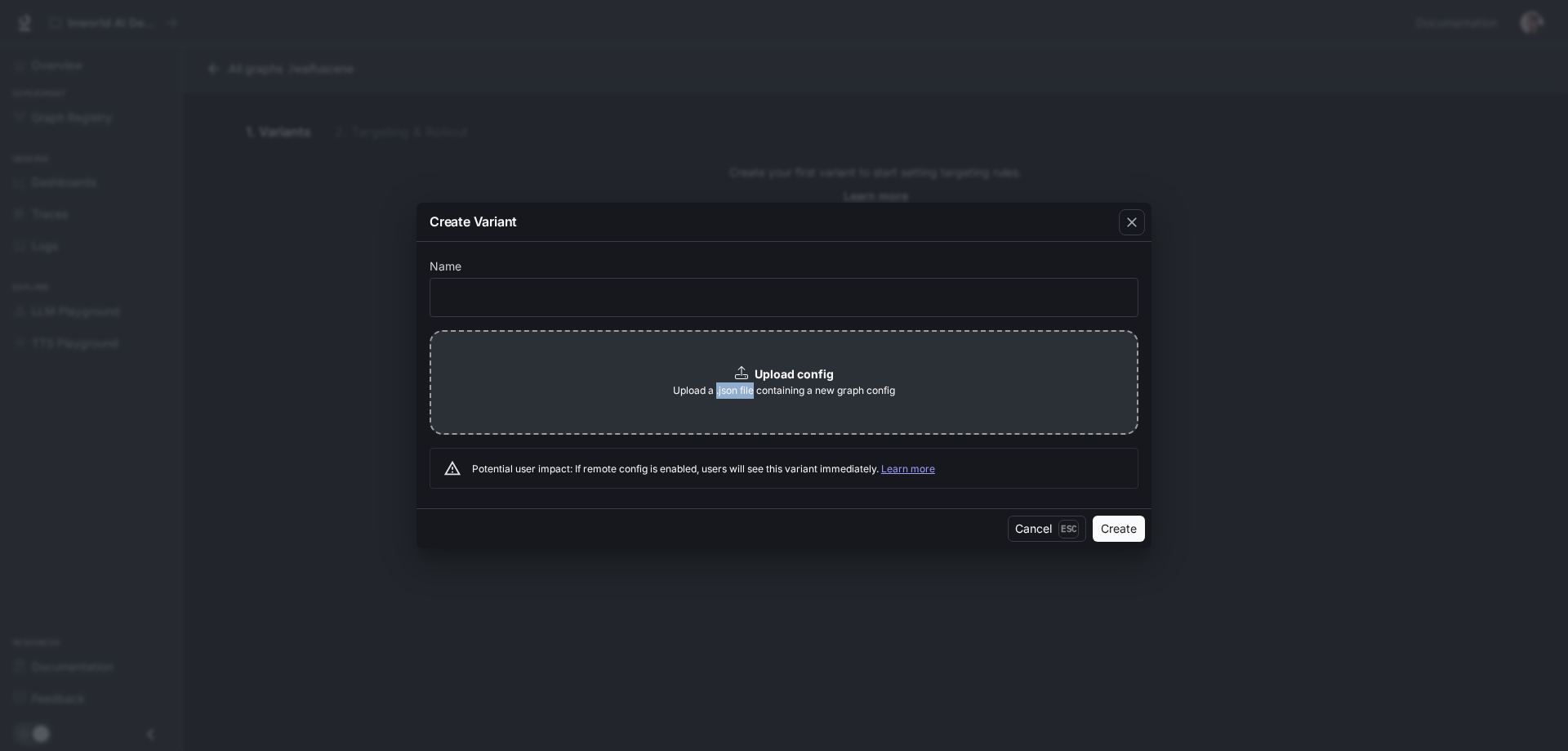
drag, startPoint x: 715, startPoint y: 391, endPoint x: 752, endPoint y: 389, distance: 37.1
click at [752, 389] on span "Upload a .json file containing a new graph config" at bounding box center [784, 390] width 223 height 17
copy span ".json file"
drag, startPoint x: 755, startPoint y: 390, endPoint x: 716, endPoint y: 389, distance: 39.0
click at [716, 389] on span "Upload a .json file containing a new graph config" at bounding box center [784, 390] width 223 height 17
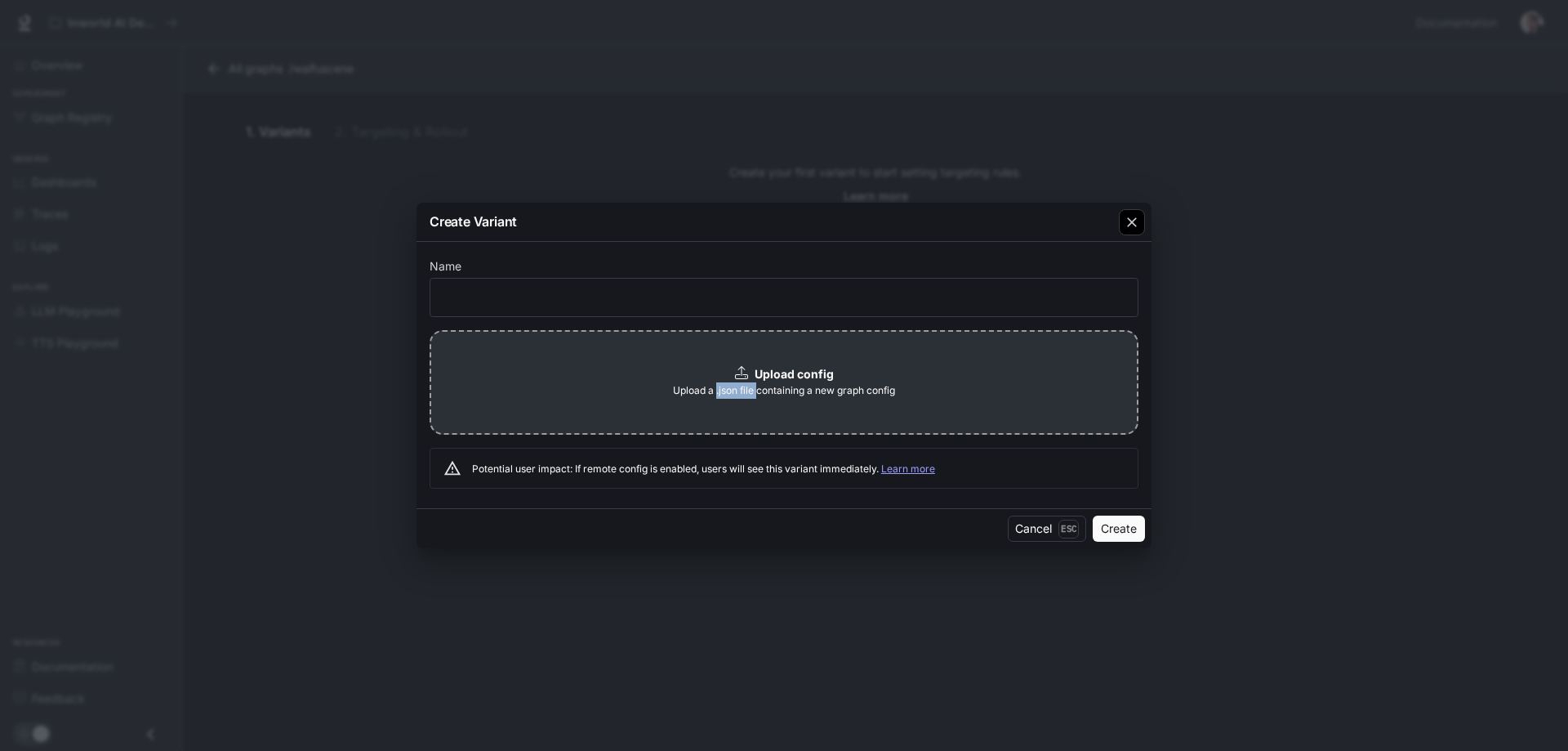
click at [1134, 222] on icon "button" at bounding box center [1132, 222] width 17 height 17
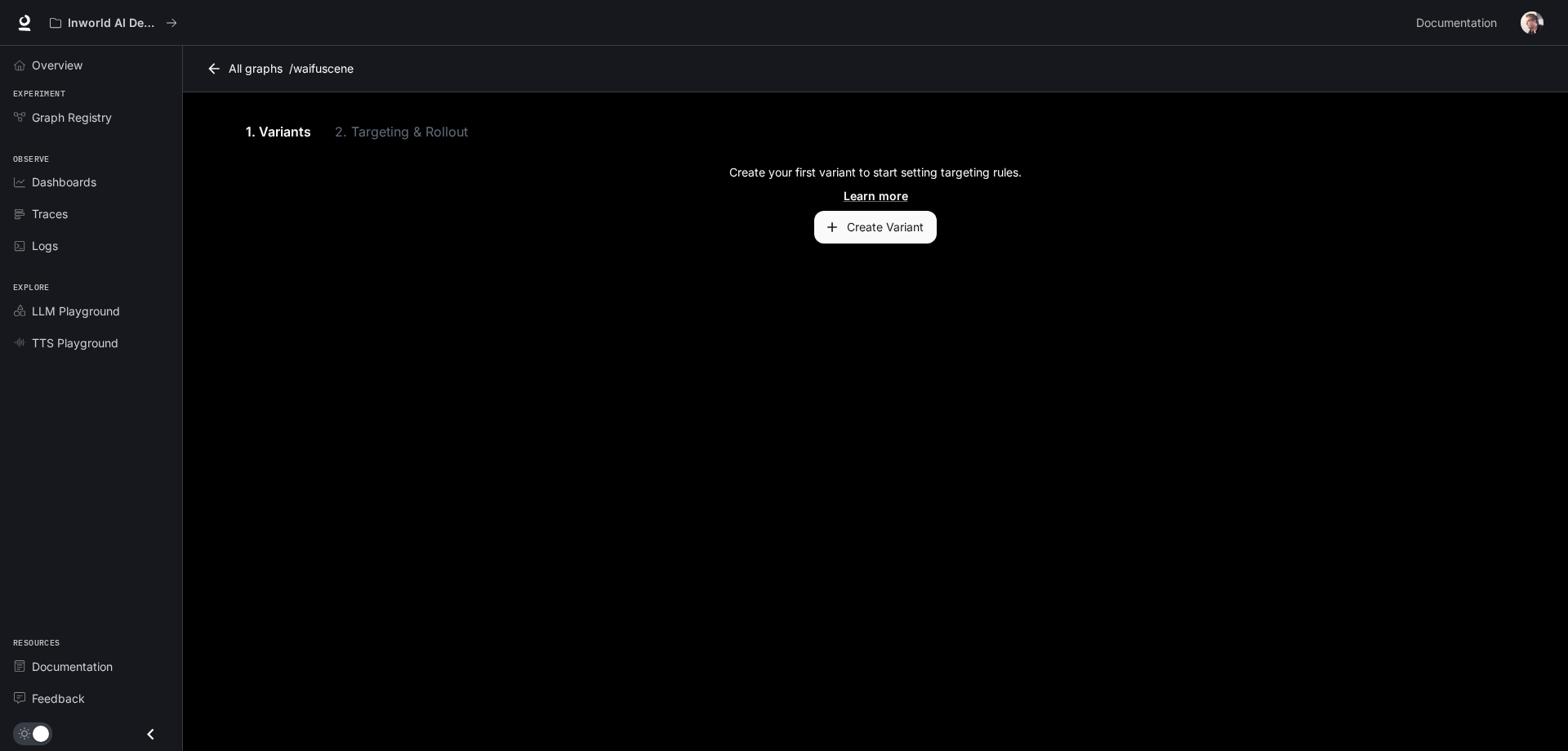
click at [883, 226] on button "Create Variant" at bounding box center [875, 227] width 123 height 33
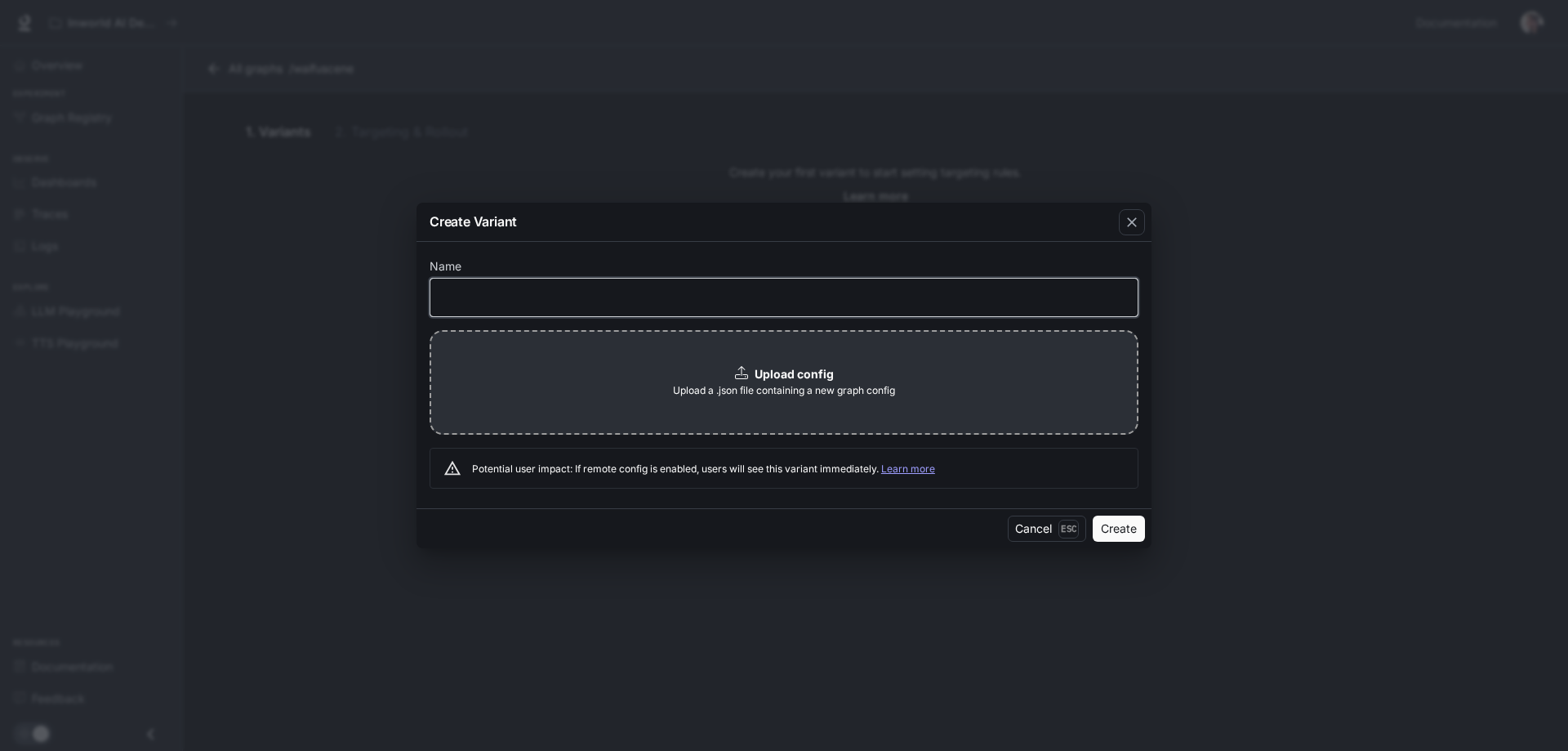
drag, startPoint x: 490, startPoint y: 295, endPoint x: 497, endPoint y: 285, distance: 12.2
click at [491, 295] on input "text" at bounding box center [784, 296] width 708 height 17
type input "*****"
click at [762, 386] on span "Upload a .json file containing a new graph config" at bounding box center [784, 390] width 223 height 17
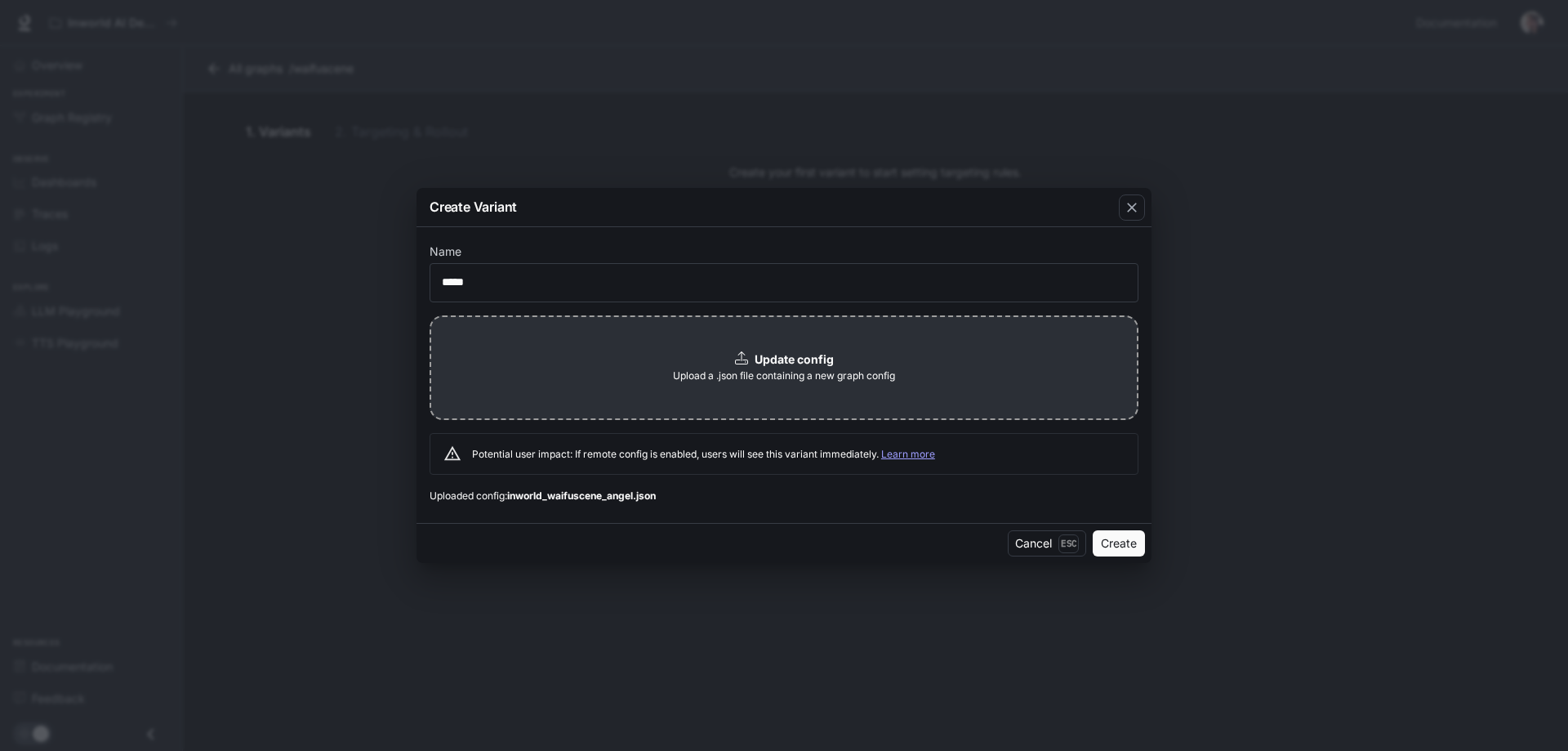
click at [1115, 542] on button "Create" at bounding box center [1119, 543] width 52 height 26
click at [1124, 543] on button "Create" at bounding box center [1119, 543] width 52 height 26
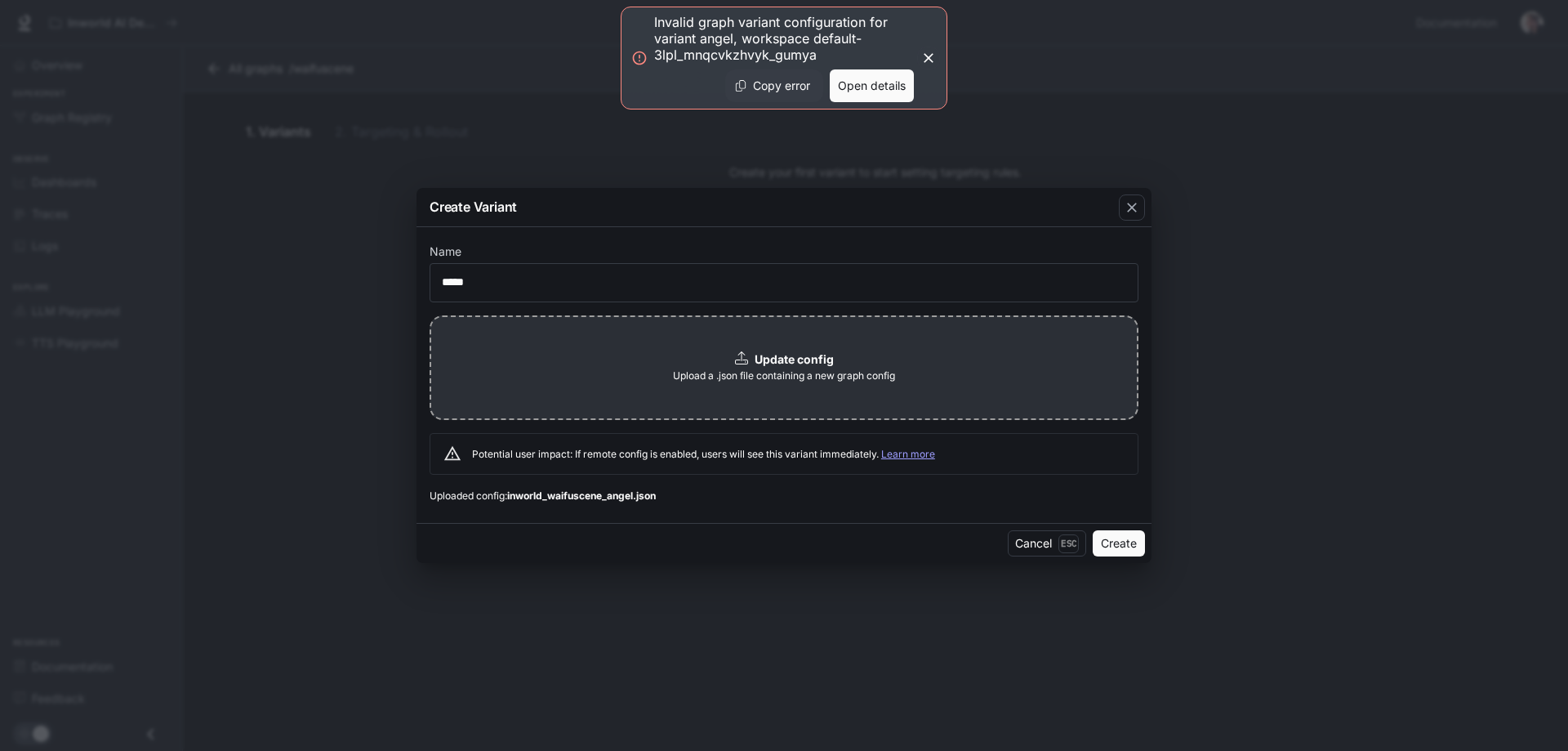
click at [871, 88] on button "Open details" at bounding box center [872, 86] width 84 height 33
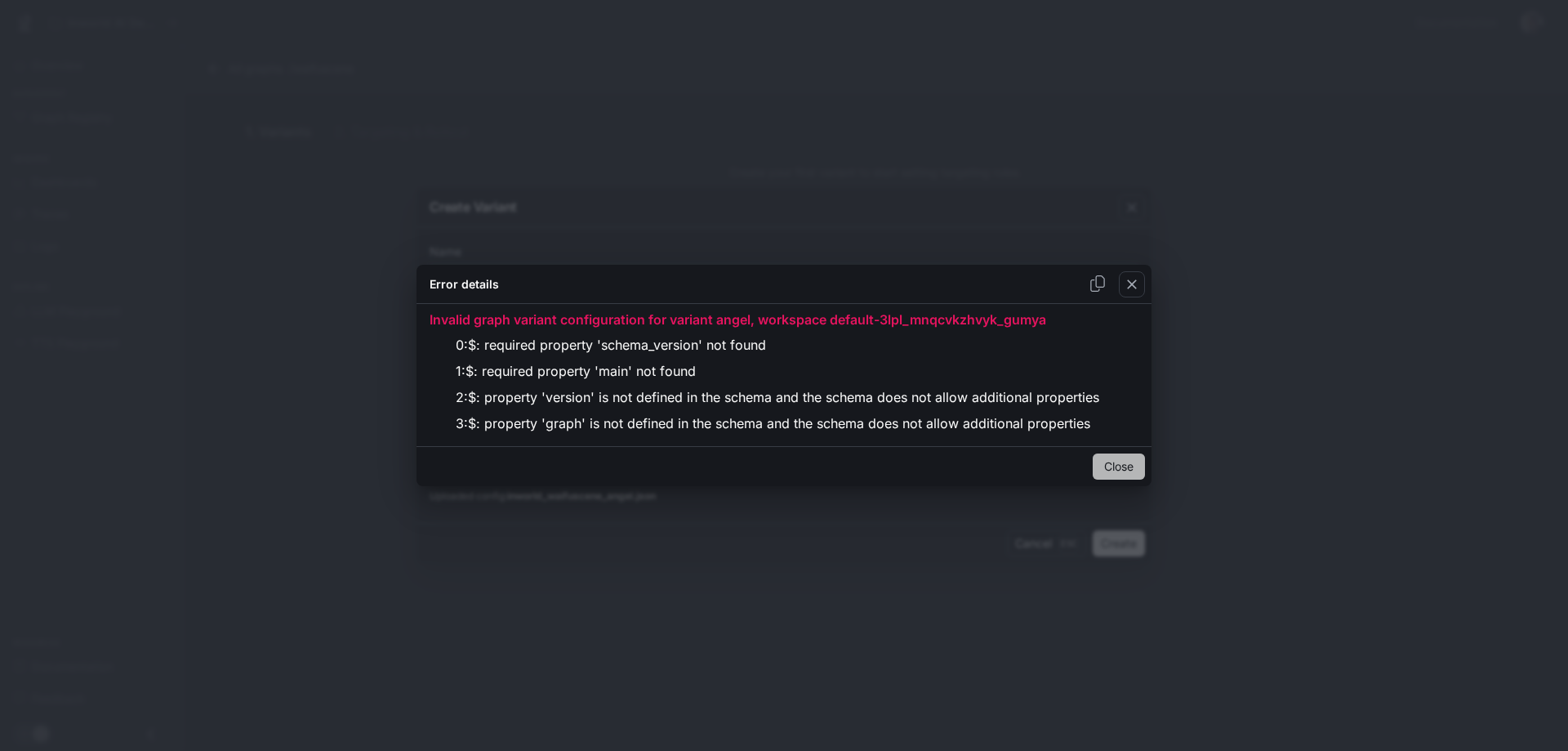
click at [1132, 471] on button "Close" at bounding box center [1119, 467] width 52 height 26
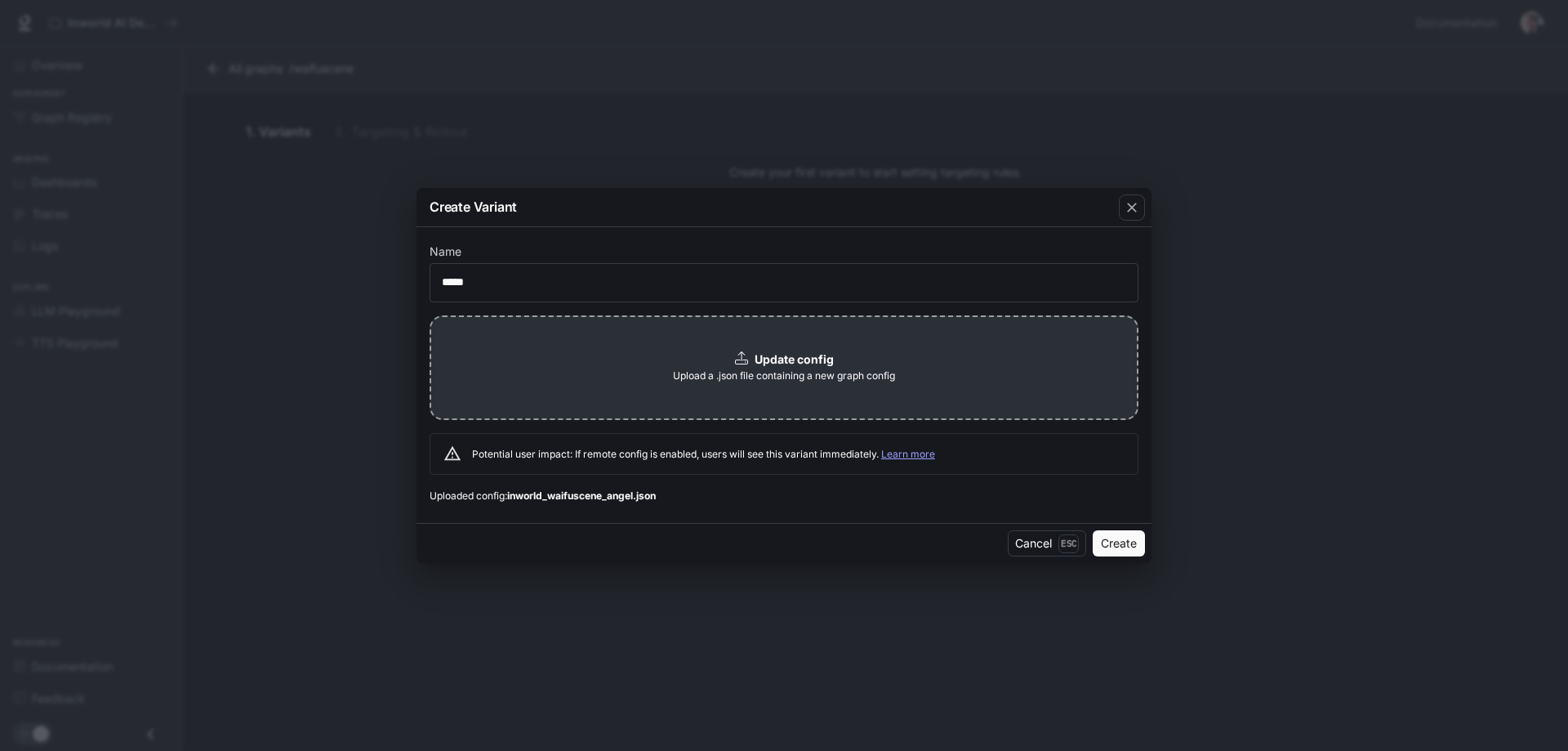
click at [746, 387] on div "Update config Upload a .json file containing a new graph config" at bounding box center [784, 368] width 709 height 104
click at [1113, 549] on button "Create" at bounding box center [1119, 543] width 52 height 26
click at [806, 363] on b "Update config" at bounding box center [794, 359] width 79 height 14
click at [1129, 543] on button "Create" at bounding box center [1119, 543] width 52 height 26
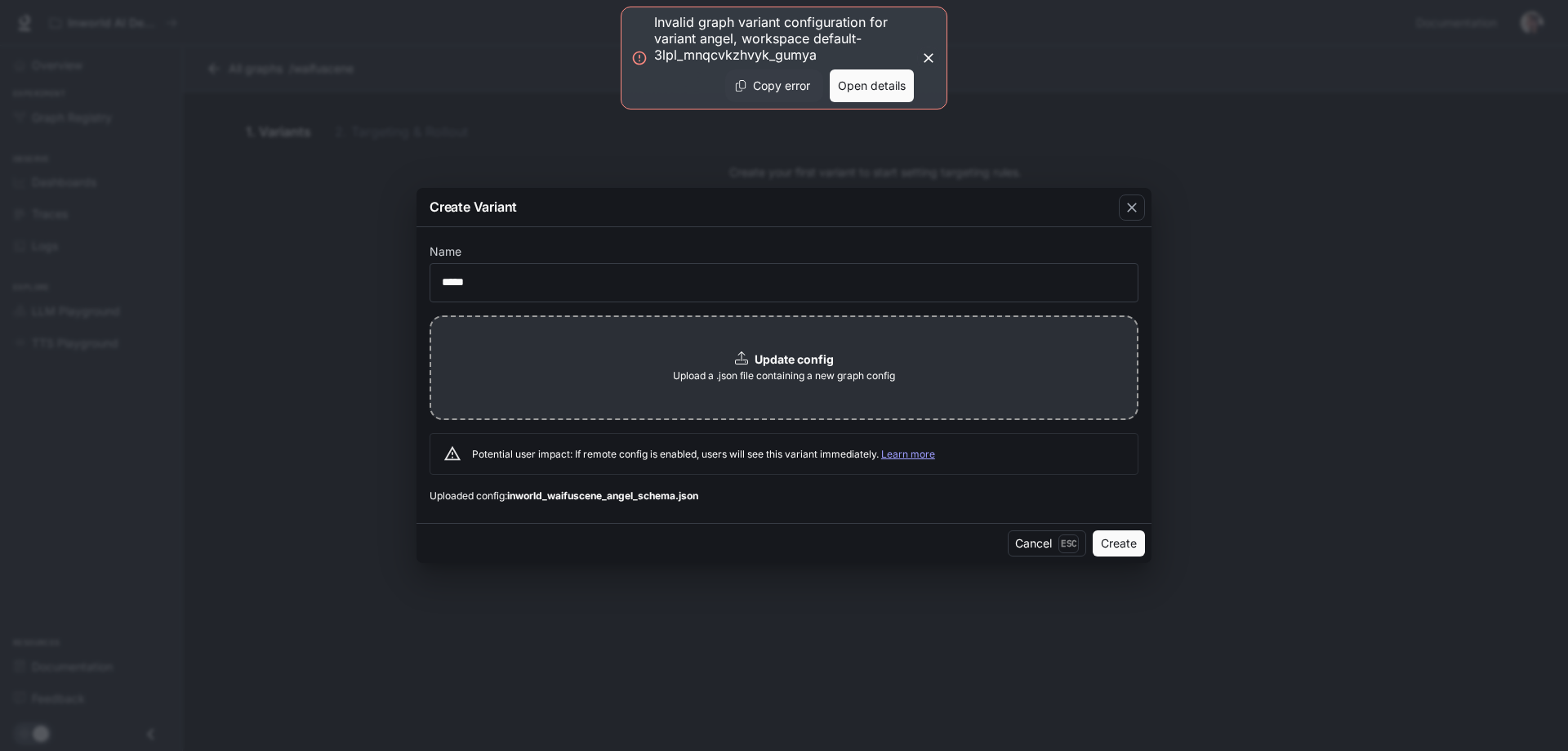
click at [875, 91] on button "Open details" at bounding box center [872, 86] width 84 height 33
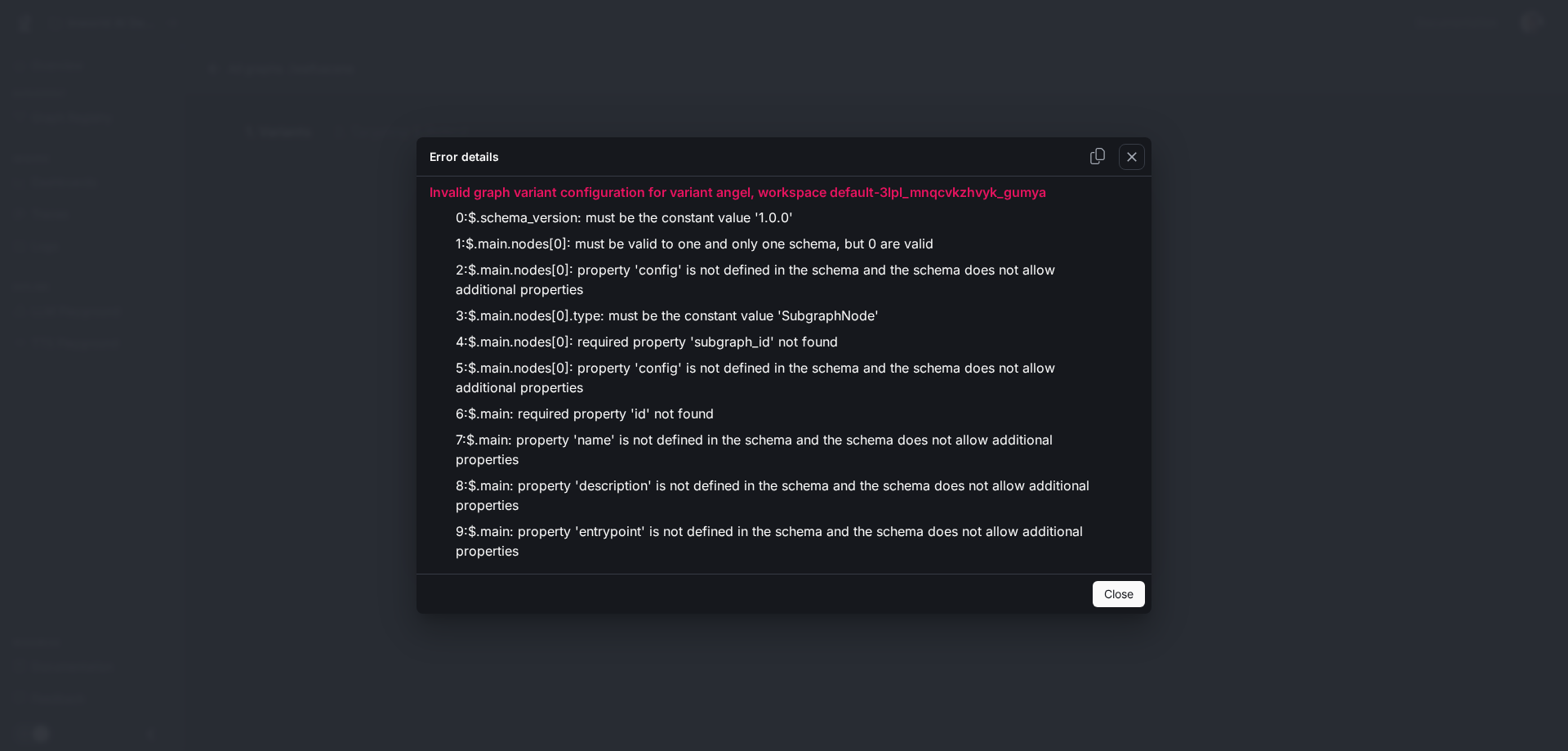
click at [318, 111] on div "Error details Invalid graph variant configuration for variant angel, workspace …" at bounding box center [784, 376] width 1568 height 751
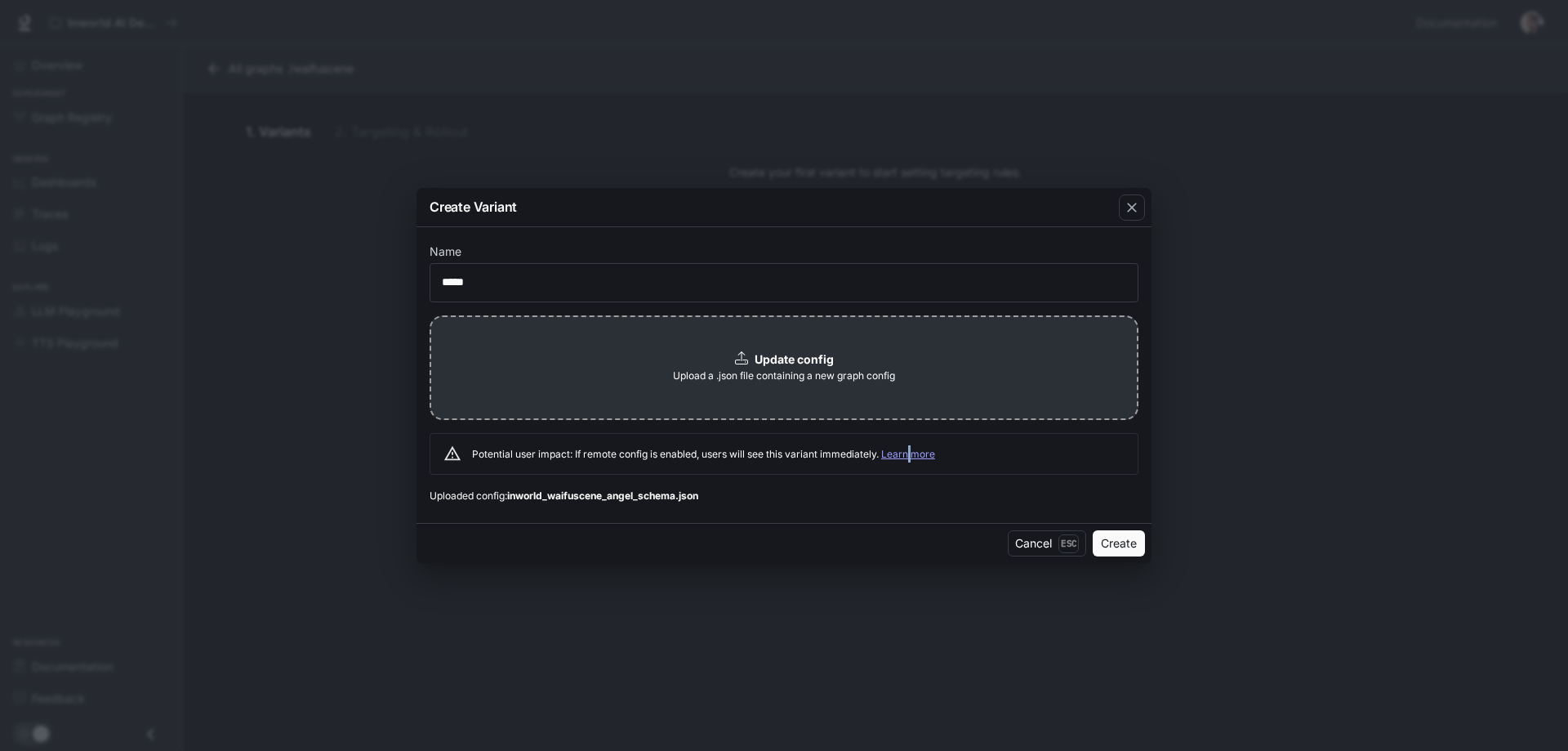
drag, startPoint x: 912, startPoint y: 432, endPoint x: 896, endPoint y: 428, distance: 16.5
click at [906, 430] on div "Update config Upload a .json file containing a new graph config Potential user …" at bounding box center [784, 395] width 709 height 159
click at [799, 361] on b "Update config" at bounding box center [794, 359] width 79 height 14
click at [1125, 544] on button "Create" at bounding box center [1119, 543] width 52 height 26
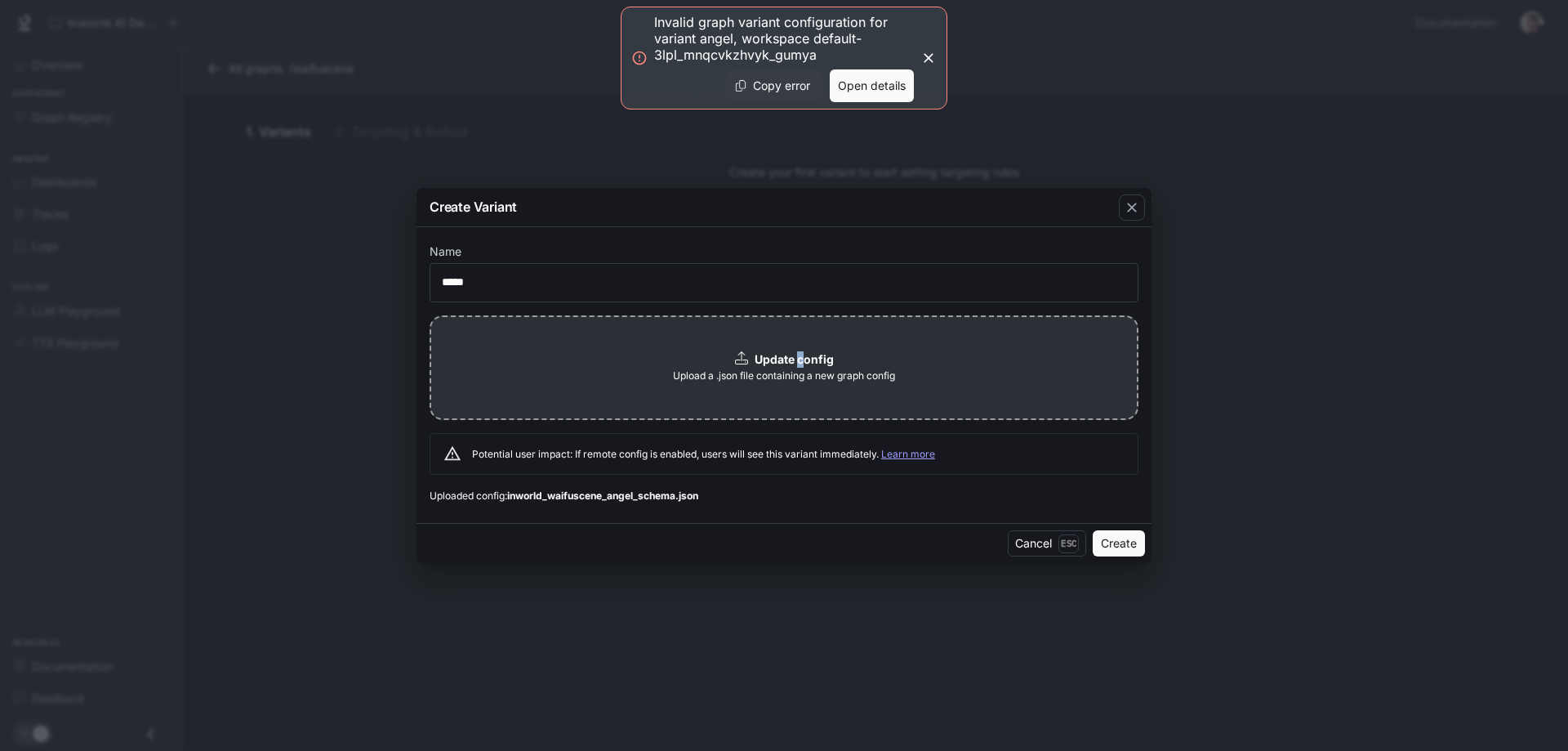
click at [869, 82] on button "Open details" at bounding box center [872, 86] width 84 height 33
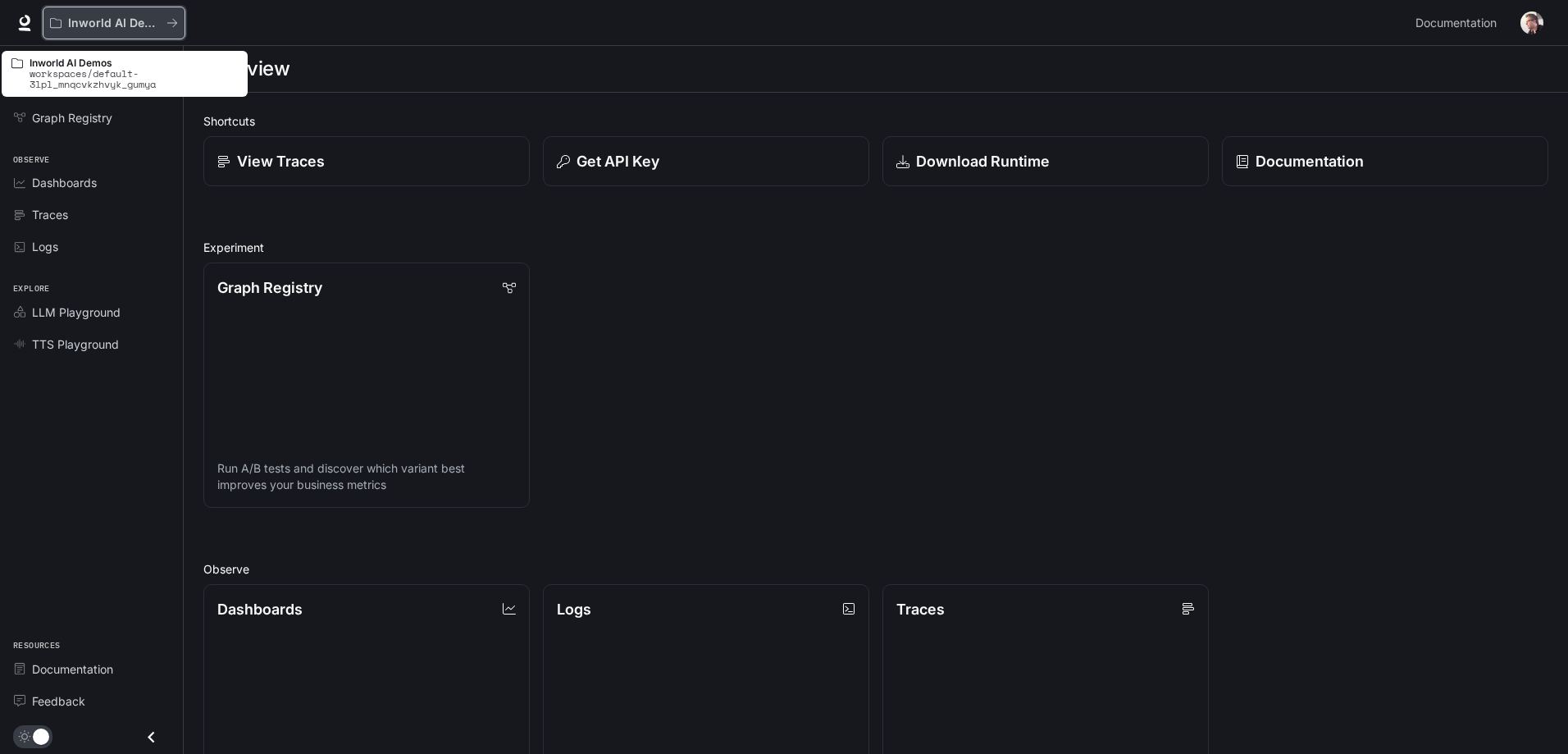
click at [179, 21] on button "Inworld AI Demos" at bounding box center [114, 24] width 143 height 33
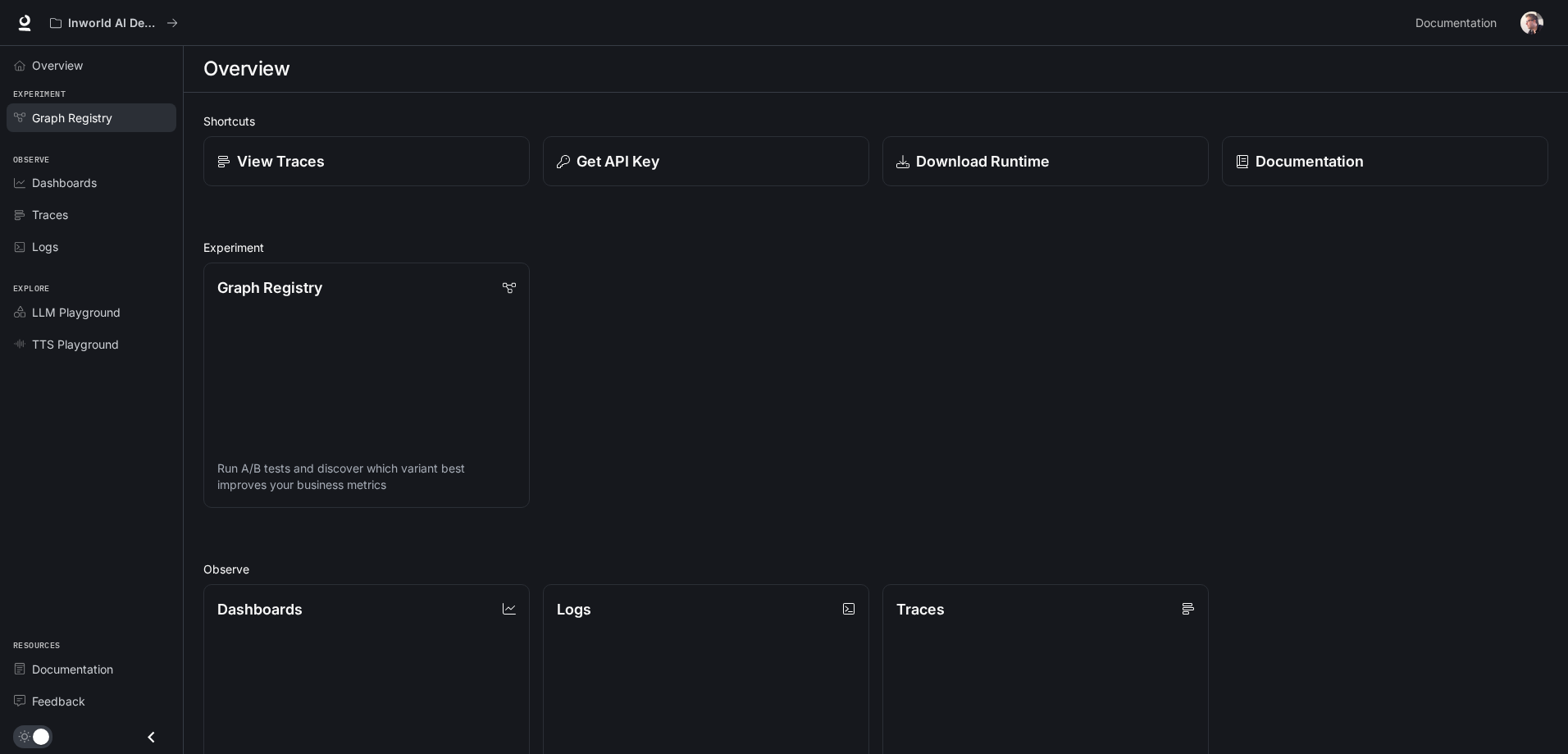
click at [79, 120] on span "Graph Registry" at bounding box center [72, 118] width 80 height 17
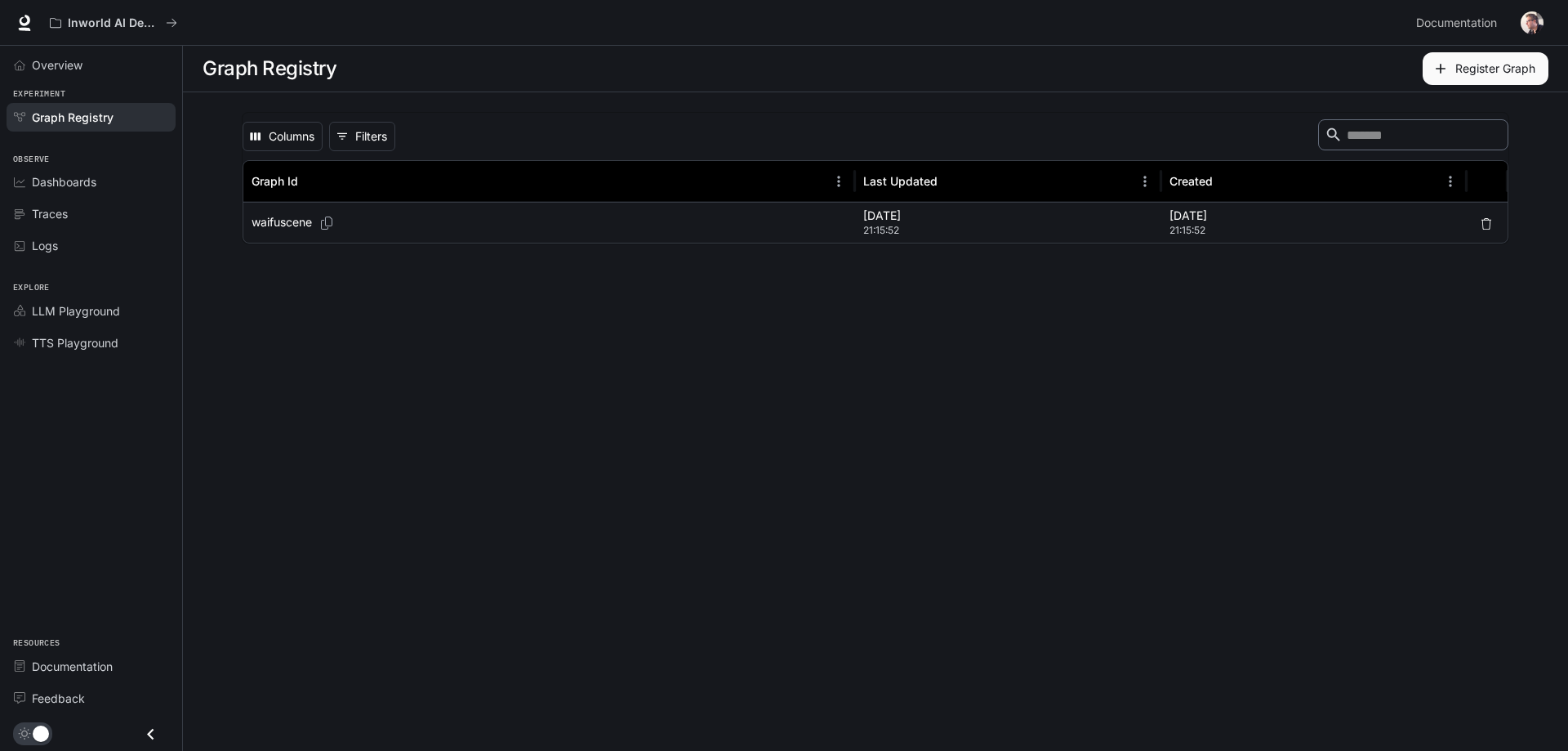
click at [77, 183] on span "Dashboards" at bounding box center [64, 182] width 64 height 17
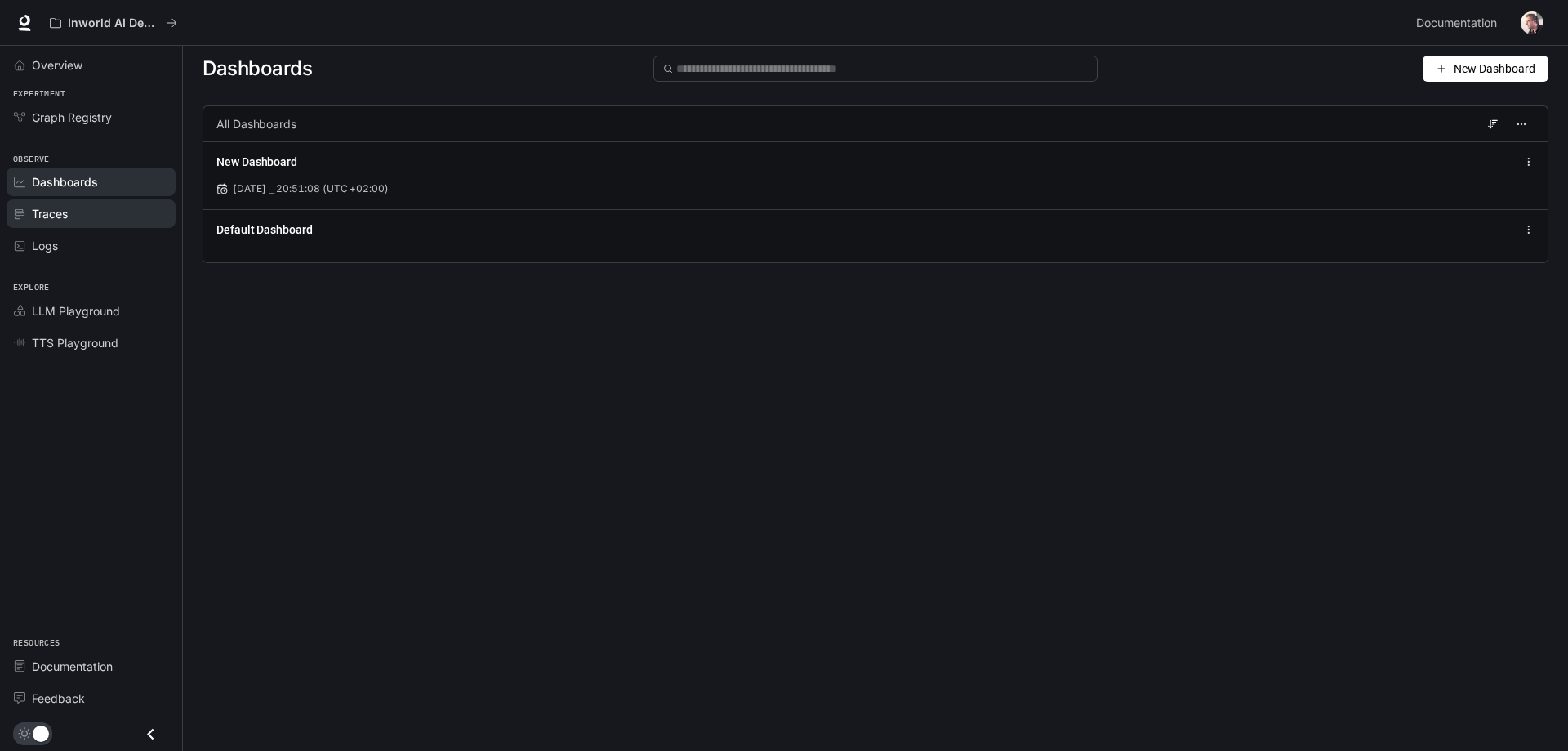
click at [62, 210] on span "Traces" at bounding box center [50, 214] width 36 height 17
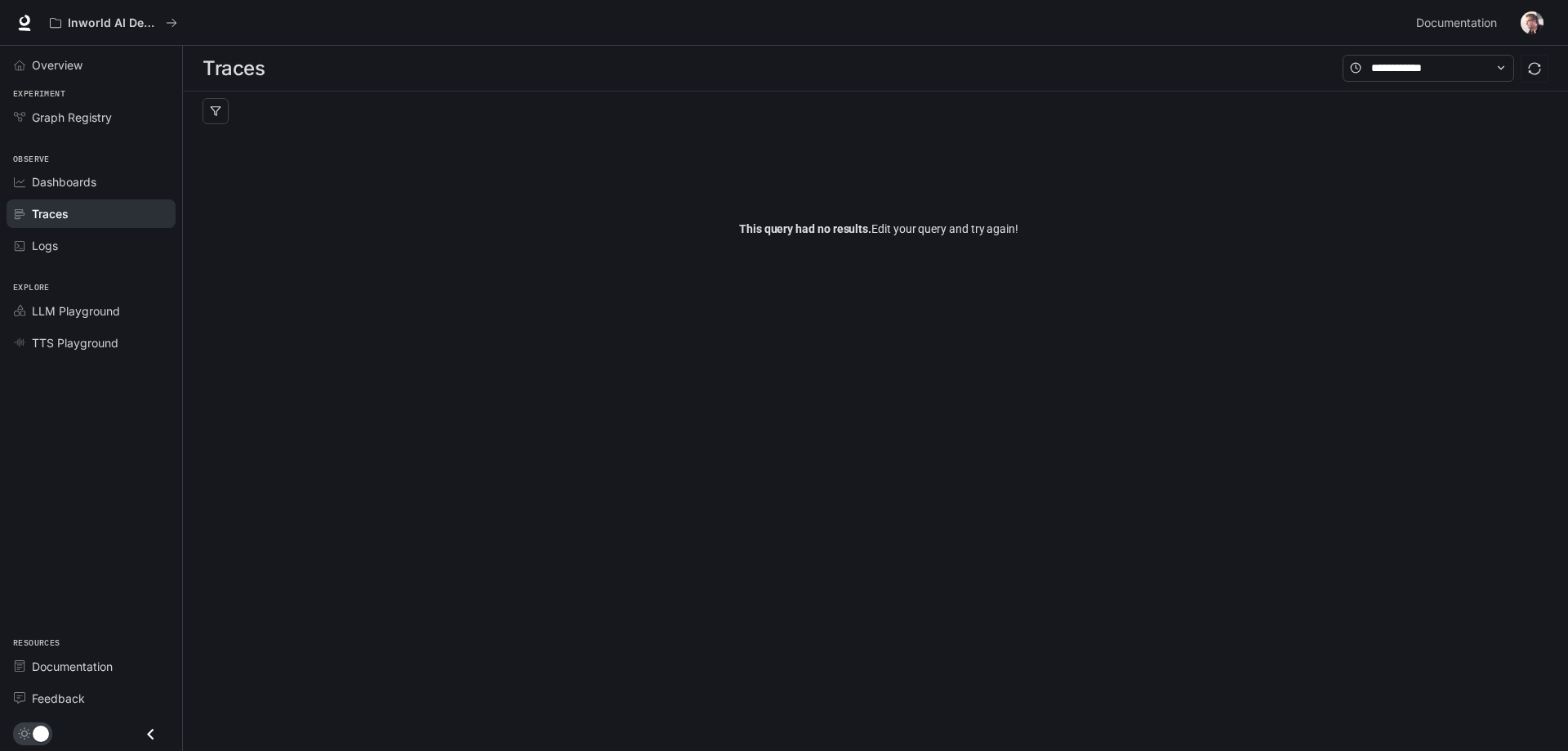
click at [80, 253] on link "Logs" at bounding box center [91, 245] width 169 height 29
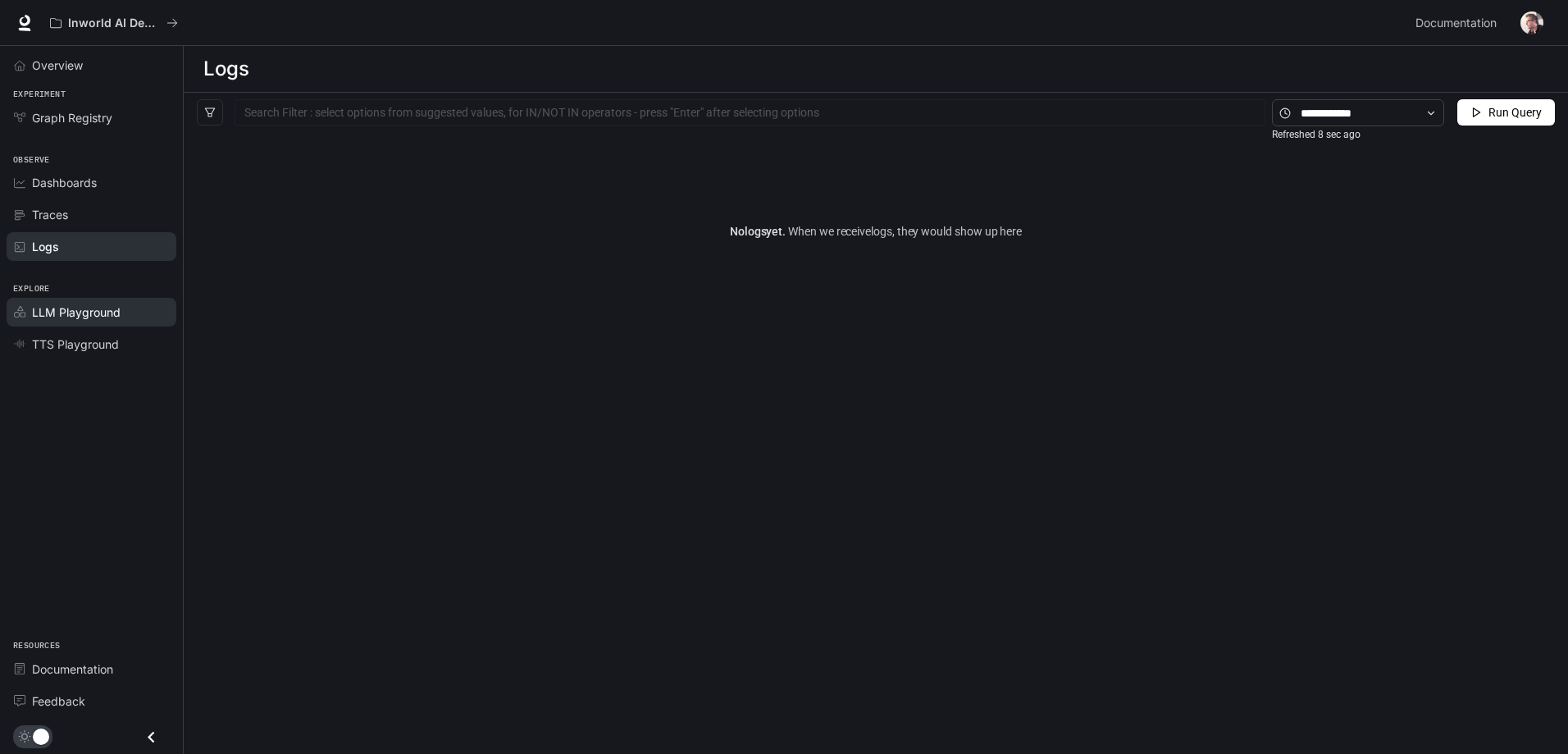
click at [88, 316] on span "LLM Playground" at bounding box center [76, 312] width 88 height 17
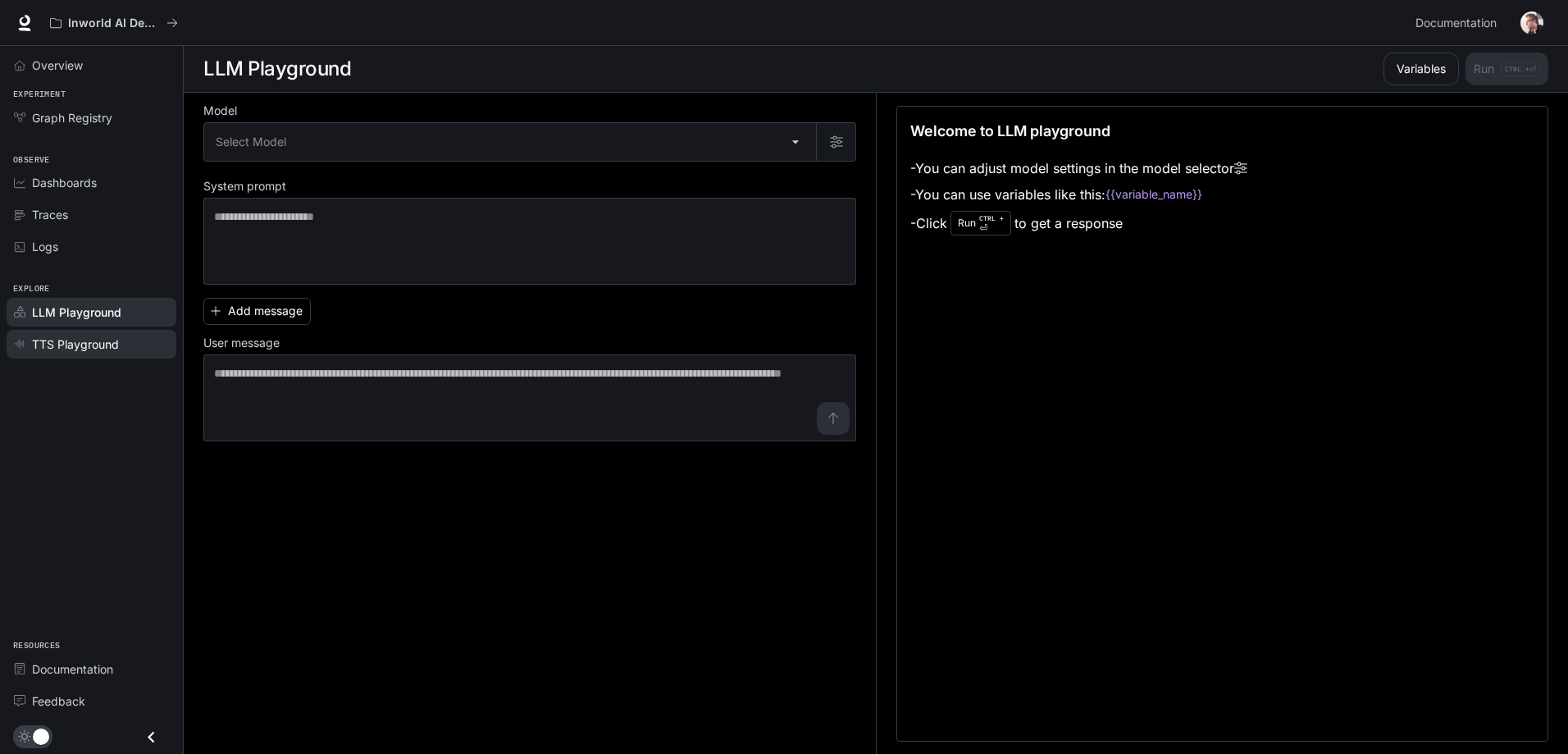
click at [94, 347] on span "TTS Playground" at bounding box center [76, 344] width 87 height 17
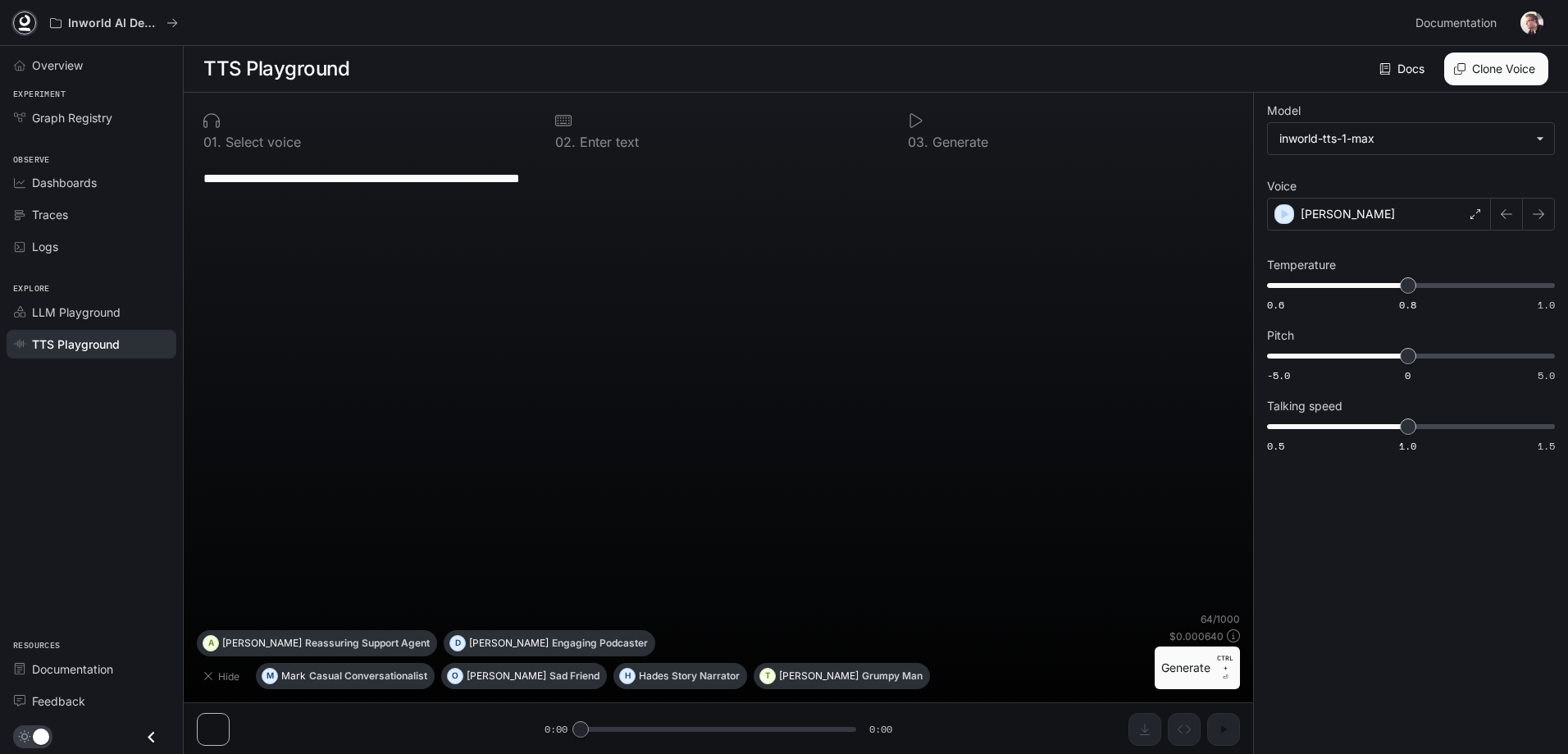
click at [28, 20] on icon at bounding box center [25, 20] width 10 height 11
